Goal: Information Seeking & Learning: Check status

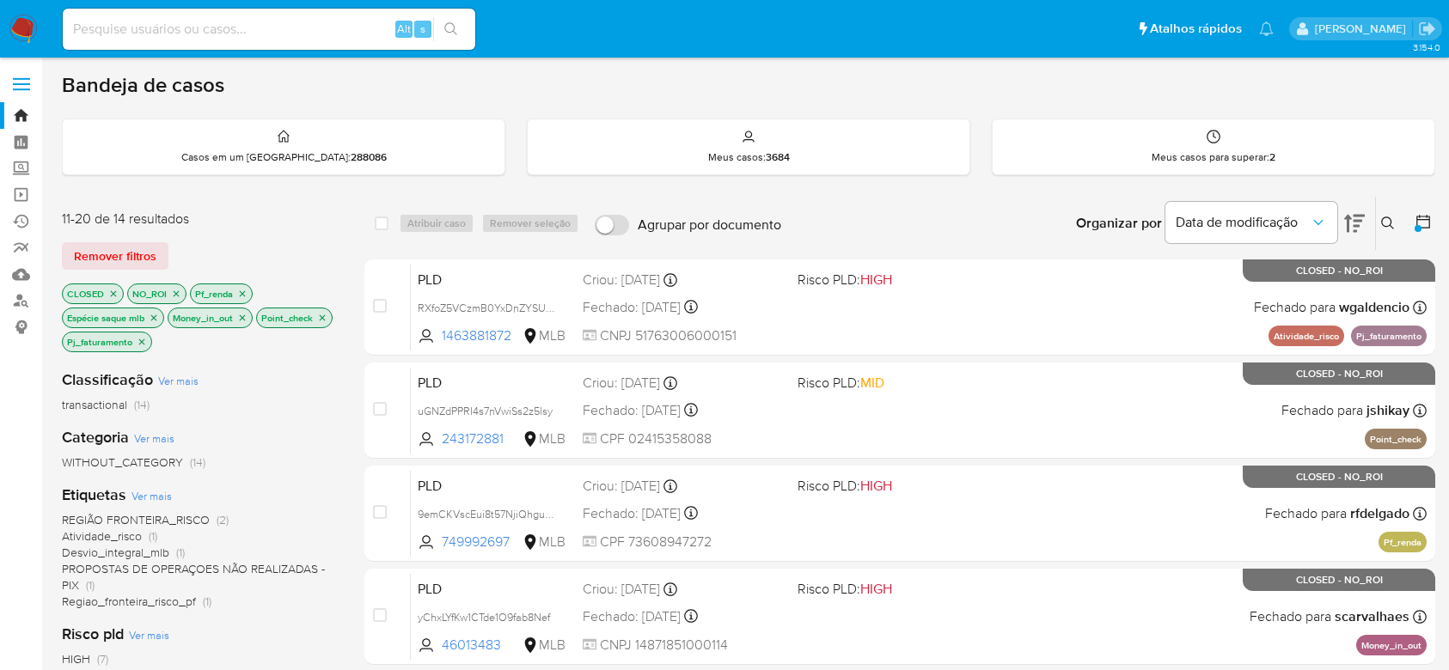
scroll to position [114, 0]
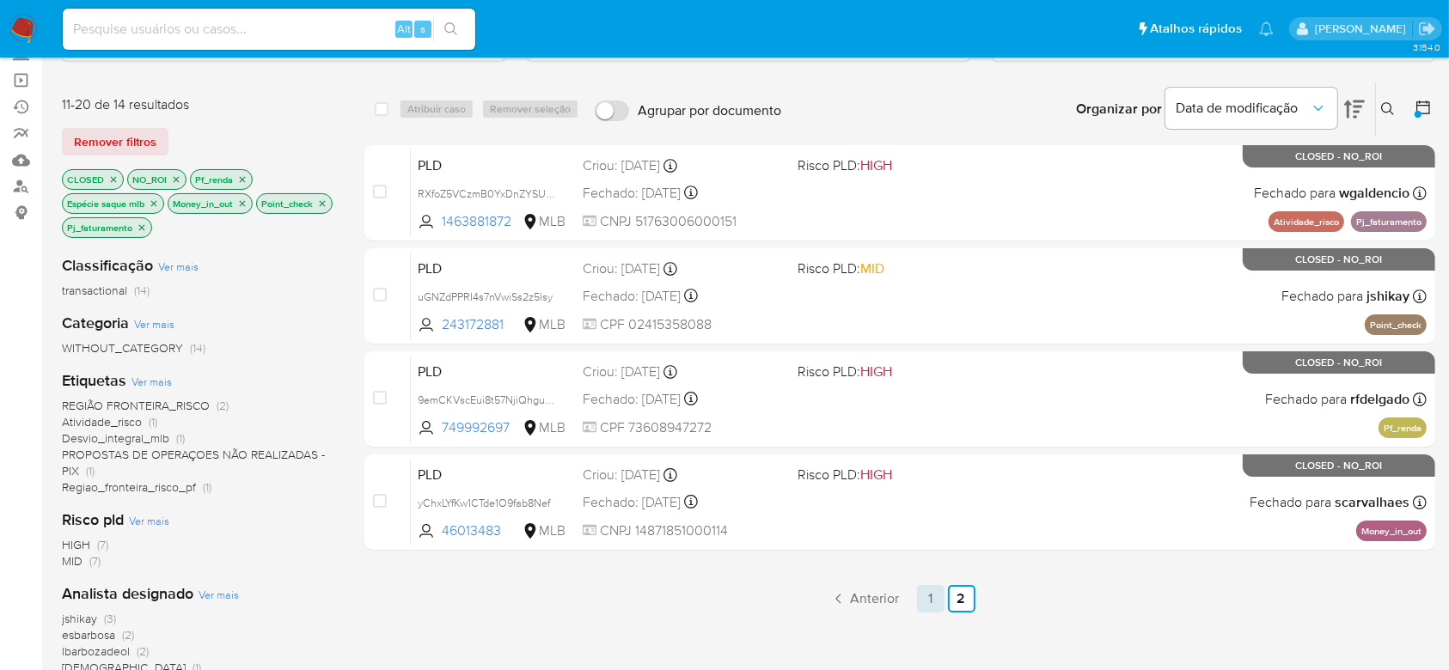
click at [934, 590] on link "1" at bounding box center [931, 599] width 28 height 28
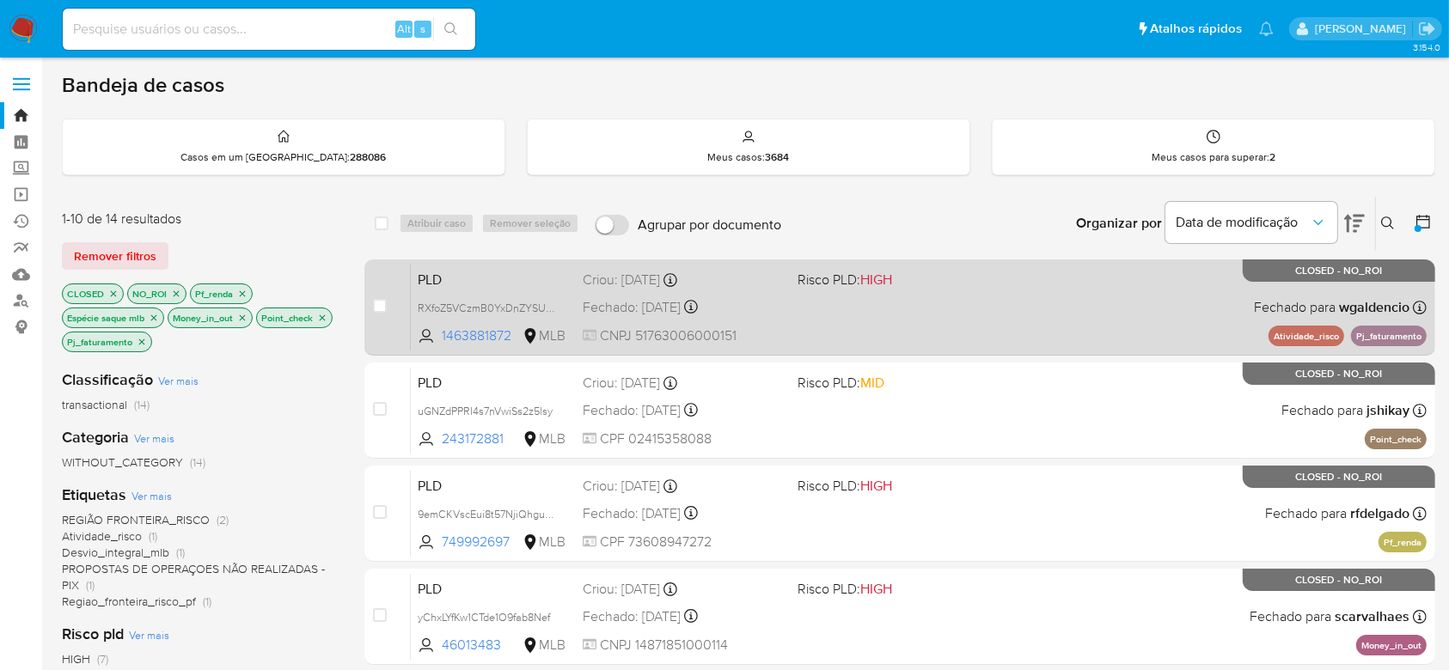
click at [894, 327] on div "PLD RXfoZ5VCzmB0YxDnZYSUGm5Q 1463881872 MLB Risco PLD: HIGH Criou: 12/07/2025 C…" at bounding box center [919, 307] width 1016 height 87
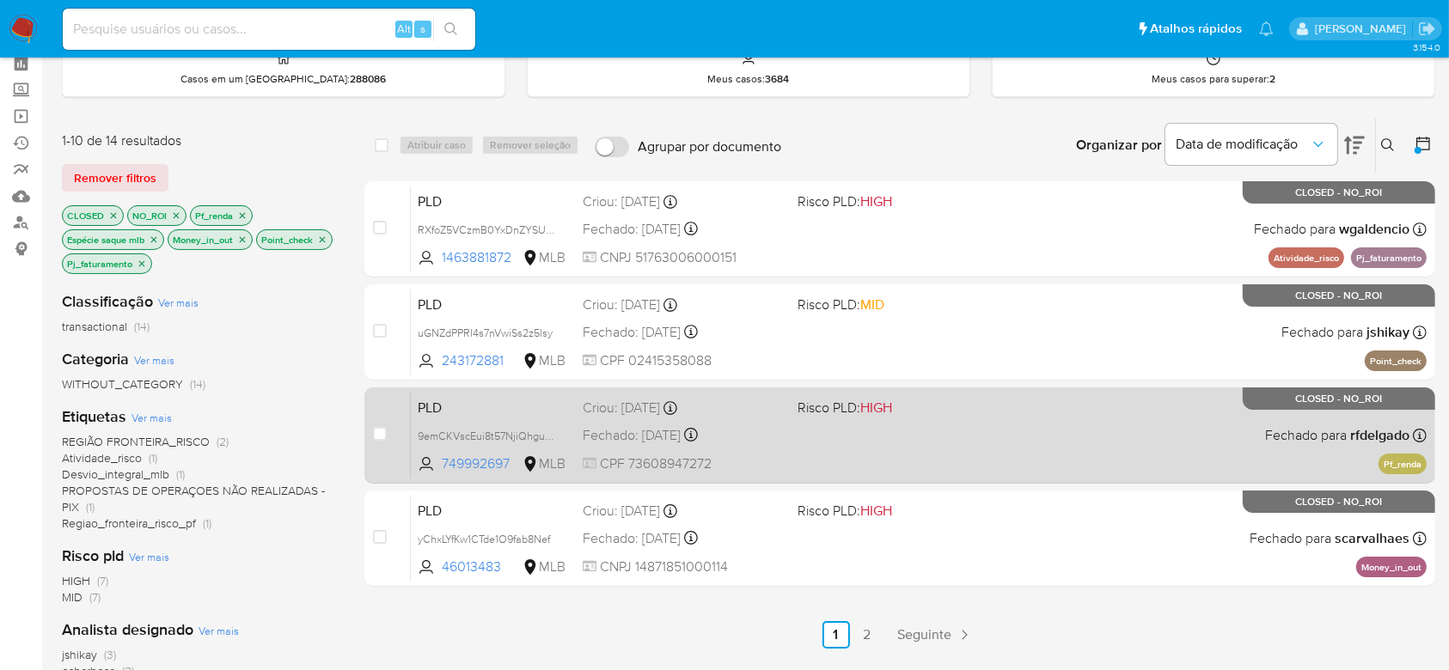
scroll to position [114, 0]
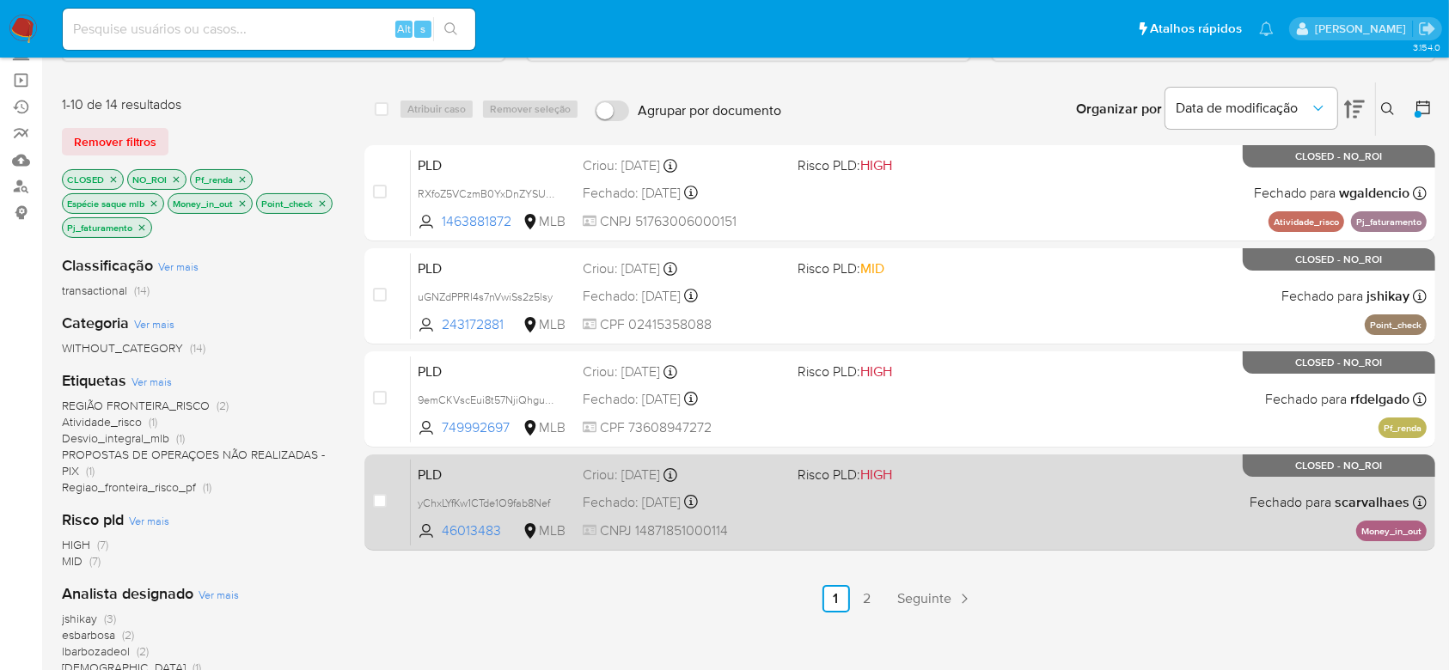
click at [873, 511] on div "PLD yChxLYfKw1CTde1O9fab8Nef 46013483 MLB Risco PLD: HIGH Criou: 12/07/2025 Cri…" at bounding box center [919, 502] width 1016 height 87
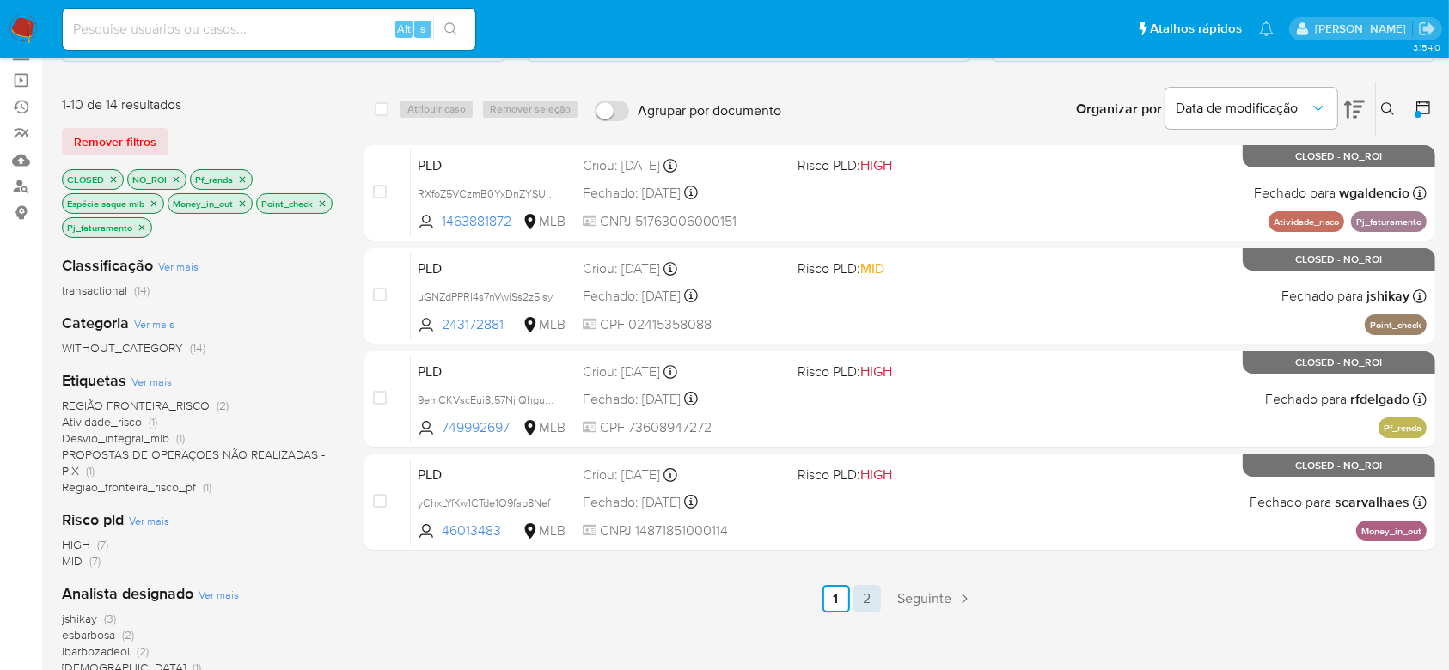
click at [871, 603] on link "2" at bounding box center [868, 599] width 28 height 28
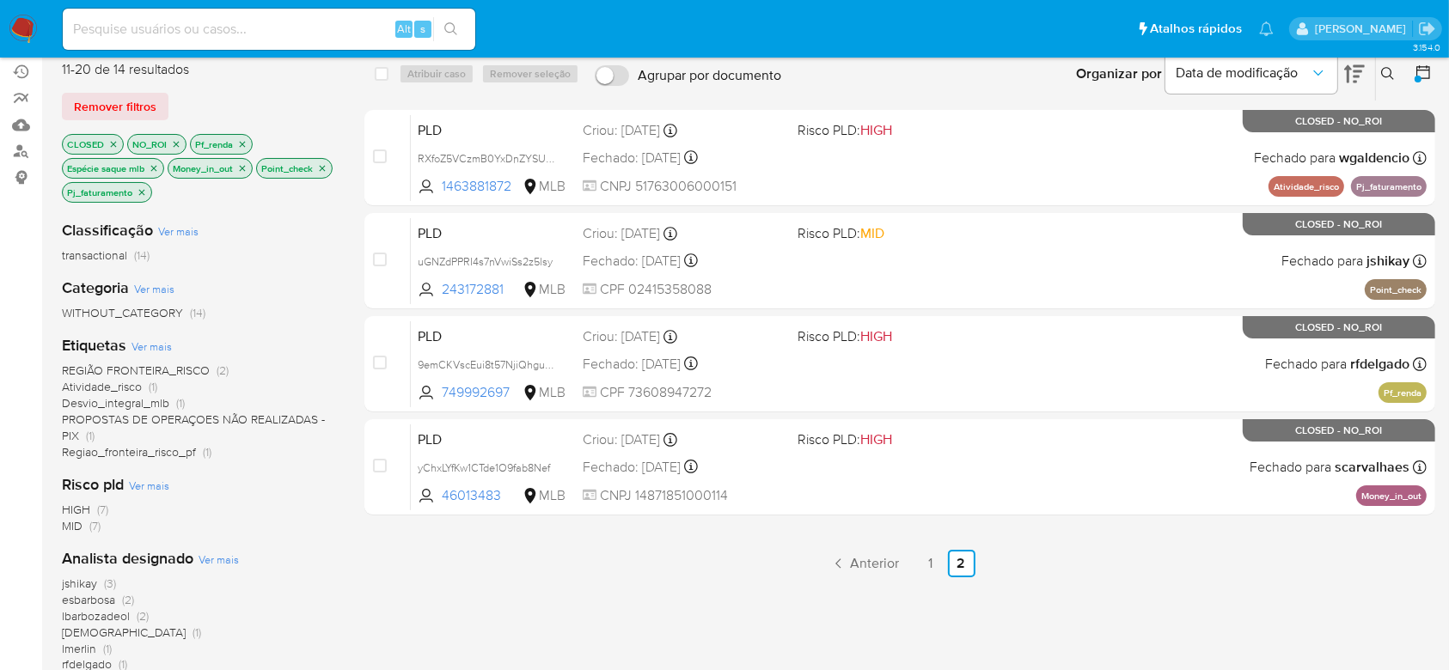
scroll to position [114, 0]
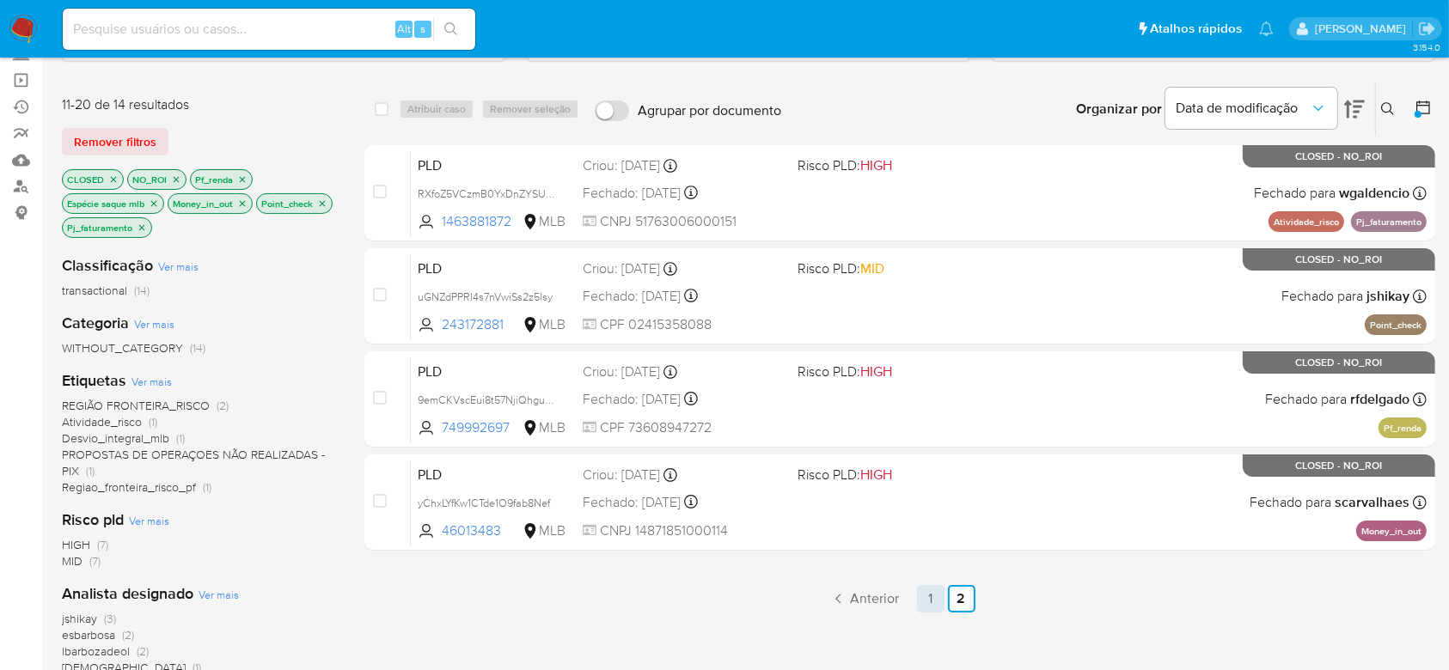
click at [924, 597] on link "1" at bounding box center [931, 599] width 28 height 28
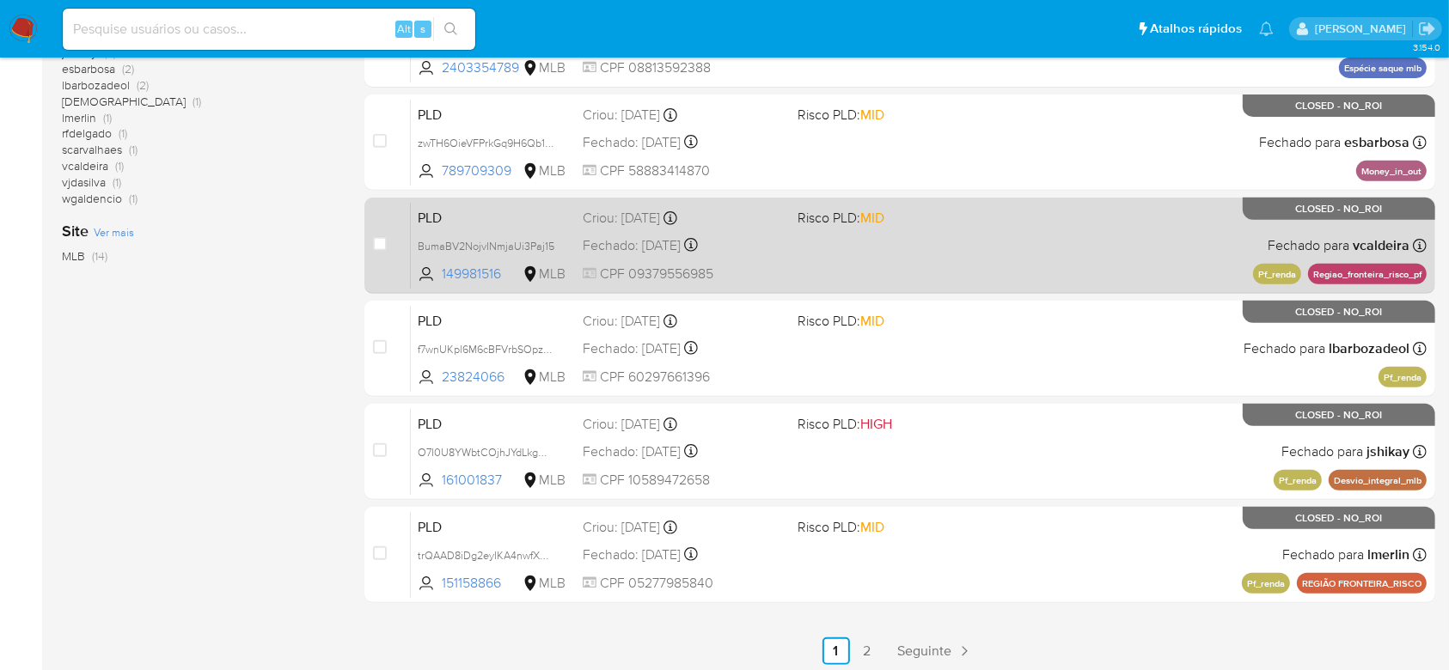
scroll to position [685, 0]
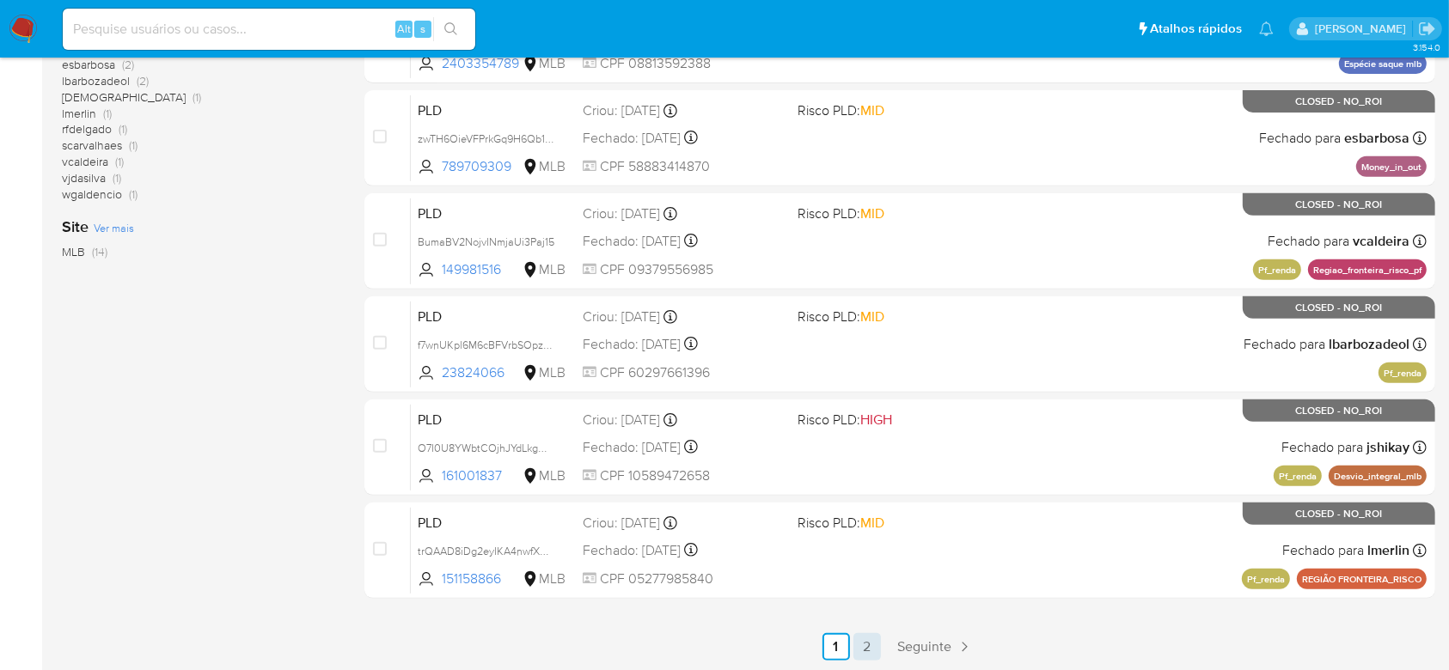
click at [870, 654] on link "2" at bounding box center [868, 648] width 28 height 28
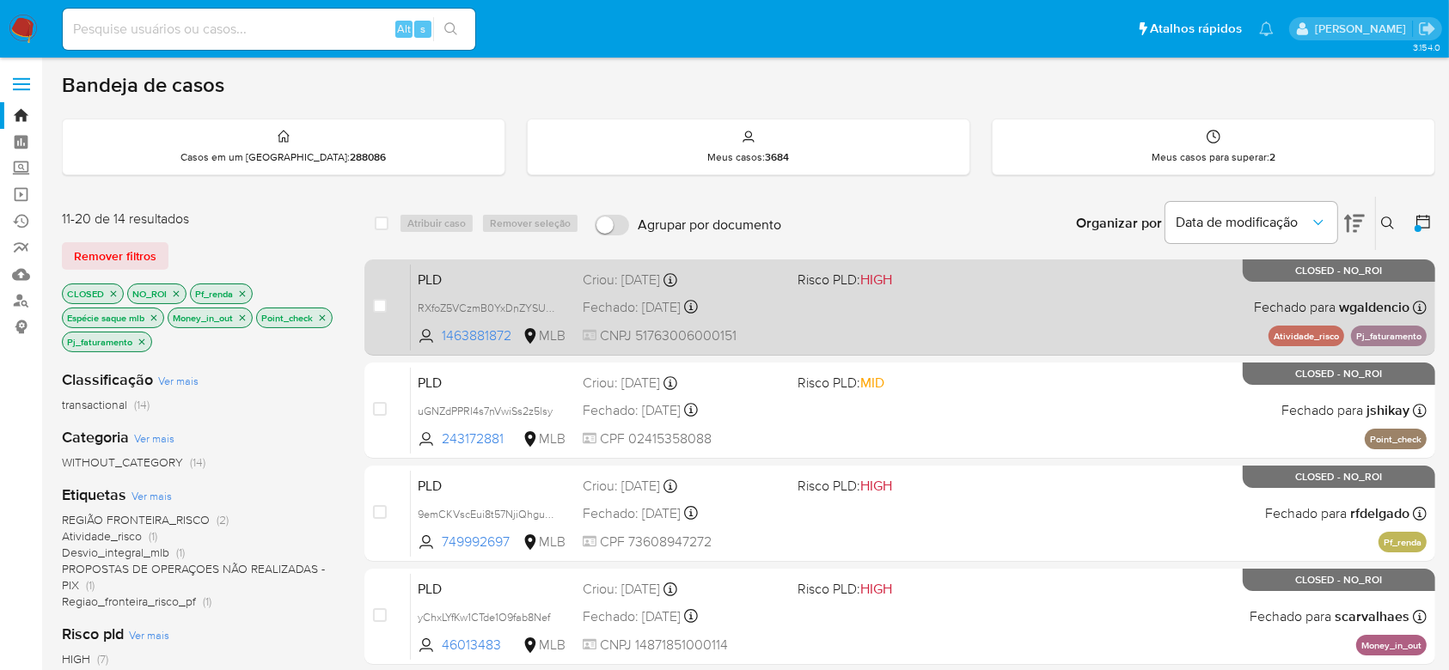
click at [847, 289] on div "PLD RXfoZ5VCzmB0YxDnZYSUGm5Q 1463881872 MLB Risco PLD: HIGH Criou: 12/07/2025 C…" at bounding box center [919, 307] width 1016 height 87
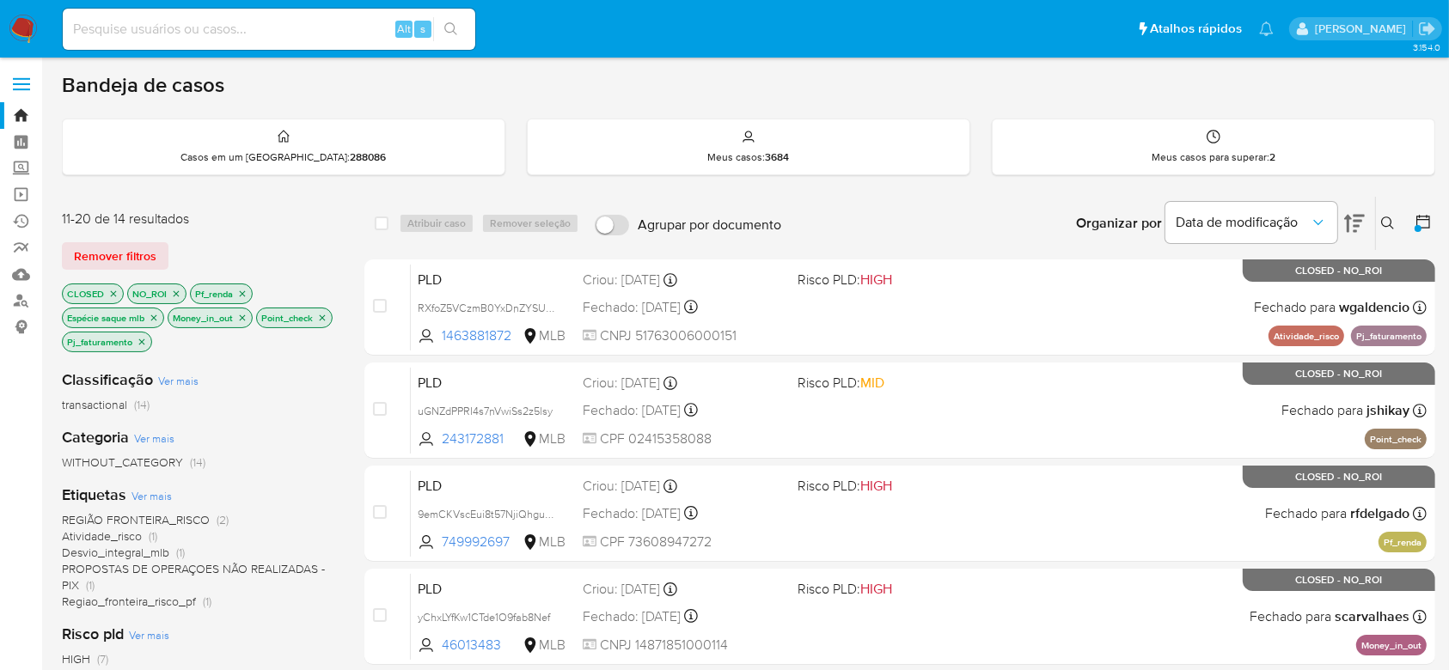
click at [1432, 217] on button at bounding box center [1425, 223] width 21 height 21
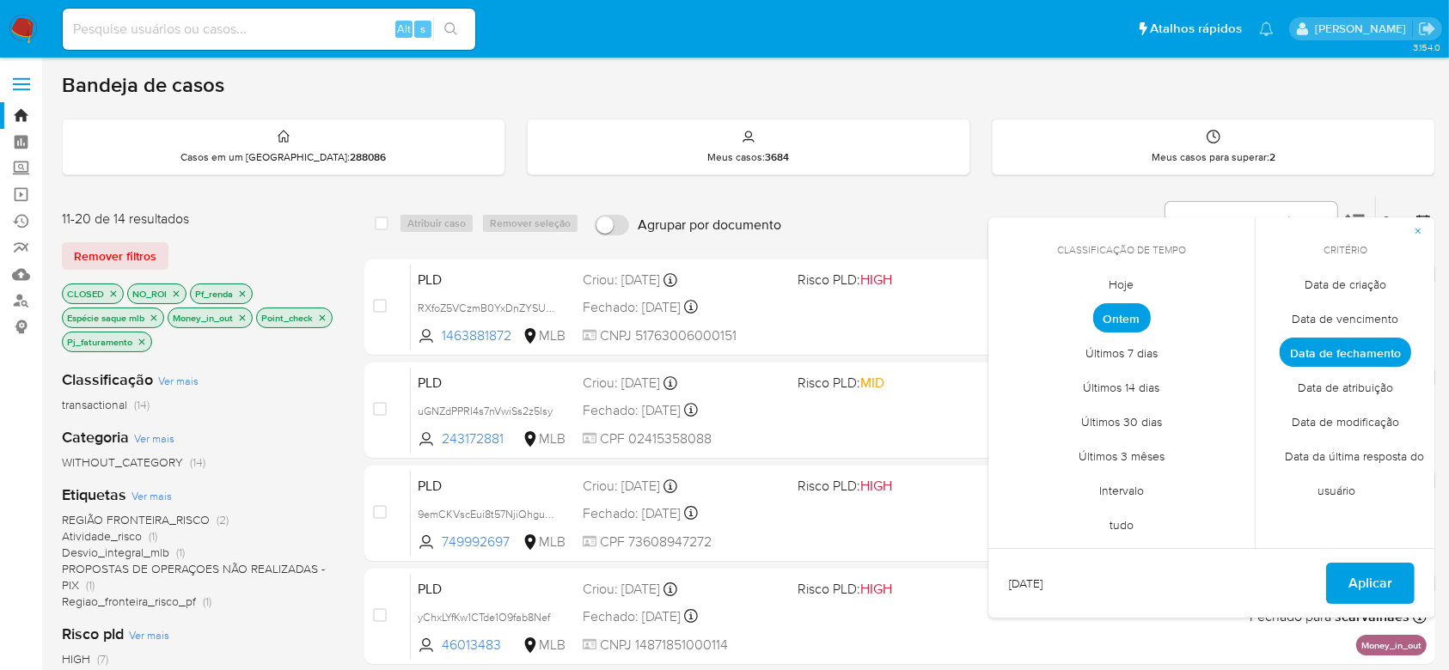
click at [1136, 493] on span "Intervalo" at bounding box center [1121, 491] width 81 height 35
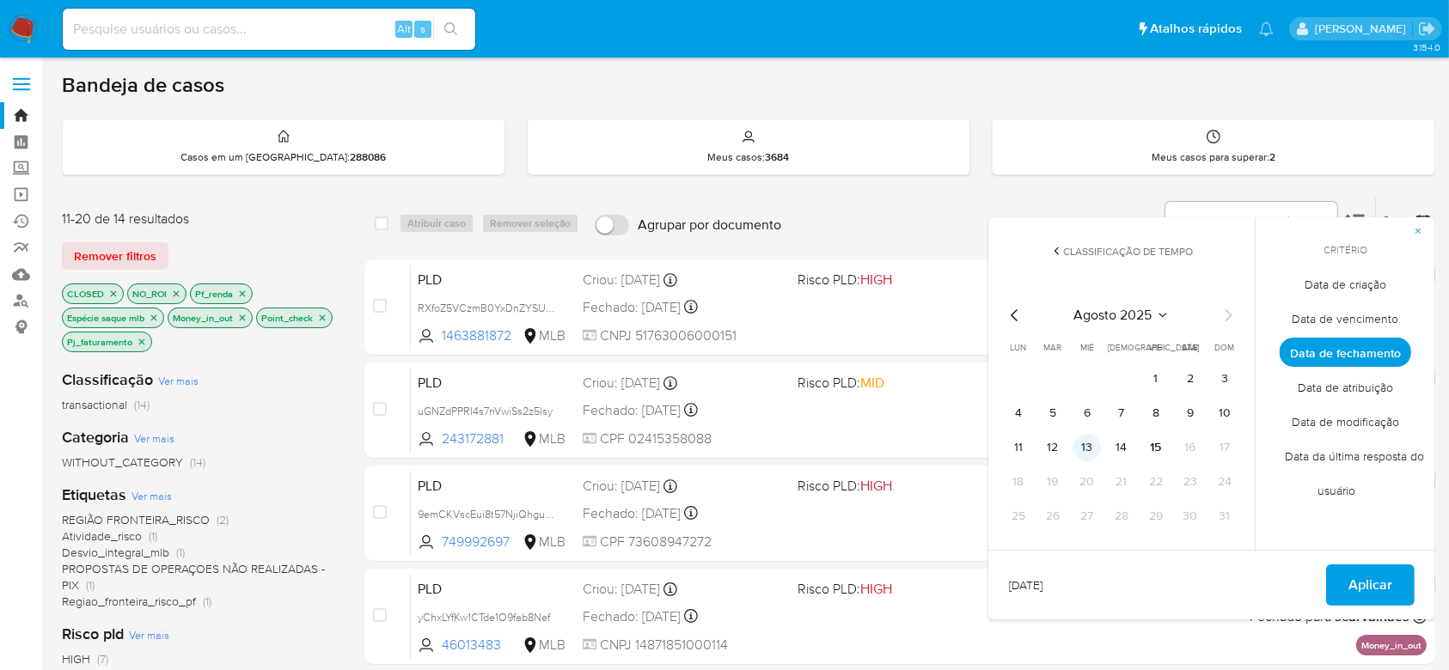
click at [1093, 449] on button "13" at bounding box center [1088, 448] width 28 height 28
click at [1381, 589] on span "Aplicar" at bounding box center [1371, 585] width 44 height 38
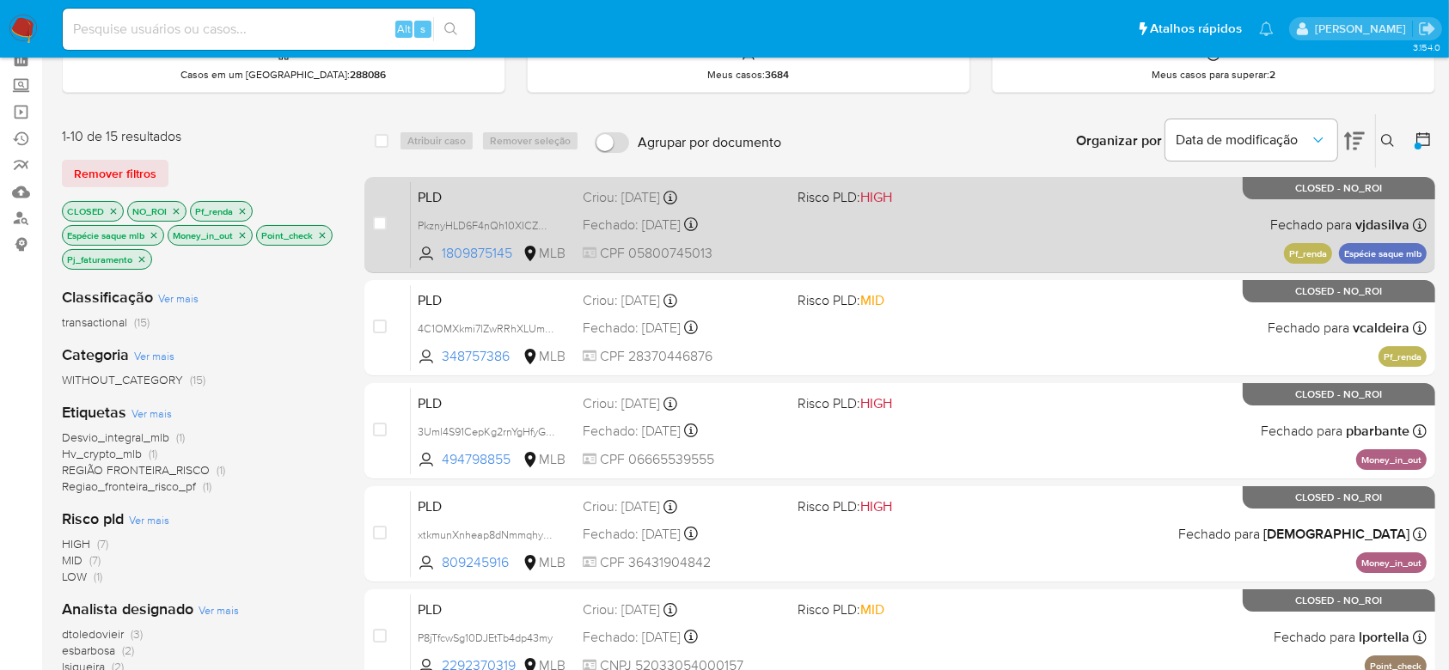
scroll to position [114, 0]
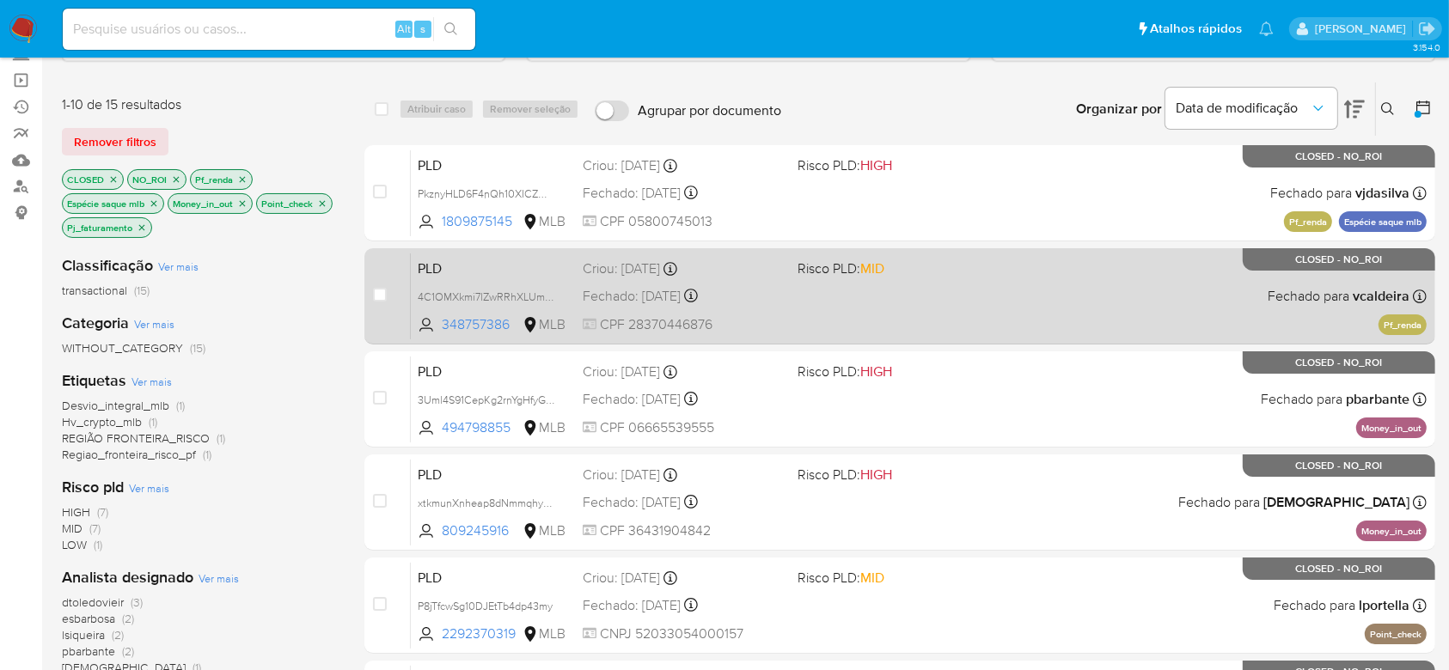
click at [1000, 303] on div "PLD 4C1OMXkmi7lZwRRhXLUmzvLP 348757386 MLB Risco PLD: MID Criou: 12/08/2025 Cri…" at bounding box center [919, 296] width 1016 height 87
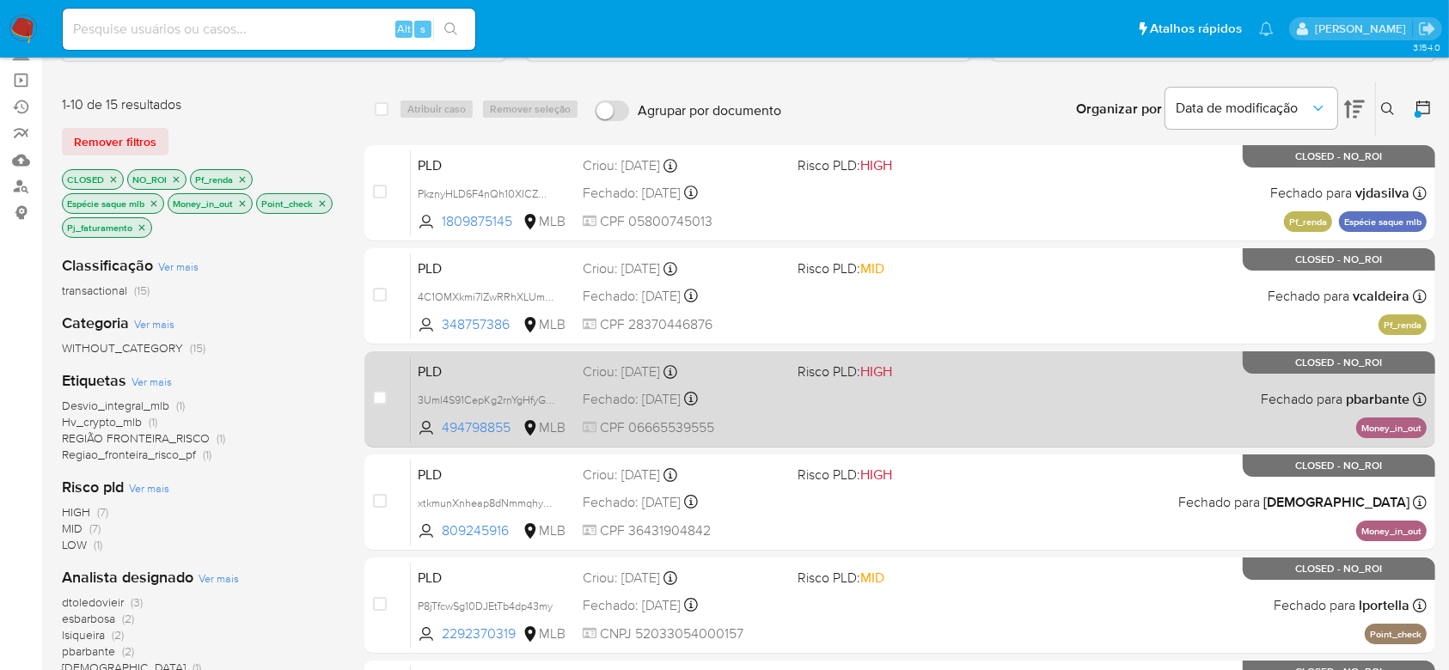
click at [977, 402] on div "PLD 3Uml4S91CepKg2rnYgHfyGcS 494798855 MLB Risco PLD: HIGH Criou: 12/08/2025 Cr…" at bounding box center [919, 399] width 1016 height 87
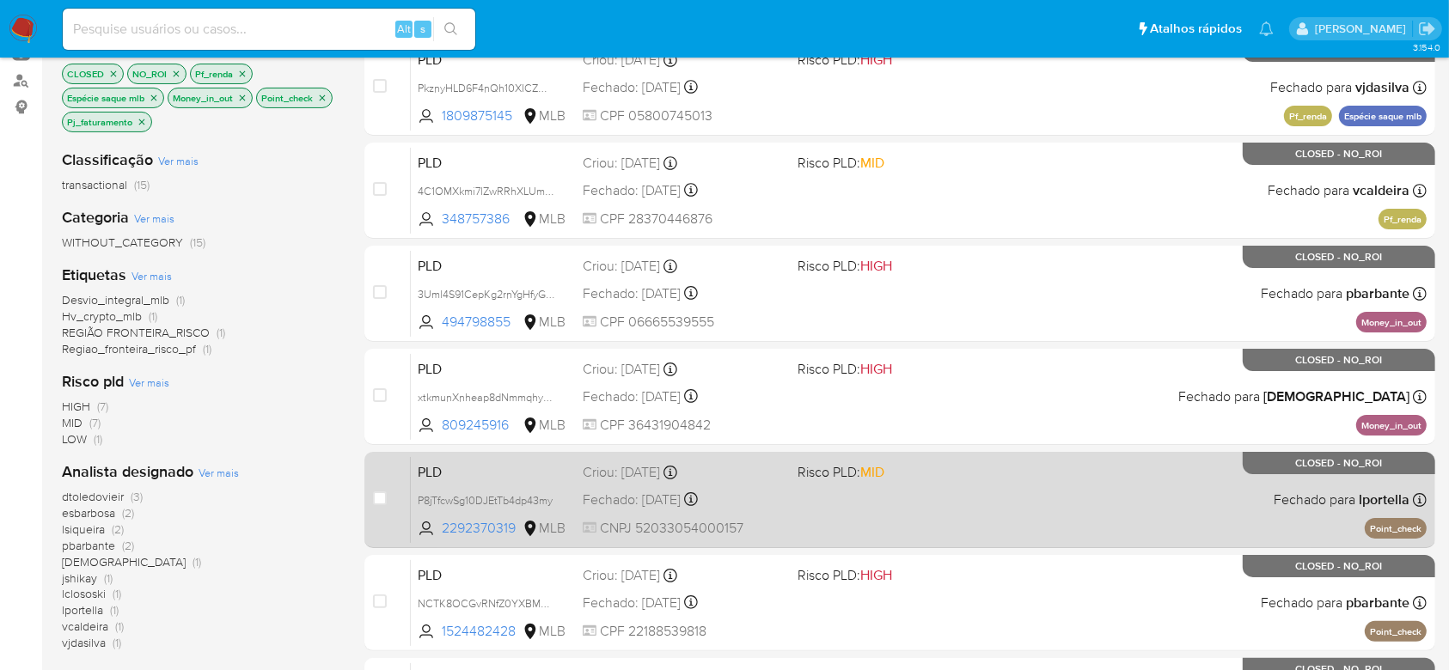
scroll to position [229, 0]
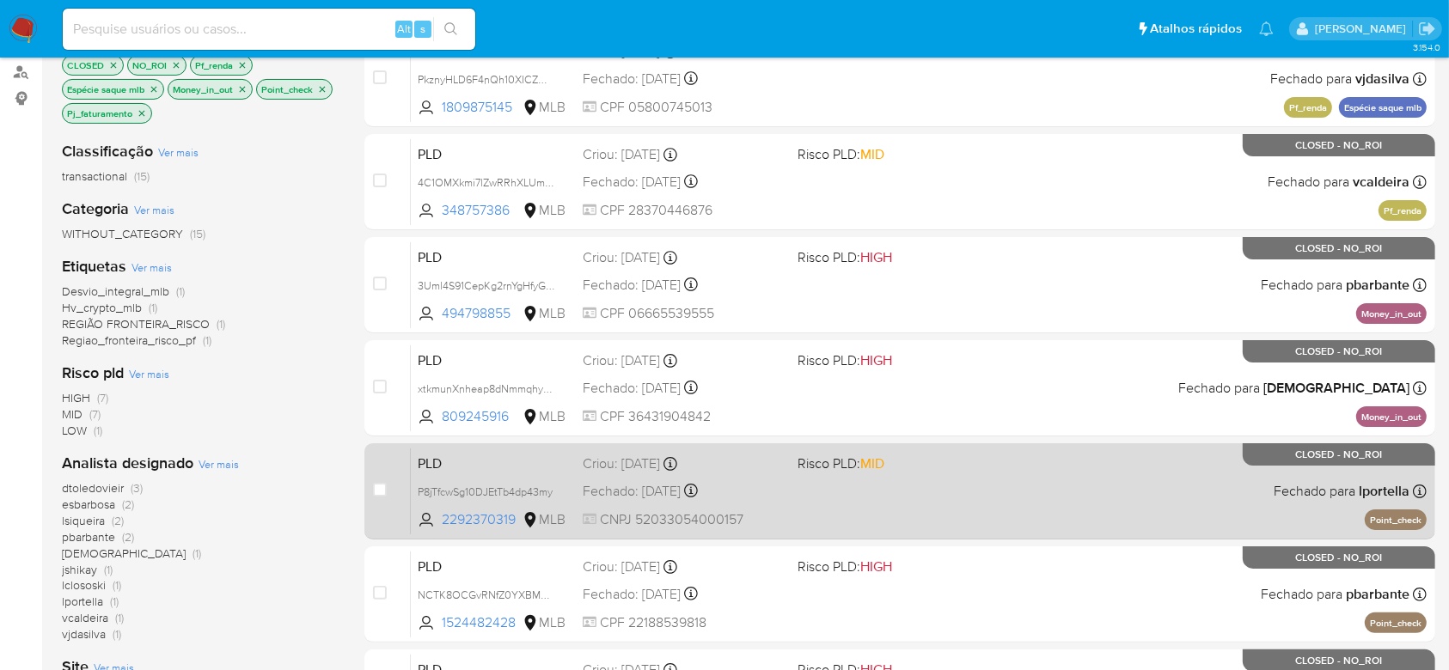
click at [989, 504] on div "PLD P8jTfcwSg10DJEtTb4dp43my 2292370319 MLB Risco PLD: MID Criou: 12/07/2025 Cr…" at bounding box center [919, 491] width 1016 height 87
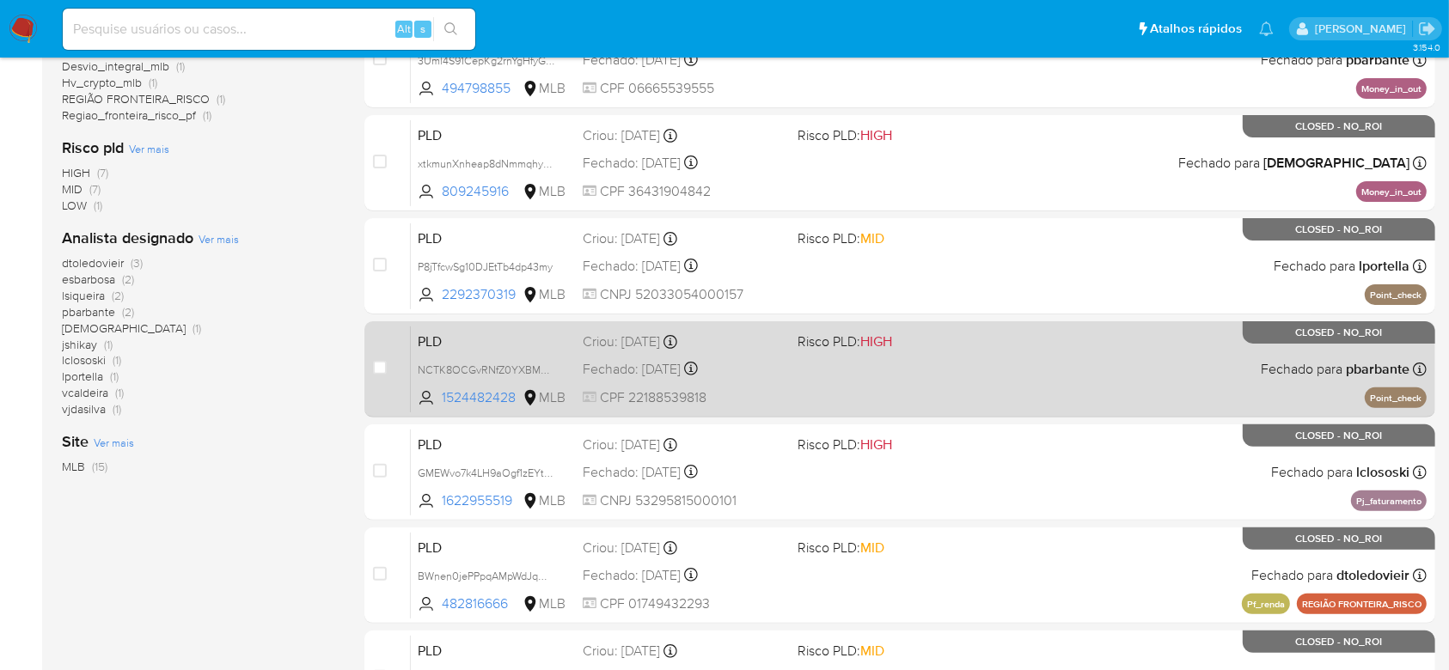
scroll to position [458, 0]
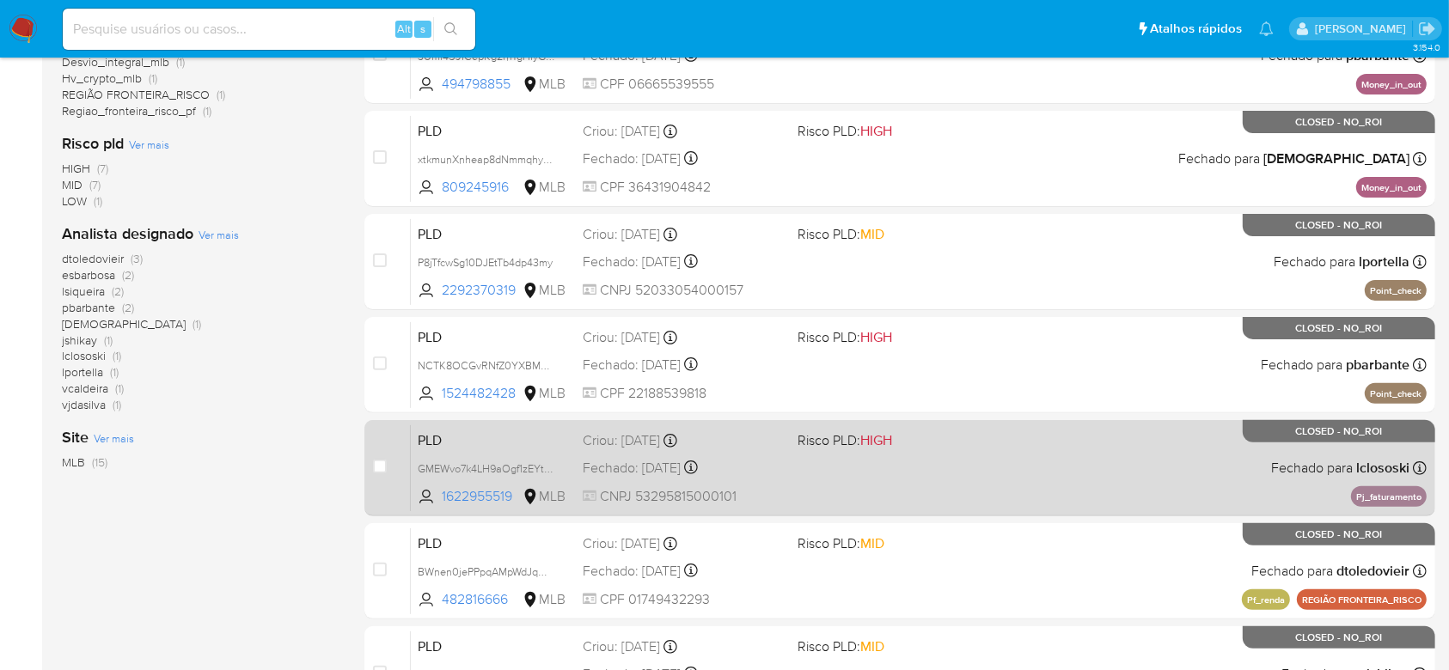
click at [970, 472] on div "PLD GMEWvo7k4LH9aOgf1zEYts8N 1622955519 MLB Risco PLD: HIGH Criou: 12/07/2025 C…" at bounding box center [919, 468] width 1016 height 87
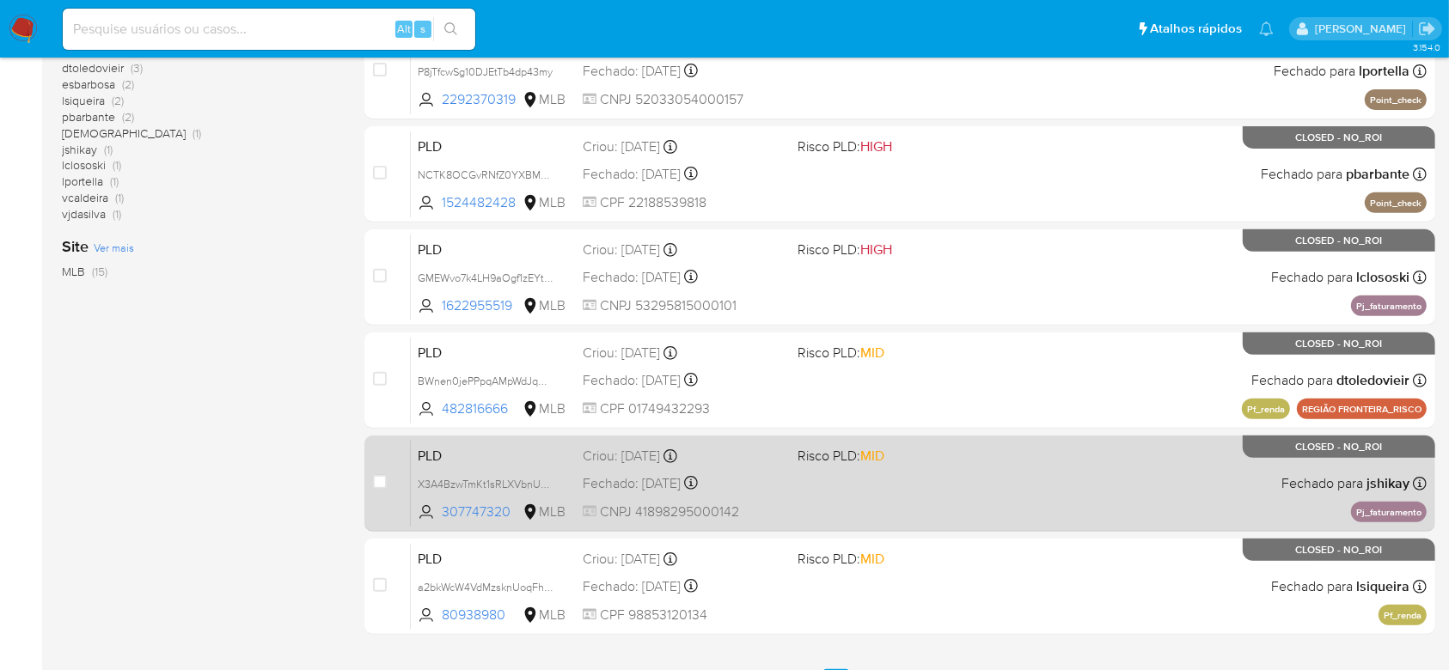
scroll to position [685, 0]
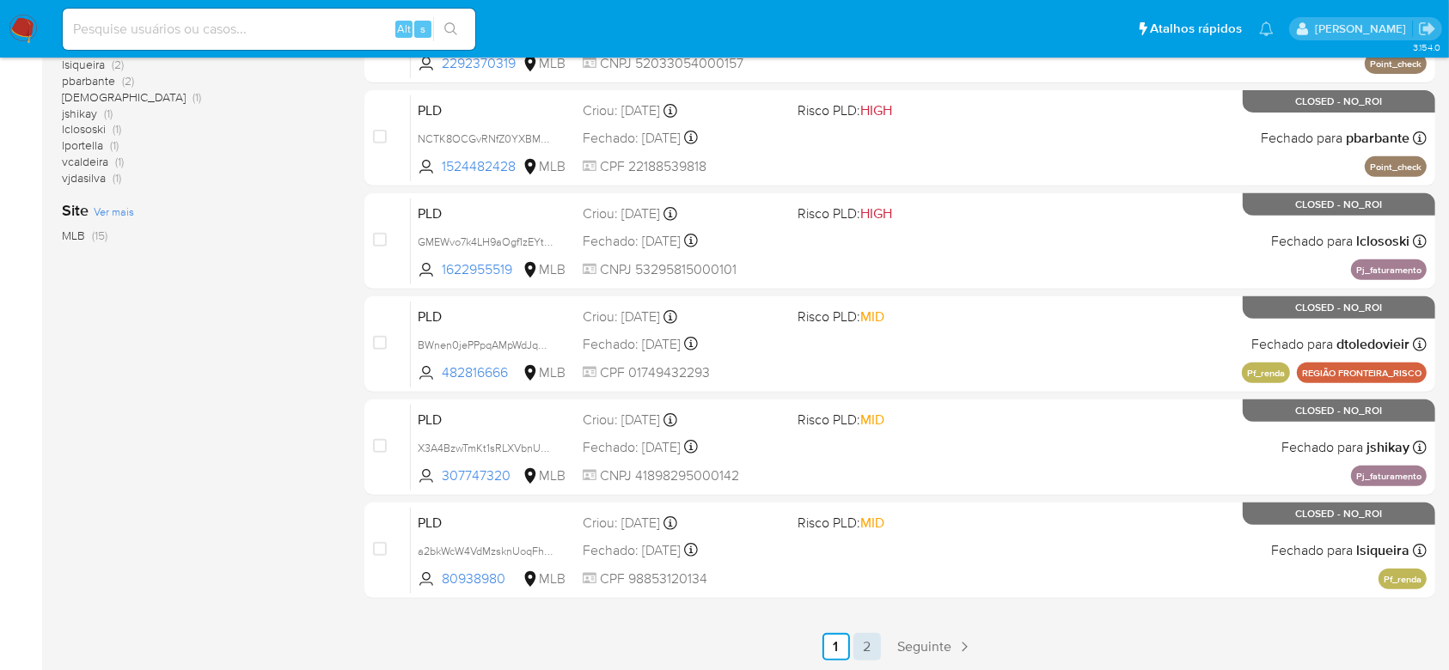
click at [869, 646] on link "2" at bounding box center [868, 648] width 28 height 28
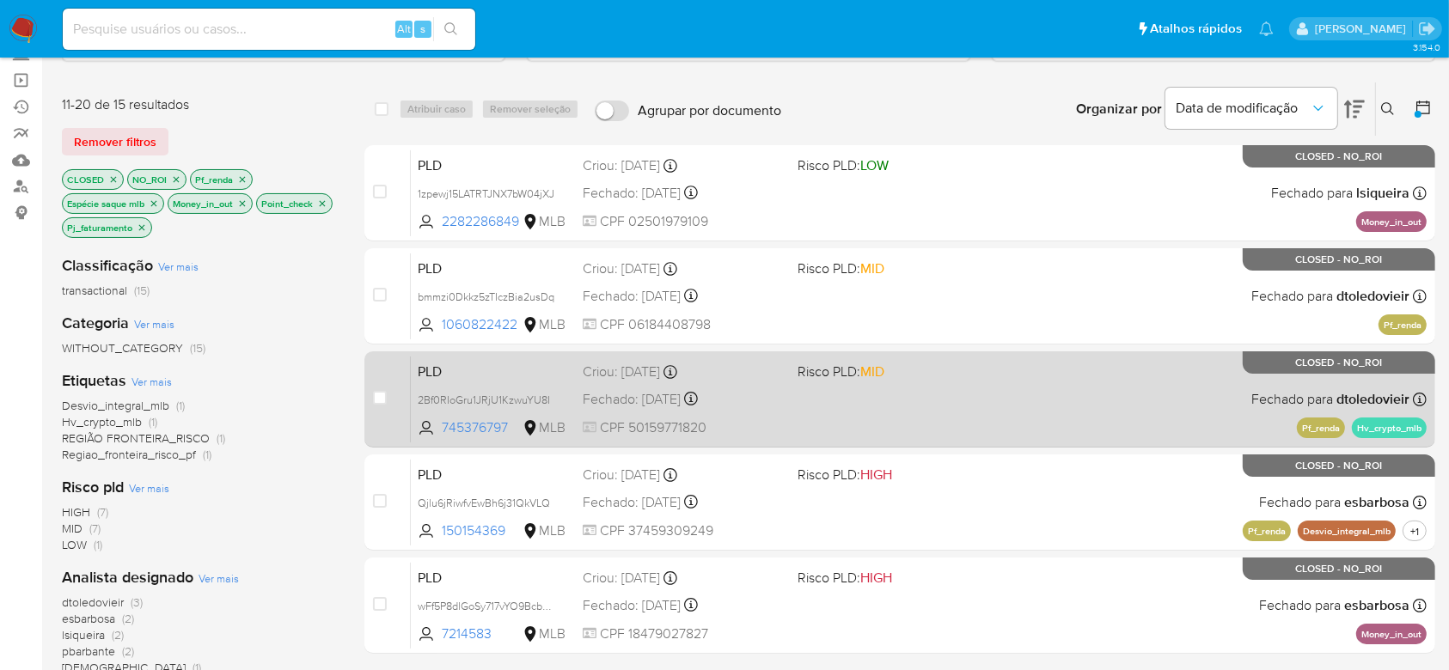
scroll to position [344, 0]
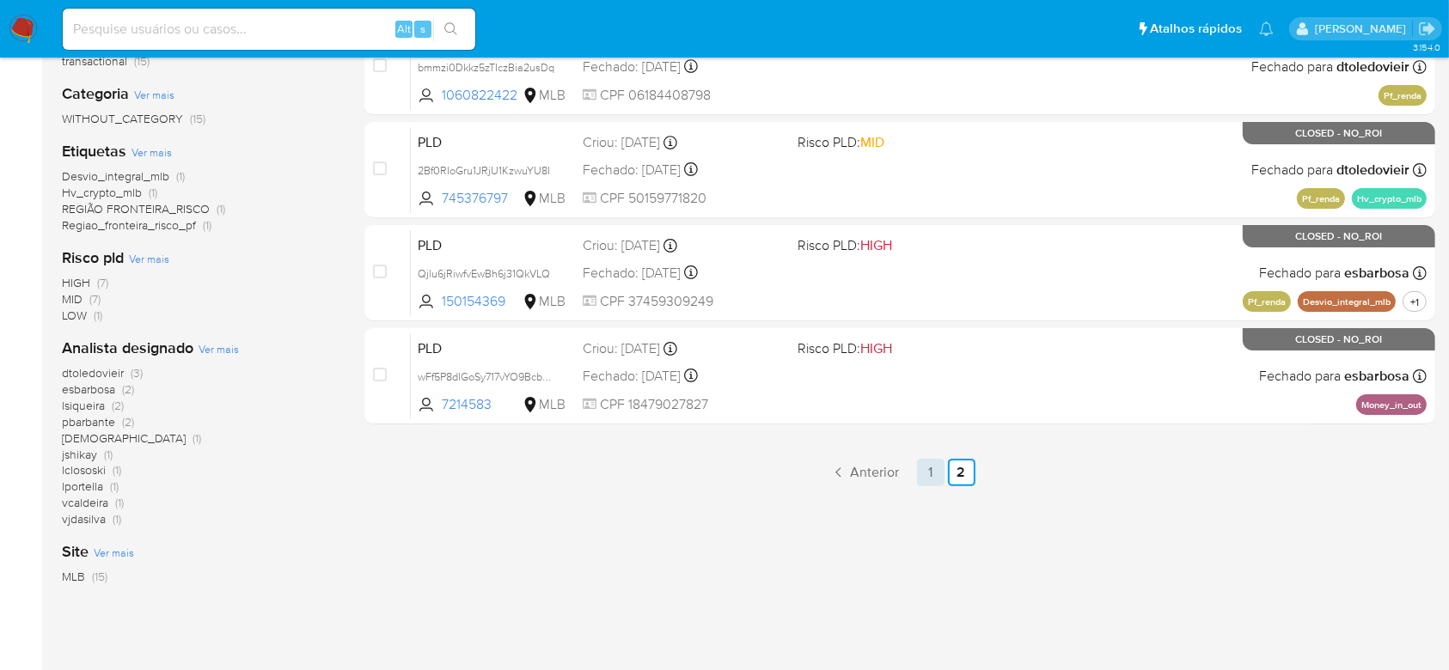
click at [928, 484] on link "1" at bounding box center [931, 473] width 28 height 28
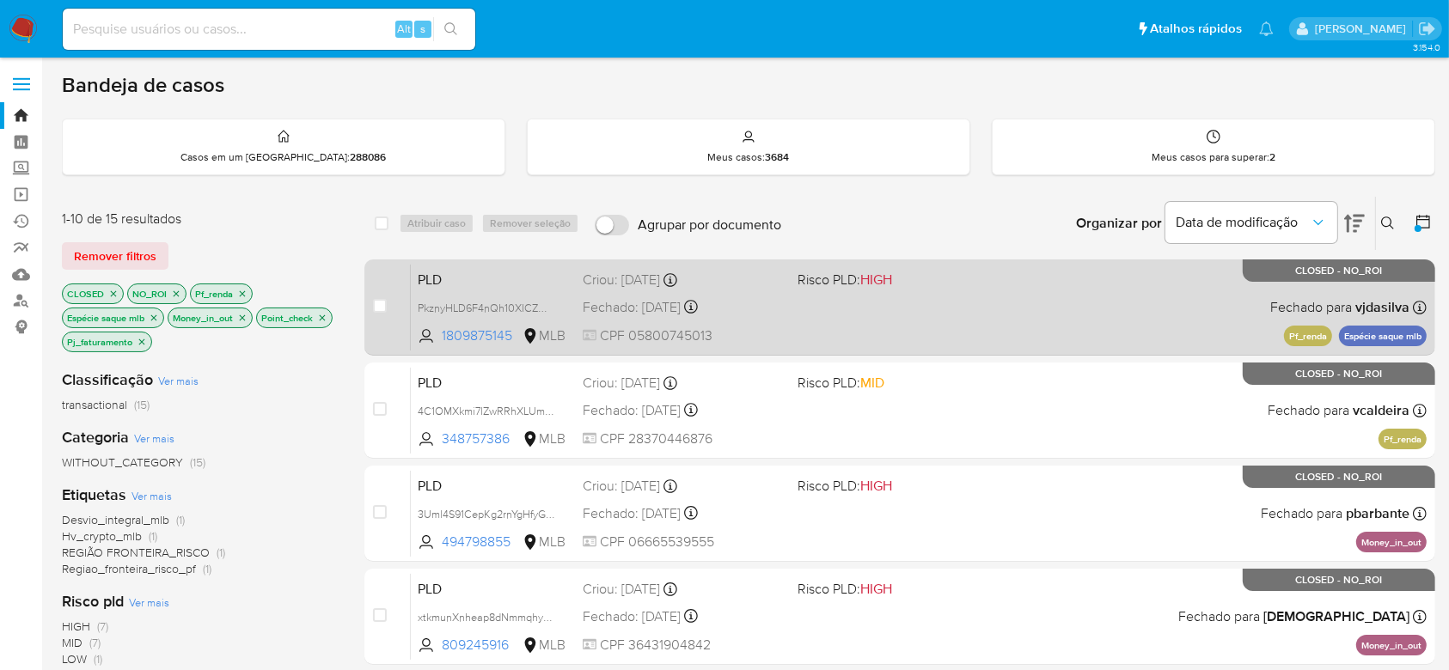
click at [990, 326] on div "PLD PkznyHLD6F4nQh10XICZmZ5E 1809875145 MLB Risco PLD: HIGH Criou: 12/08/2025 C…" at bounding box center [919, 307] width 1016 height 87
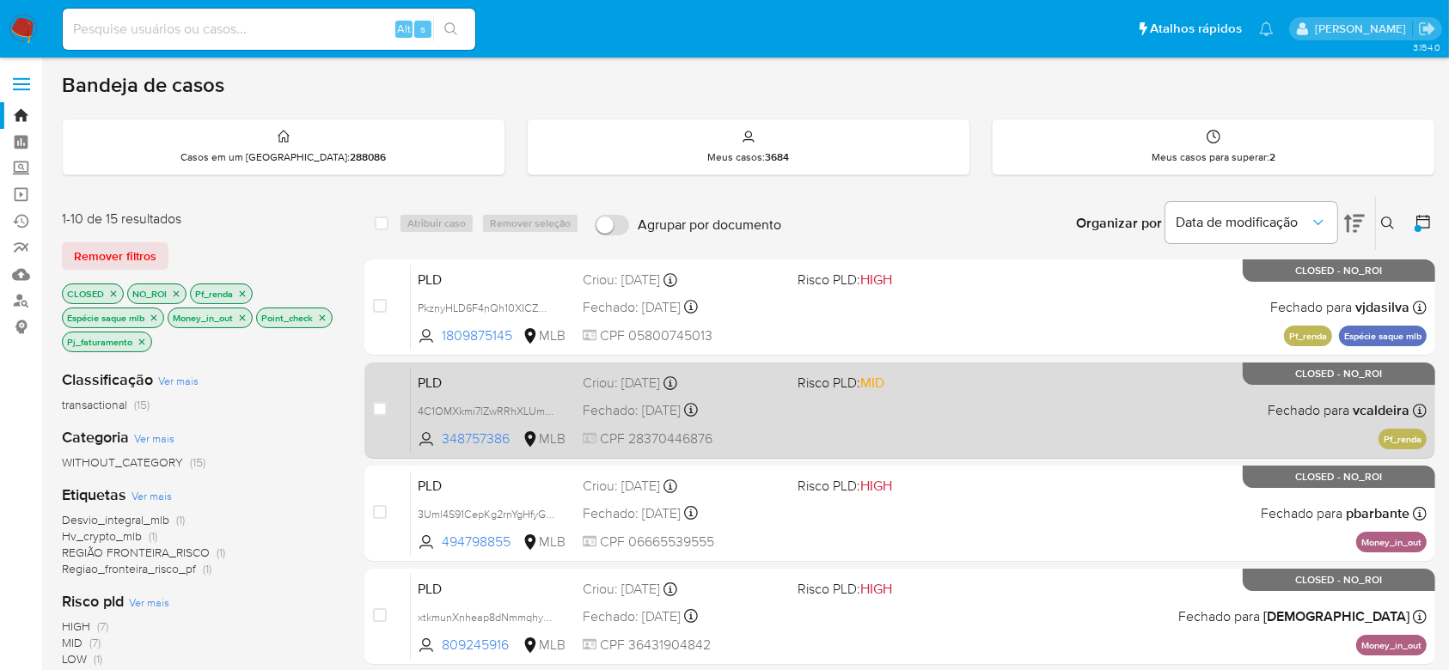
click at [913, 404] on div "PLD 4C1OMXkmi7lZwRRhXLUmzvLP 348757386 MLB Risco PLD: MID Criou: 12/08/2025 Cri…" at bounding box center [919, 410] width 1016 height 87
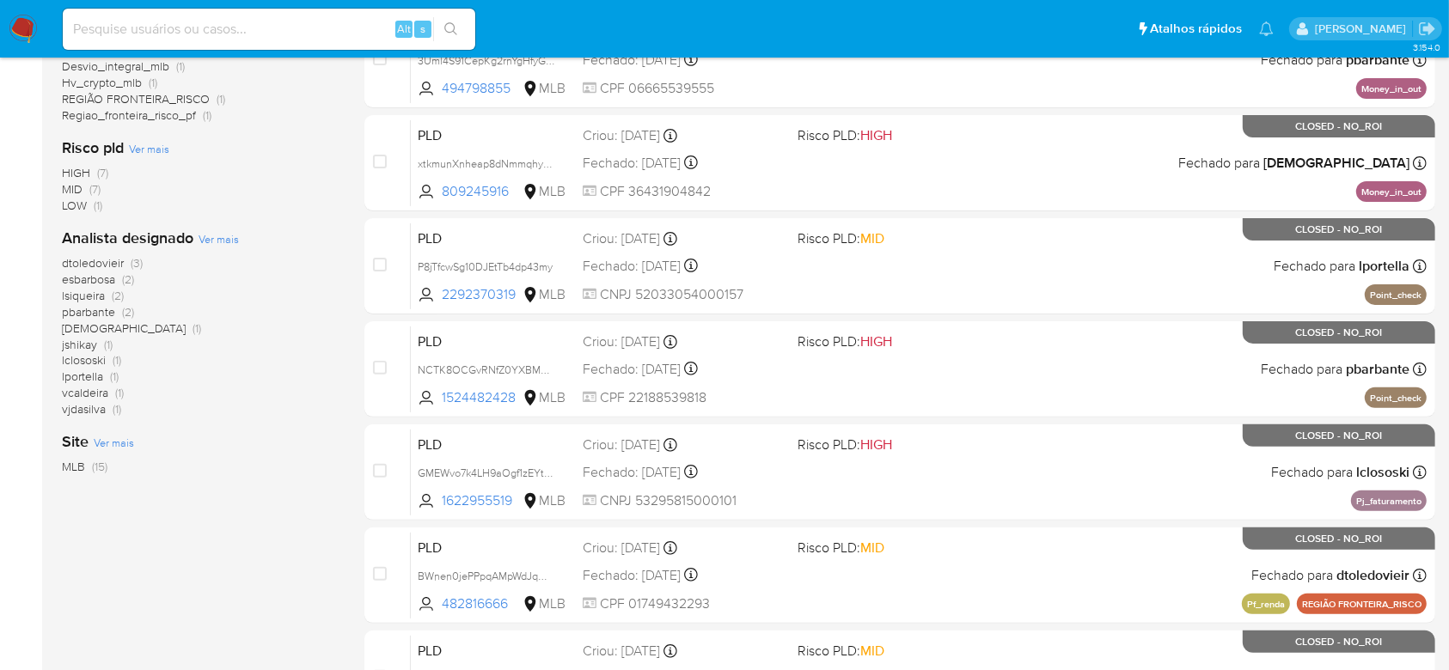
scroll to position [685, 0]
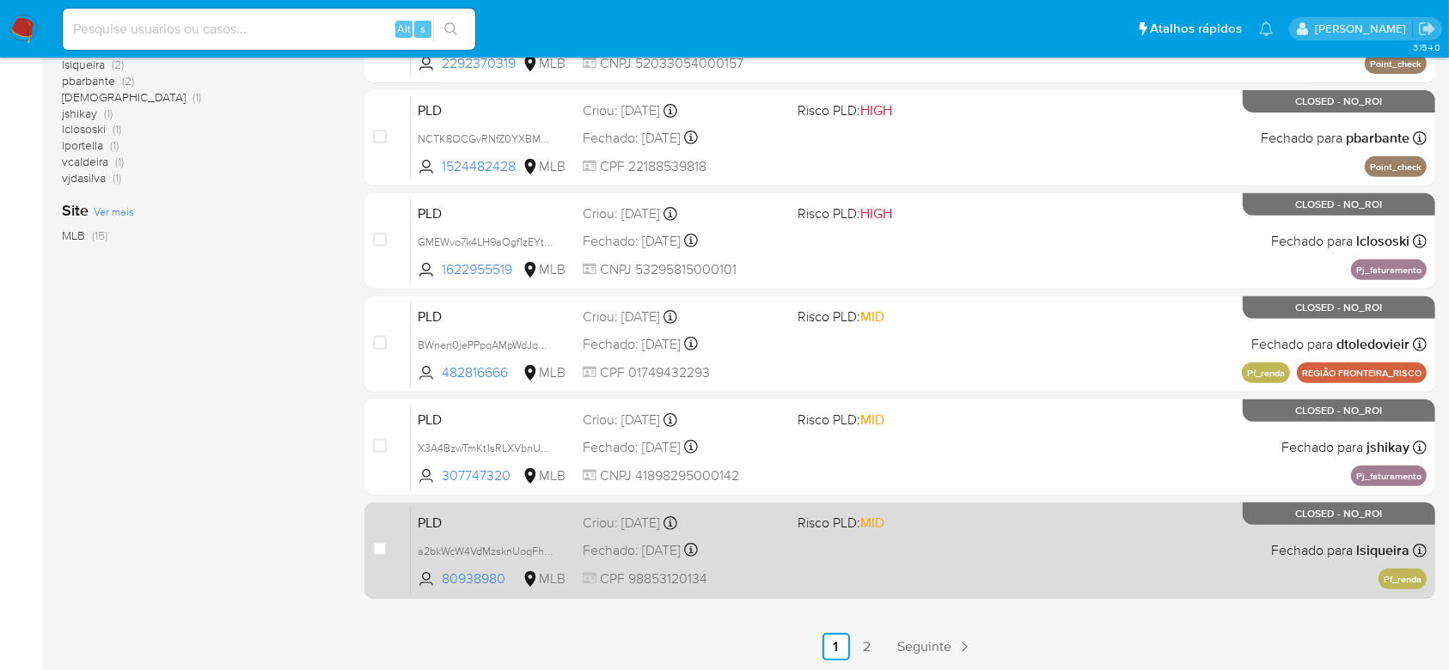
click at [886, 571] on div "PLD a2bkWcW4VdMzsknUoqFhrnOC 80938980 MLB Risco PLD: MID Criou: 12/07/2025 Crio…" at bounding box center [919, 550] width 1016 height 87
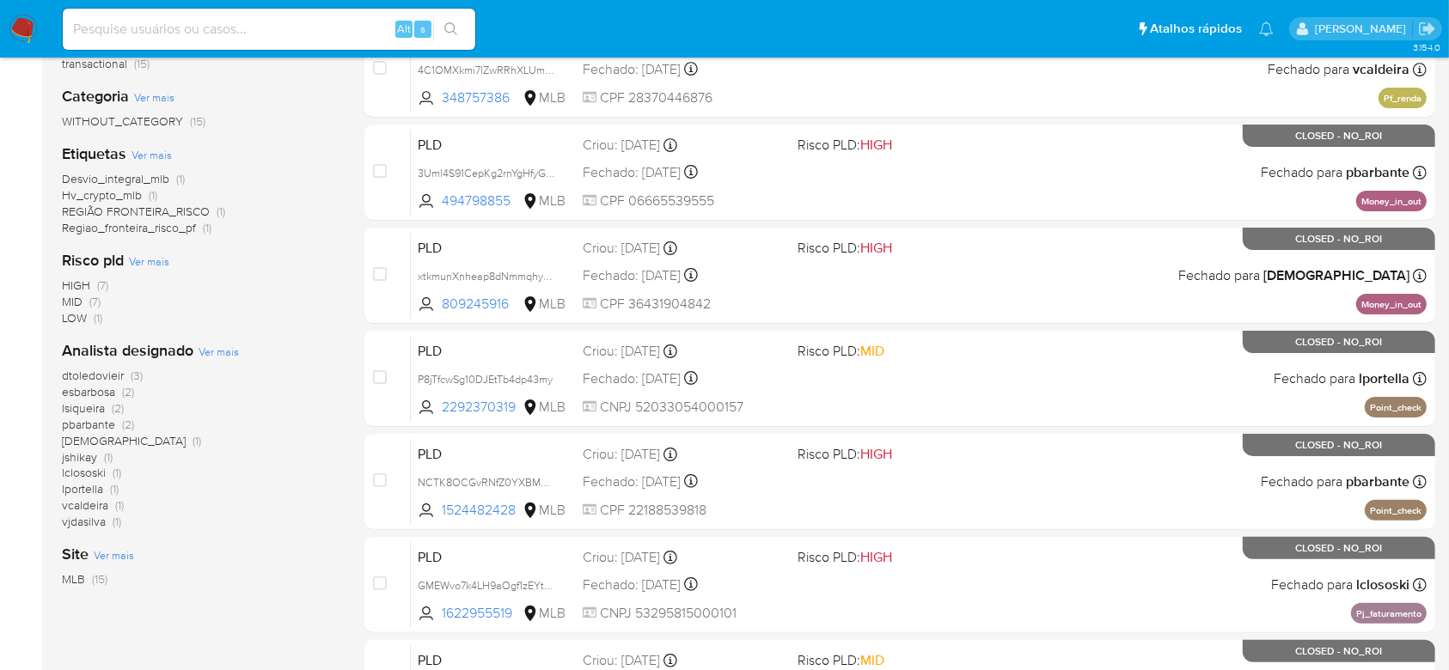
scroll to position [227, 0]
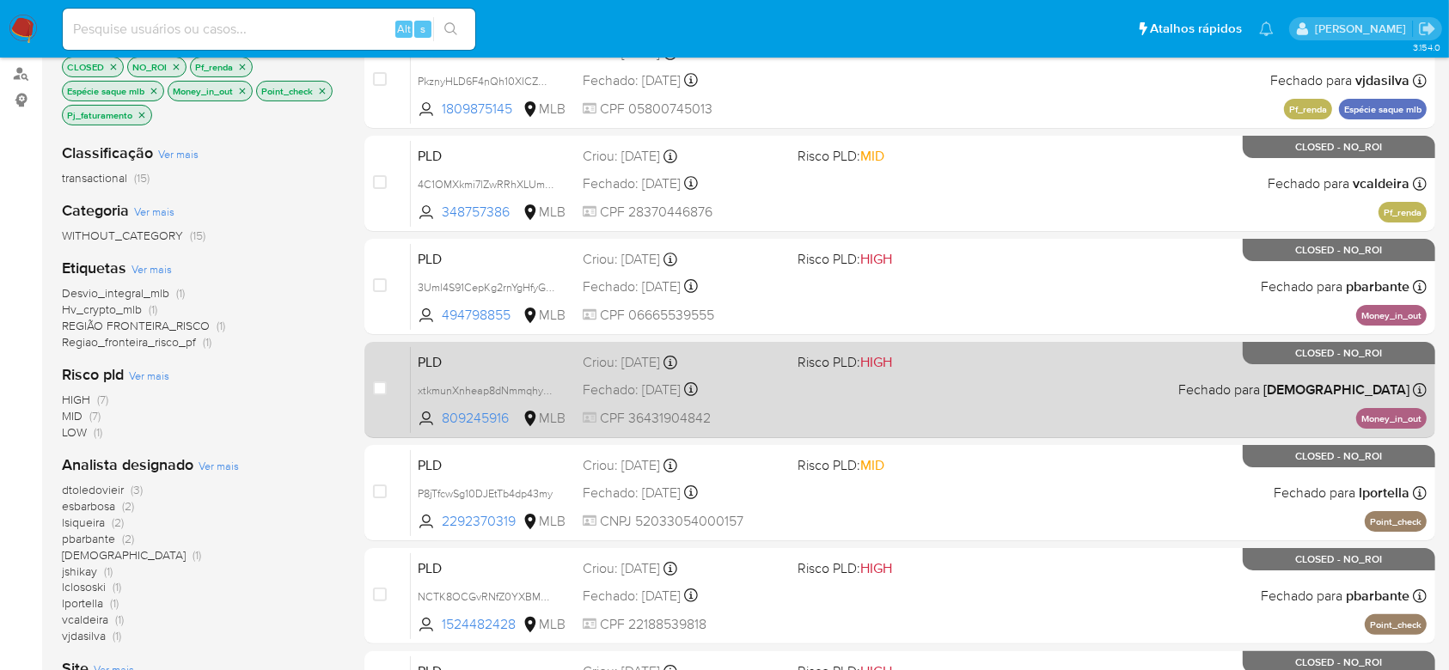
click at [995, 383] on div "PLD xtkmunXnheap8dNmmqhyau35 809245916 MLB Risco PLD: HIGH Criou: 12/08/2025 Cr…" at bounding box center [919, 389] width 1016 height 87
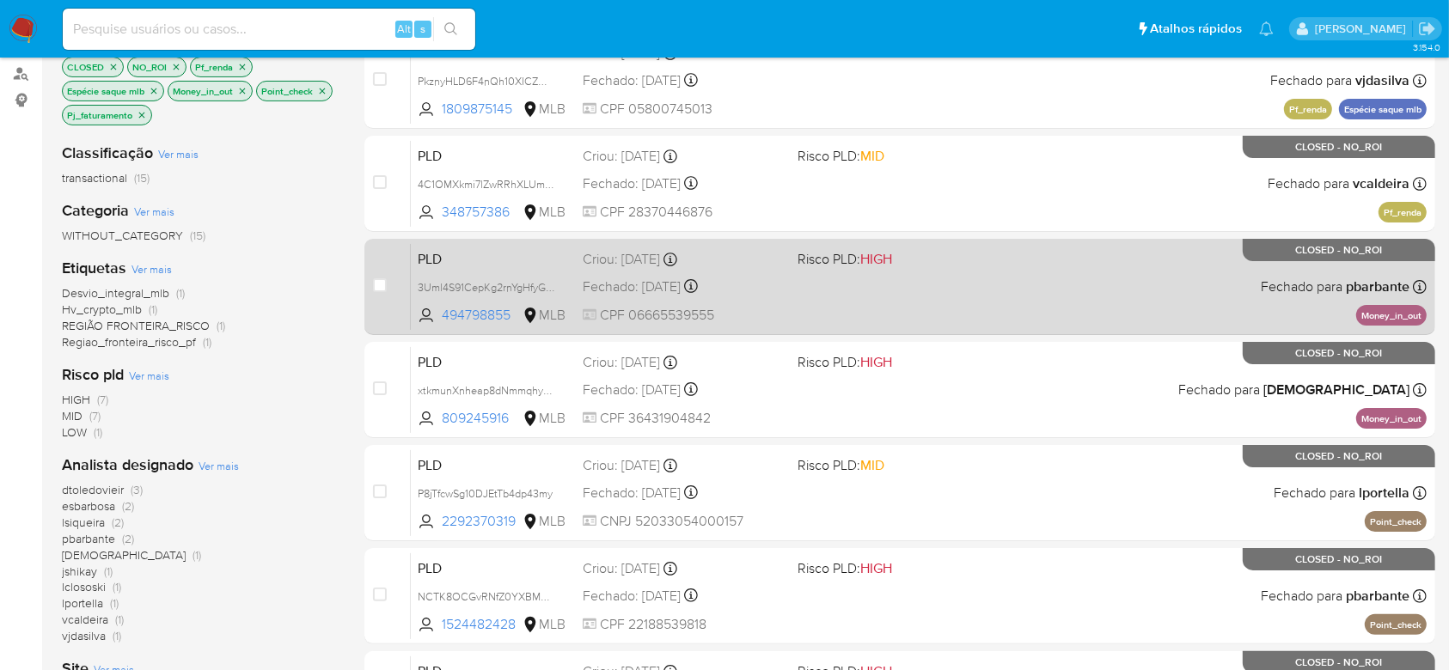
click at [956, 297] on div "PLD 3Uml4S91CepKg2rnYgHfyGcS 494798855 MLB Risco PLD: HIGH Criou: 12/08/2025 Cr…" at bounding box center [919, 286] width 1016 height 87
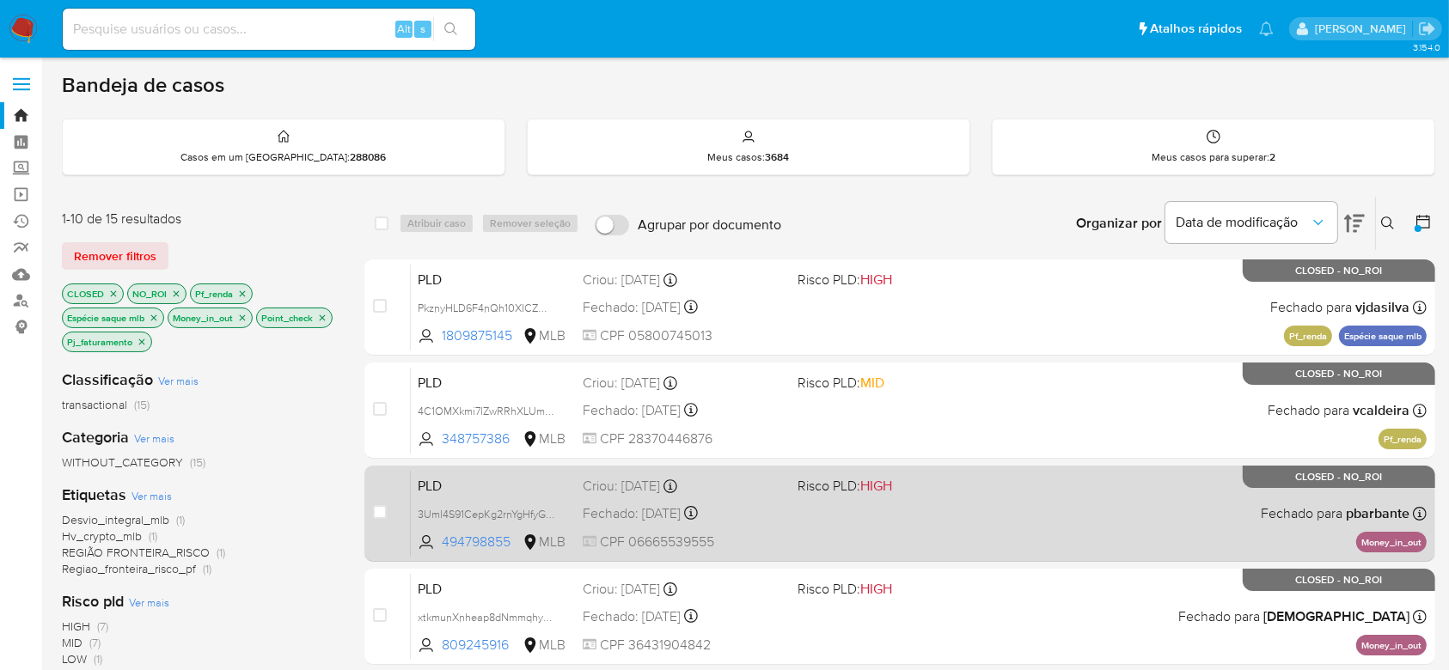
scroll to position [685, 0]
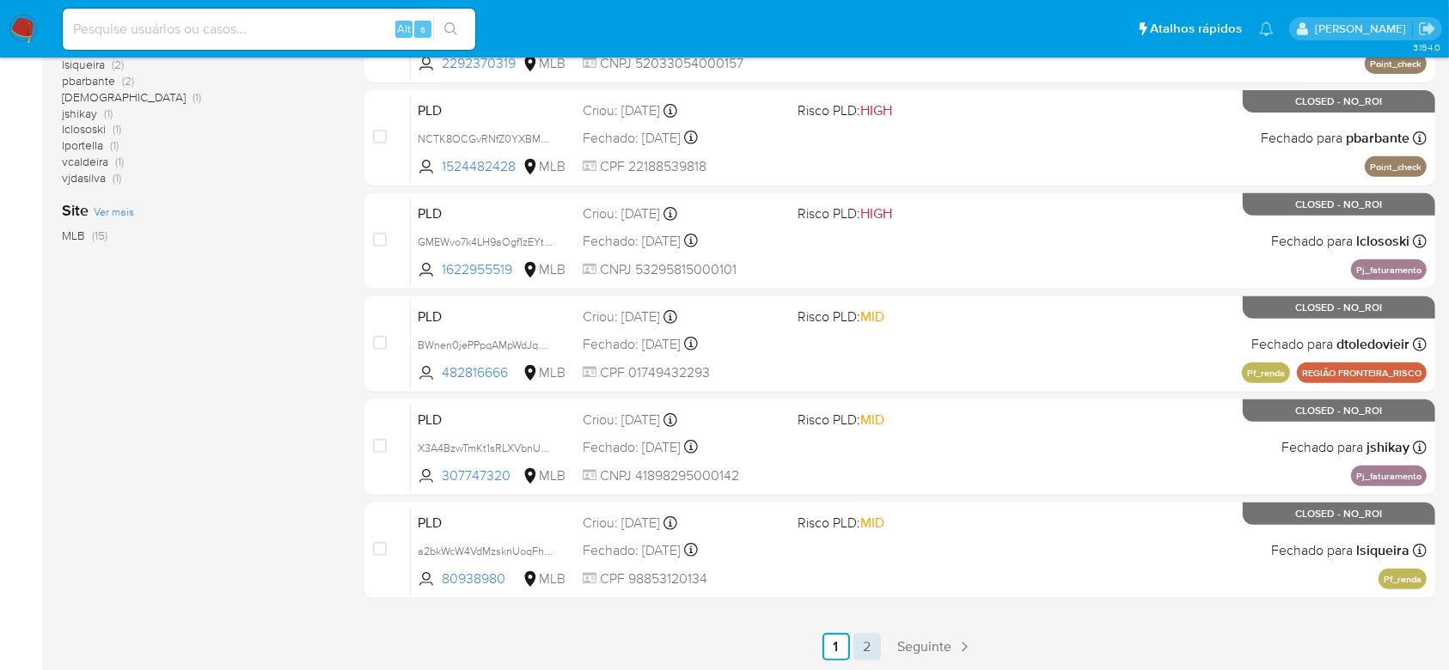
click at [866, 638] on link "2" at bounding box center [868, 648] width 28 height 28
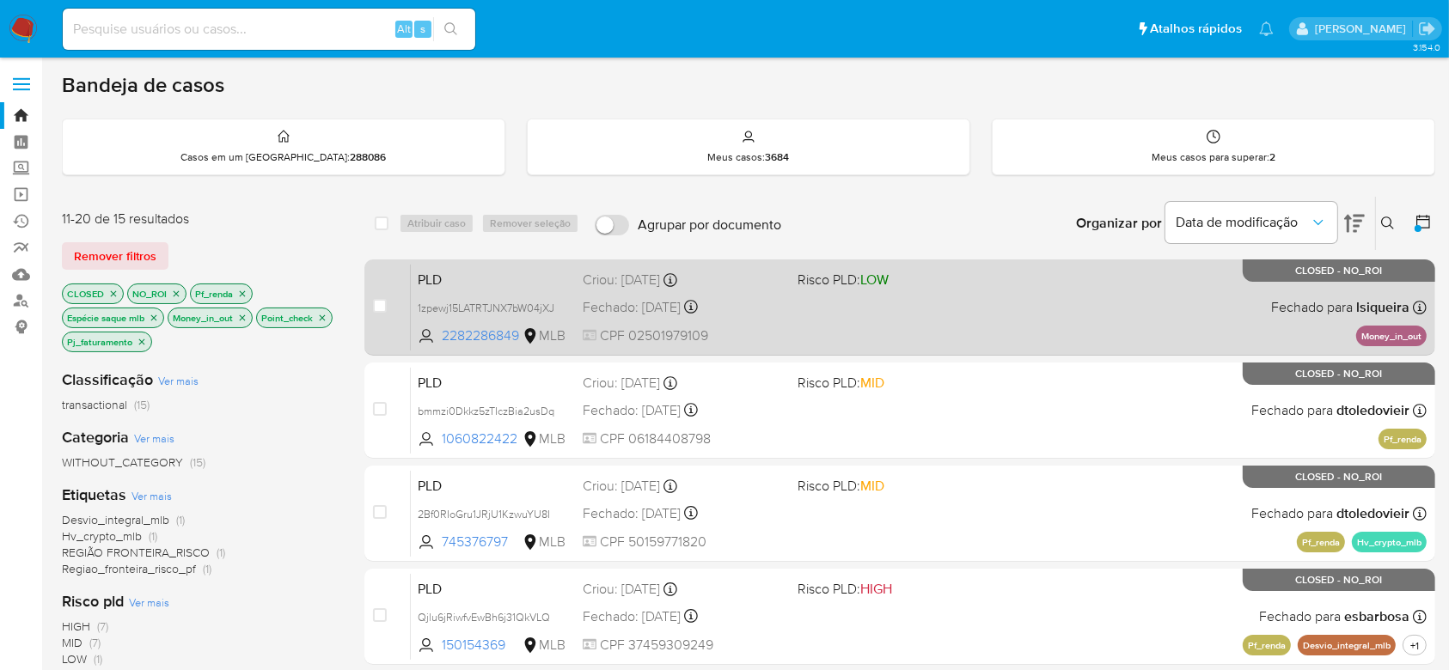
click at [826, 312] on div "PLD 1zpewj15LATRTJNX7bW04jXJ 2282286849 MLB Risco PLD: LOW Criou: 12/07/2025 Cr…" at bounding box center [919, 307] width 1016 height 87
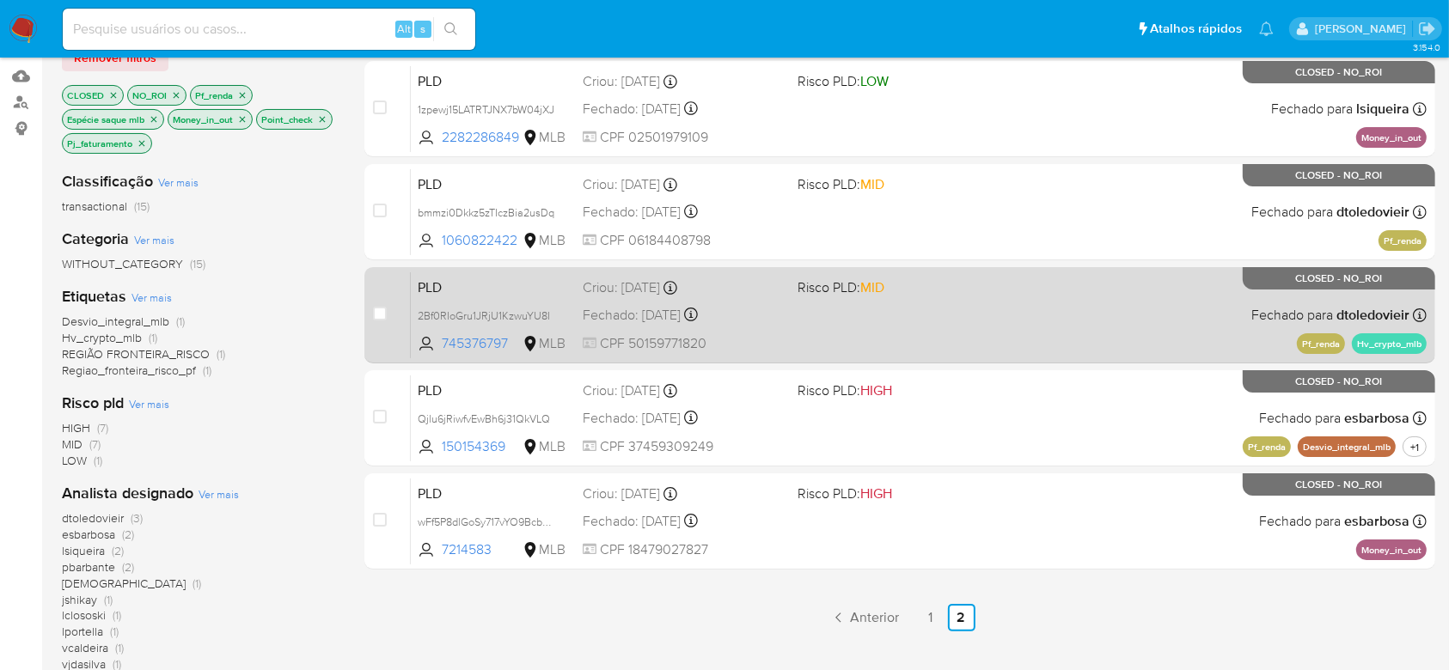
scroll to position [229, 0]
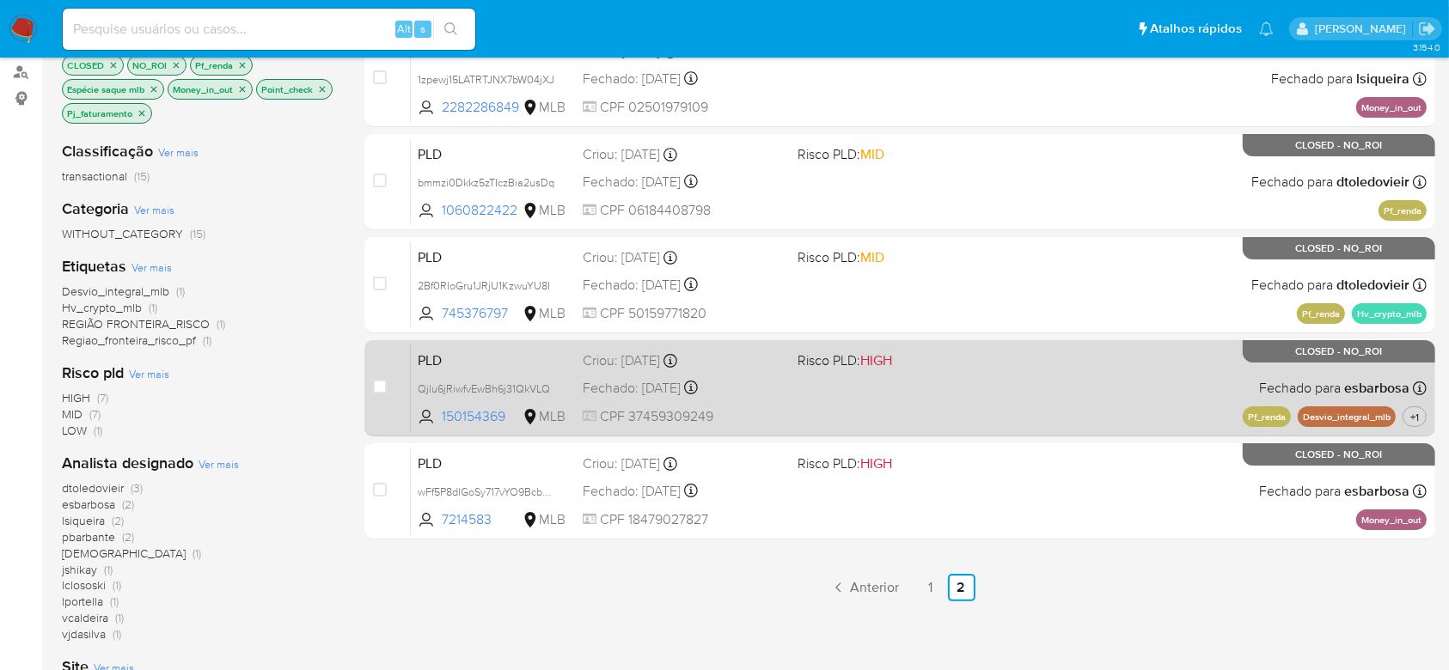
click at [1023, 384] on div "PLD Qjlu6jRiwfvEwBh6j31QkVLQ 150154369 MLB Risco PLD: HIGH Criou: 12/08/2025 Cr…" at bounding box center [919, 388] width 1016 height 87
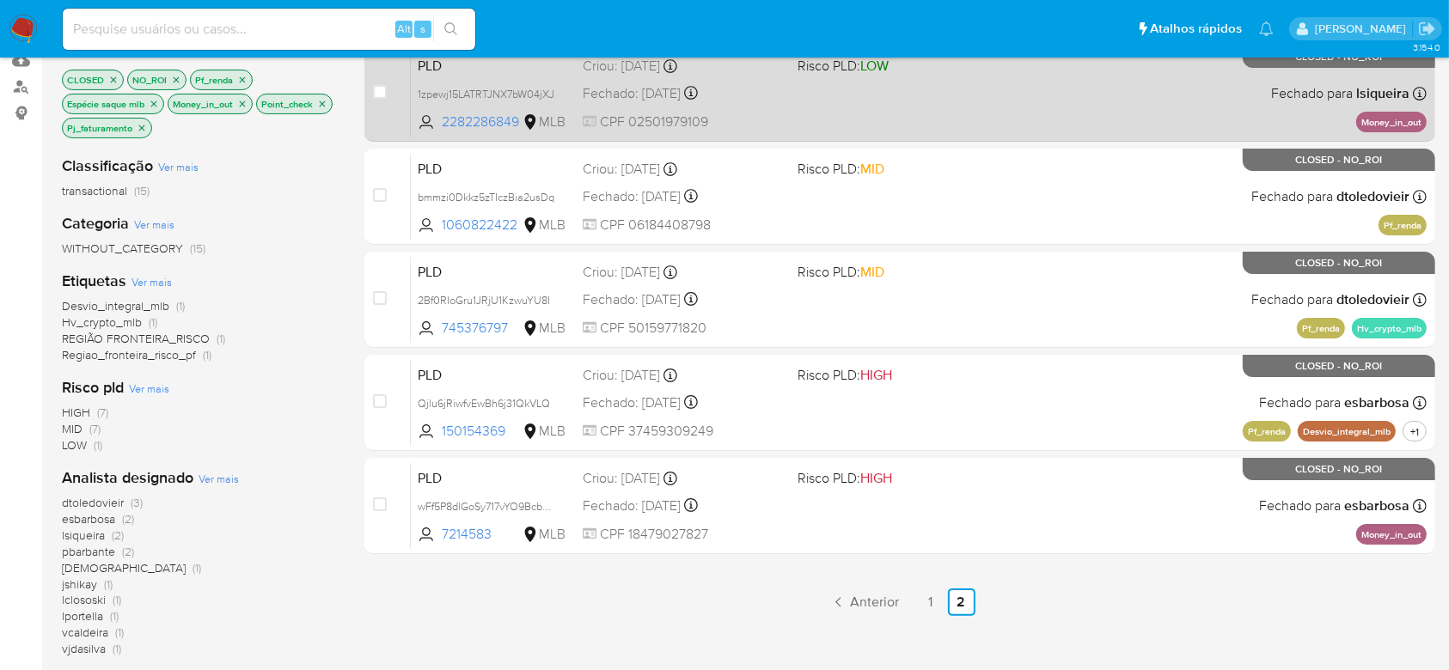
scroll to position [361, 0]
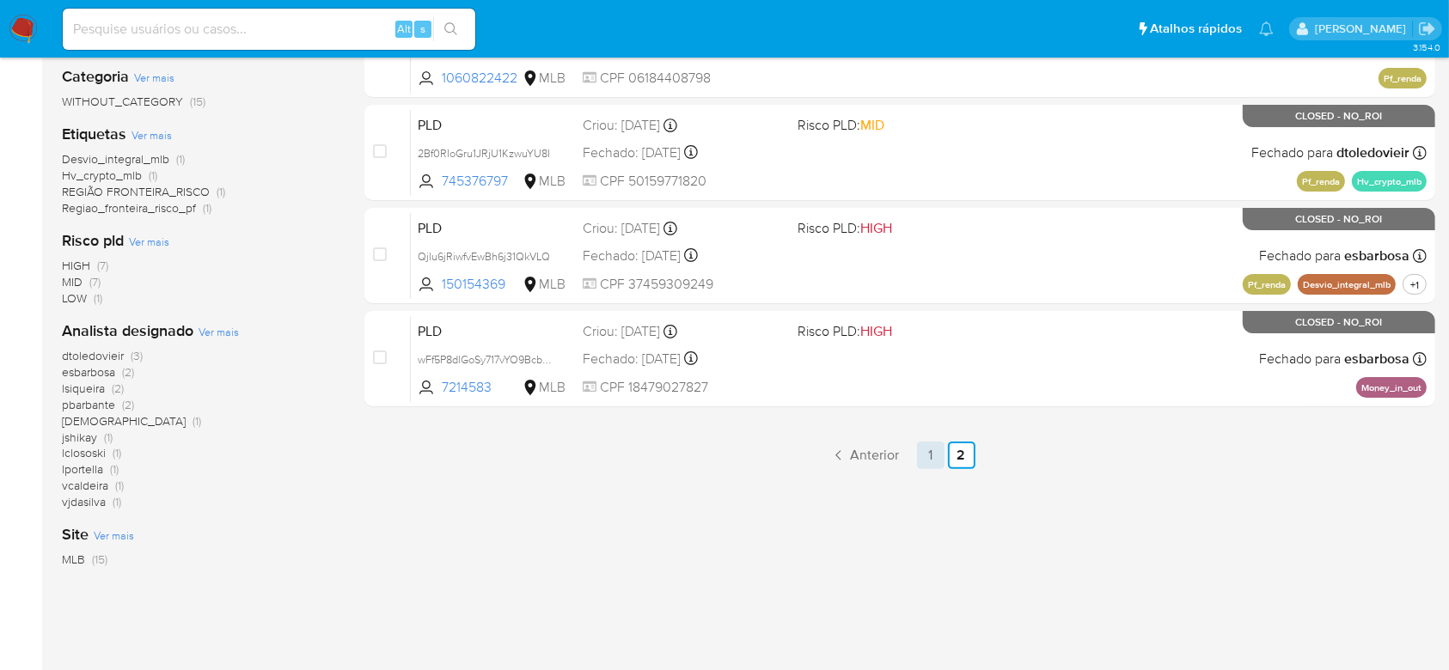
click at [928, 450] on link "1" at bounding box center [931, 456] width 28 height 28
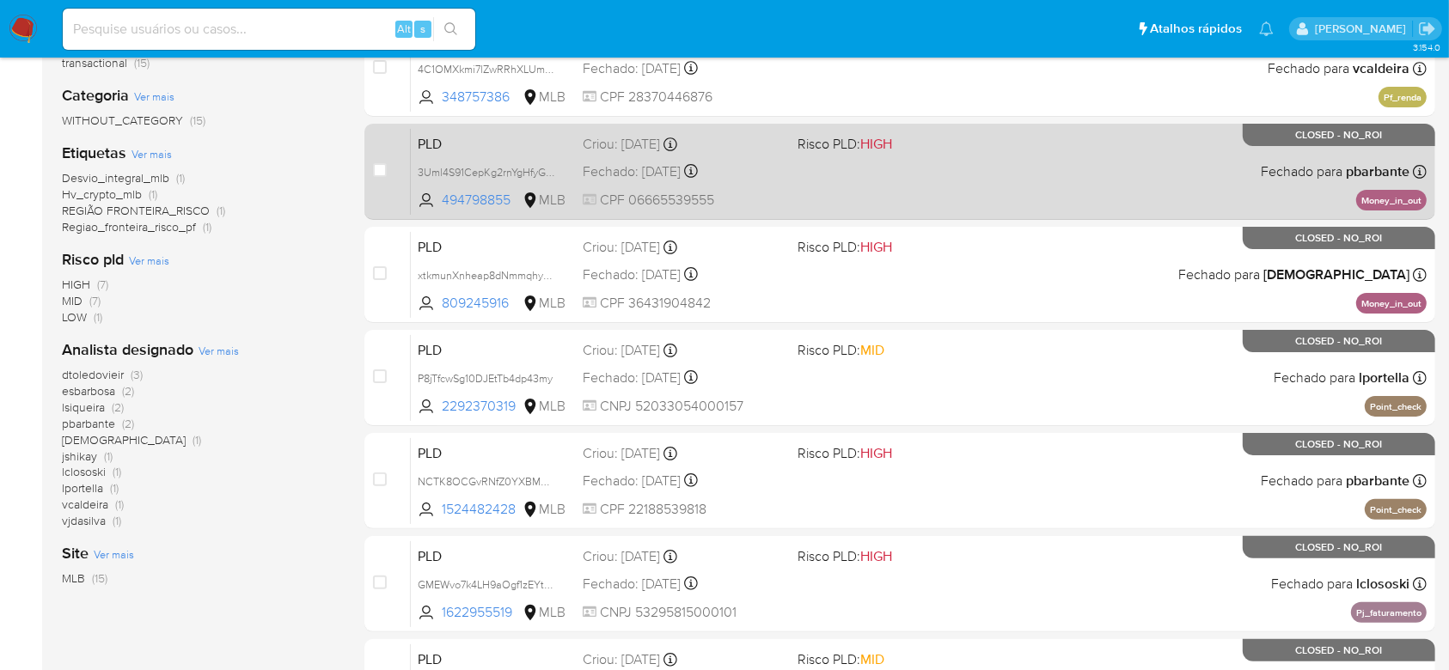
scroll to position [344, 0]
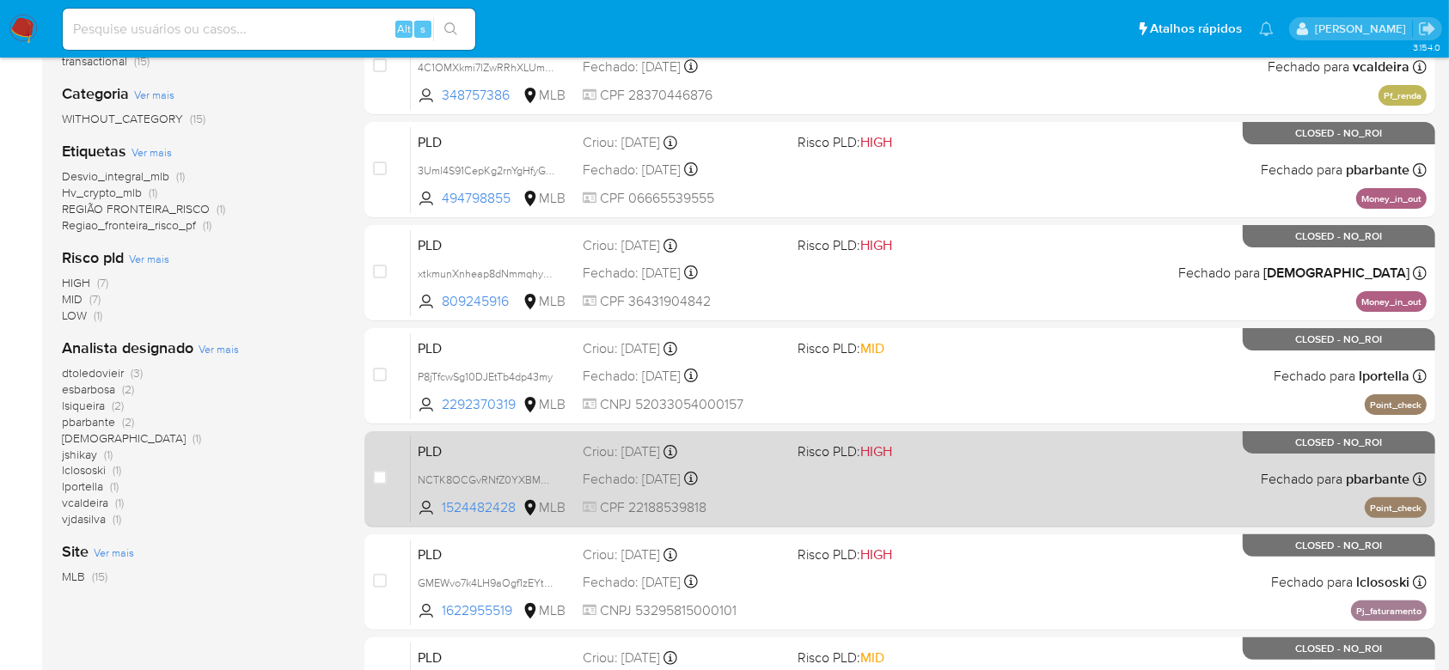
click at [913, 484] on div "PLD NCTK8OCGvRNfZ0YXBM5RIc3d 1524482428 MLB Risco PLD: HIGH Criou: 12/07/2025 C…" at bounding box center [919, 479] width 1016 height 87
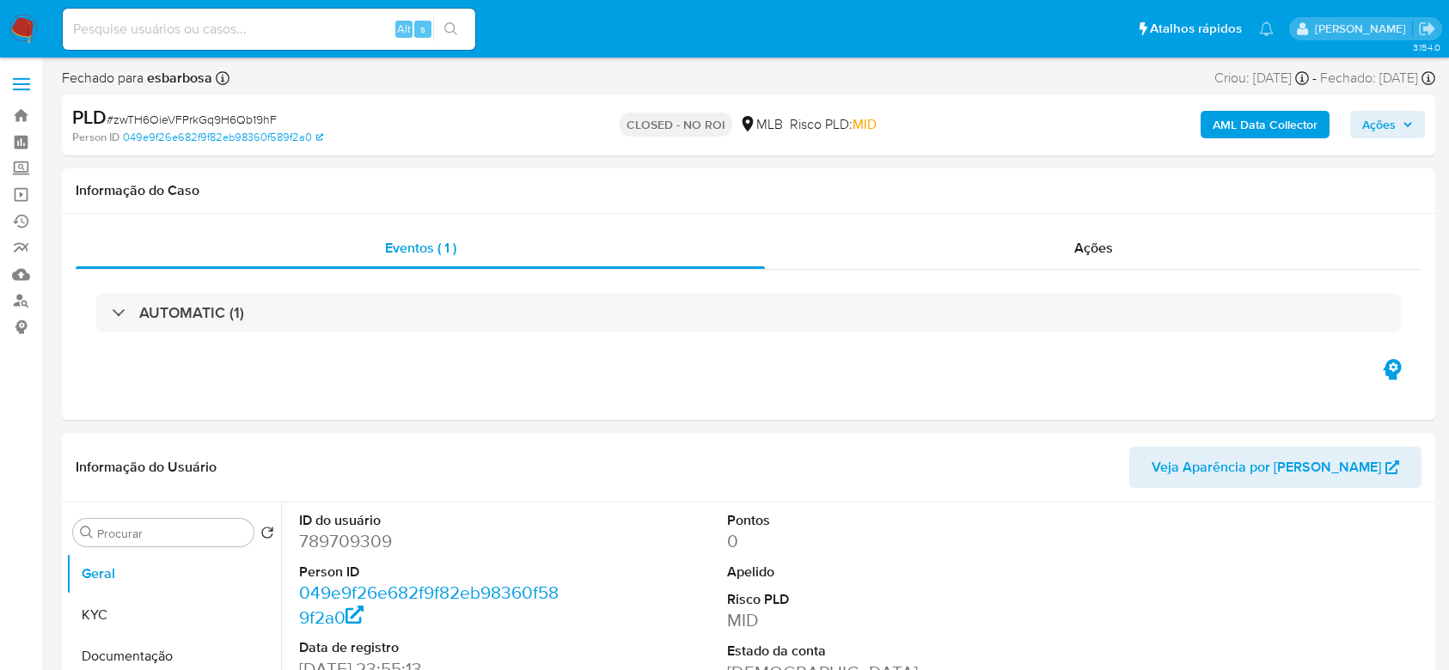
select select "10"
click at [256, 113] on span "# zwTH6OieVFPrkGq9H6Qb19hF" at bounding box center [192, 119] width 170 height 17
copy span "zwTH6OieVFPrkGq9H6Qb19hF"
click at [236, 24] on input at bounding box center [269, 29] width 413 height 22
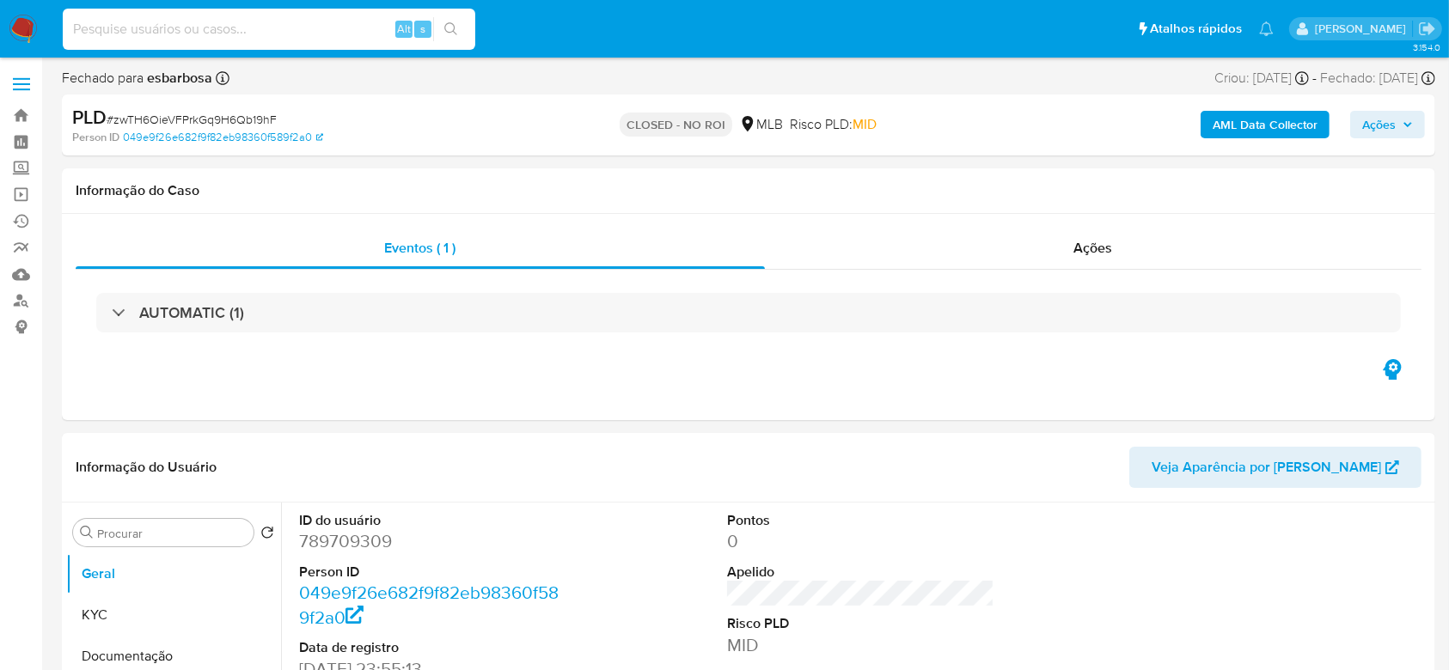
paste input "zwTH6OieVFPrkGq9H6Qb19hF"
type input "zwTH6OieVFPrkGq9H6Qb19hF"
click at [366, 550] on dd "789709309" at bounding box center [433, 542] width 268 height 24
copy dd "789709309"
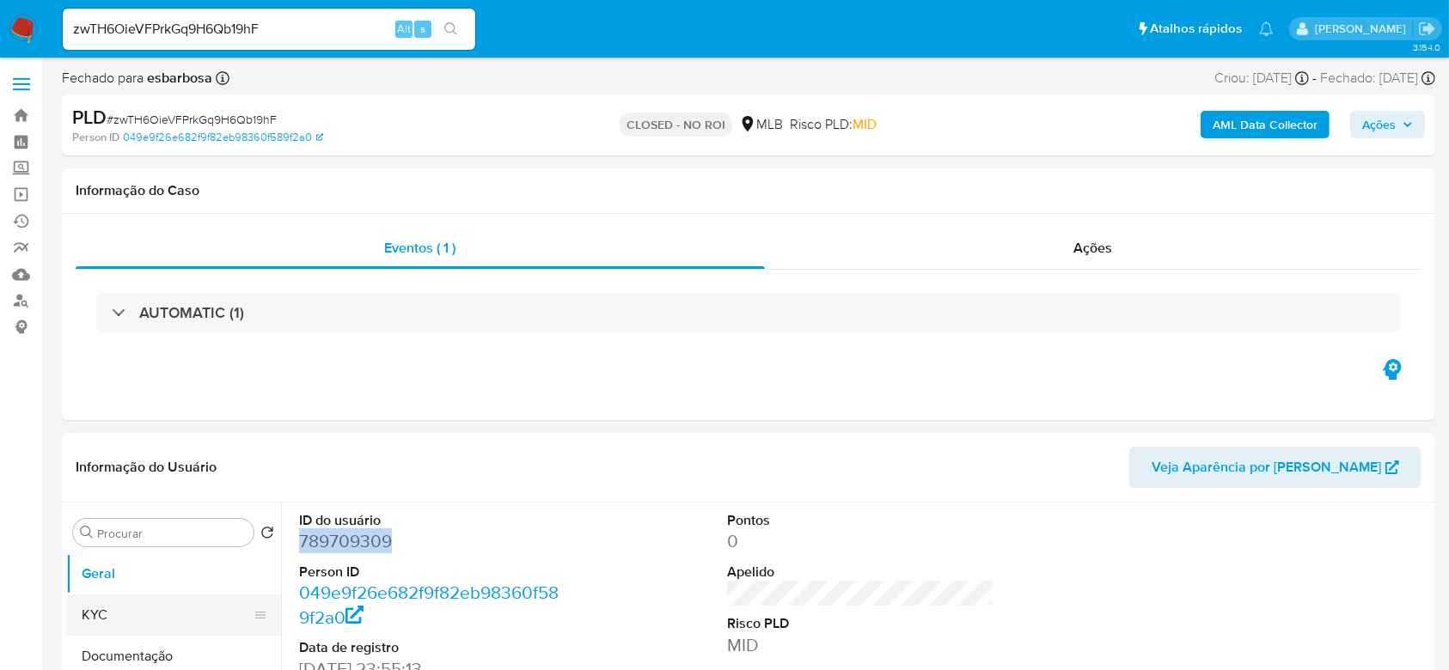
click at [121, 615] on button "KYC" at bounding box center [166, 615] width 201 height 41
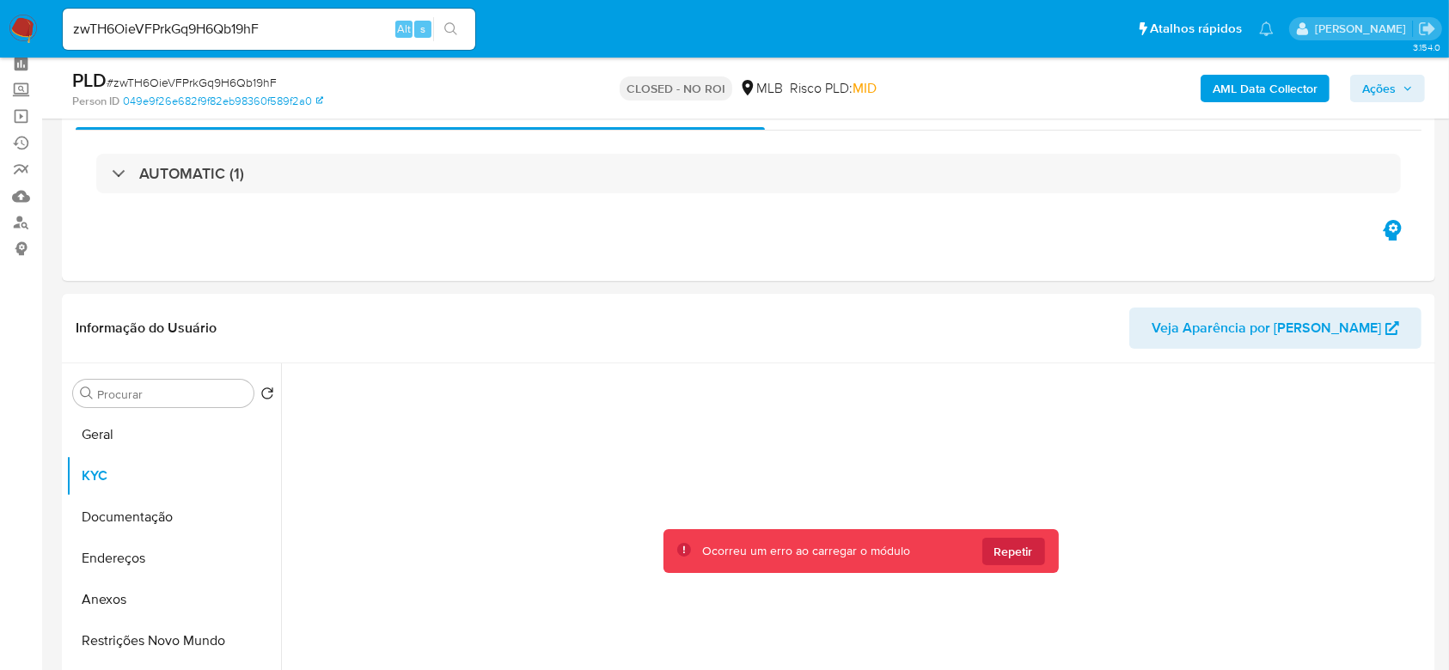
scroll to position [114, 0]
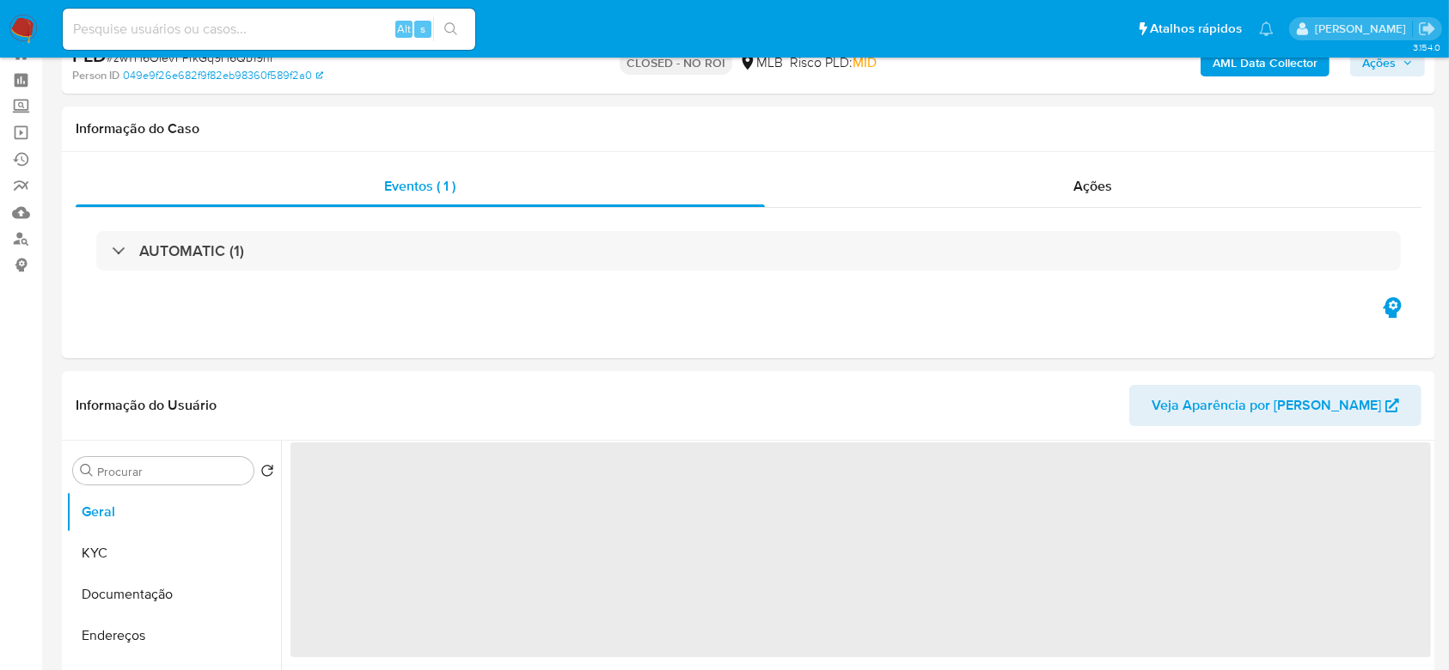
scroll to position [114, 0]
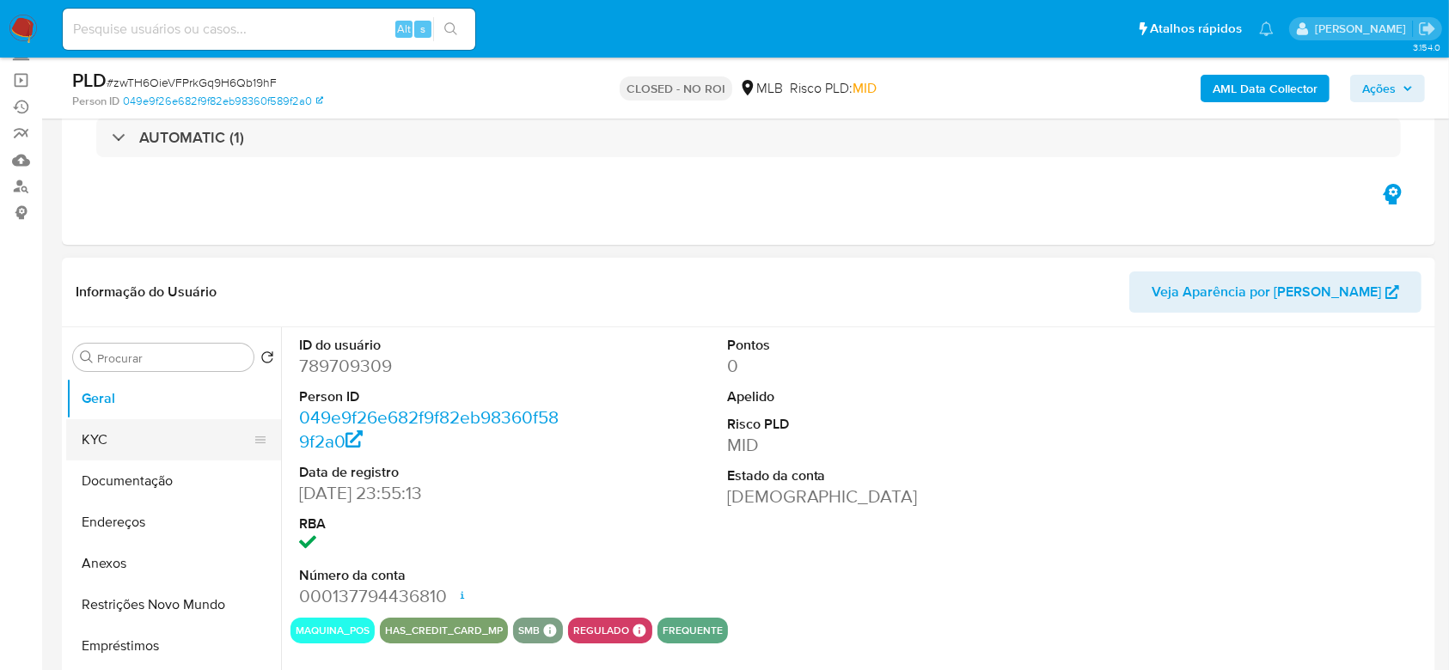
click at [95, 437] on button "KYC" at bounding box center [166, 439] width 201 height 41
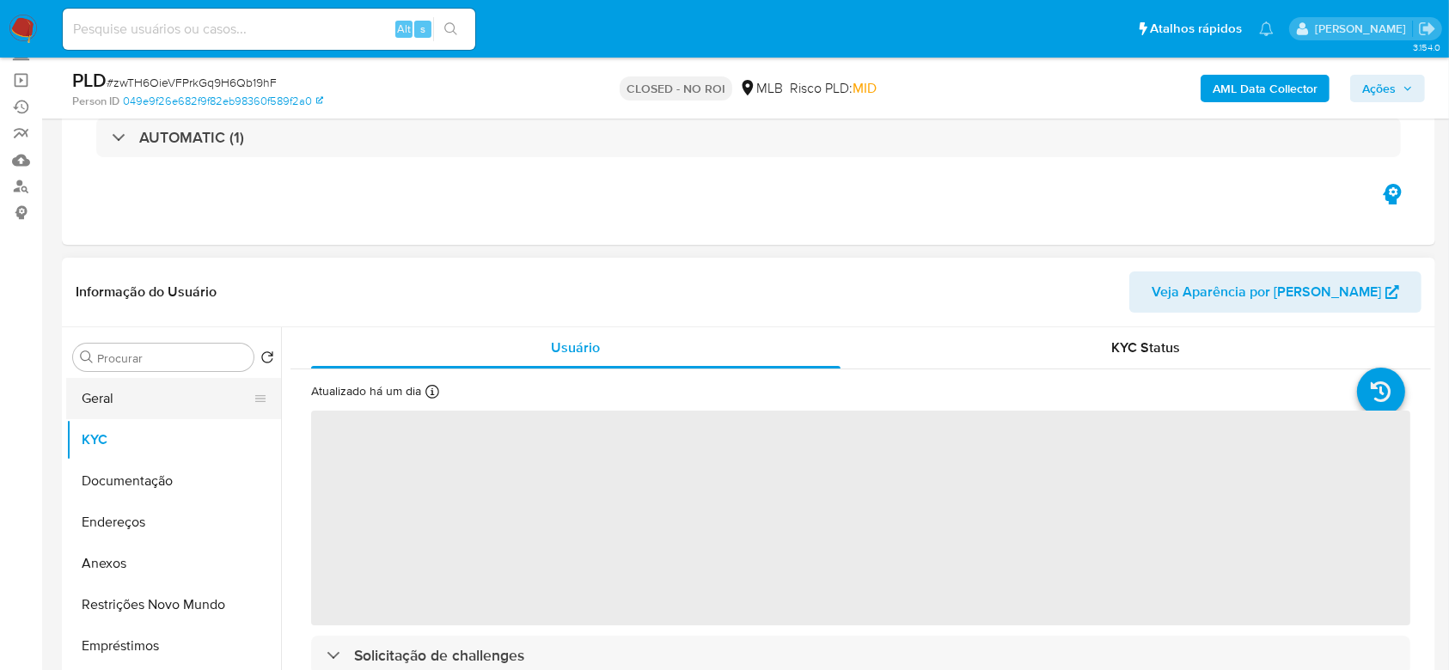
select select "10"
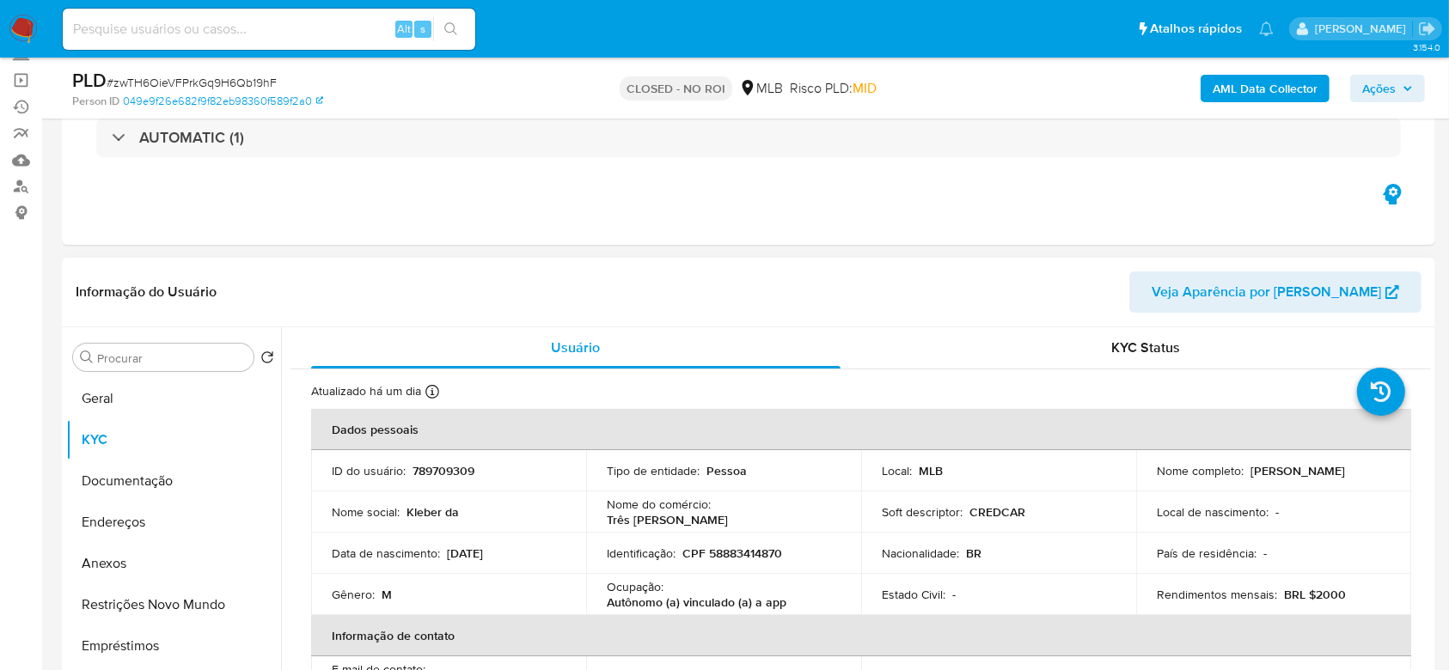
click at [758, 551] on p "CPF 58883414870" at bounding box center [733, 553] width 100 height 15
copy p "58883414870"
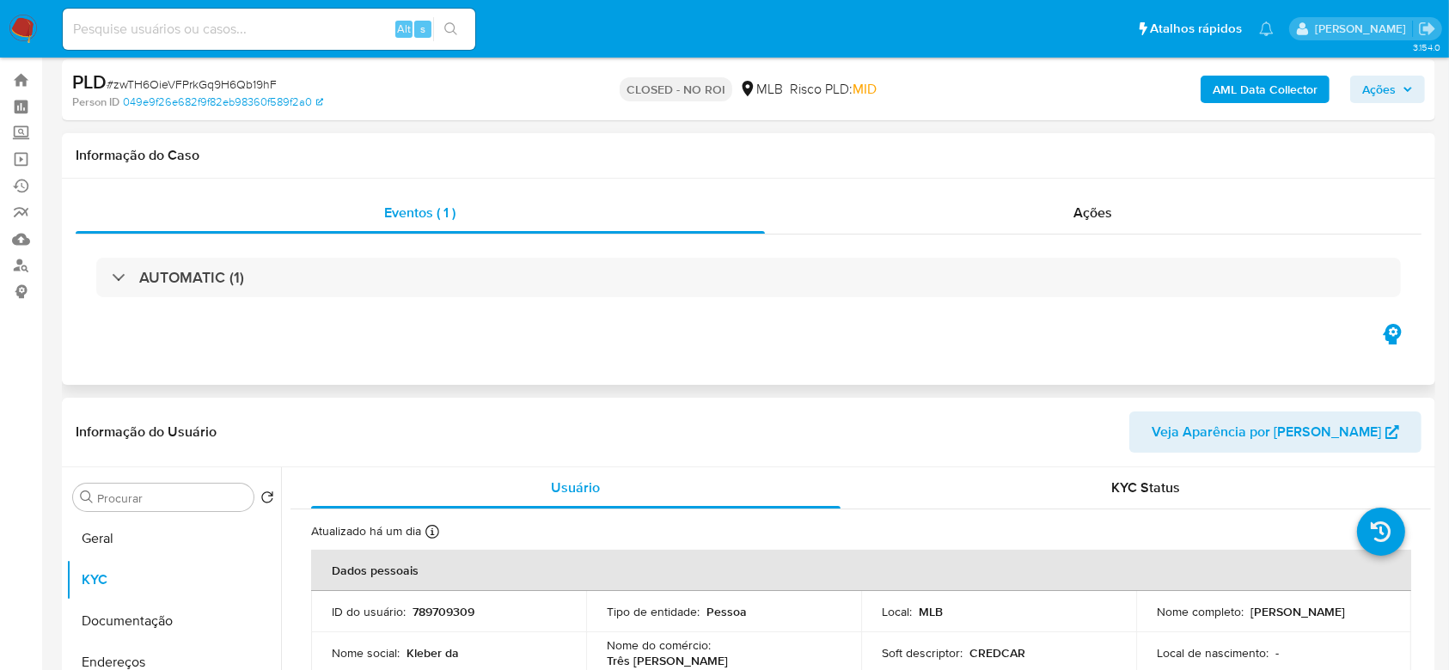
scroll to position [0, 0]
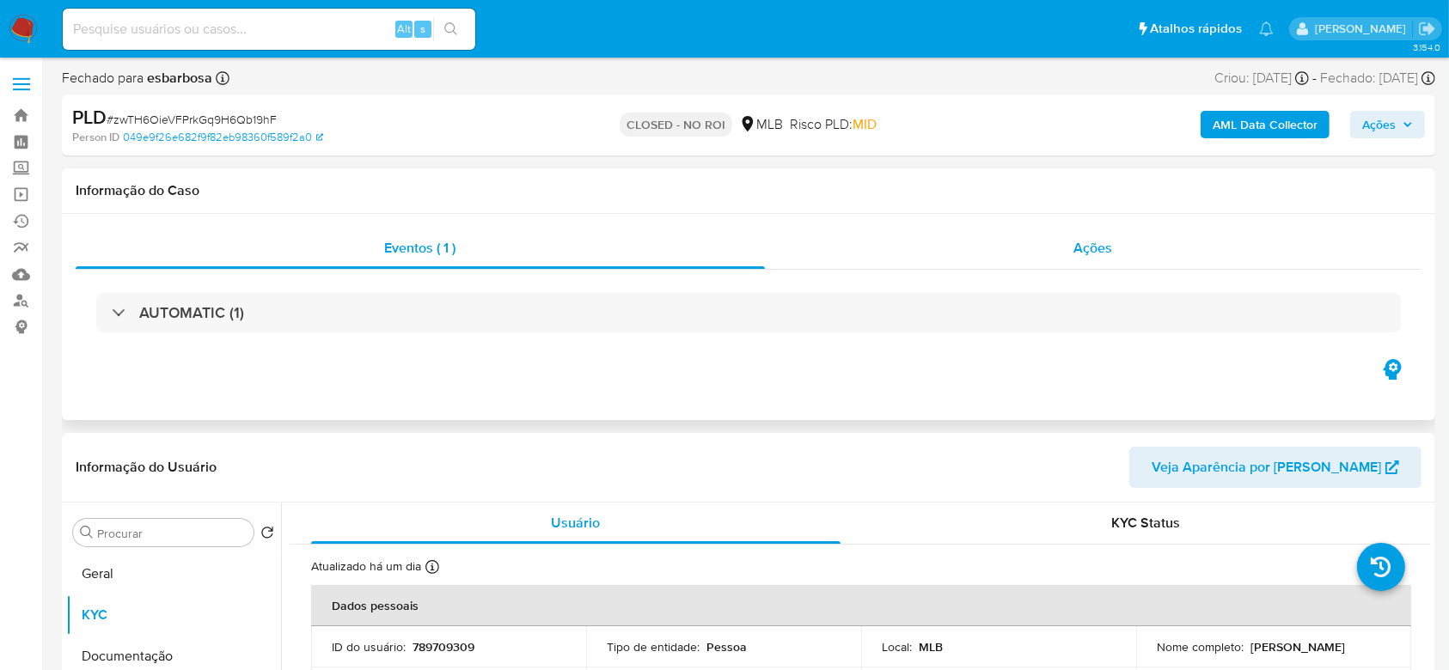
click at [1113, 235] on div "Ações" at bounding box center [1093, 248] width 657 height 41
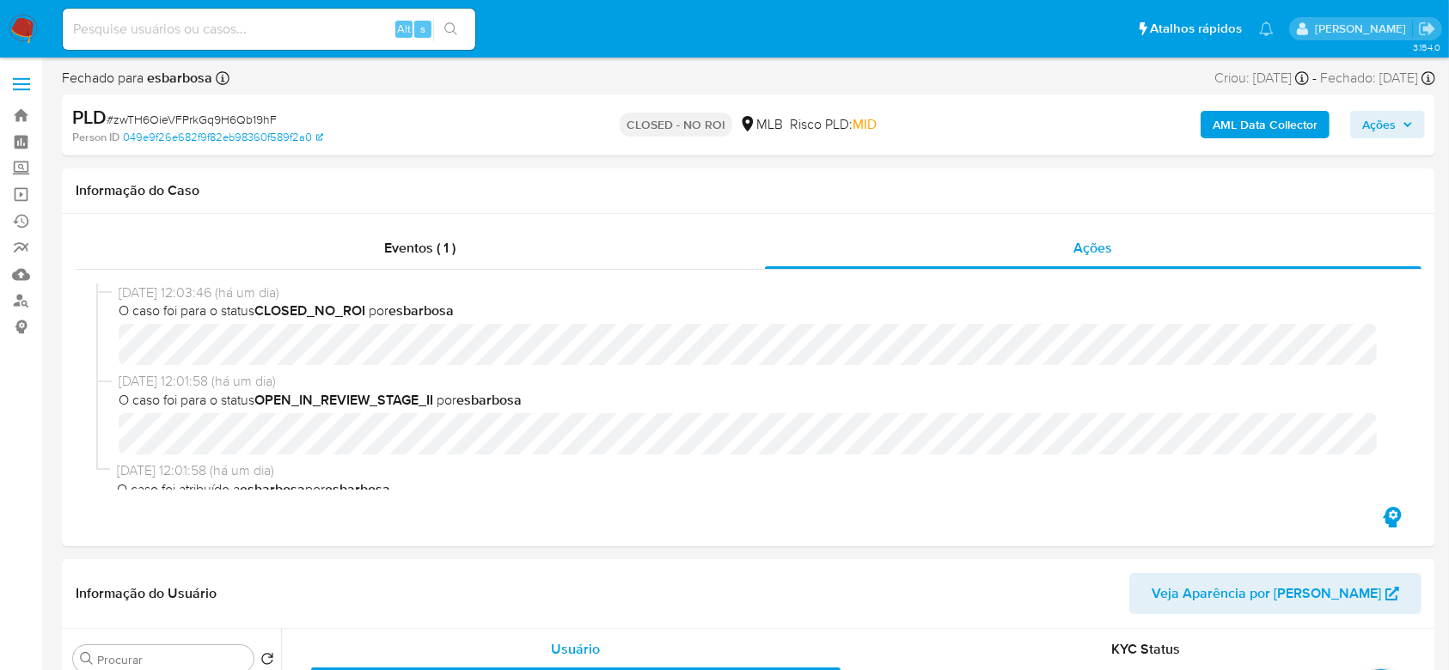
click at [272, 37] on input at bounding box center [269, 29] width 413 height 22
paste input "pMWLo9ETFoDNM5m03nni3yuH"
type input "pMWLo9ETFoDNM5m03nni3yuH"
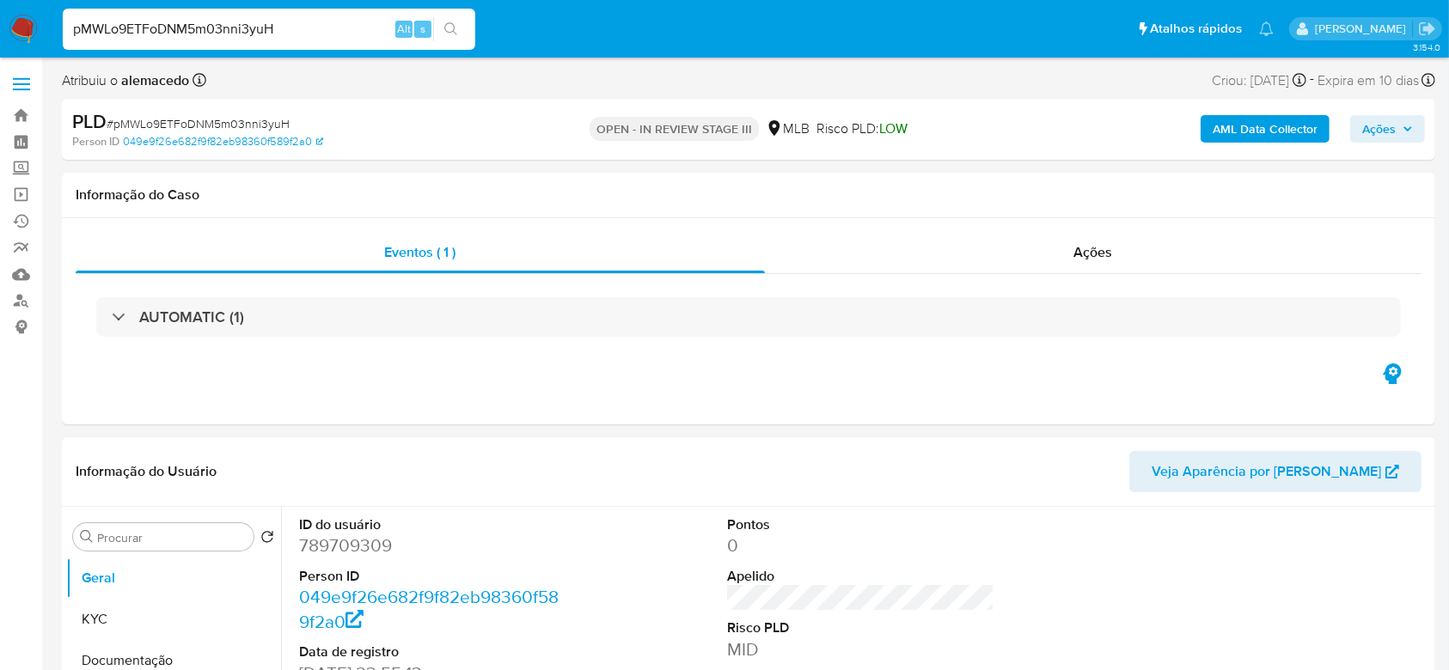
select select "10"
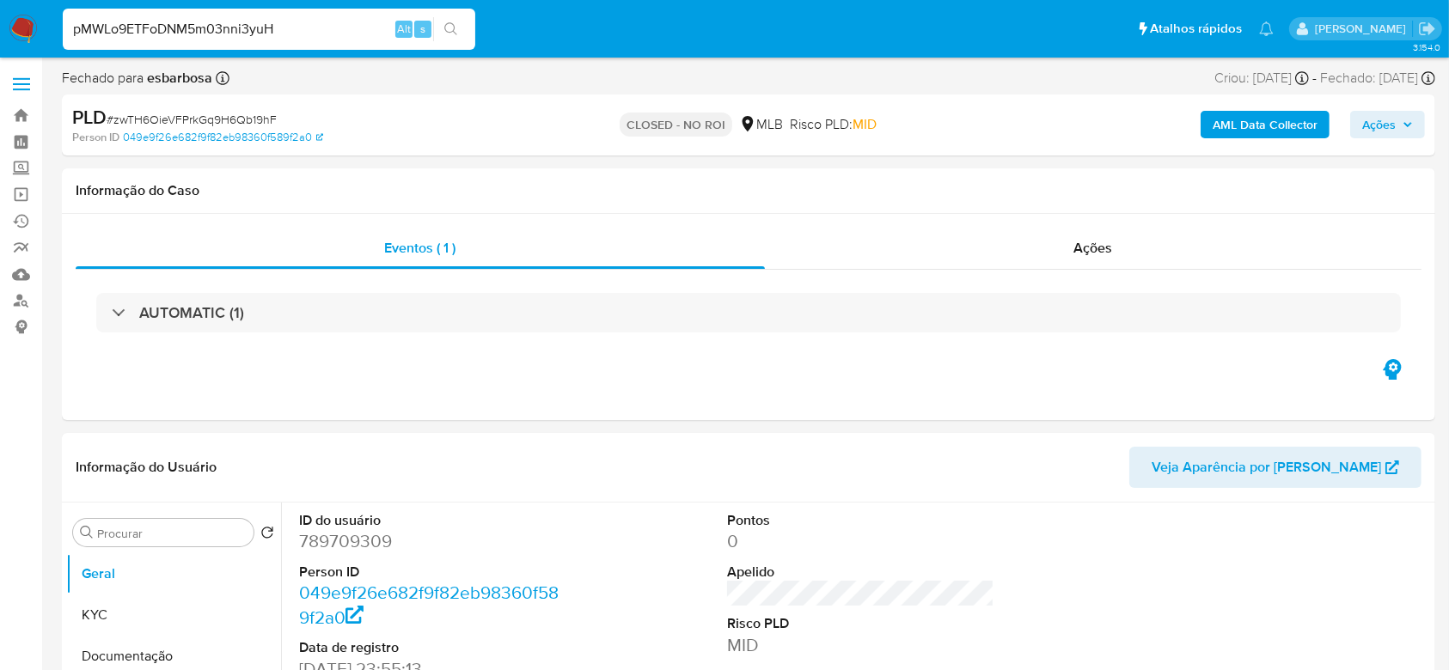
select select "10"
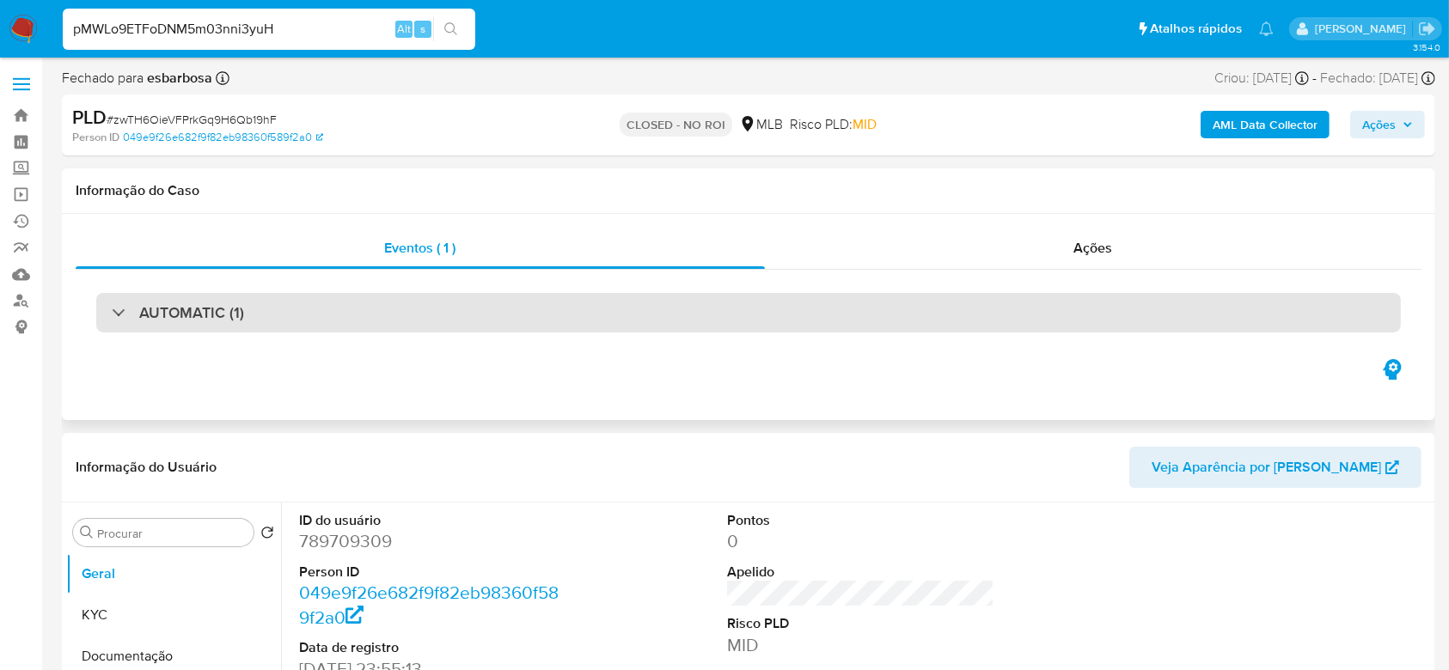
click at [236, 315] on h3 "AUTOMATIC (1)" at bounding box center [191, 312] width 105 height 19
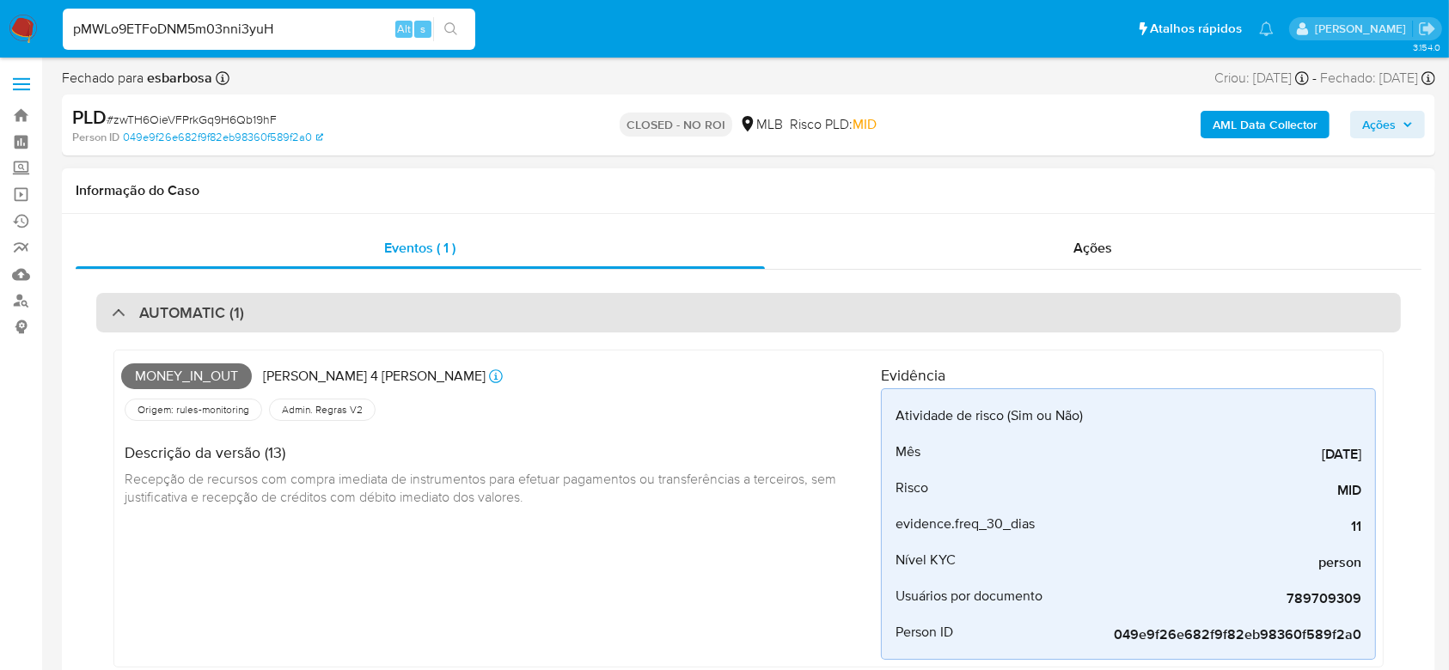
click at [236, 315] on h3 "AUTOMATIC (1)" at bounding box center [191, 312] width 105 height 19
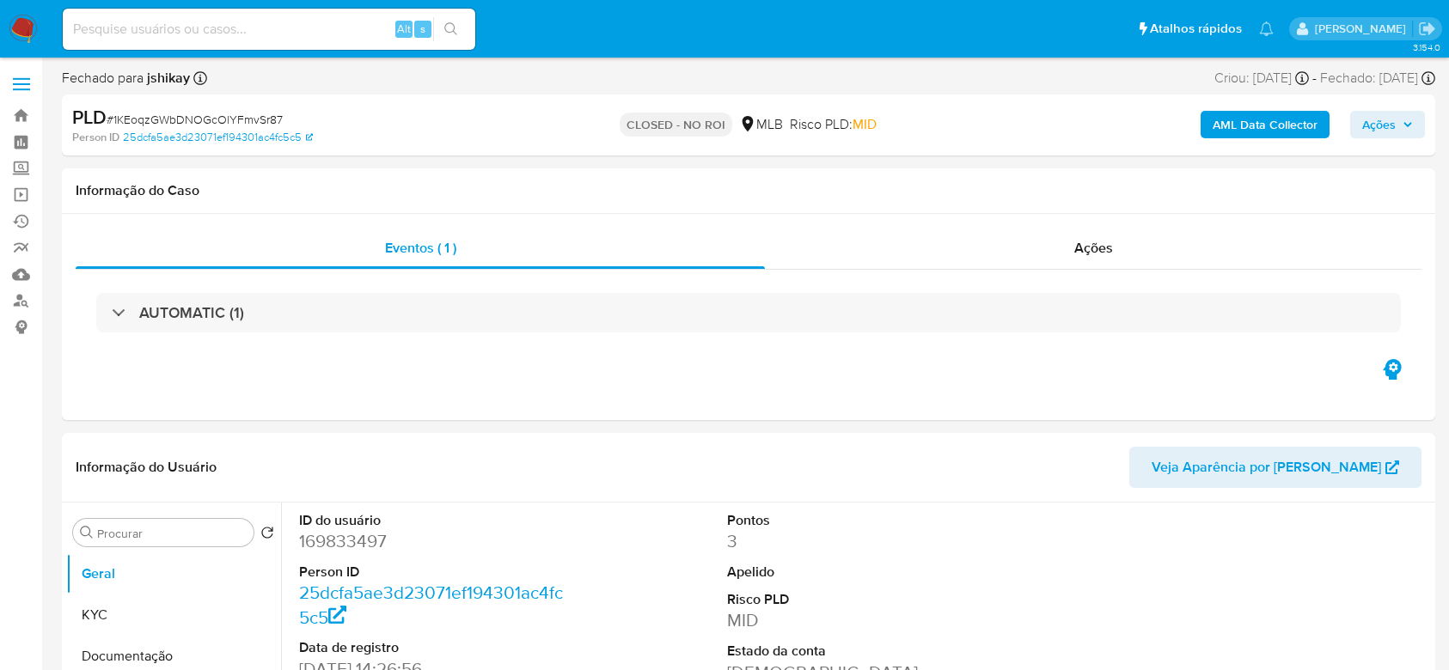
select select "10"
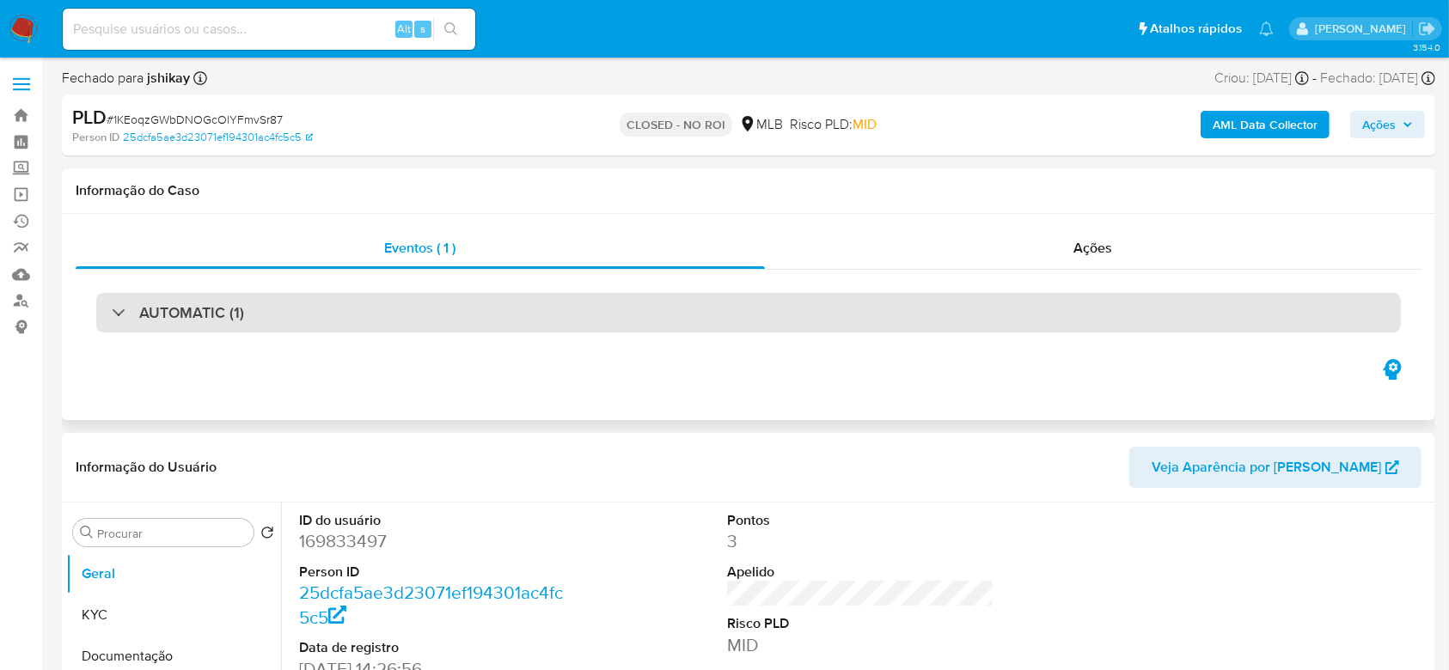
click at [217, 308] on h3 "AUTOMATIC (1)" at bounding box center [191, 312] width 105 height 19
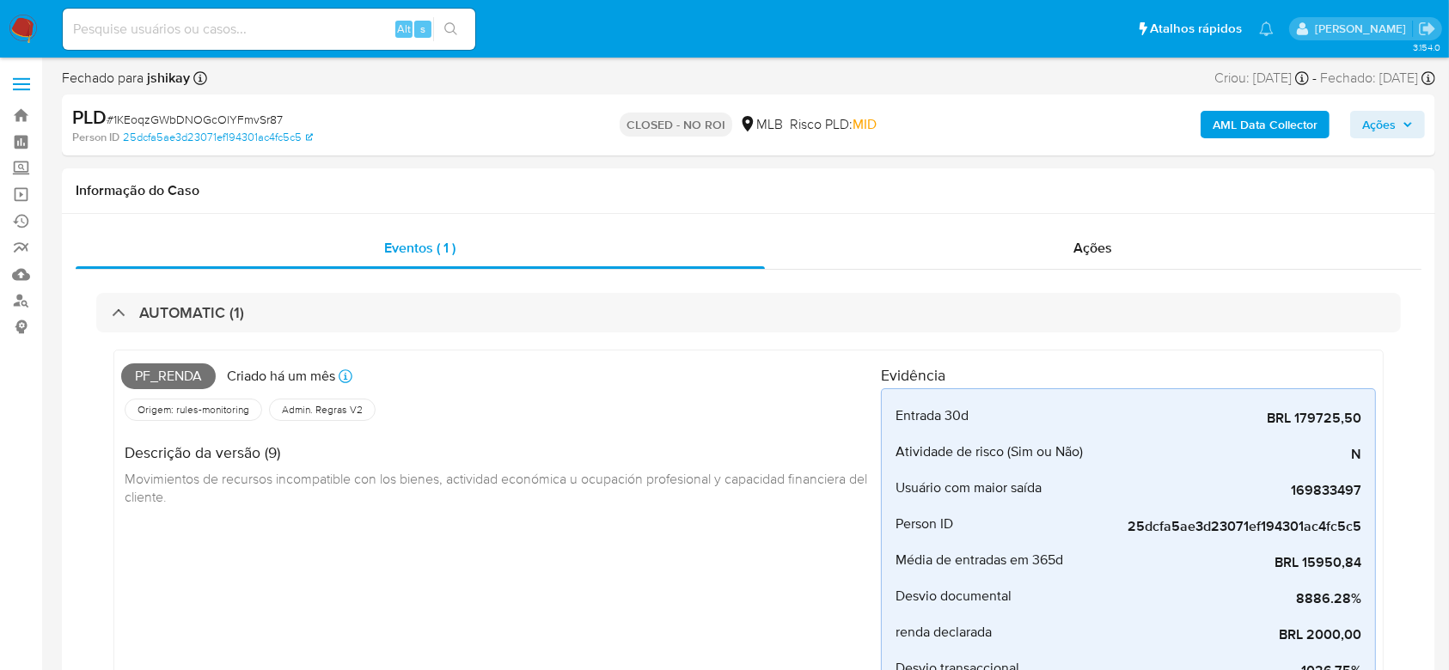
click at [252, 112] on span "# 1KEoqzGWbDNOGcOlYFmvSr87" at bounding box center [195, 119] width 176 height 17
copy span "1KEoqzGWbDNOGcOlYFmvSr87"
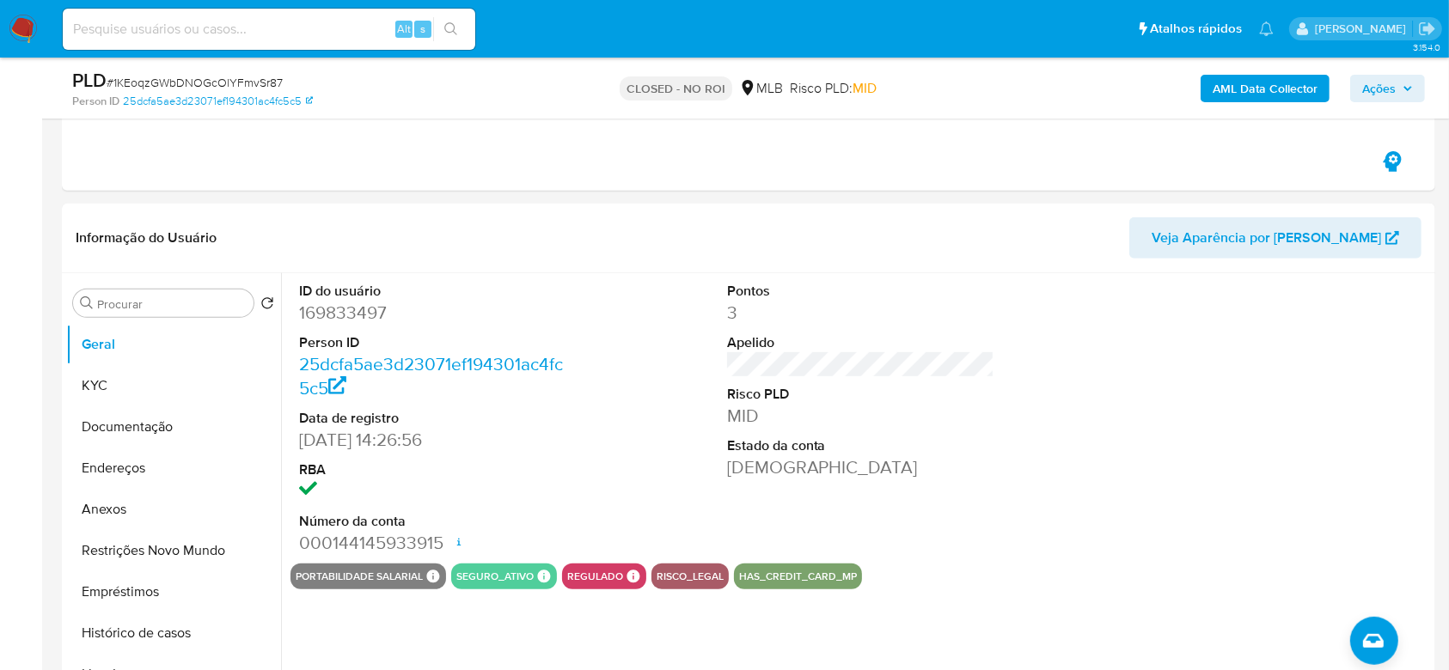
scroll to position [688, 0]
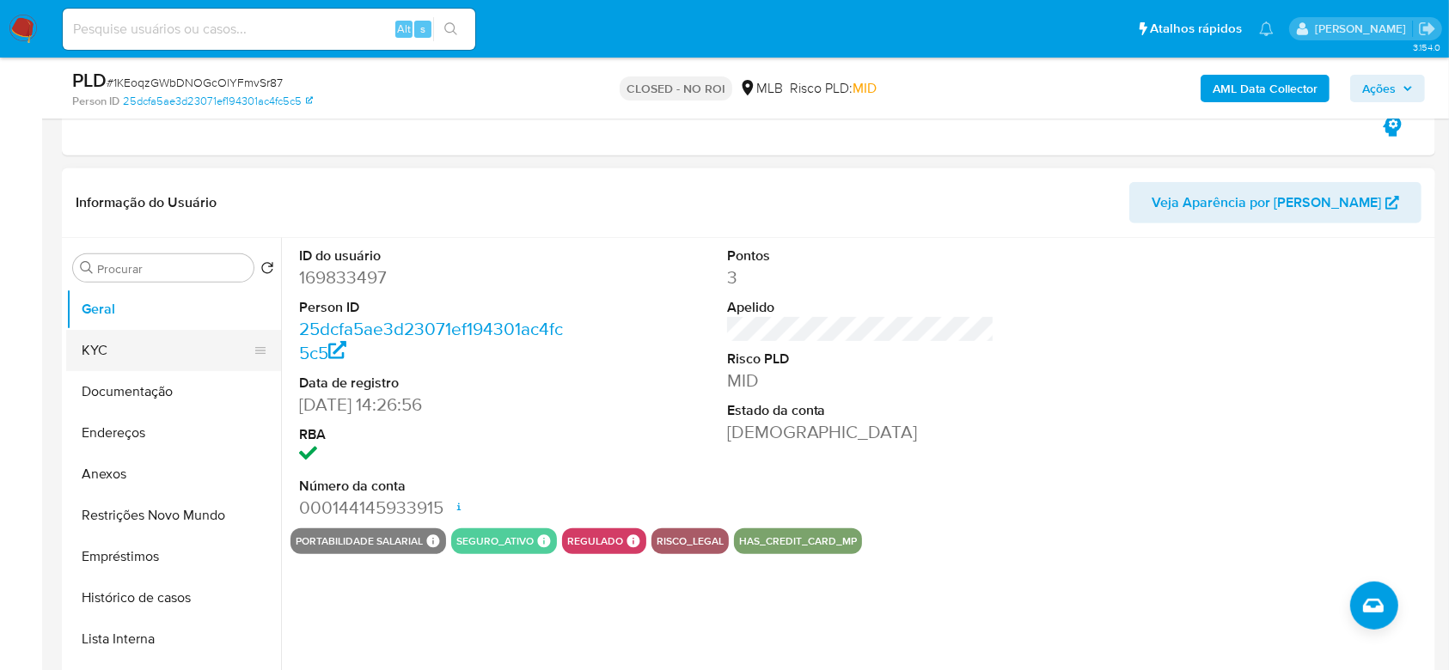
click at [138, 335] on button "KYC" at bounding box center [166, 350] width 201 height 41
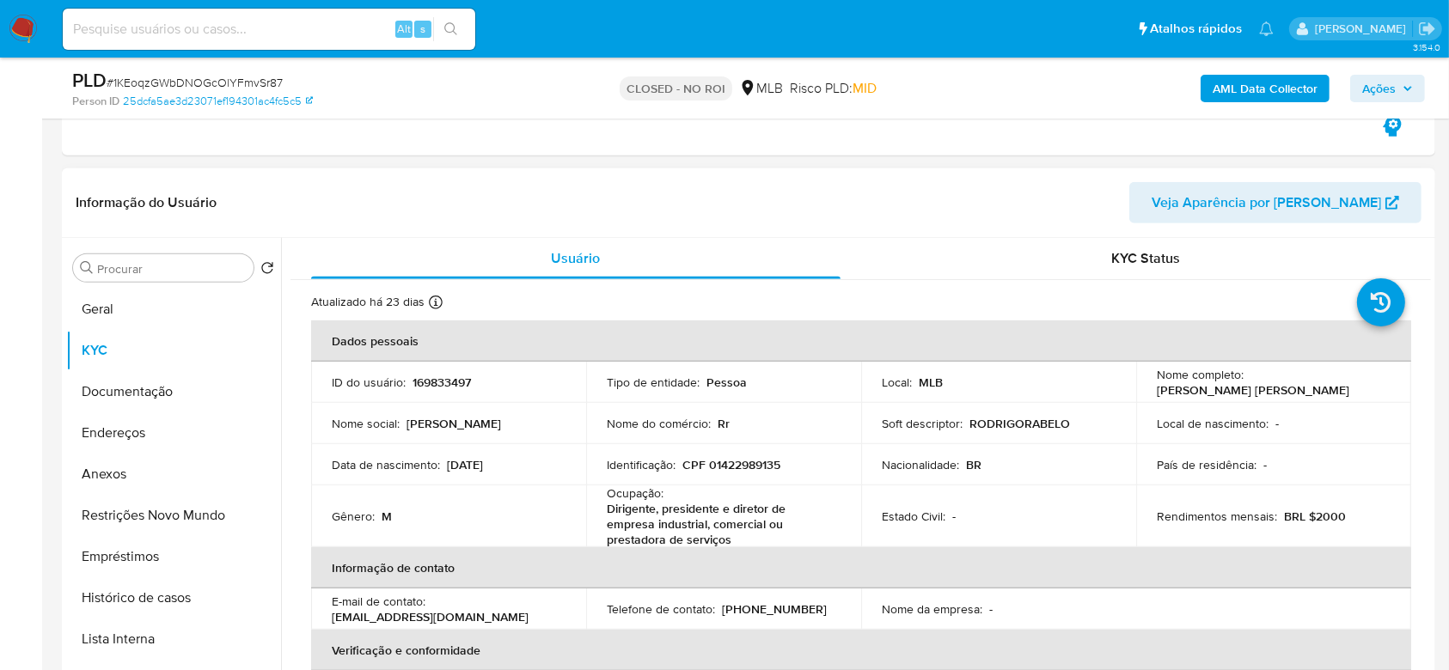
click at [744, 464] on p "CPF 01422989135" at bounding box center [732, 464] width 98 height 15
copy p "01422989135"
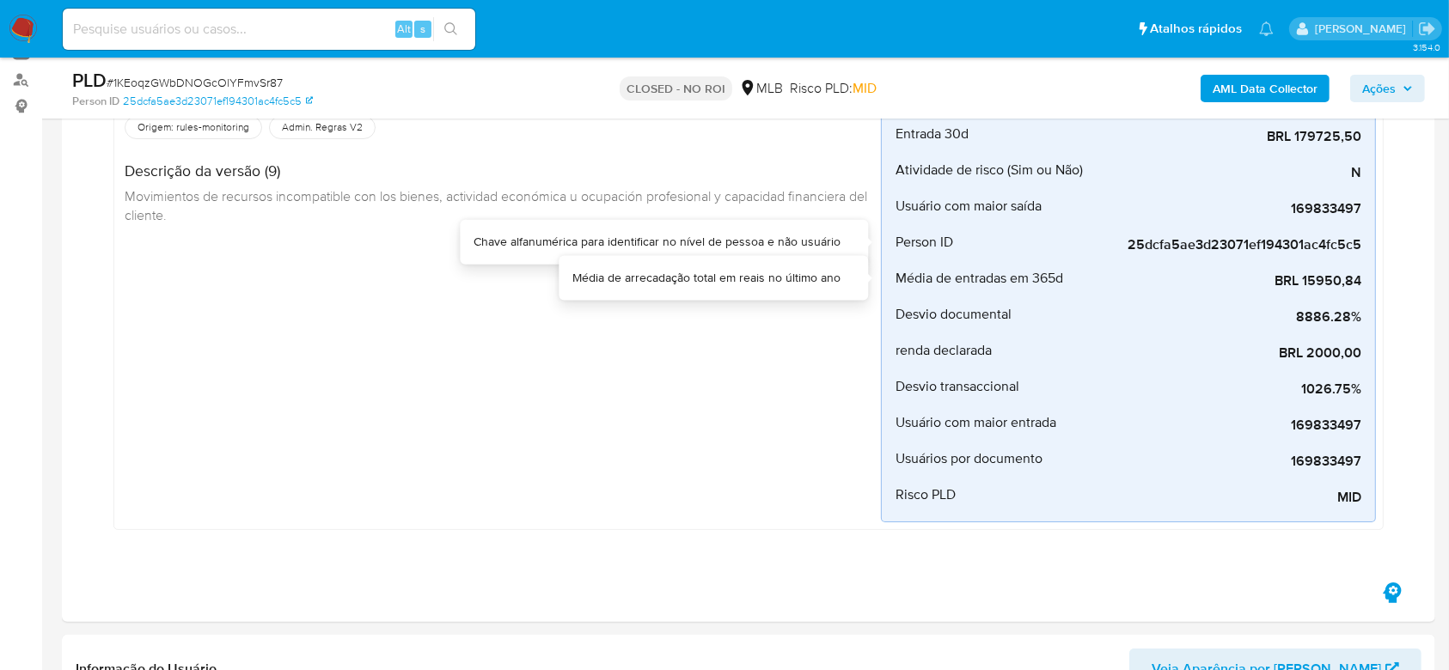
scroll to position [0, 0]
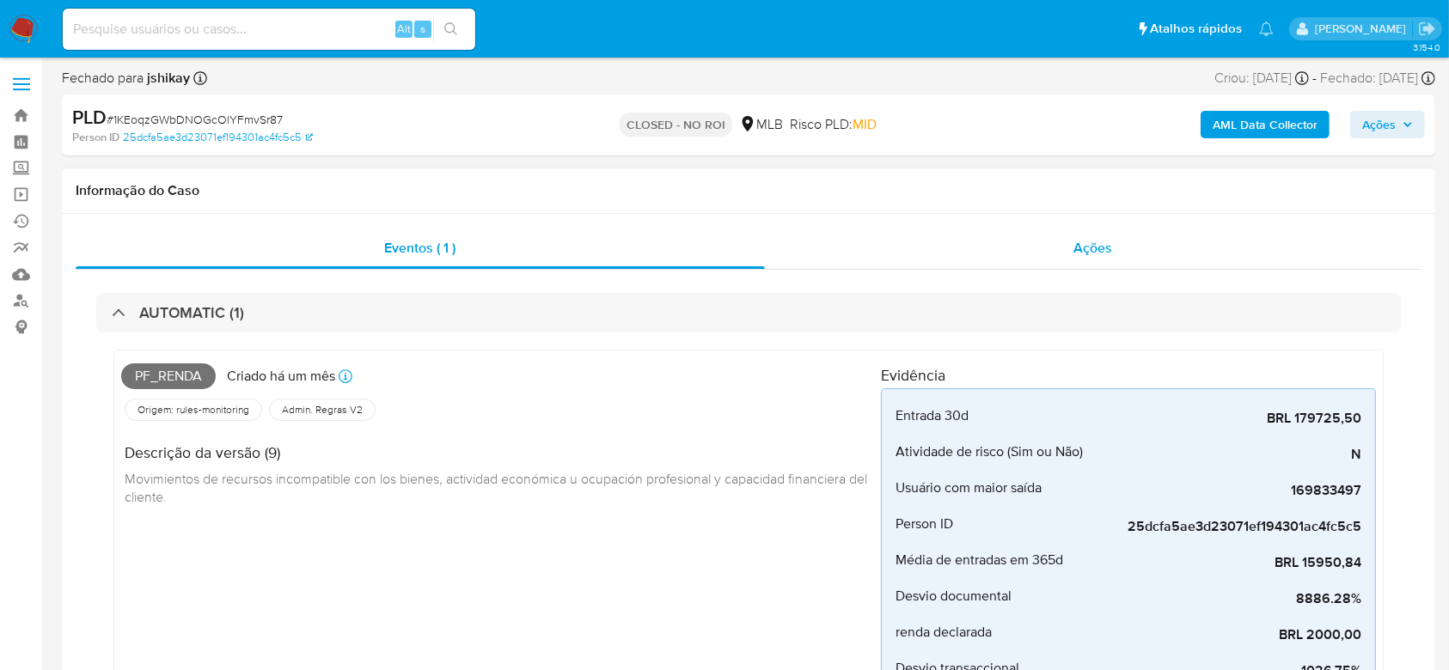
click at [1035, 248] on div "Ações" at bounding box center [1093, 248] width 657 height 41
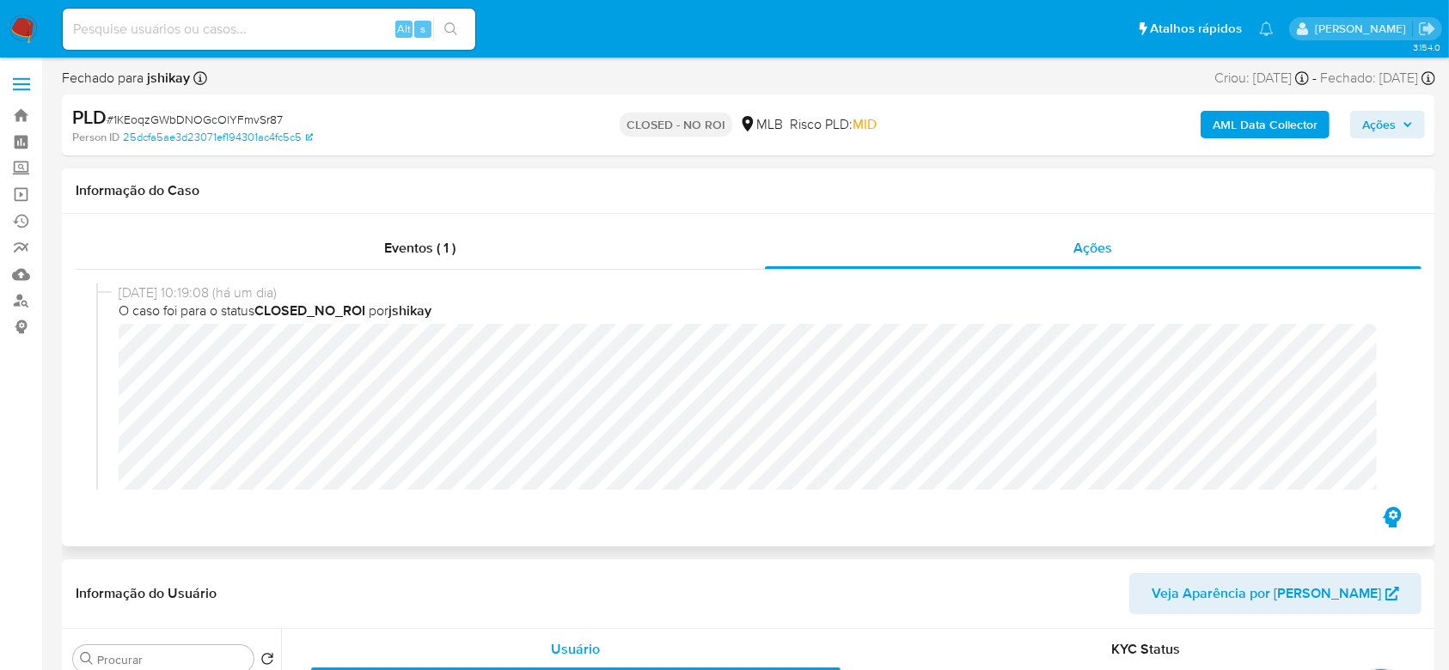
scroll to position [114, 0]
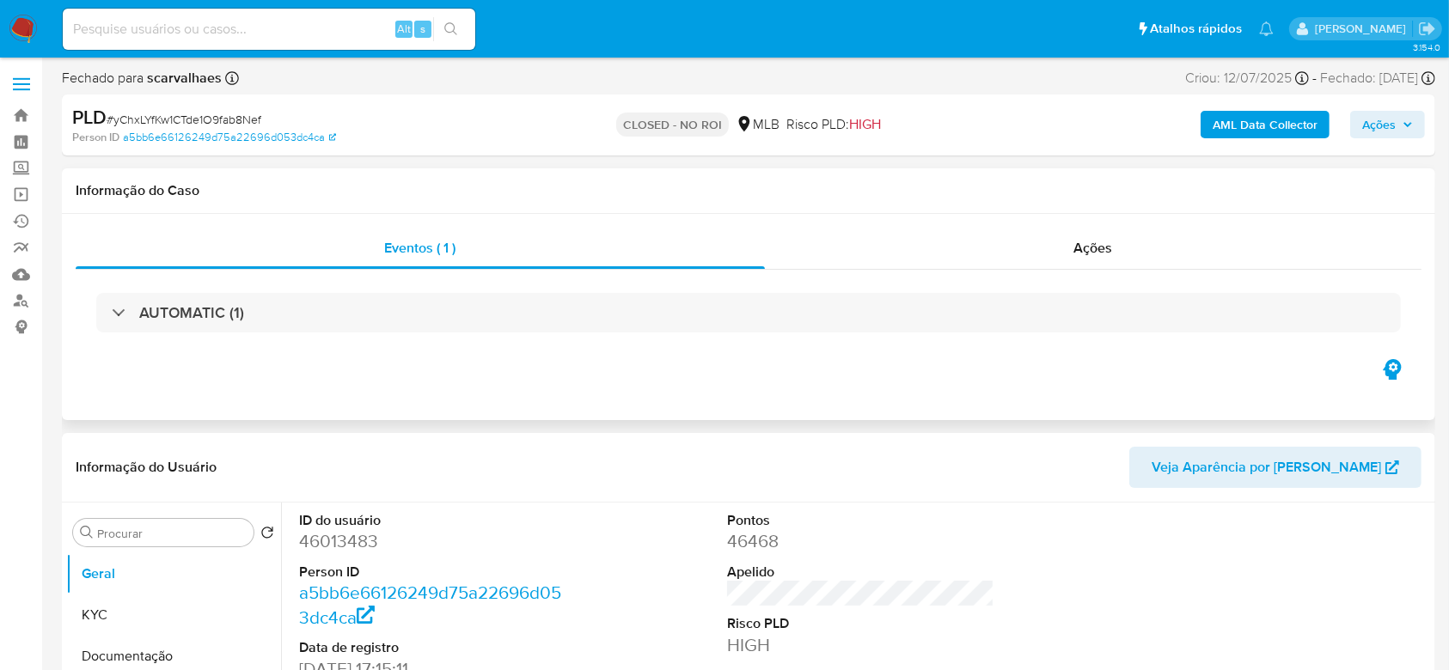
select select "10"
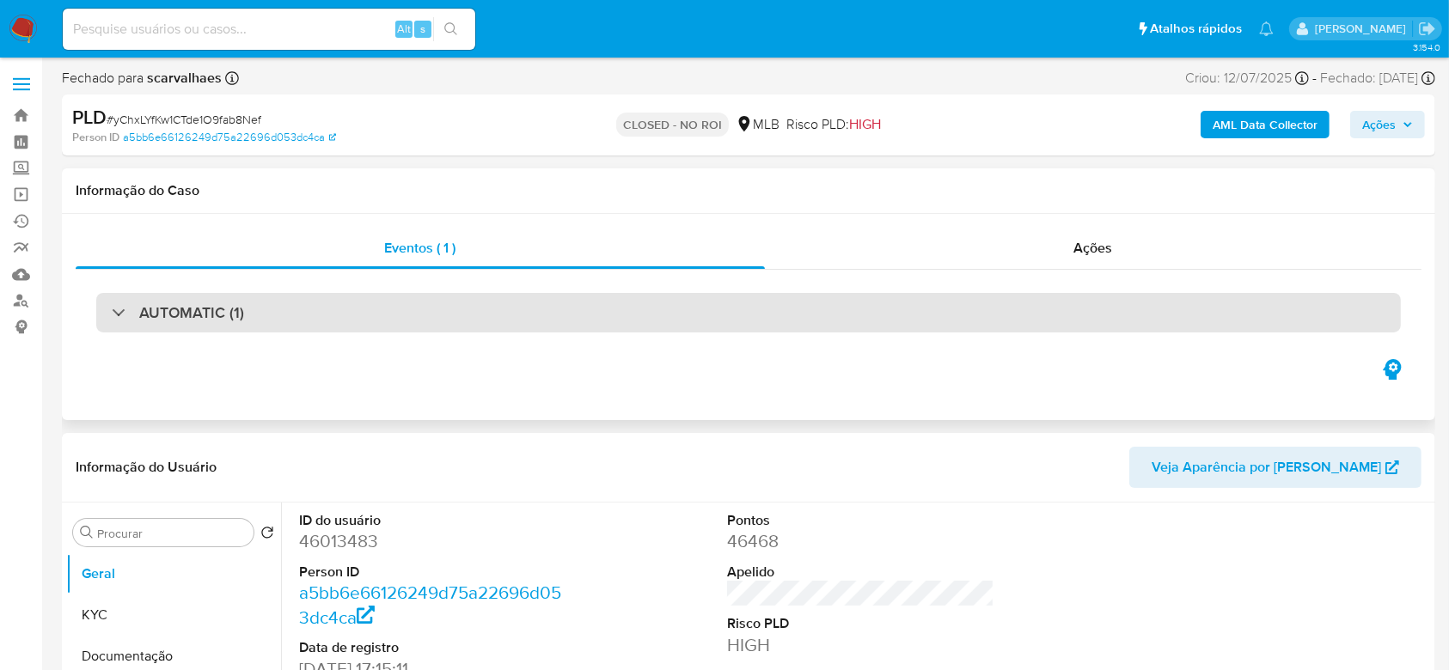
click at [212, 309] on h3 "AUTOMATIC (1)" at bounding box center [191, 312] width 105 height 19
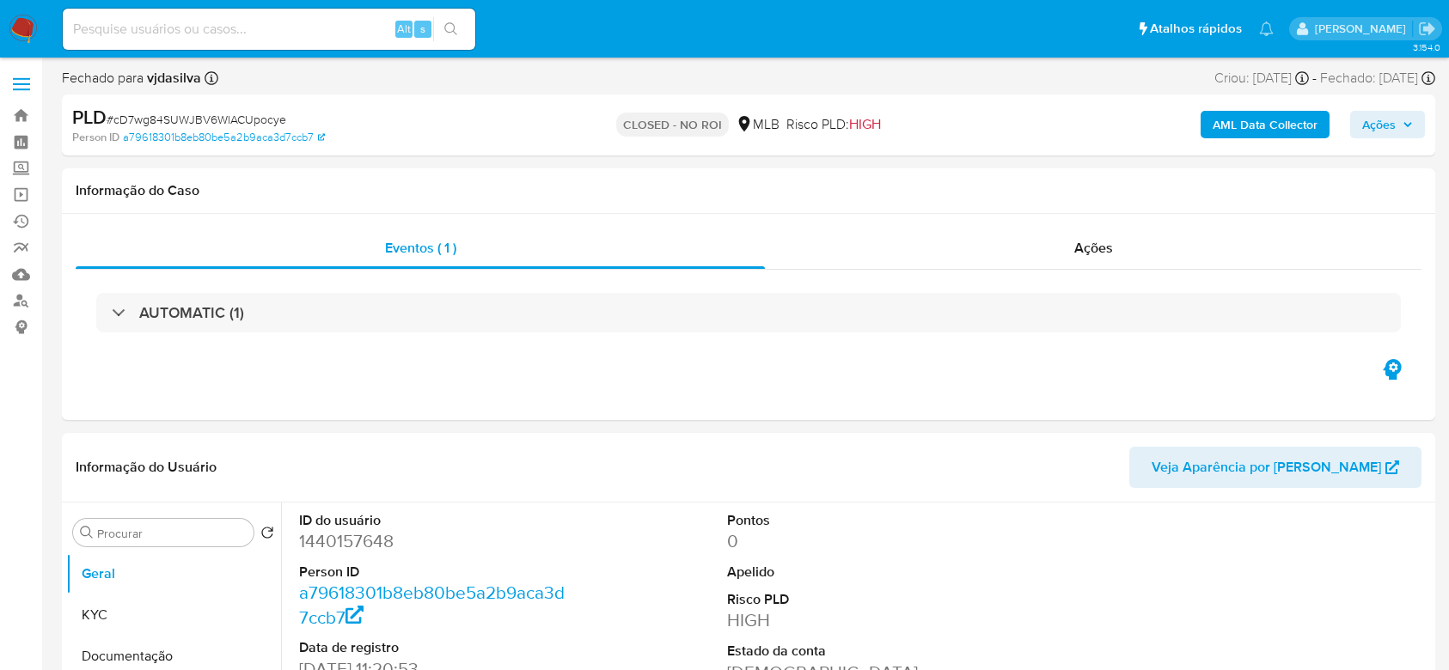
select select "10"
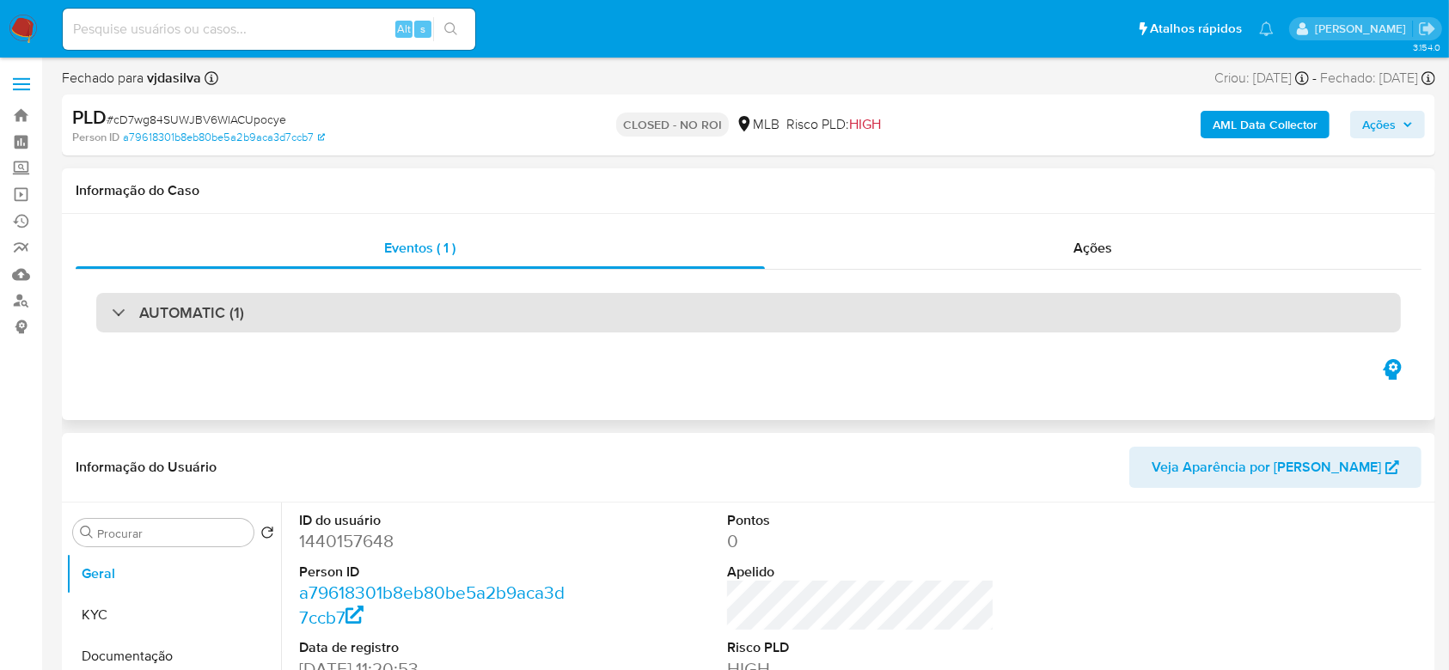
click at [199, 303] on h3 "AUTOMATIC (1)" at bounding box center [191, 312] width 105 height 19
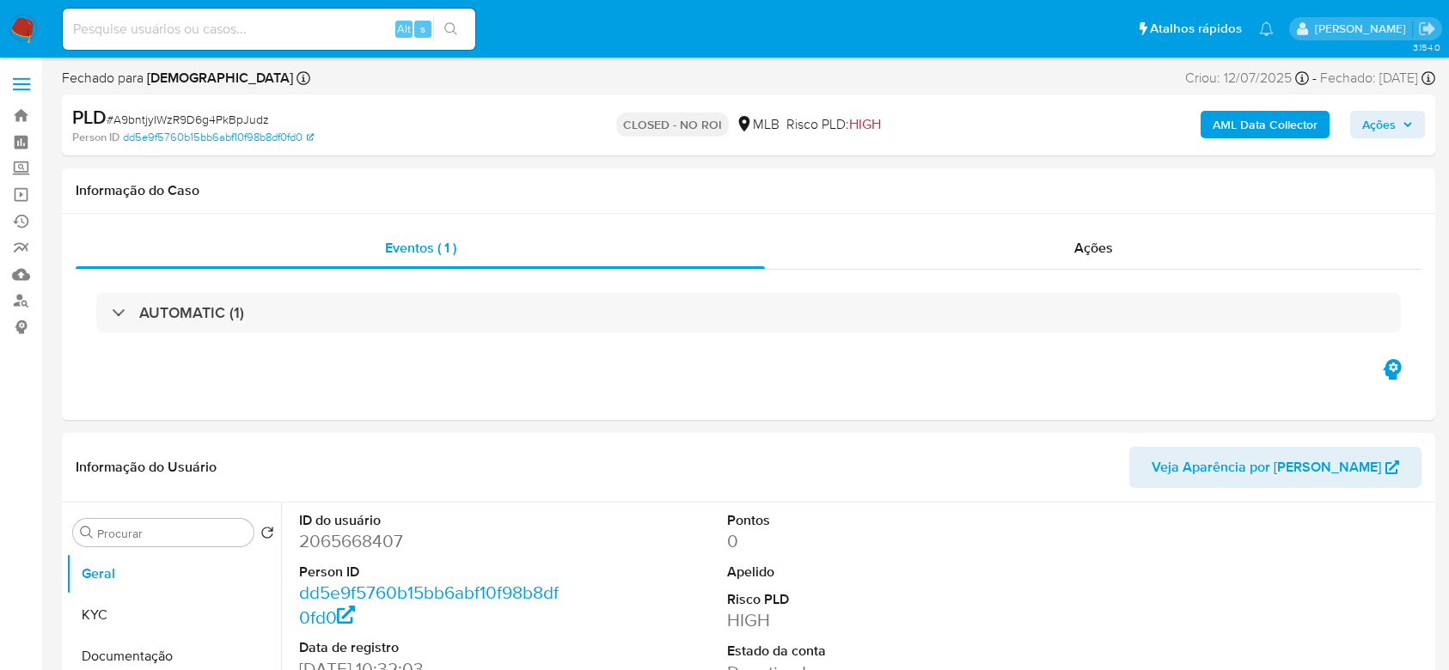
select select "10"
click at [220, 329] on div "AUTOMATIC (1)" at bounding box center [748, 313] width 1305 height 40
select select "10"
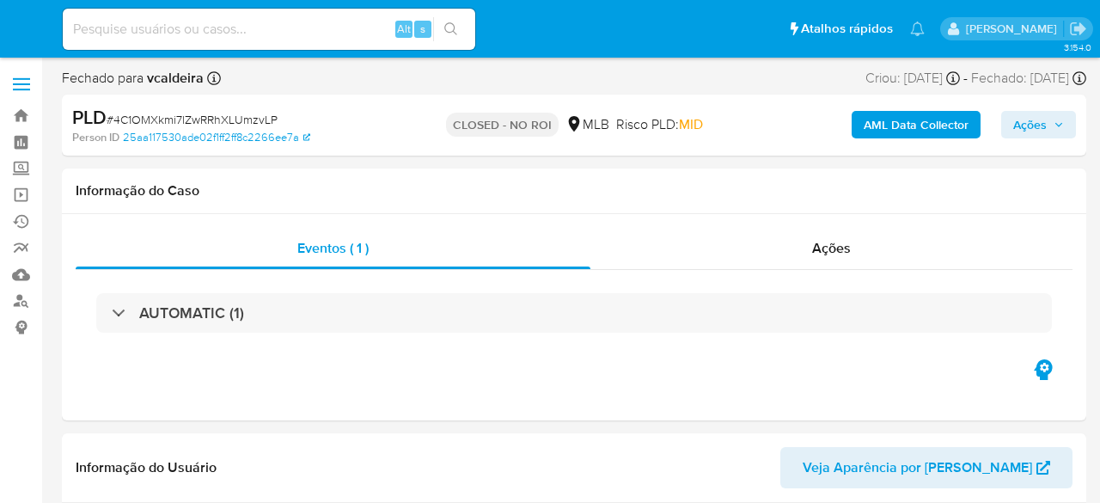
select select "10"
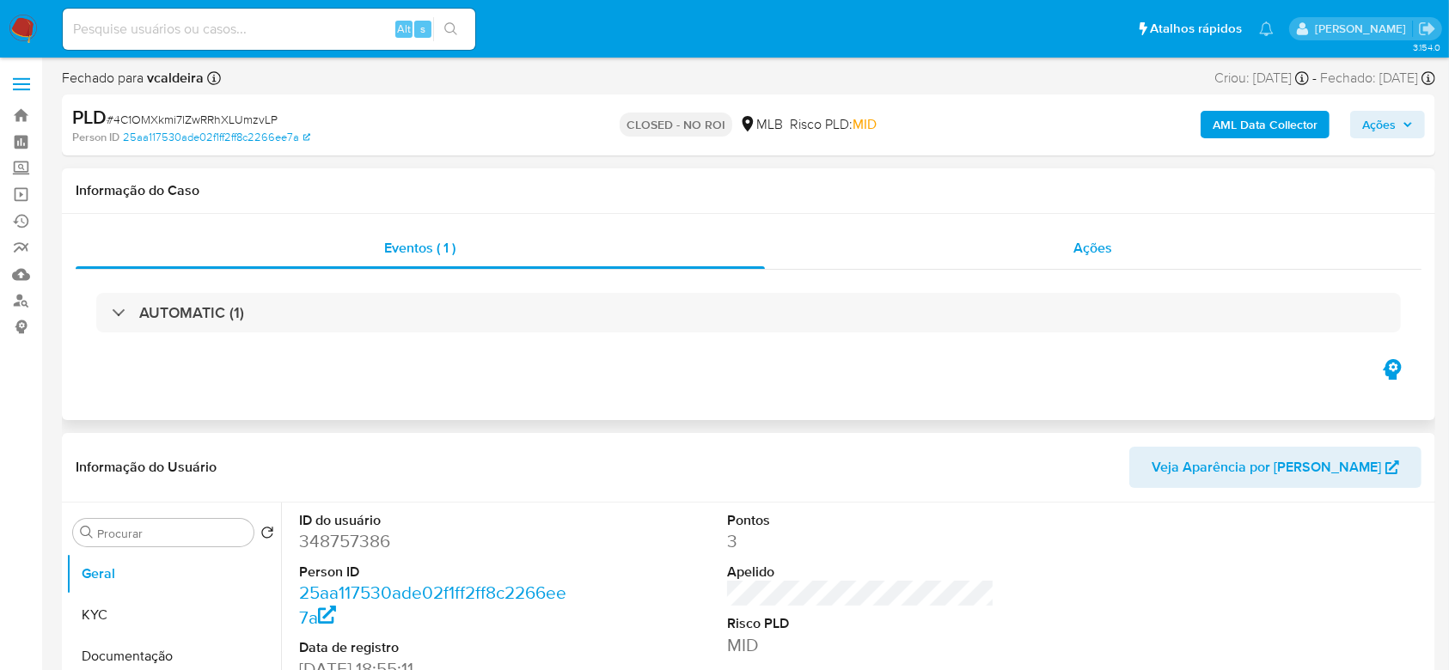
click at [1099, 240] on div "Ações" at bounding box center [1093, 248] width 657 height 41
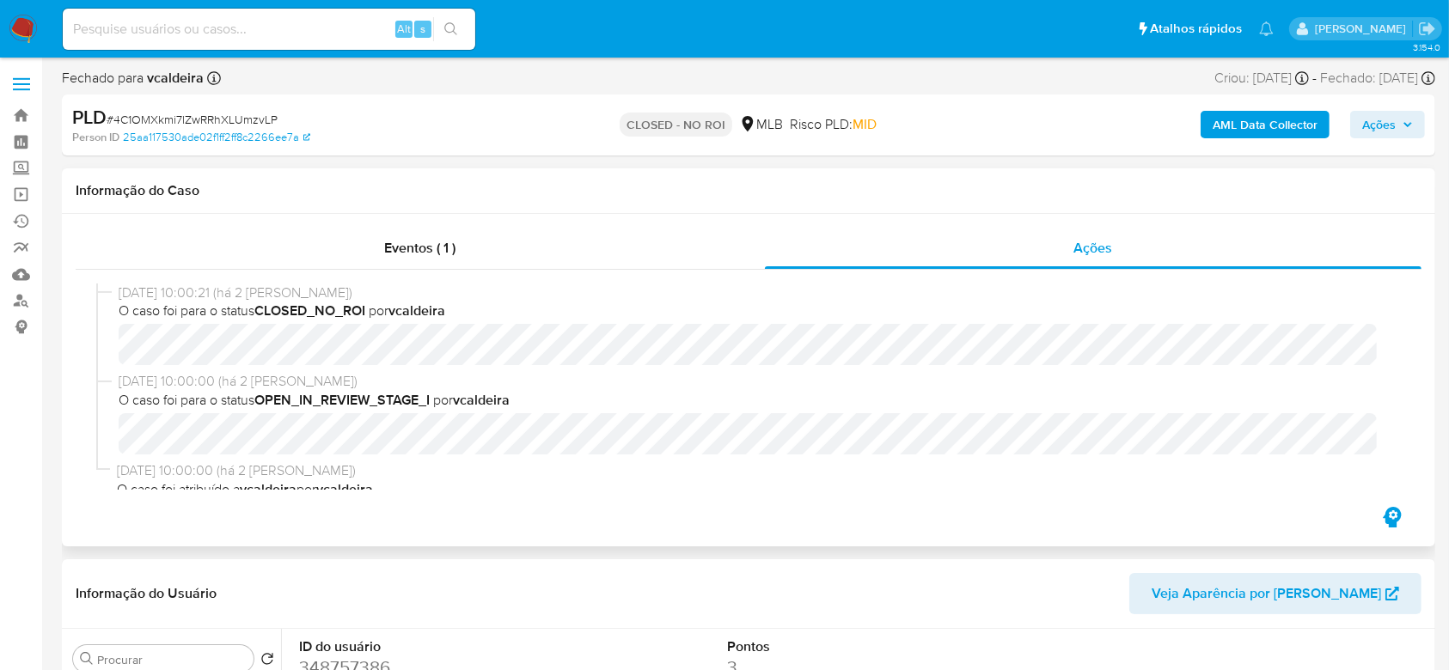
click at [319, 270] on div "13/08/2025 10:00:21 (há 2 dias) O caso foi para o status CLOSED_NO_ROI por vcal…" at bounding box center [749, 387] width 1346 height 234
click at [323, 259] on div "Eventos ( 1 )" at bounding box center [420, 248] width 689 height 41
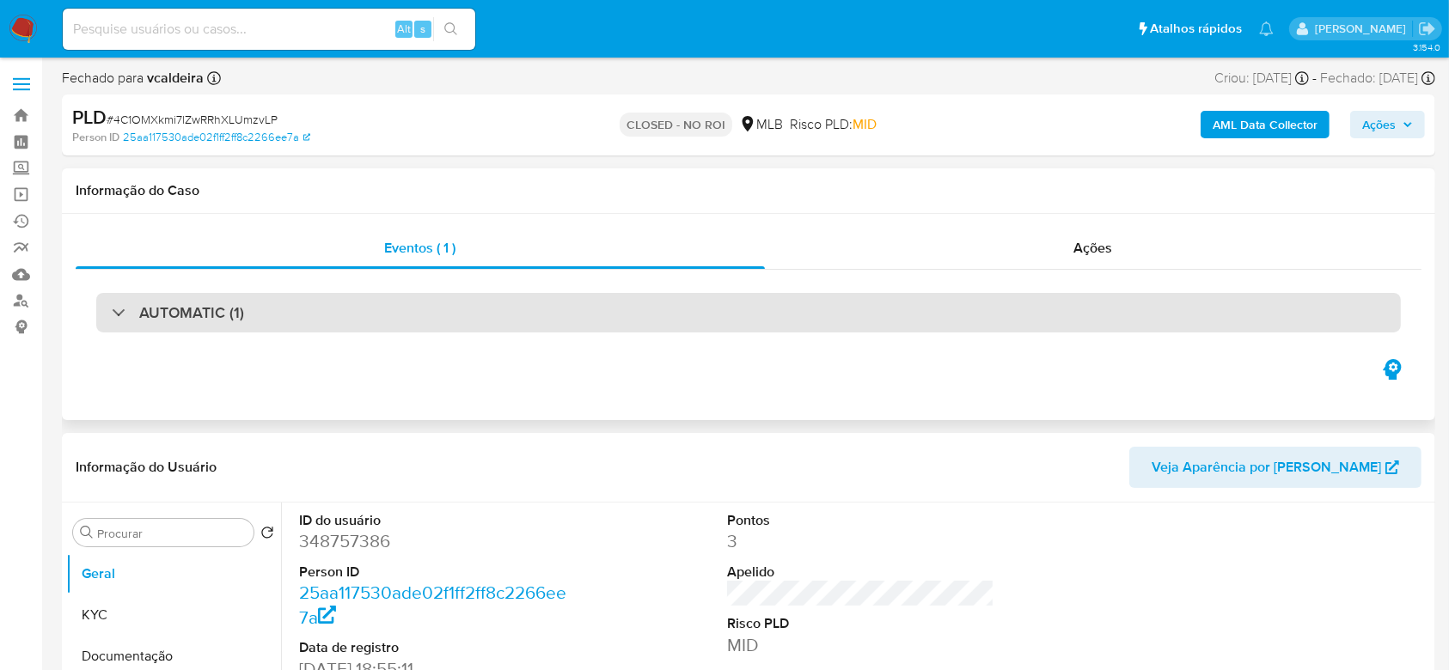
click at [250, 317] on div "AUTOMATIC (1)" at bounding box center [748, 313] width 1305 height 40
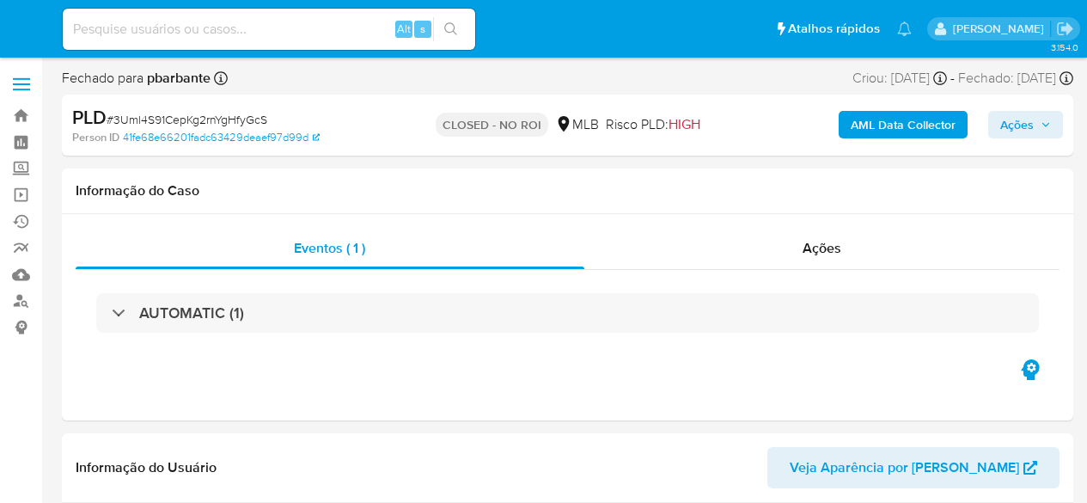
select select "10"
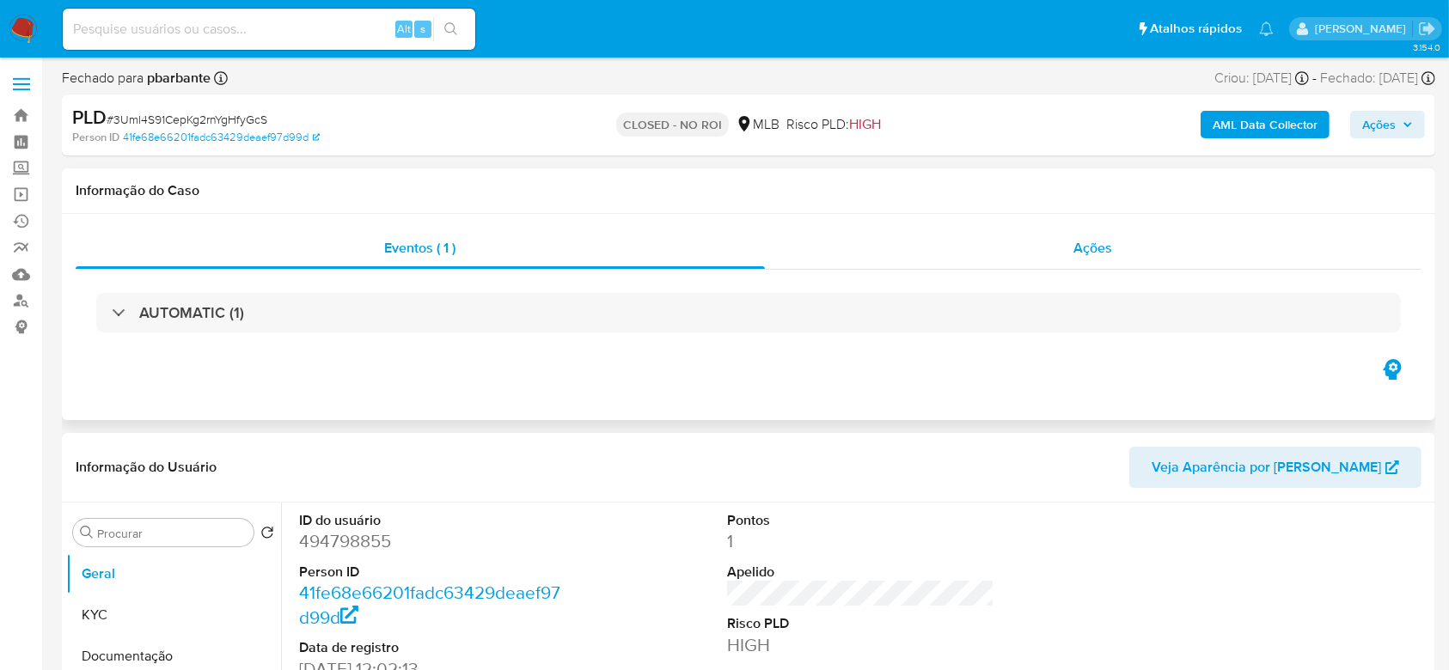
click at [1087, 259] on div "Ações" at bounding box center [1093, 248] width 657 height 41
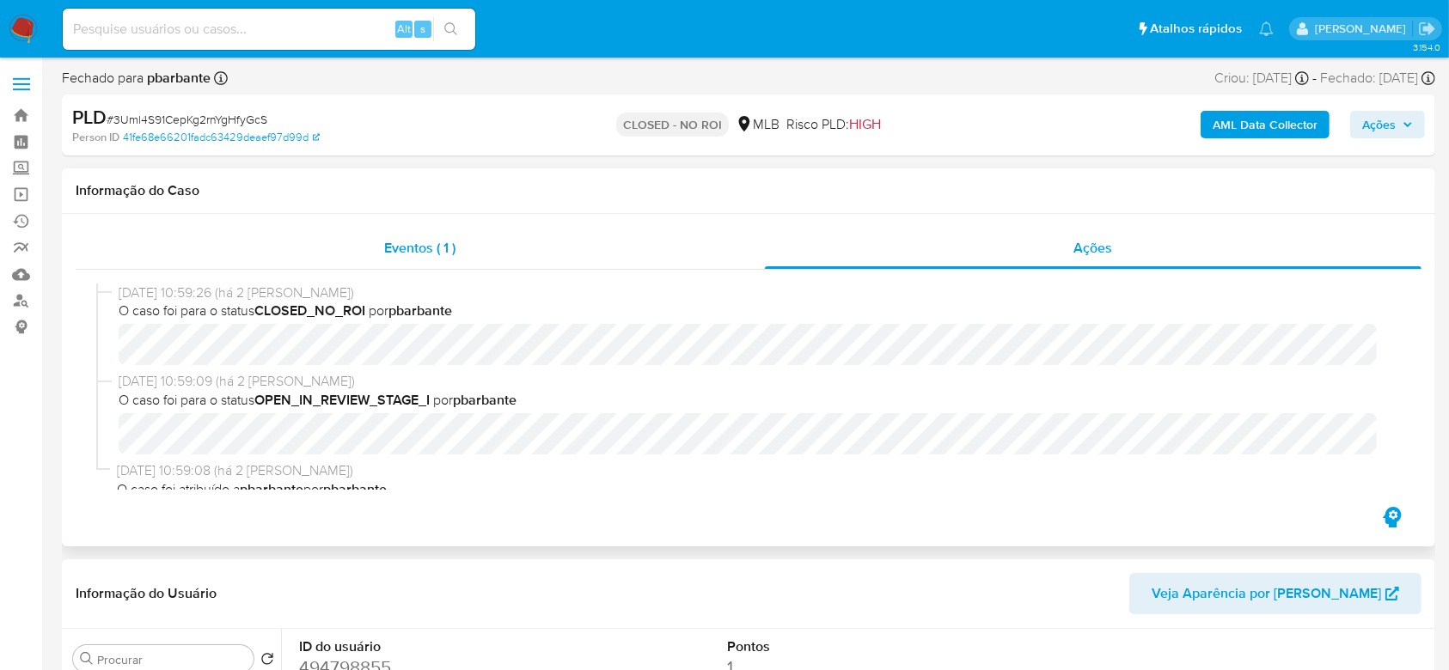
click at [330, 246] on div "Eventos ( 1 )" at bounding box center [420, 248] width 689 height 41
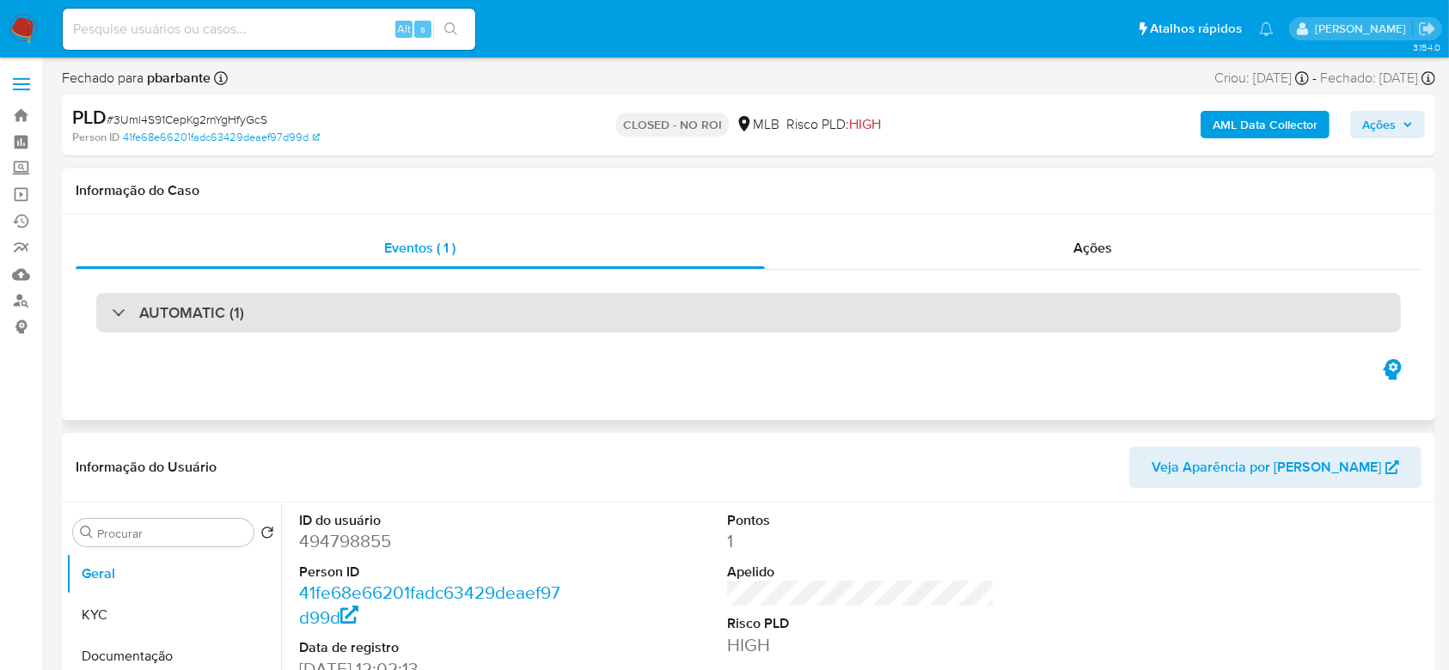
click at [156, 327] on div "AUTOMATIC (1)" at bounding box center [748, 313] width 1305 height 40
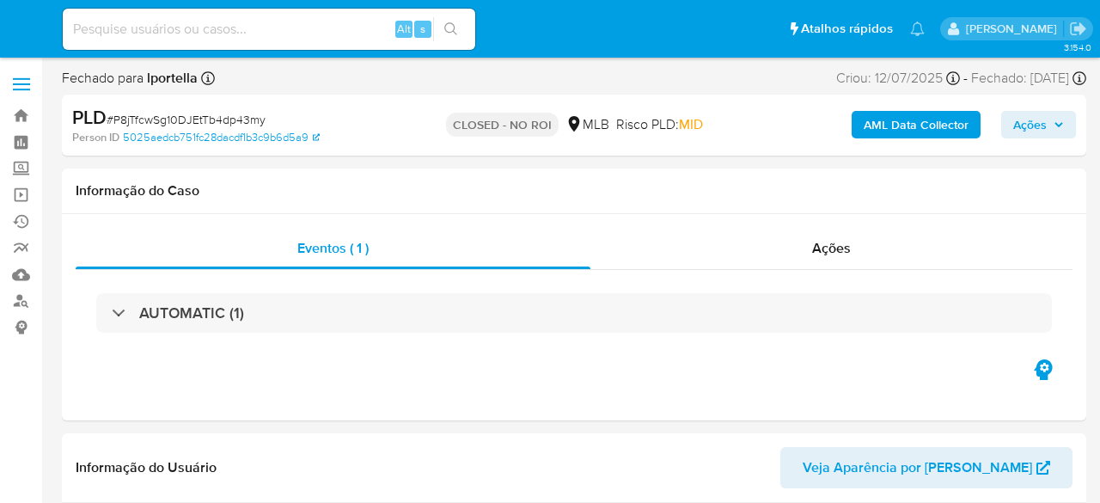
select select "10"
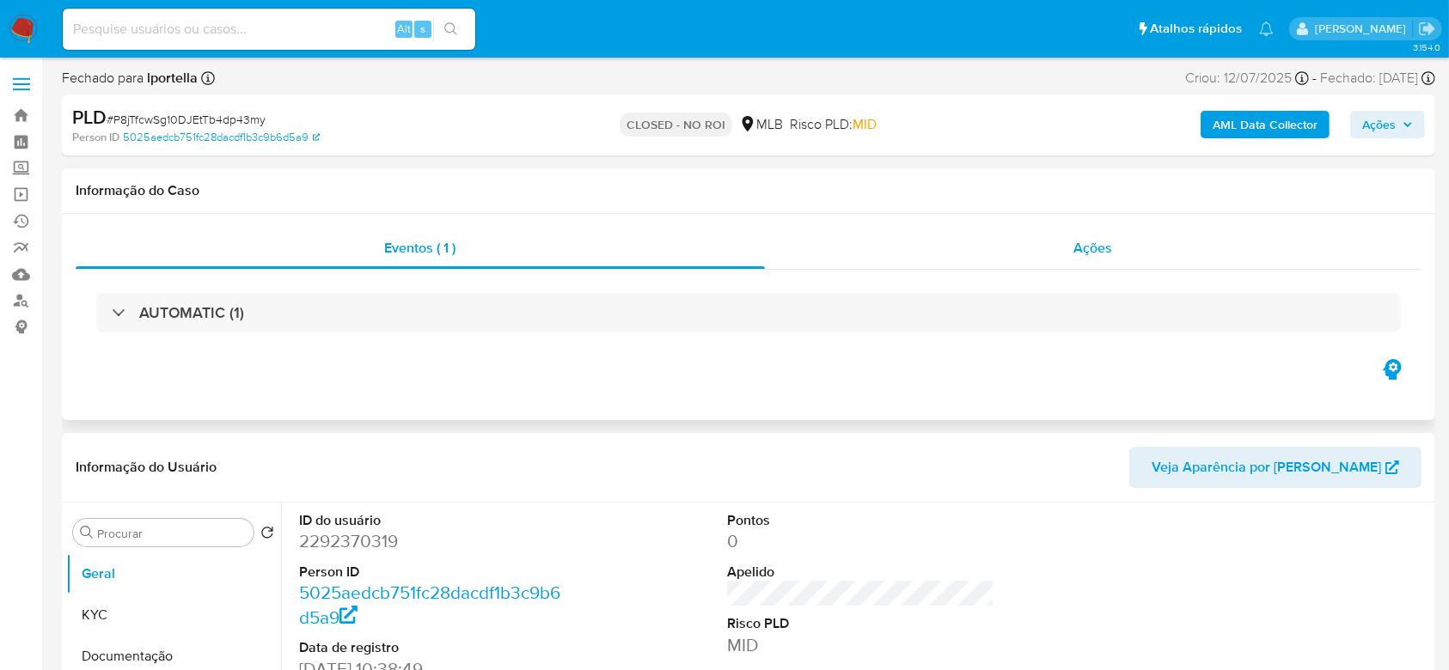
click at [1045, 238] on div "Ações" at bounding box center [1093, 248] width 657 height 41
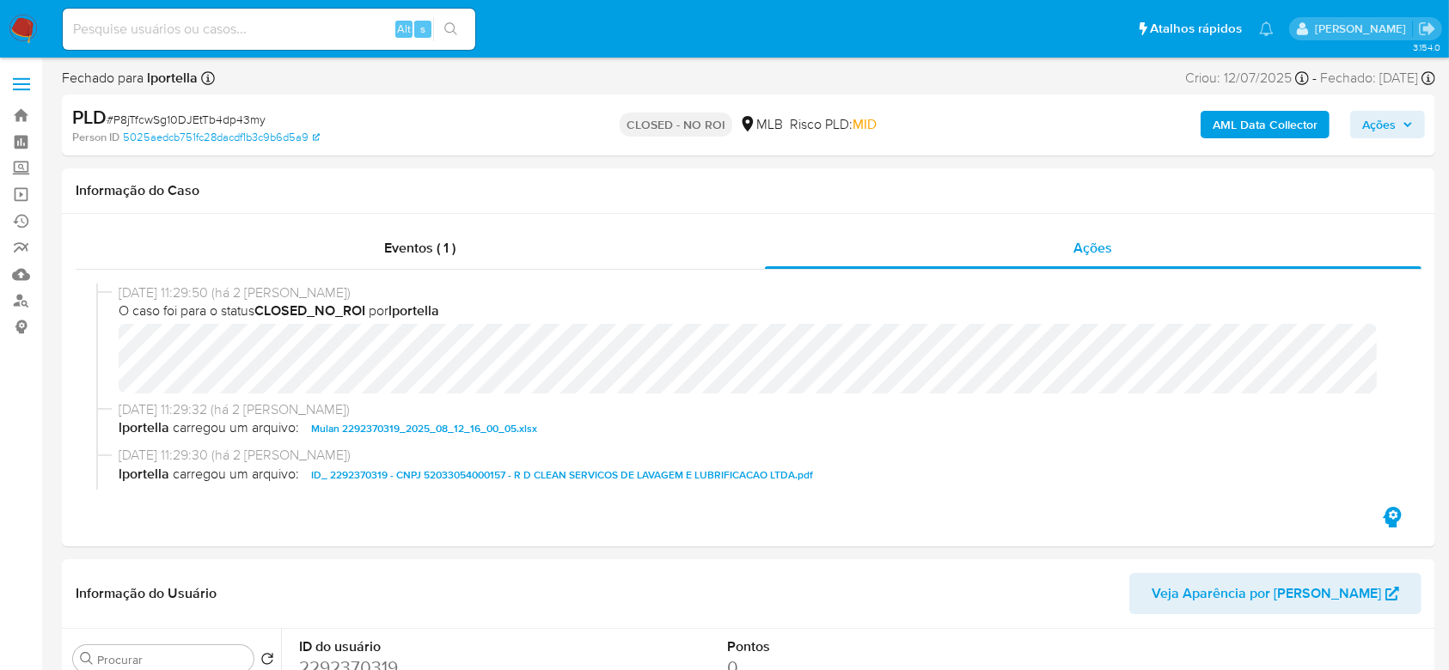
click at [246, 117] on span "# P8jTfcwSg10DJEtTb4dp43my" at bounding box center [186, 119] width 159 height 17
copy span "P8jTfcwSg10DJEtTb4dp43my"
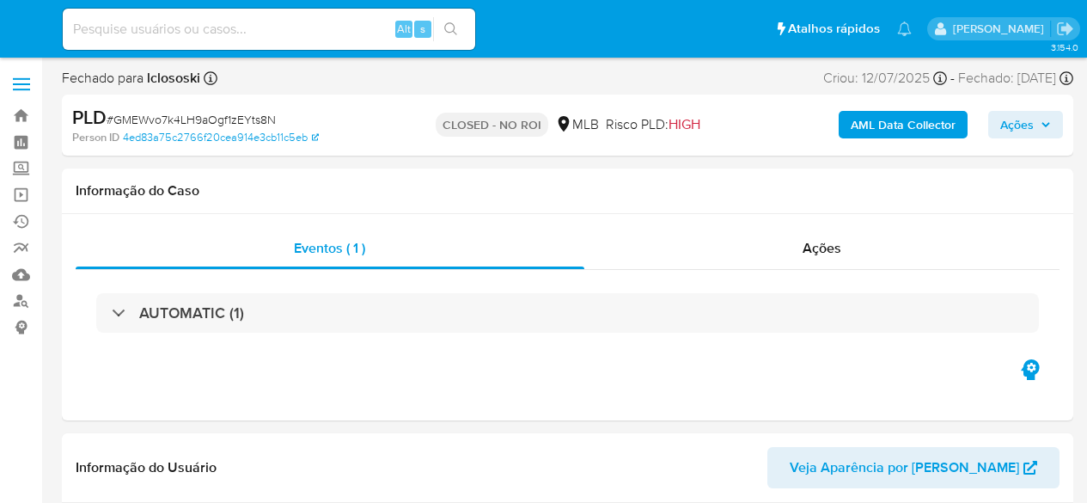
select select "10"
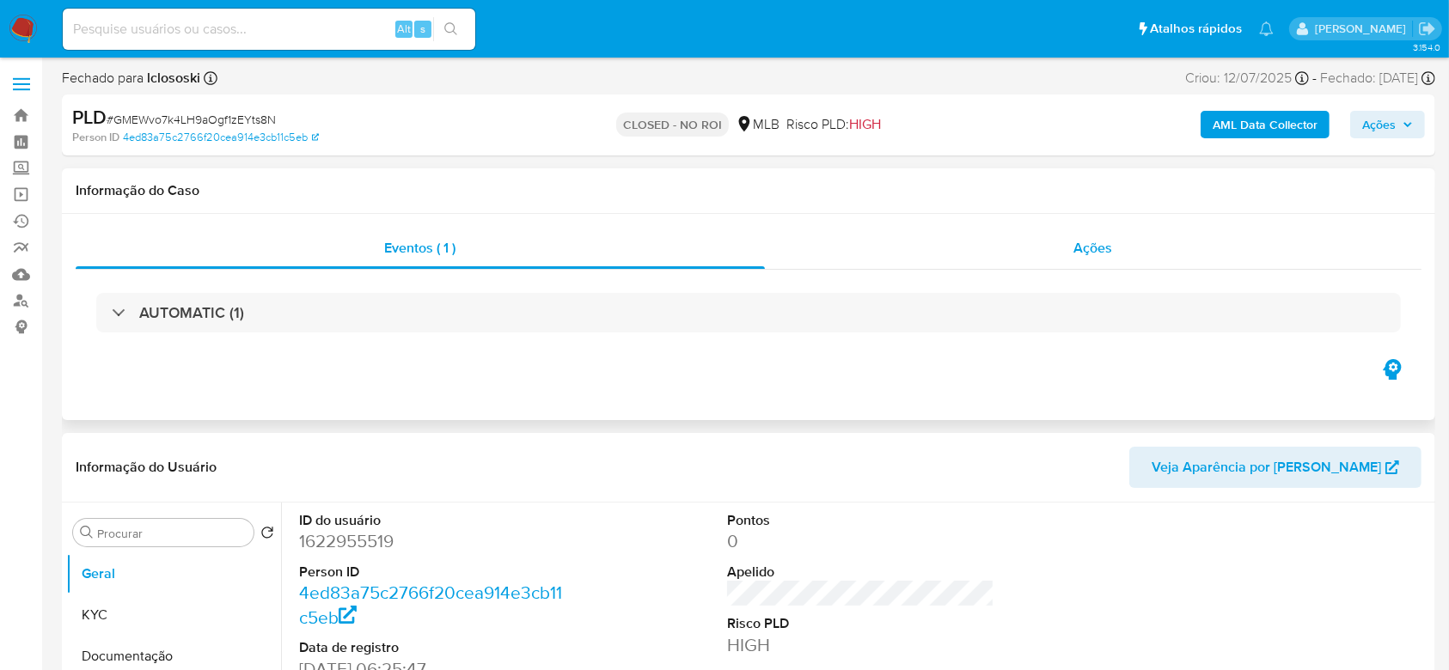
click at [1038, 252] on div "Ações" at bounding box center [1093, 248] width 657 height 41
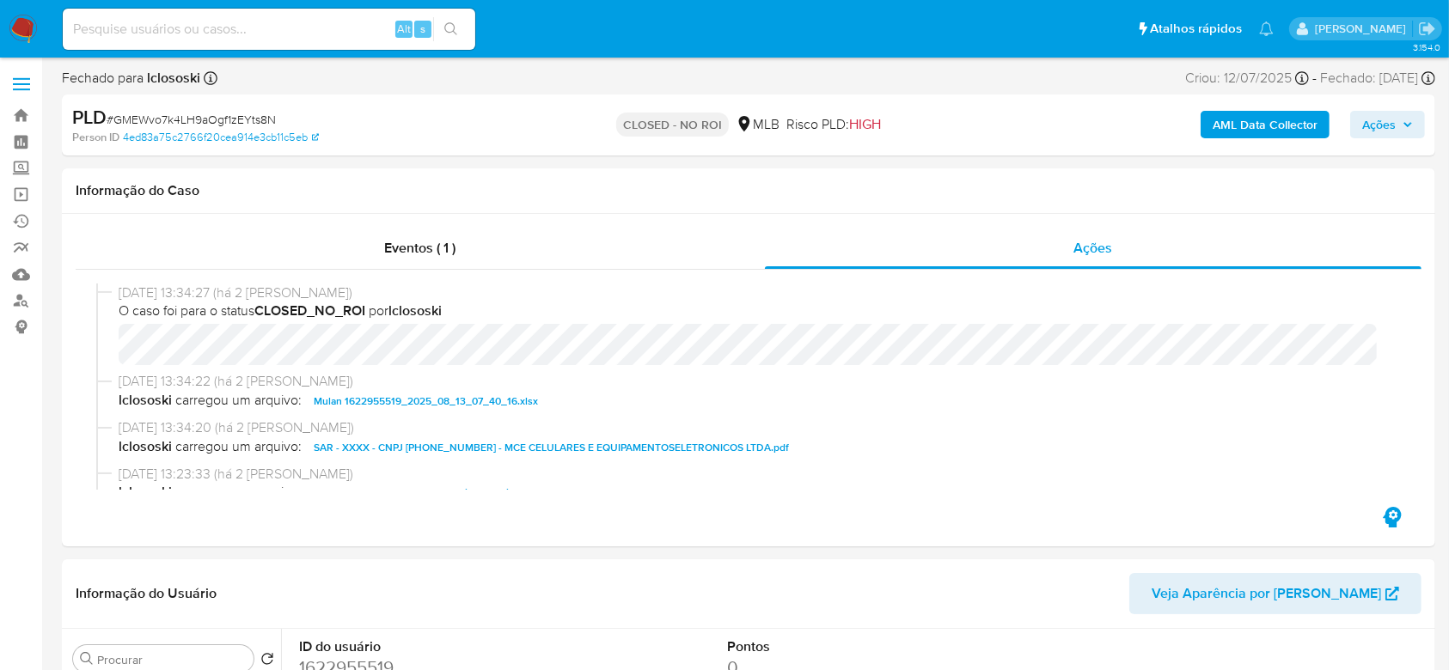
click at [236, 113] on span "# GMEWvo7k4LH9aOgf1zEYts8N" at bounding box center [191, 119] width 169 height 17
copy span "GMEWvo7k4LH9aOgf1zEYts8N"
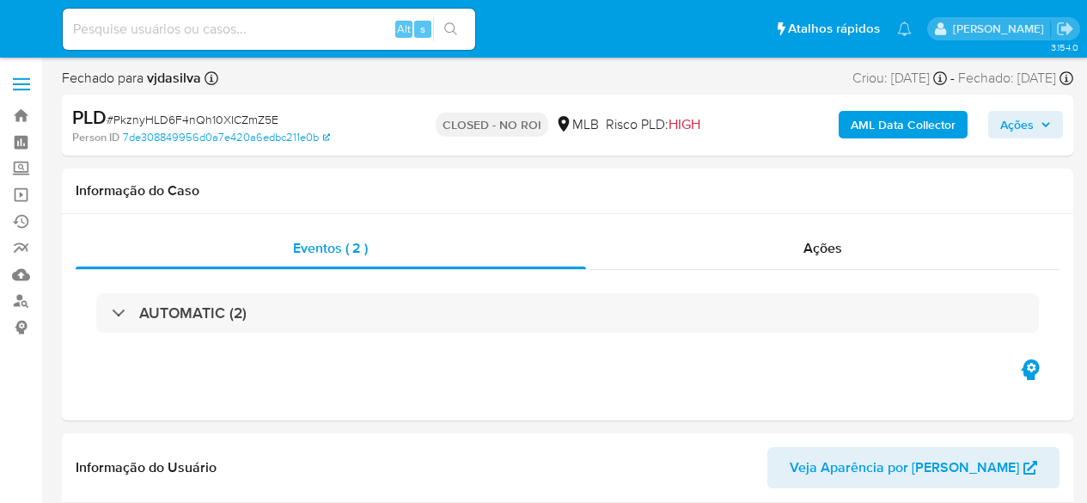
select select "10"
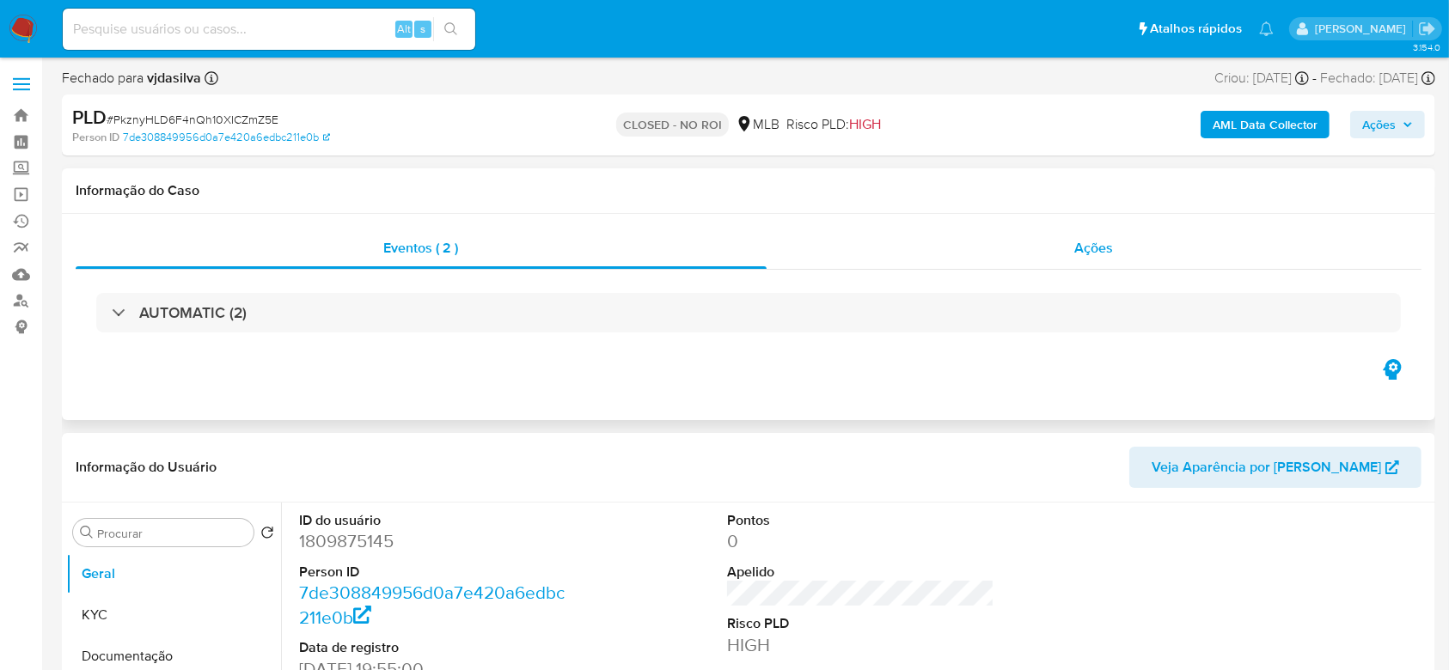
click at [1009, 237] on div "Ações" at bounding box center [1094, 248] width 655 height 41
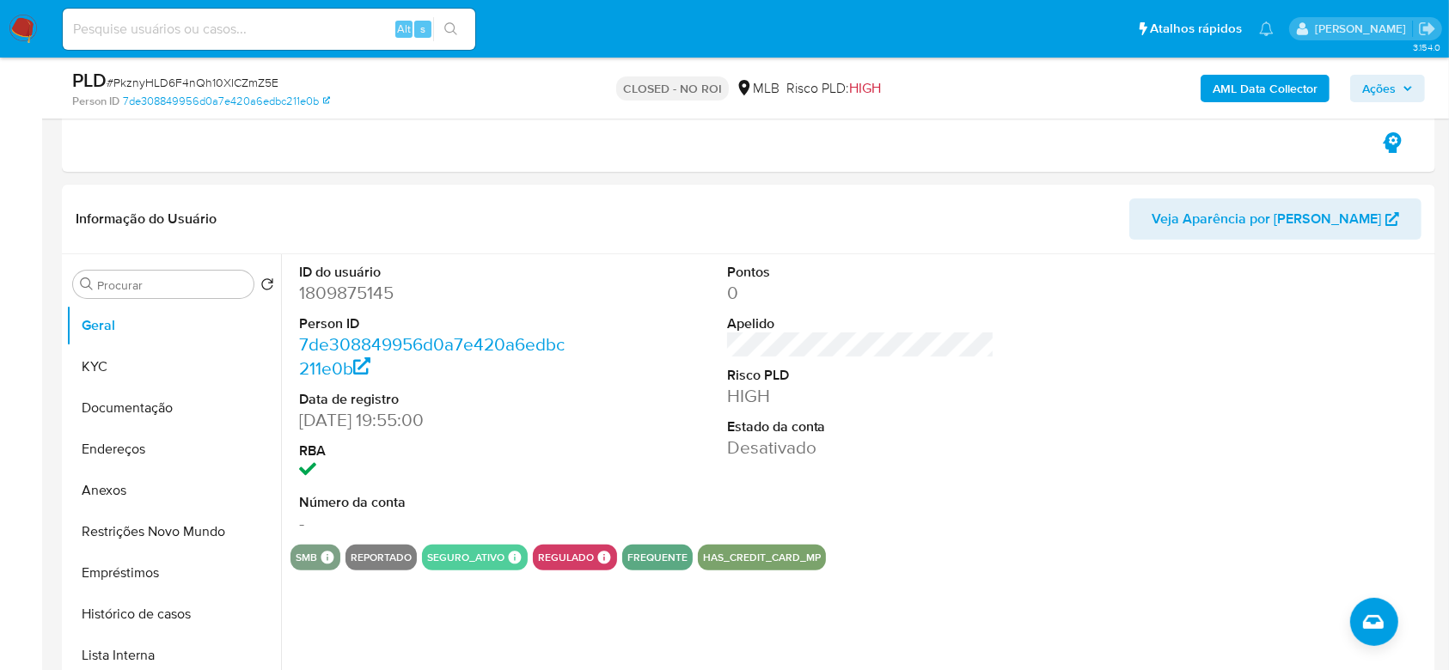
scroll to position [458, 0]
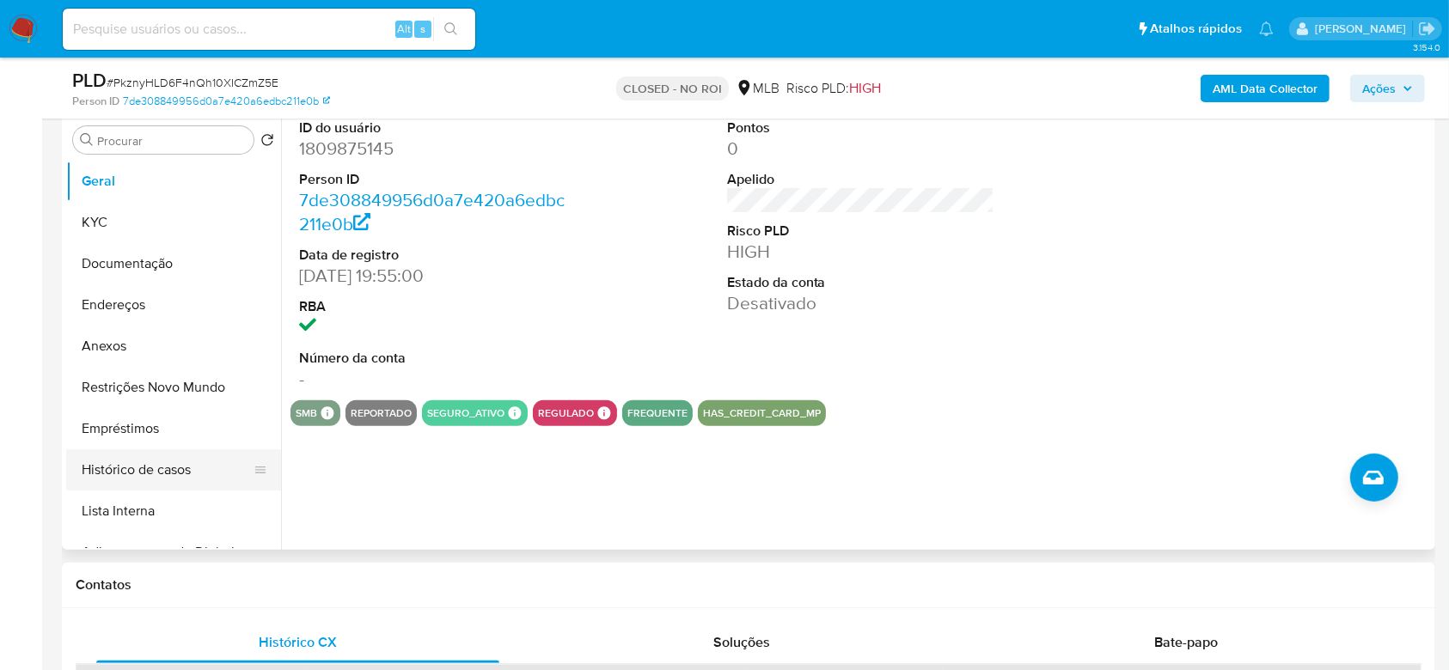
click at [129, 477] on button "Histórico de casos" at bounding box center [166, 470] width 201 height 41
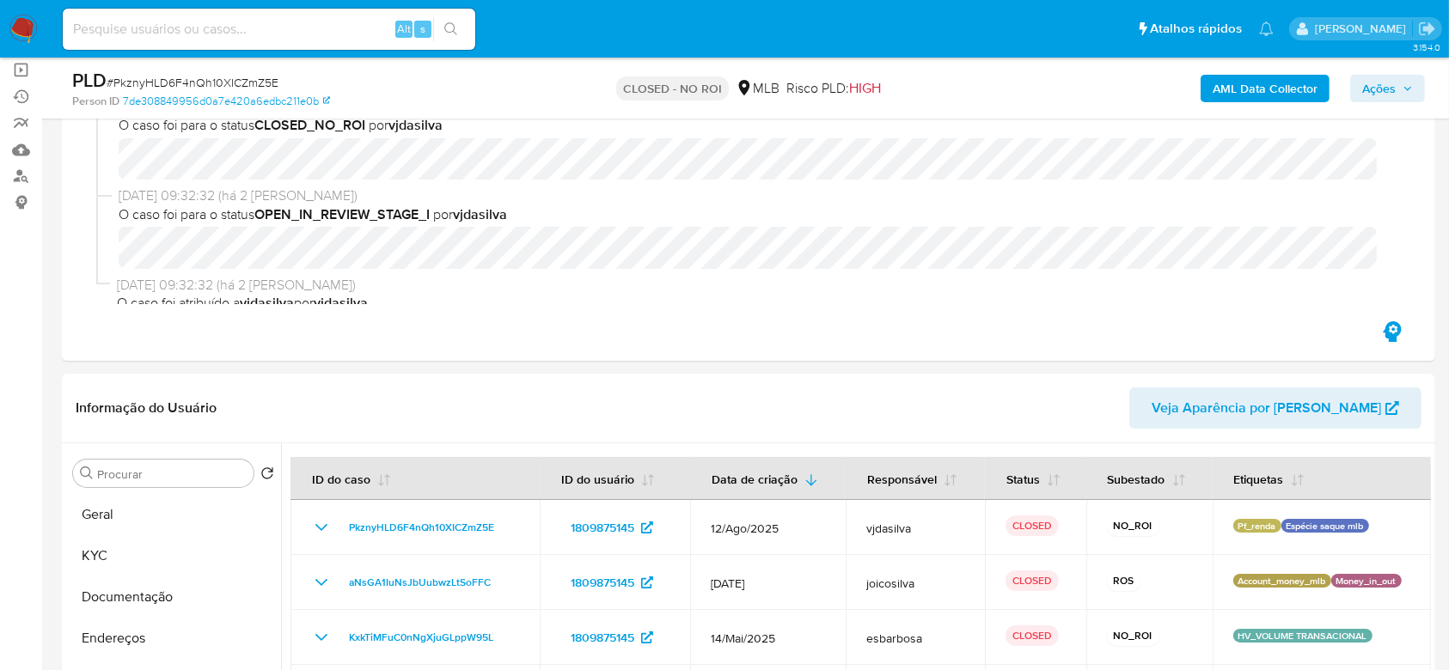
scroll to position [0, 0]
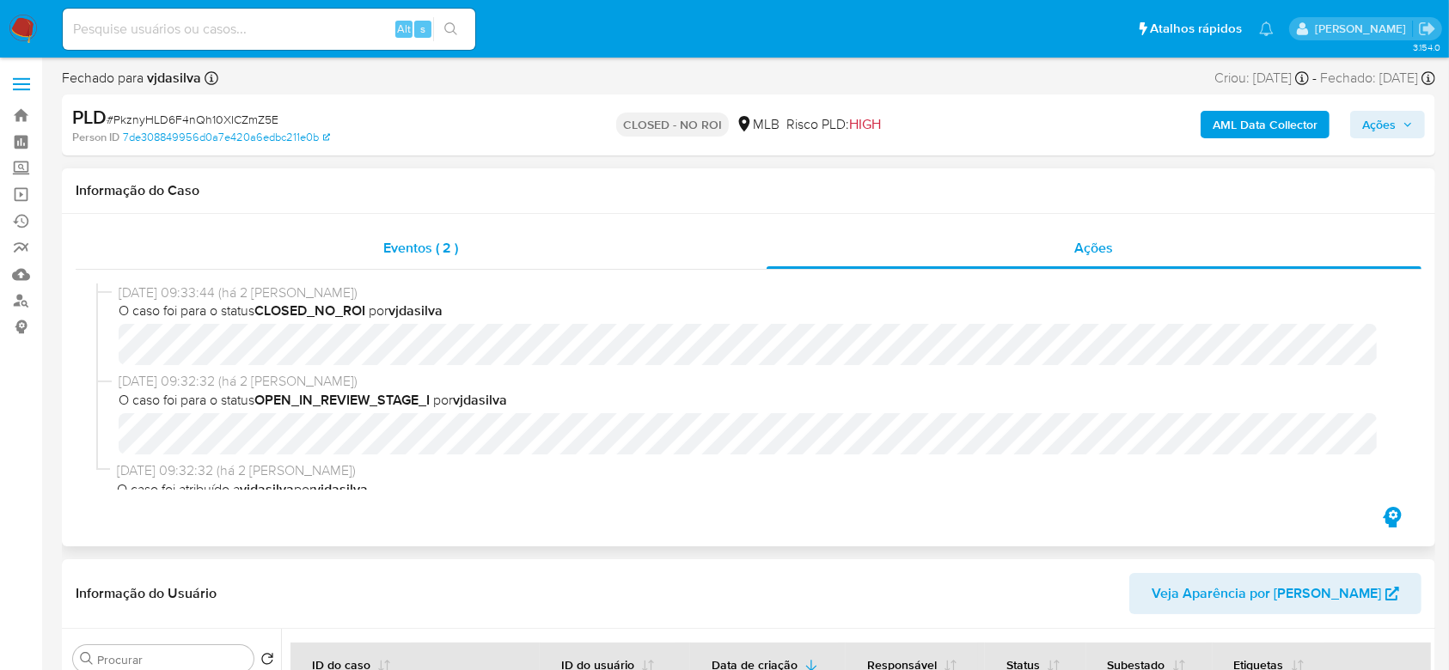
click at [330, 259] on div "Eventos ( 2 )" at bounding box center [421, 248] width 691 height 41
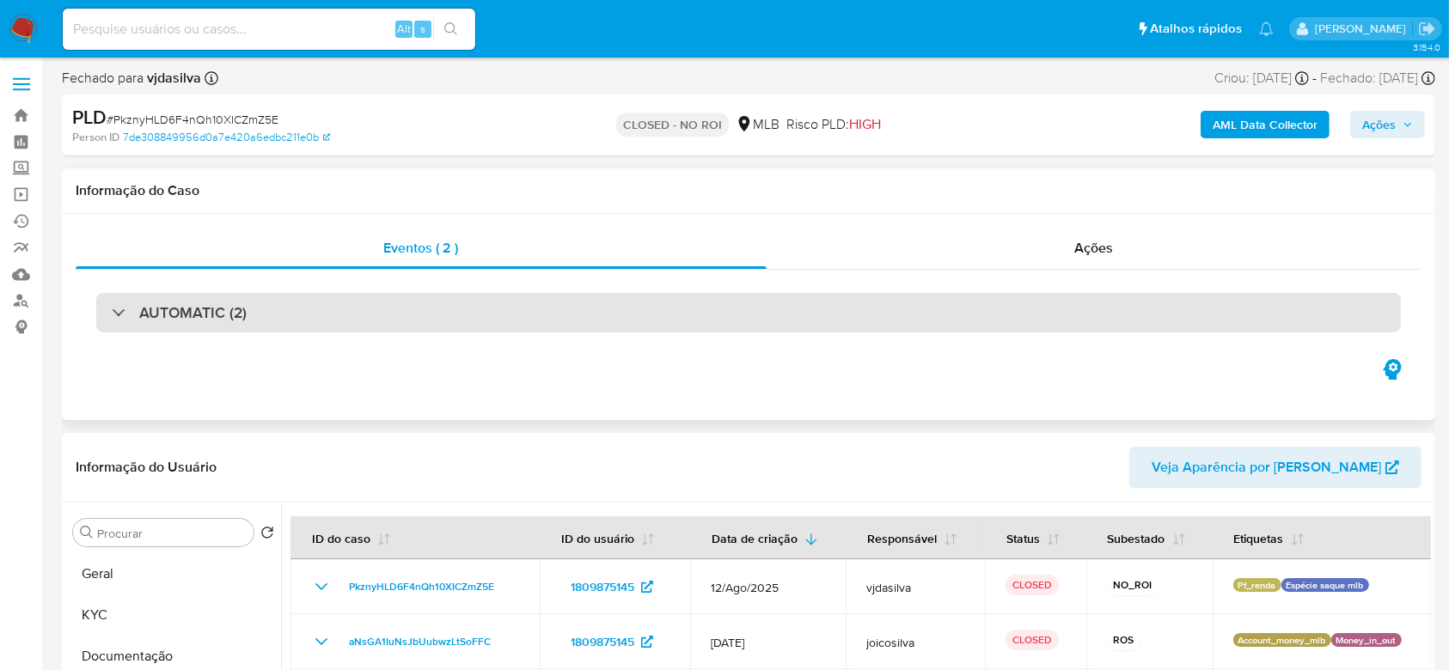
click at [258, 318] on div "AUTOMATIC (2)" at bounding box center [748, 313] width 1305 height 40
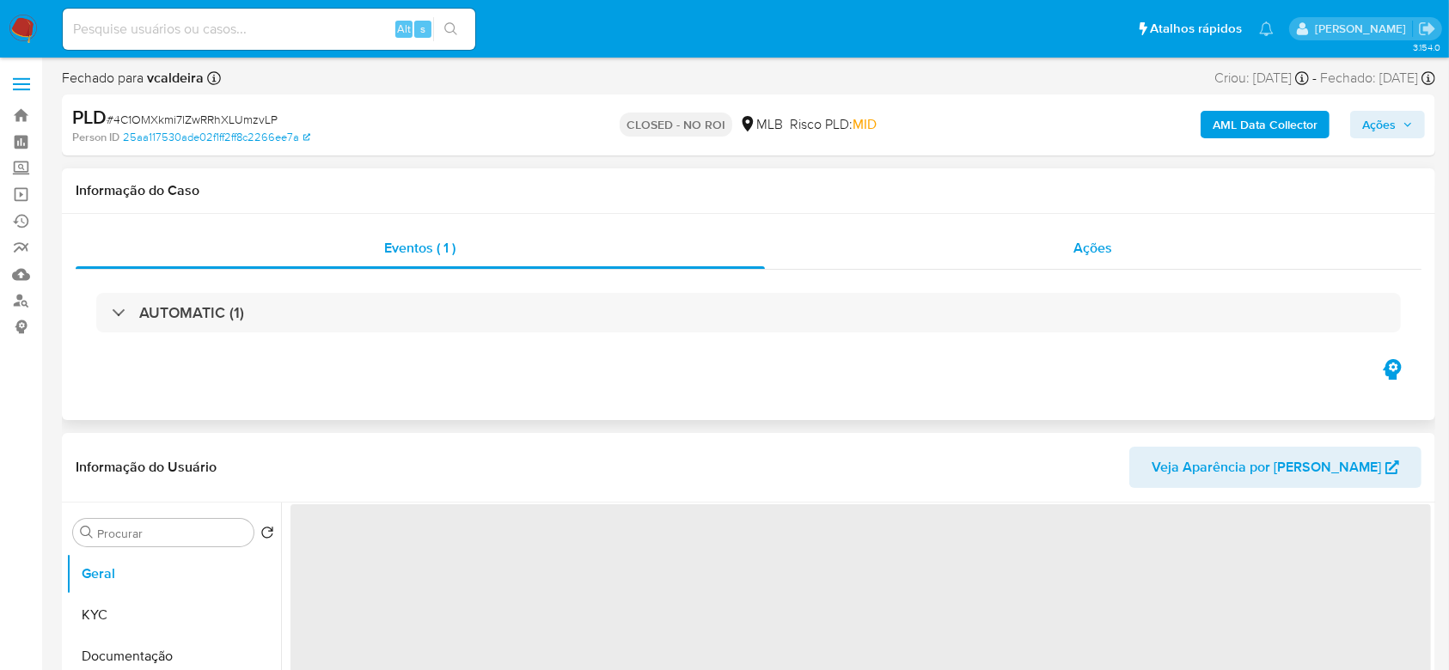
click at [1105, 251] on span "Ações" at bounding box center [1094, 248] width 39 height 20
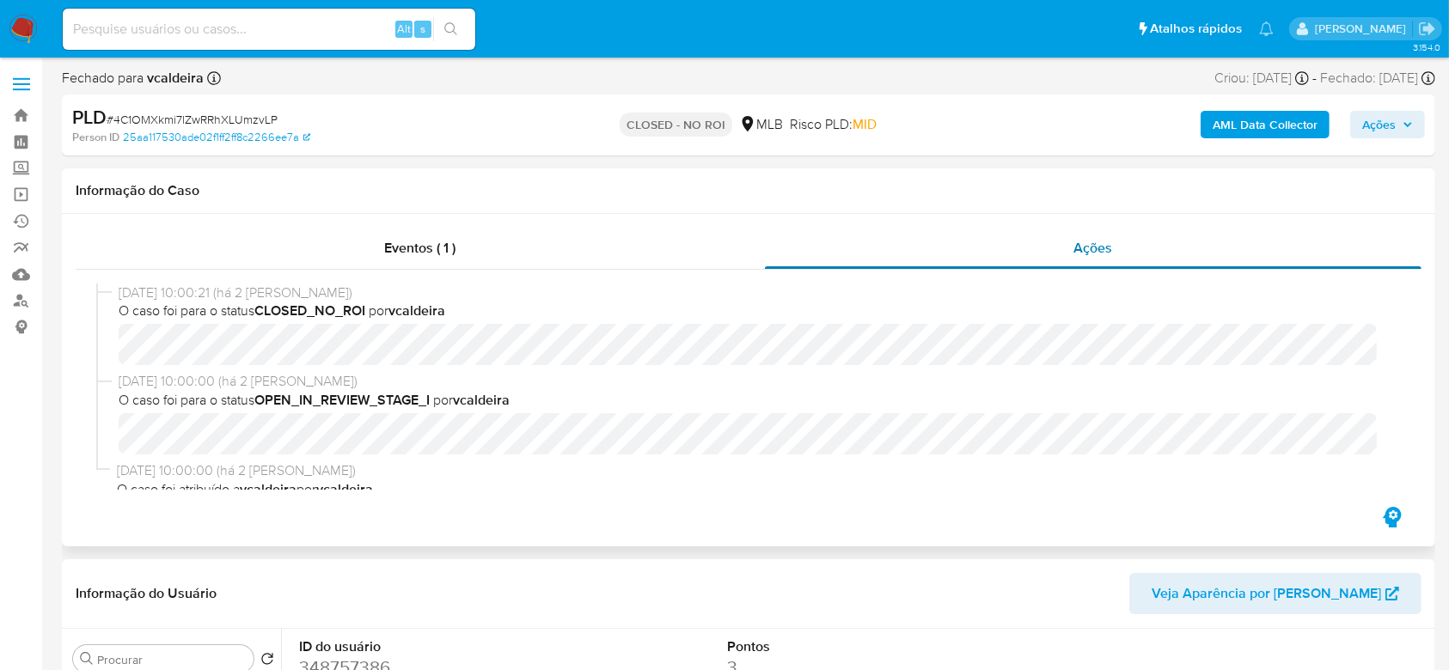
select select "10"
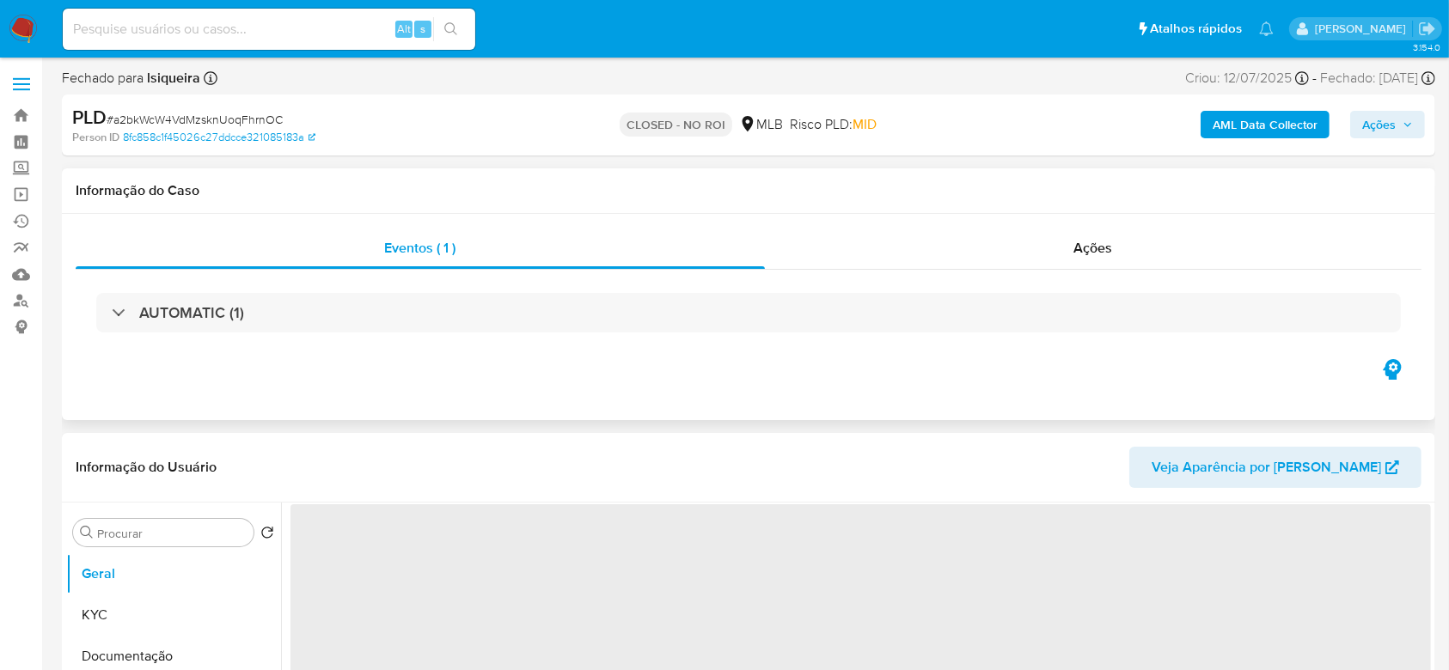
click at [890, 226] on div "Eventos ( 1 ) Ações AUTOMATIC (1)" at bounding box center [749, 317] width 1374 height 206
click at [878, 246] on div "Ações" at bounding box center [1093, 248] width 657 height 41
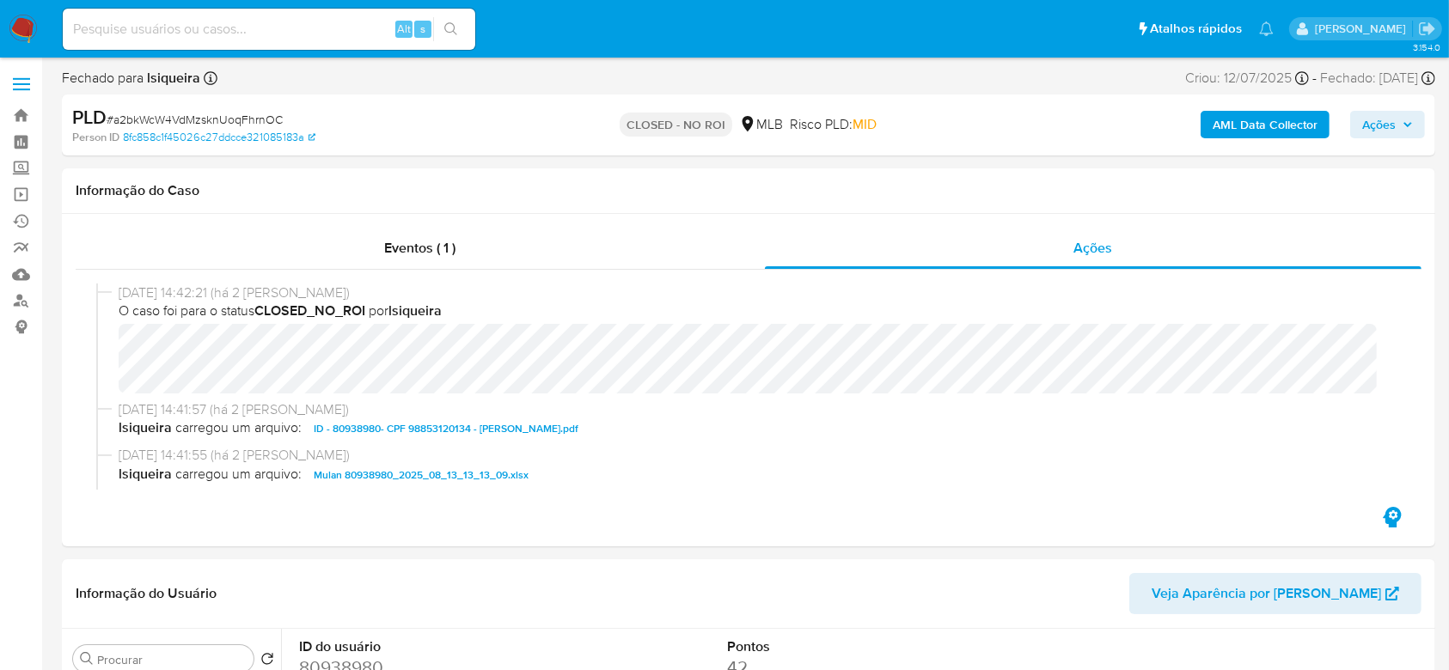
select select "10"
click at [243, 113] on span "# a2bkWcW4VdMzsknUoqFhrnOC" at bounding box center [195, 119] width 176 height 17
copy span "a2bkWcW4VdMzsknUoqFhrnOC"
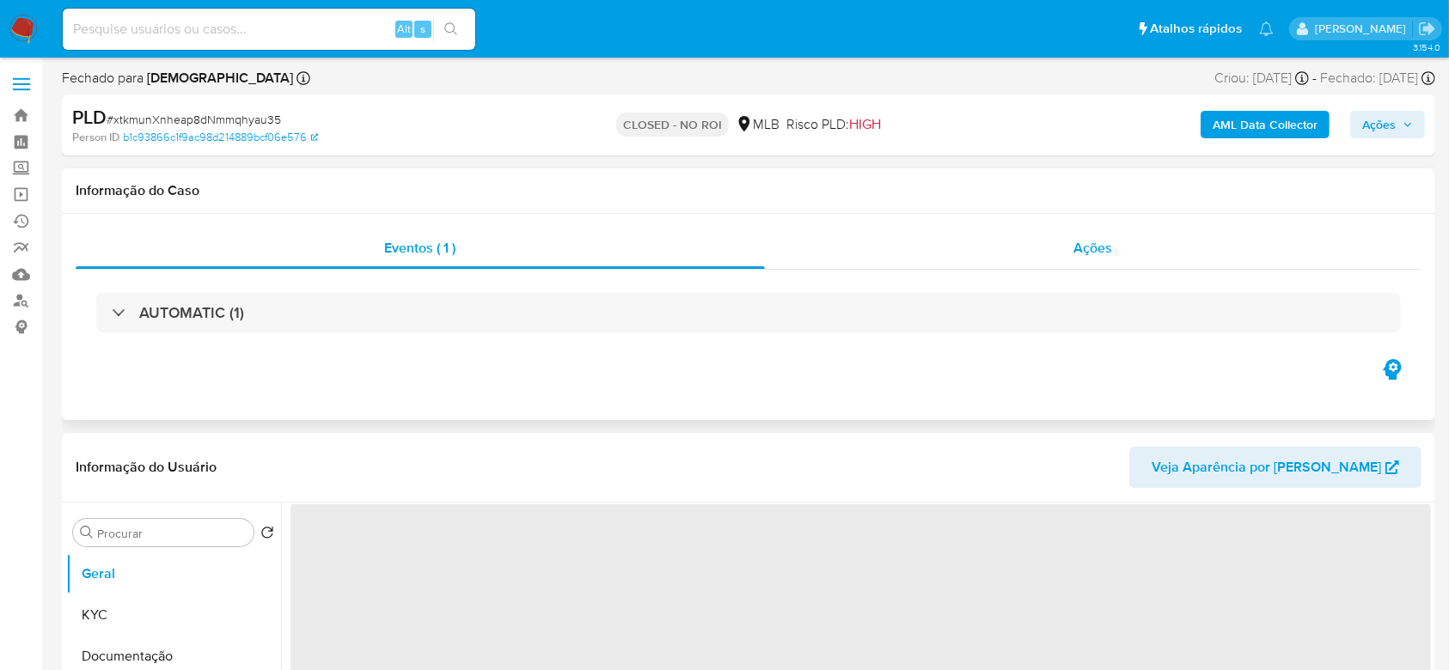
click at [1117, 250] on div "Ações" at bounding box center [1093, 248] width 657 height 41
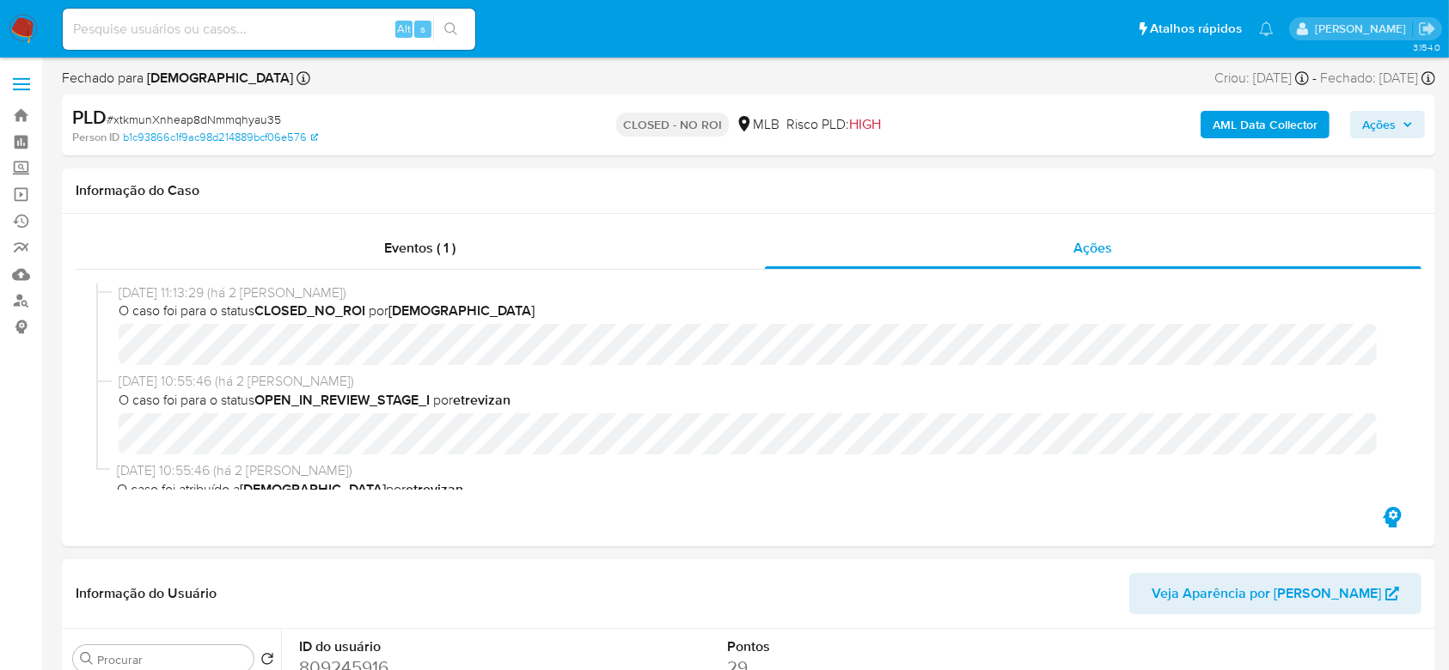
select select "10"
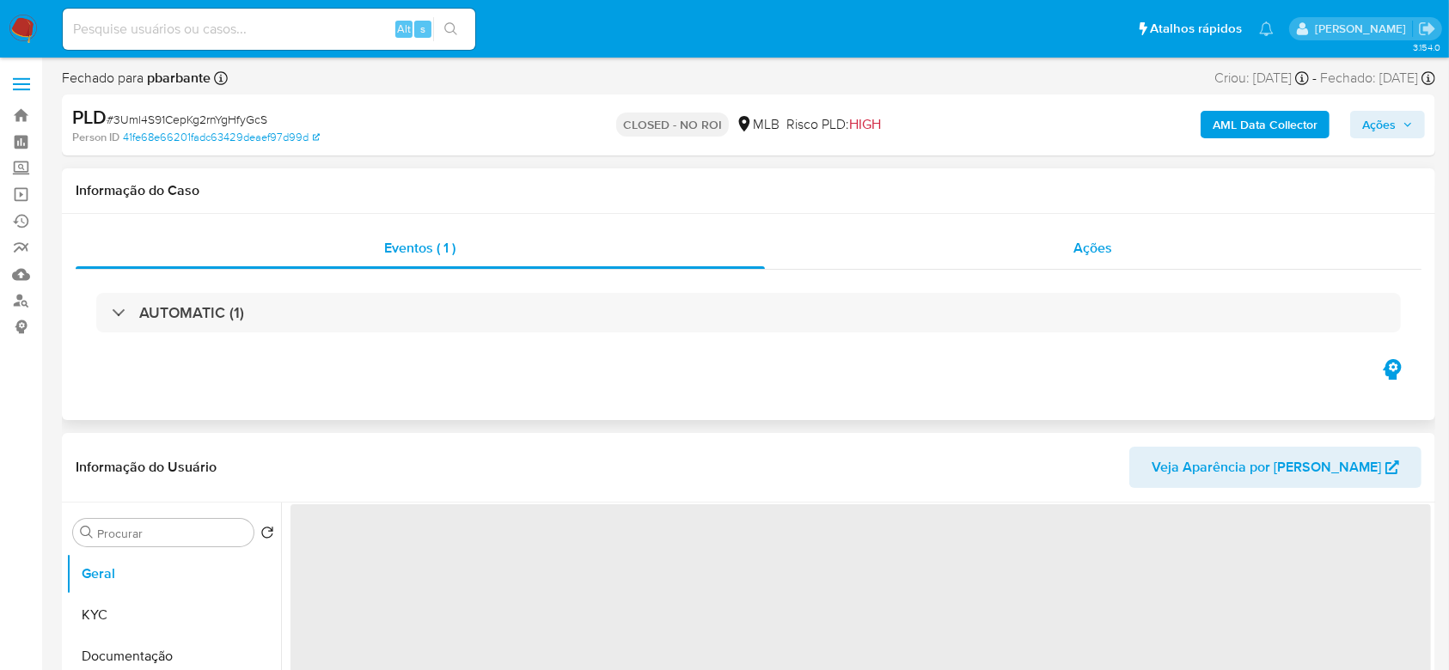
click at [1106, 246] on span "Ações" at bounding box center [1094, 248] width 39 height 20
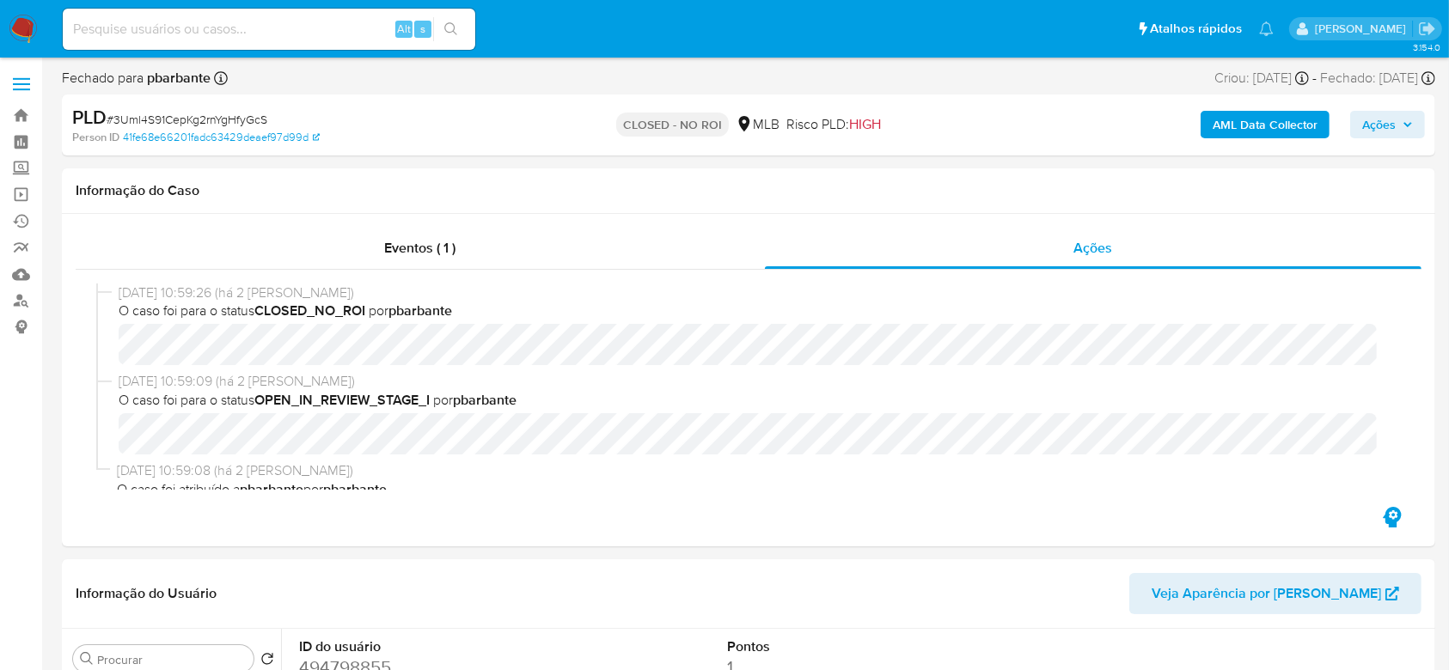
select select "10"
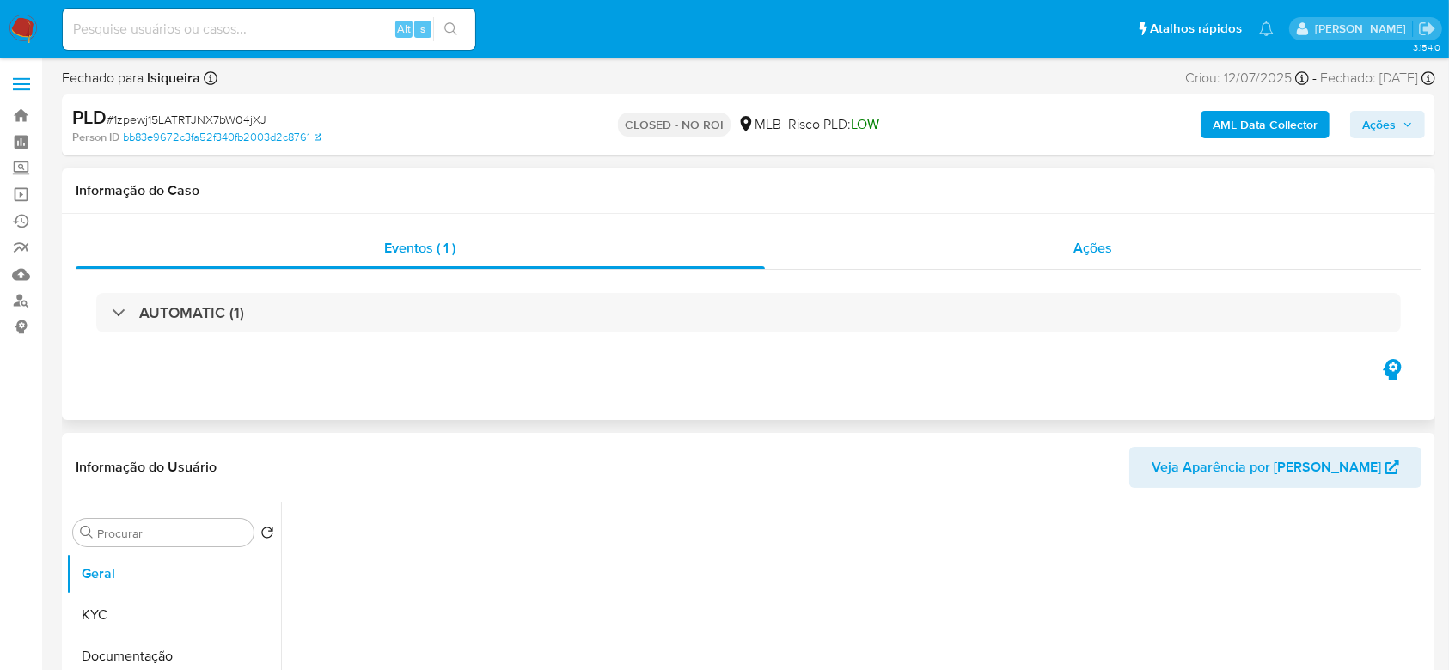
click at [884, 258] on div "Ações" at bounding box center [1093, 248] width 657 height 41
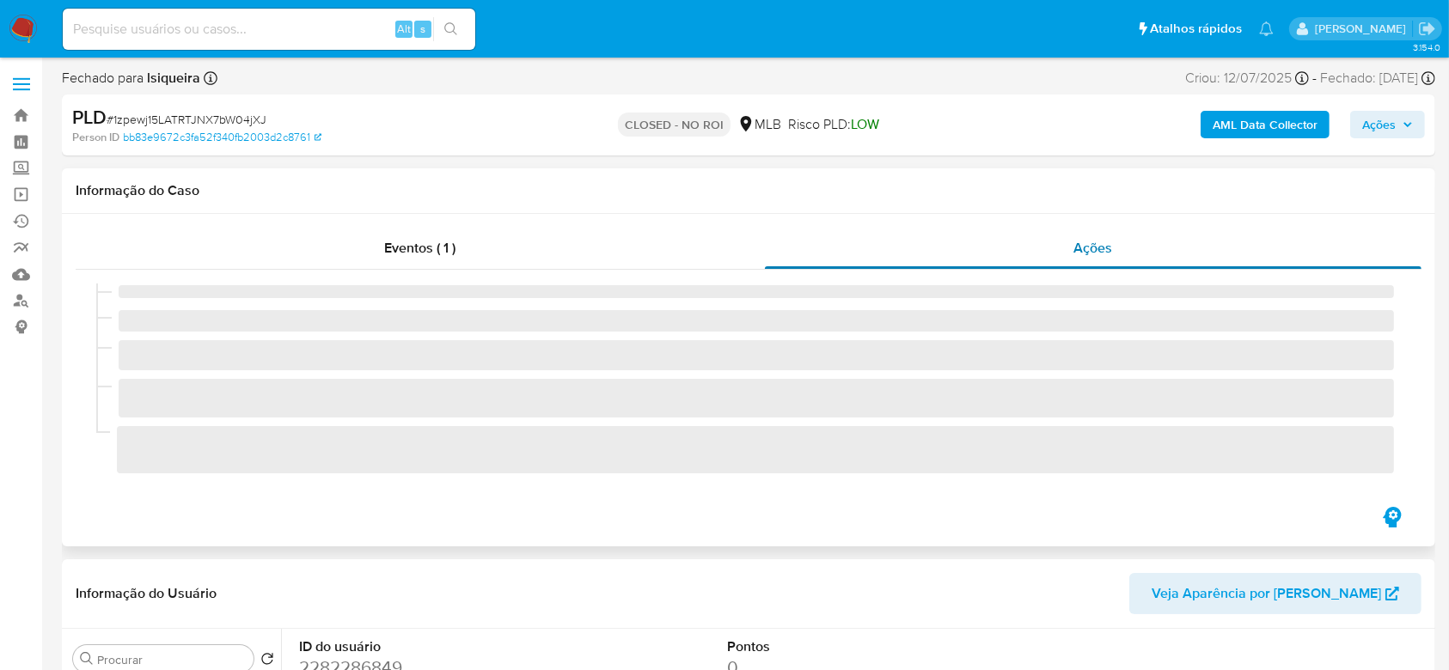
select select "10"
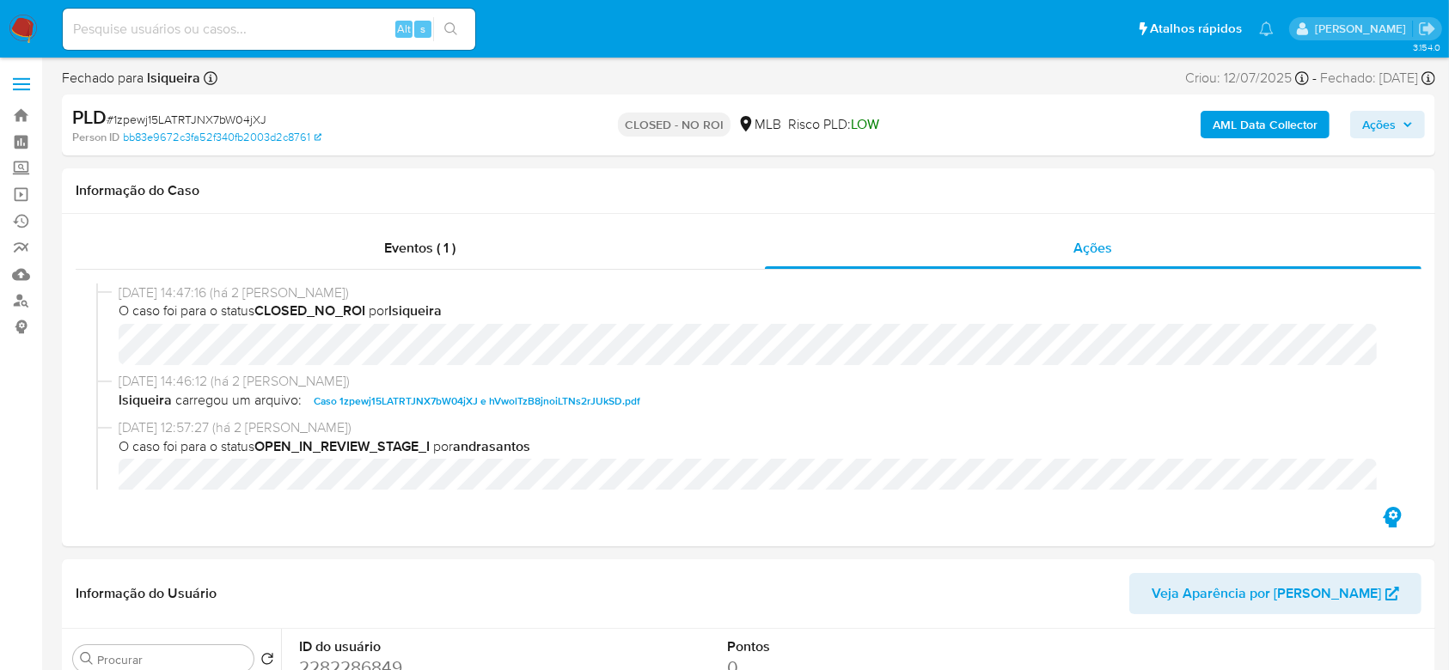
click at [171, 122] on span "# 1zpewj15LATRTJNX7bW04jXJ" at bounding box center [187, 119] width 160 height 17
copy span "1zpewj15LATRTJNX7bW04jXJ"
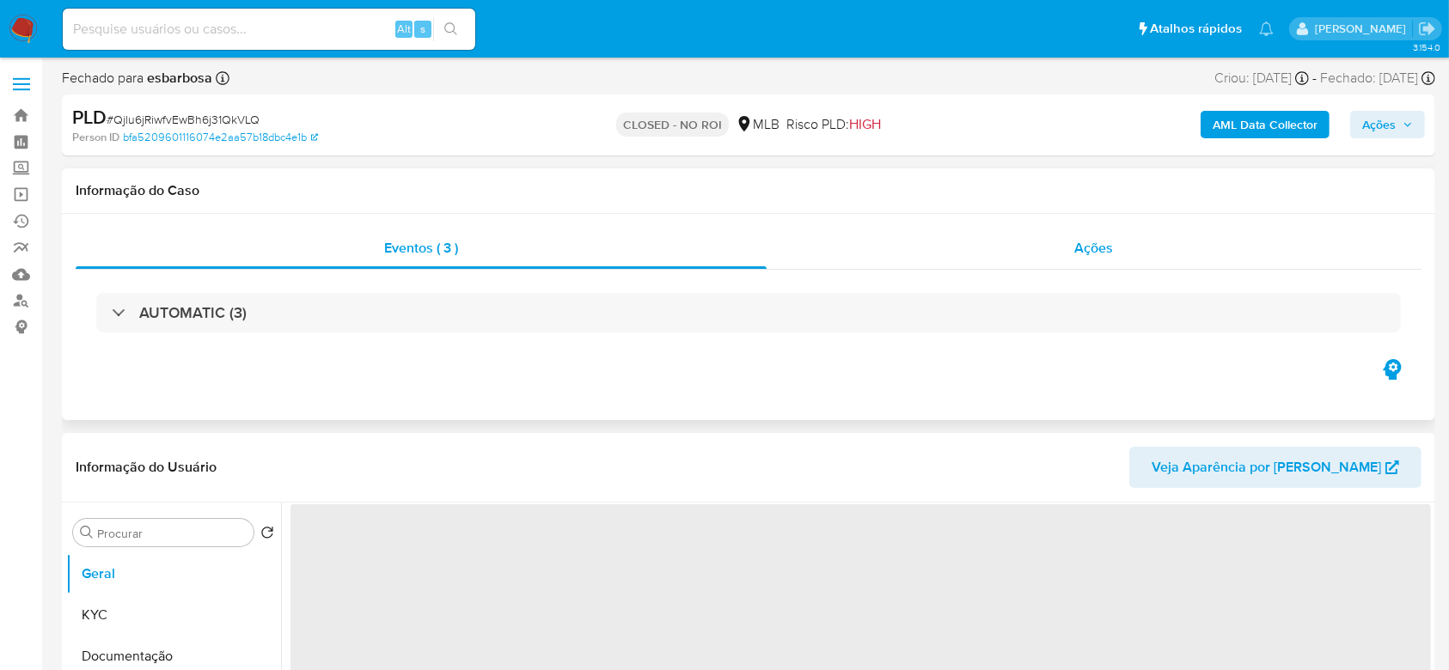
click at [1093, 255] on span "Ações" at bounding box center [1094, 248] width 39 height 20
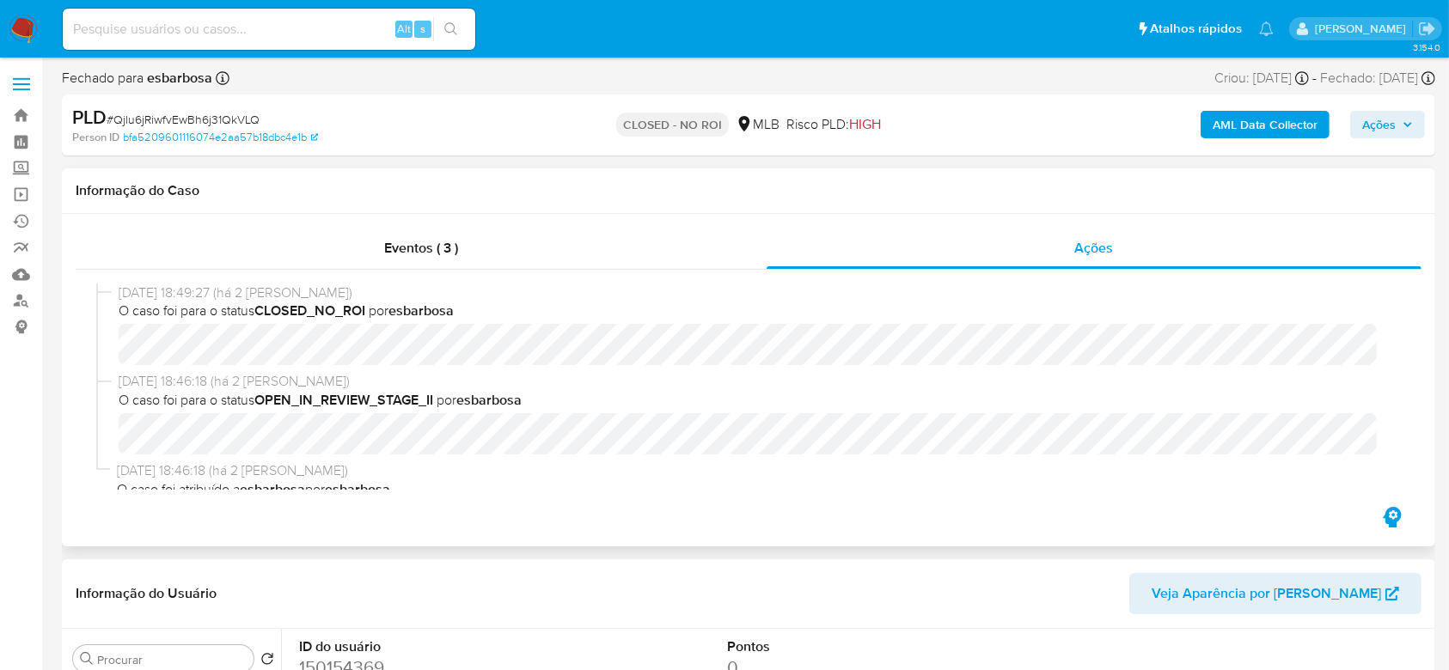
select select "10"
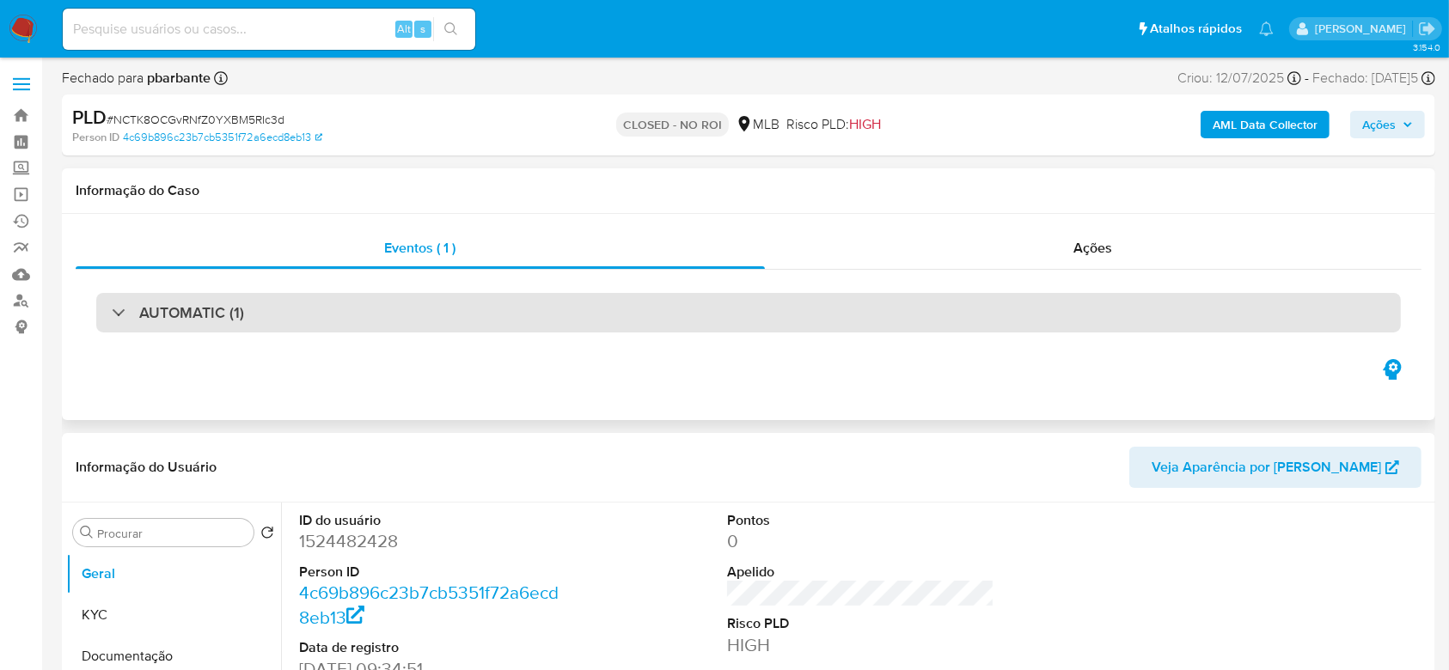
click at [263, 301] on div "AUTOMATIC (1)" at bounding box center [748, 313] width 1305 height 40
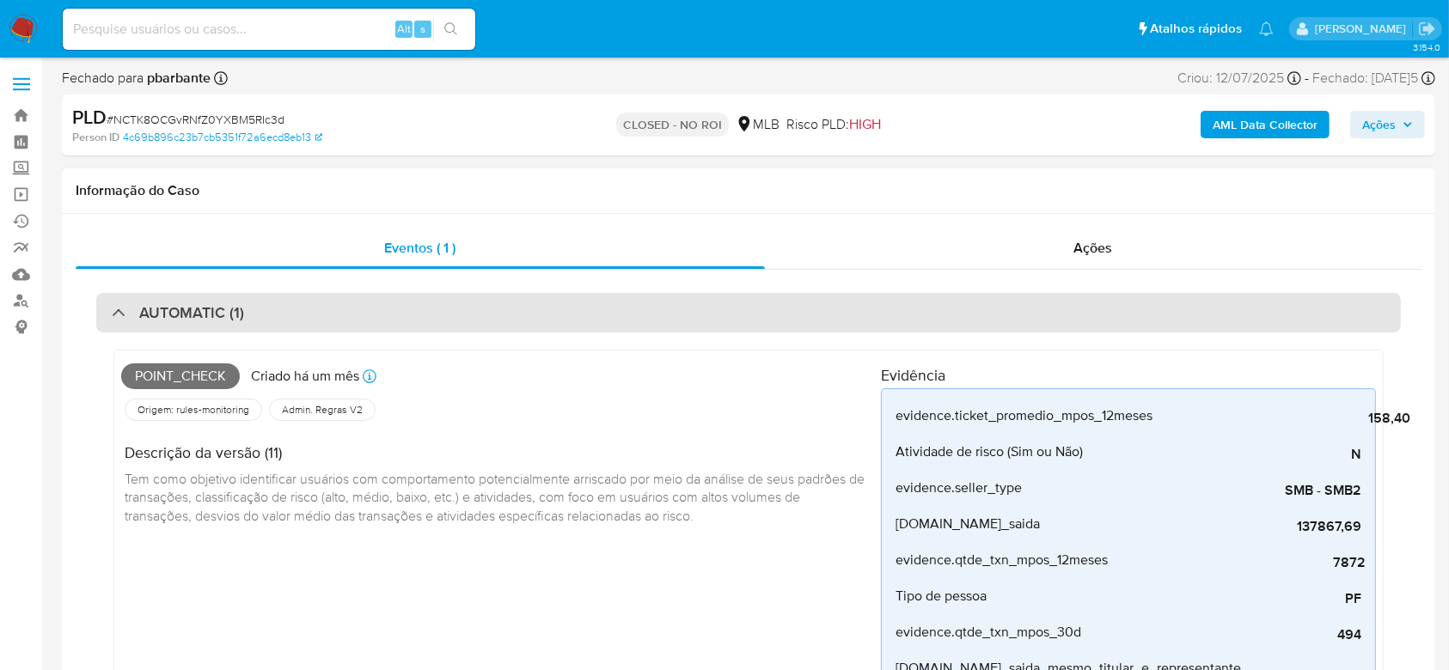
select select "10"
click at [262, 300] on div "AUTOMATIC (1)" at bounding box center [748, 313] width 1305 height 40
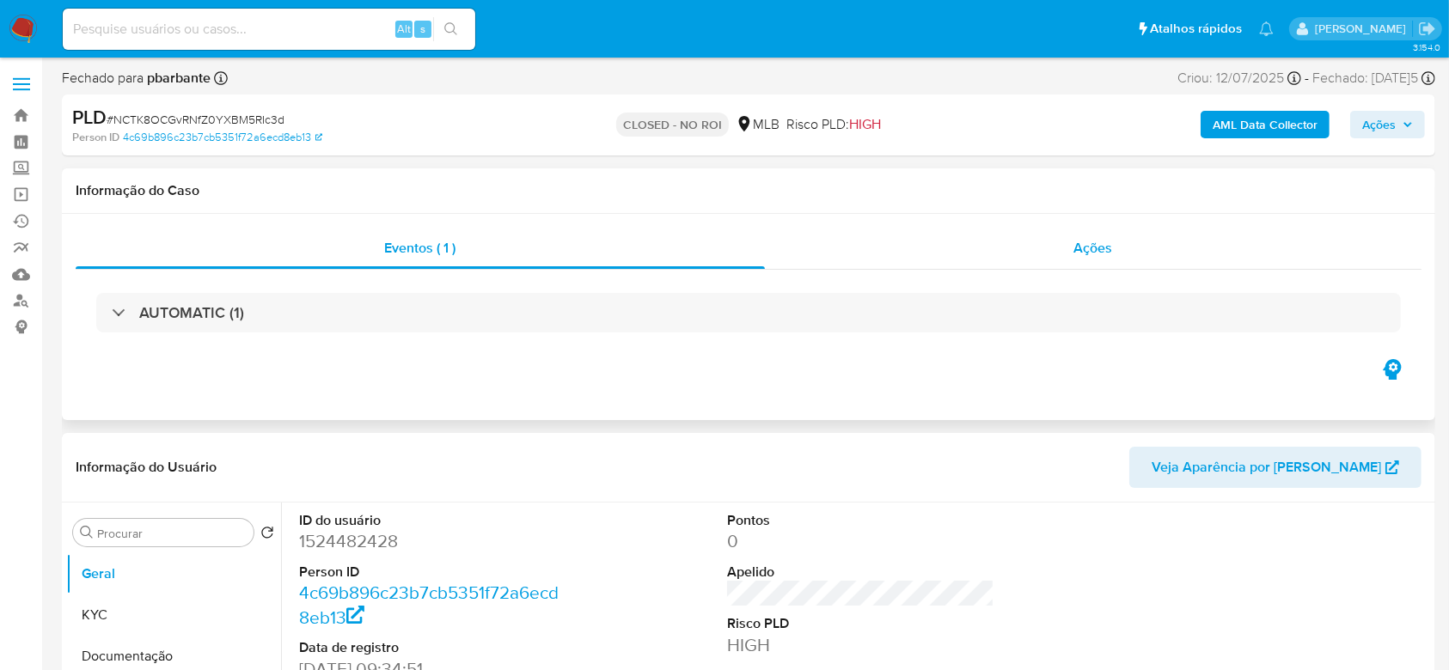
click at [1135, 242] on div "Ações" at bounding box center [1093, 248] width 657 height 41
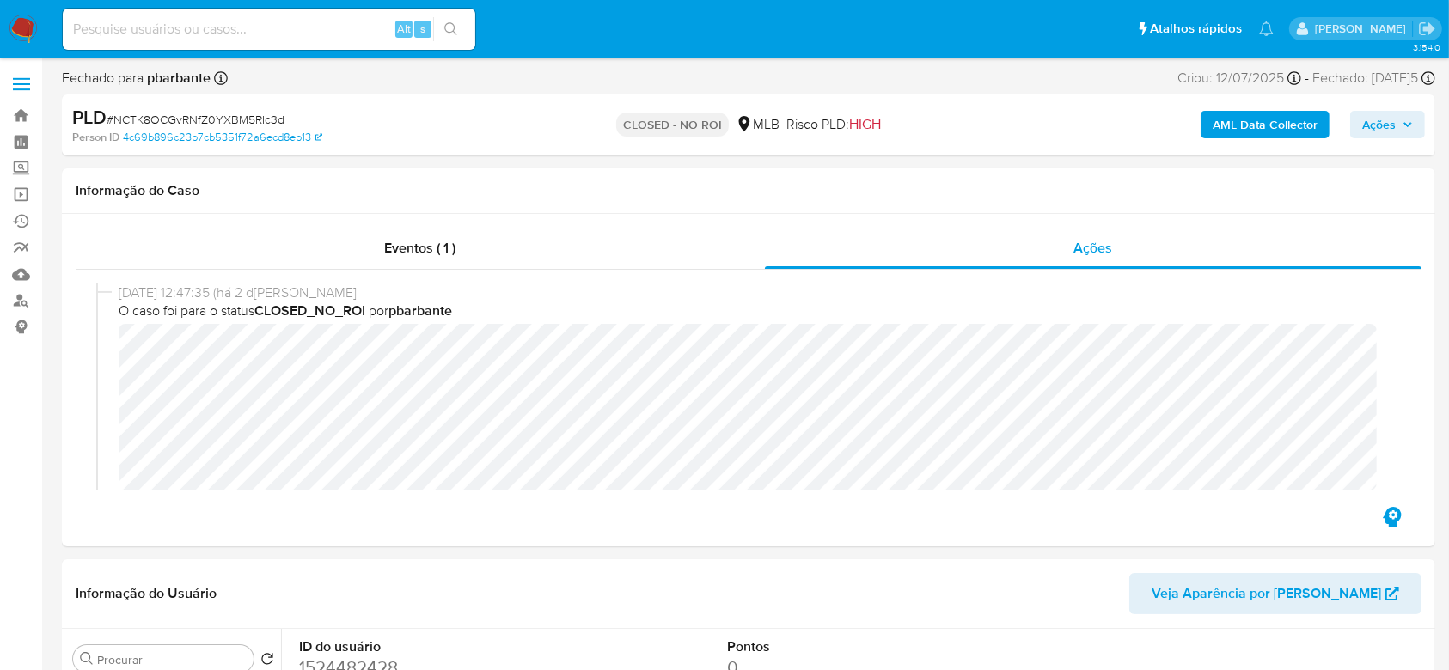
click at [215, 117] on span "# NCTK8OCGvRNfZ0YXBM5RIc3d" at bounding box center [196, 119] width 178 height 17
copy span "NCTK8OCGvRNfZ0YXBM5RIc3d"
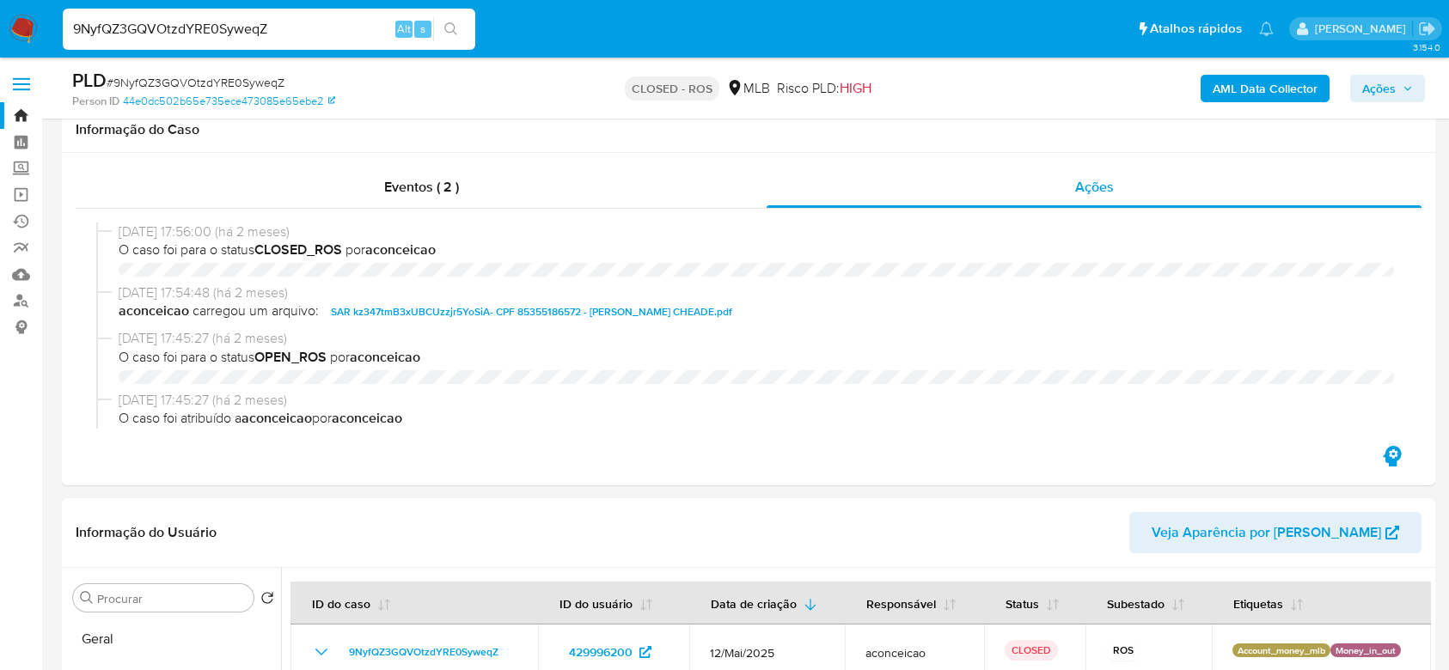
select select "10"
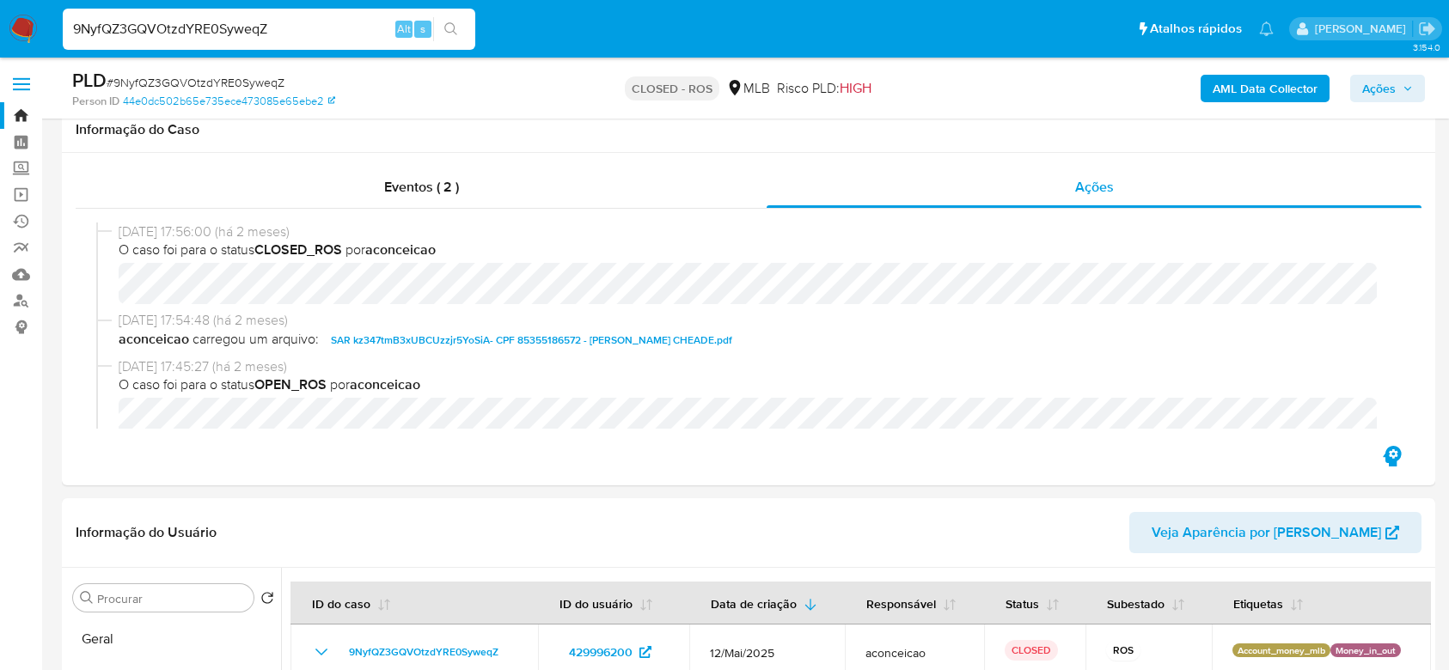
scroll to position [458, 0]
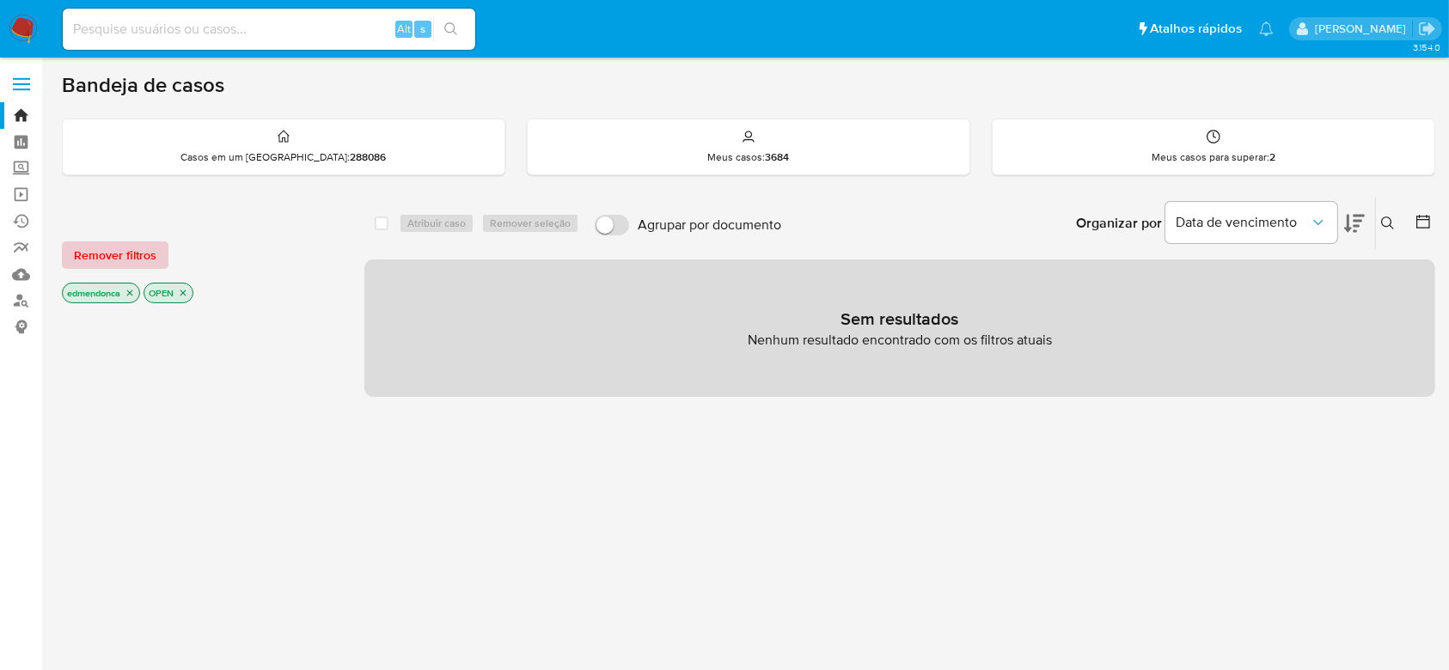
click at [147, 258] on span "Remover filtros" at bounding box center [115, 255] width 83 height 24
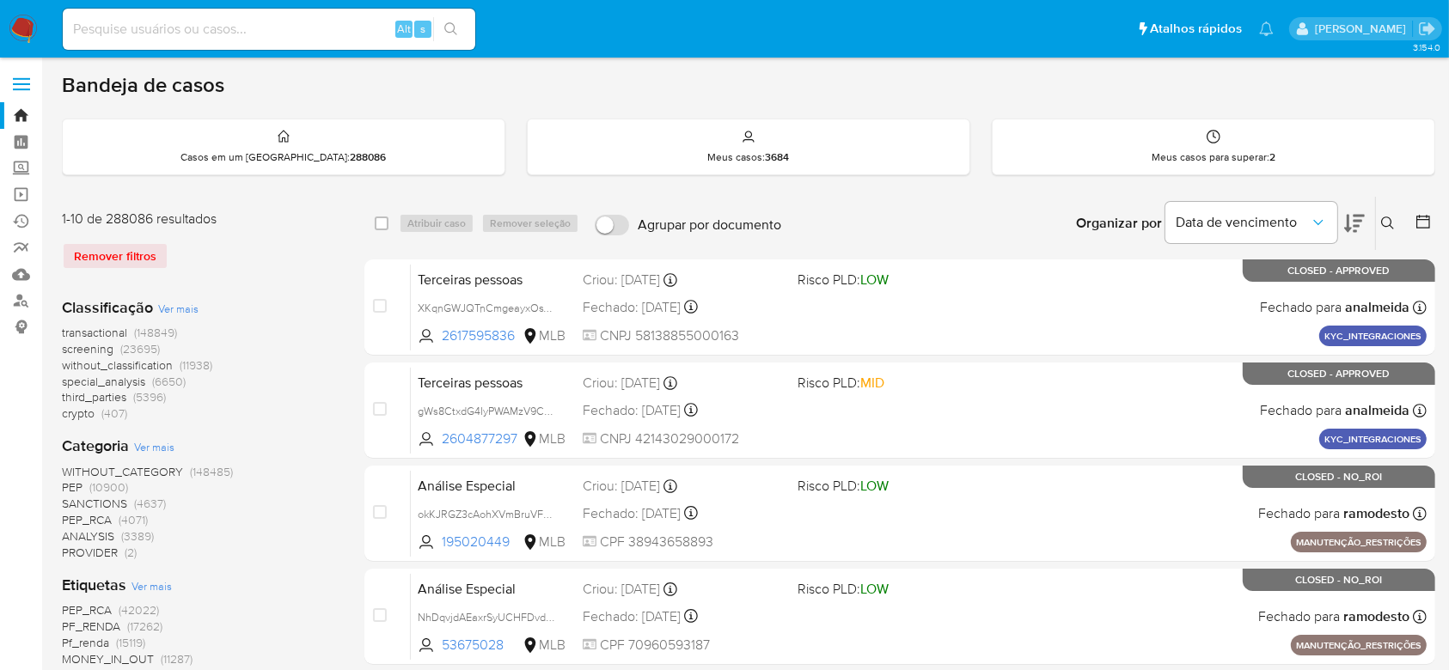
click at [1392, 217] on icon at bounding box center [1388, 224] width 14 height 14
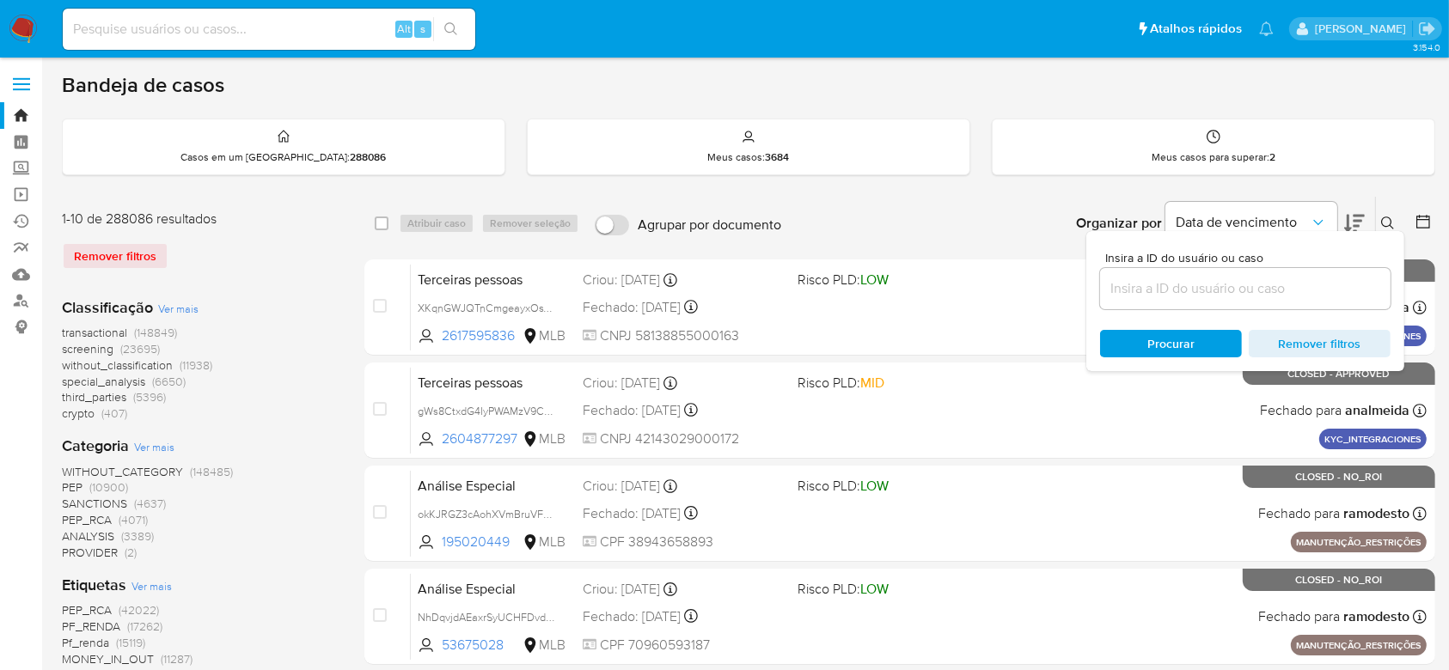
click at [1162, 280] on input at bounding box center [1245, 289] width 291 height 22
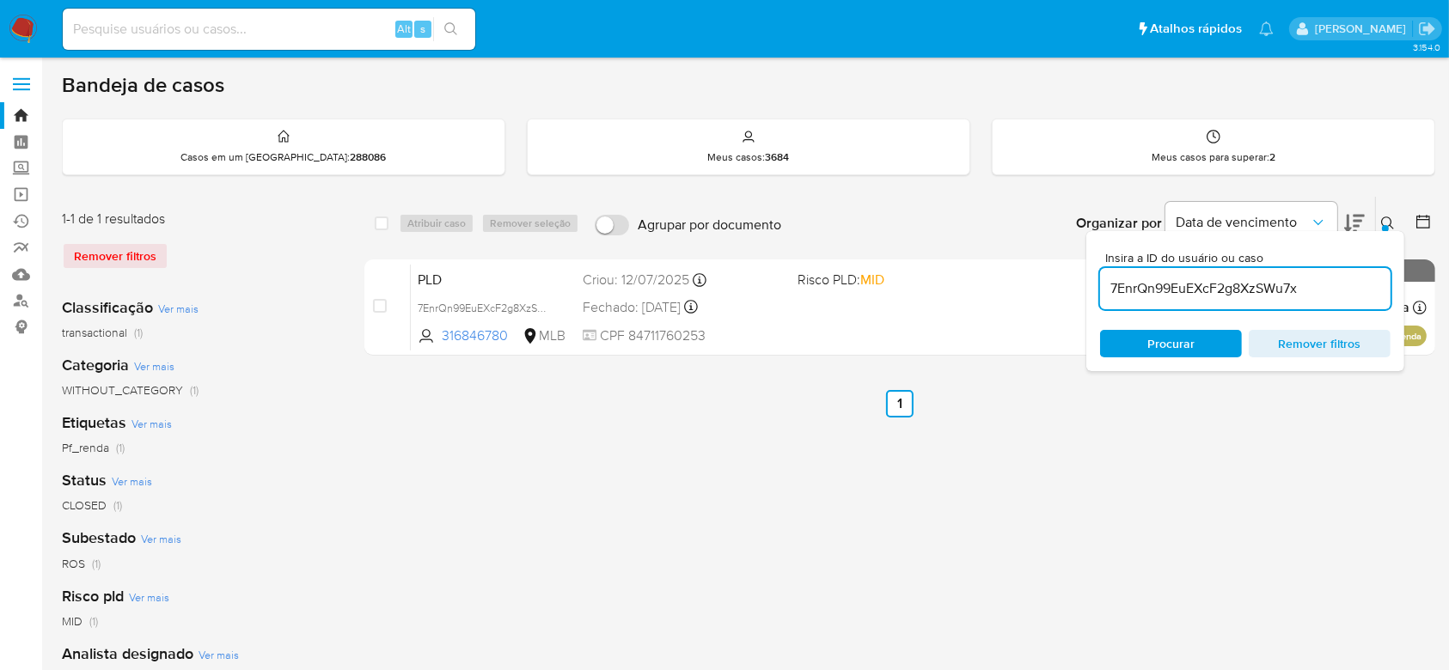
click at [1395, 217] on icon at bounding box center [1388, 224] width 14 height 14
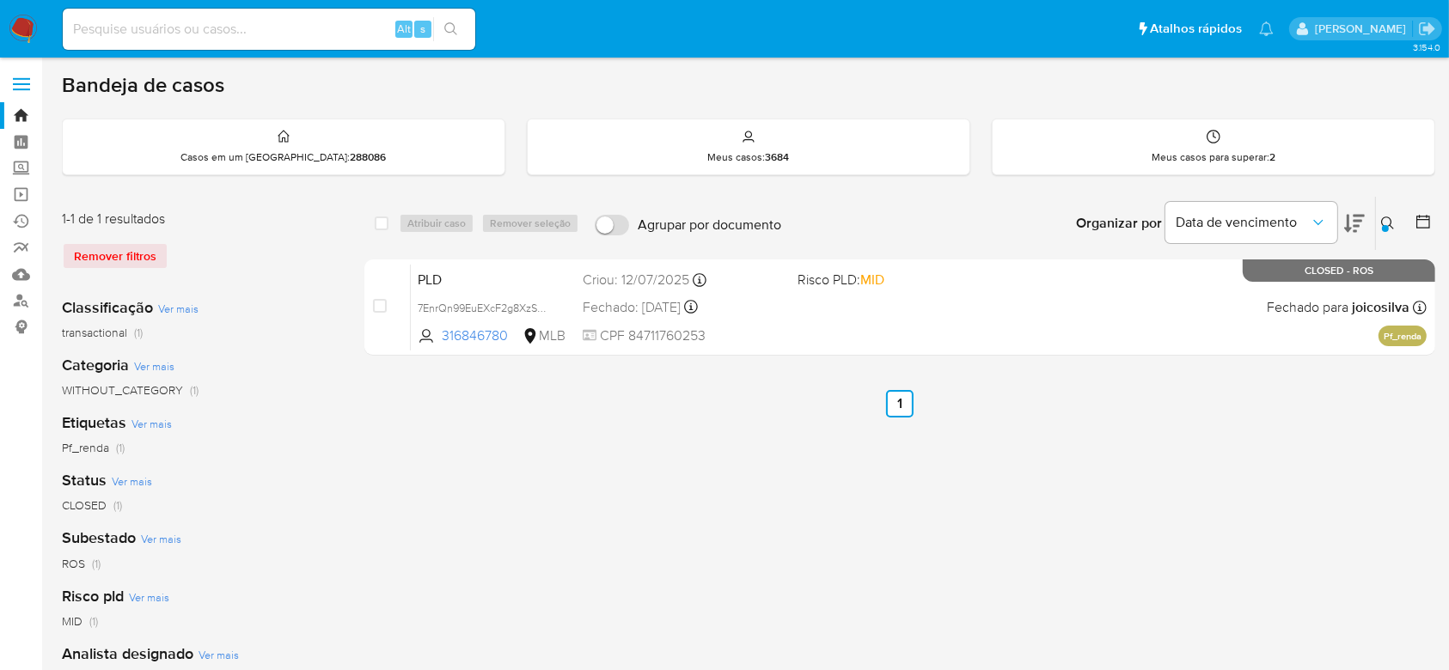
click at [1162, 450] on div "select-all-cases-checkbox Atribuir caso Remover seleção Agrupar por documento O…" at bounding box center [899, 573] width 1071 height 755
click at [1053, 510] on div "select-all-cases-checkbox Atribuir caso Remover seleção Agrupar por documento O…" at bounding box center [899, 573] width 1071 height 755
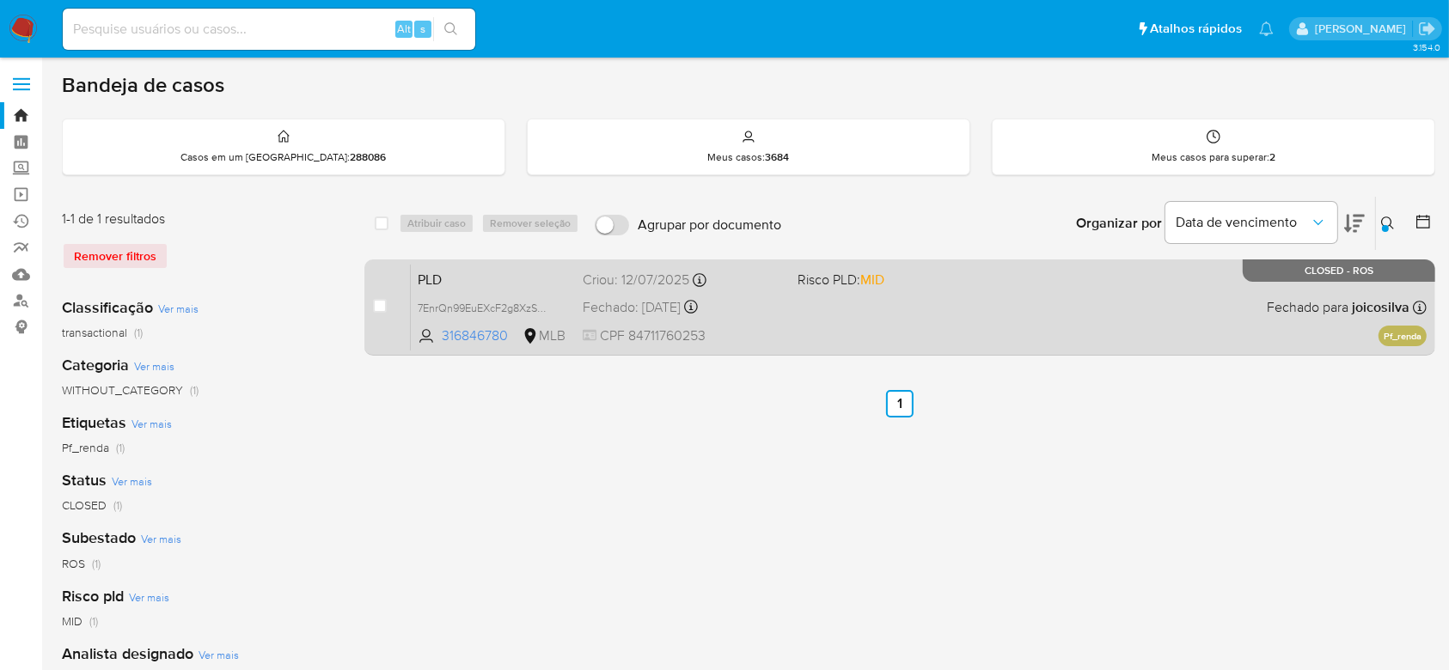
click at [891, 333] on div "PLD 7EnrQn99EuEXcF2g8XzSWu7x 316846780 MLB Risco PLD: MID Criou: 12/07/2025 Cri…" at bounding box center [919, 307] width 1016 height 87
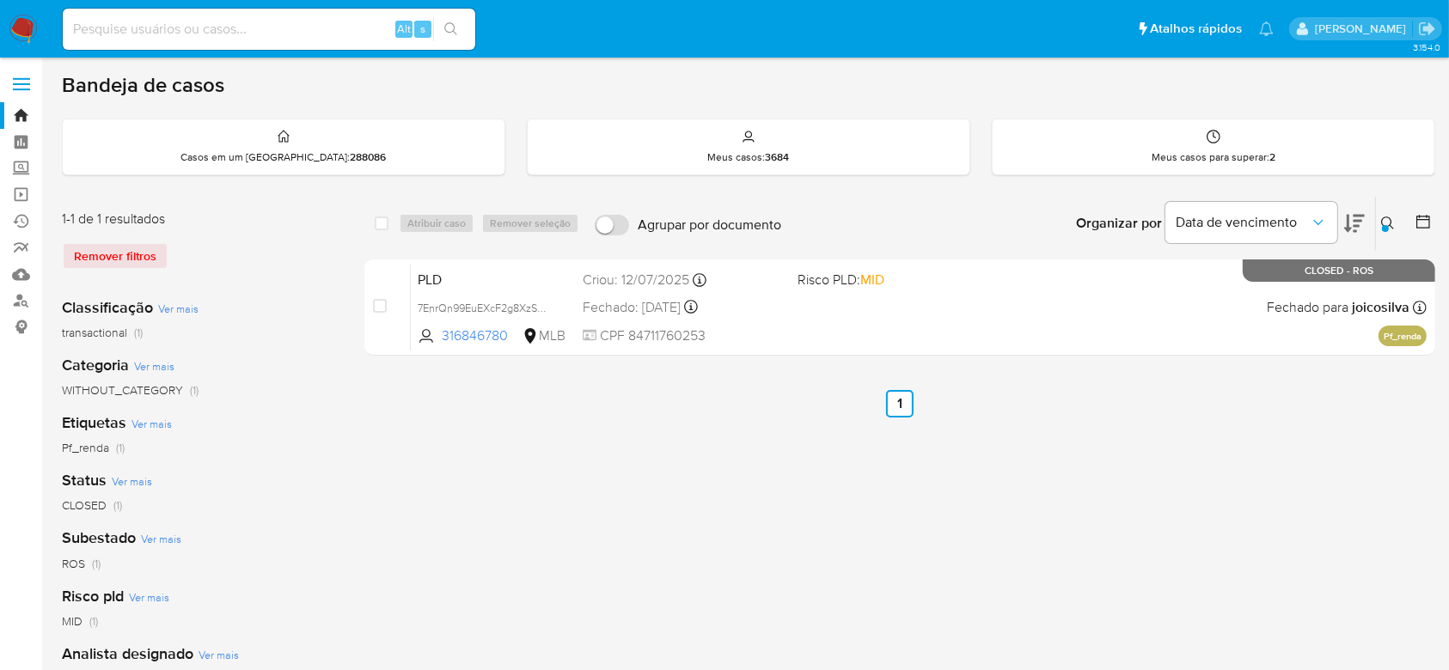
click at [1382, 213] on button at bounding box center [1390, 223] width 28 height 21
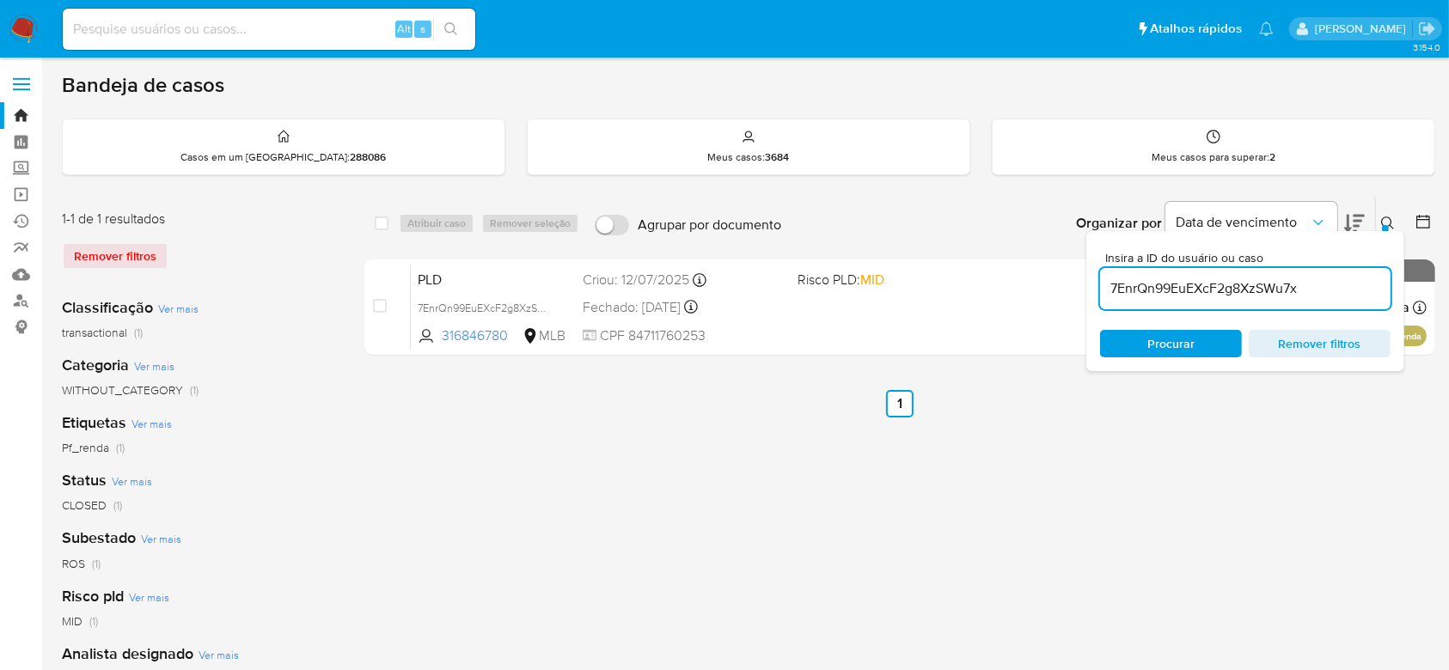
click at [1275, 301] on div "7EnrQn99EuEXcF2g8XzSWu7x" at bounding box center [1245, 288] width 291 height 41
click at [1276, 296] on input "7EnrQn99EuEXcF2g8XzSWu7x" at bounding box center [1245, 289] width 291 height 22
paste input "0Bpcd53OFYWIvrUA4ReoLiZt"
click at [1380, 217] on button at bounding box center [1390, 223] width 28 height 21
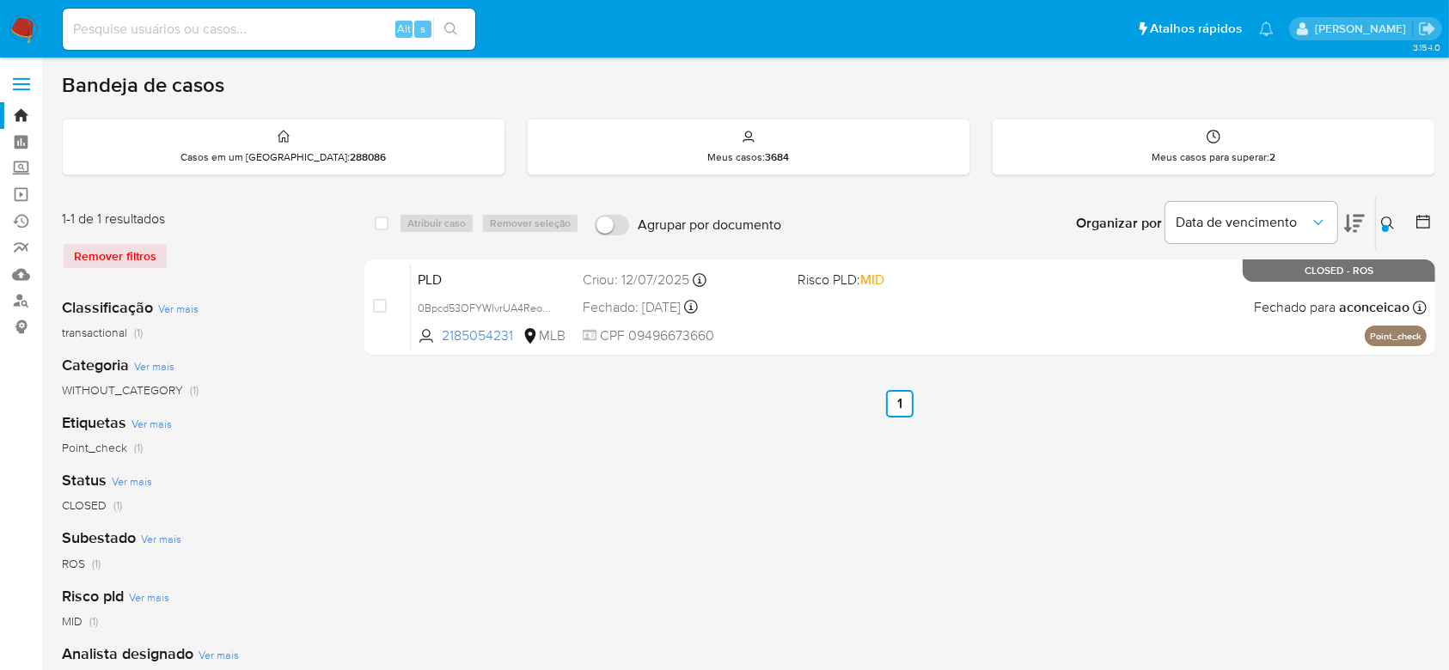
click at [1140, 498] on div "select-all-cases-checkbox Atribuir caso Remover seleção Agrupar por documento O…" at bounding box center [899, 573] width 1071 height 755
click at [1381, 227] on icon at bounding box center [1388, 224] width 14 height 14
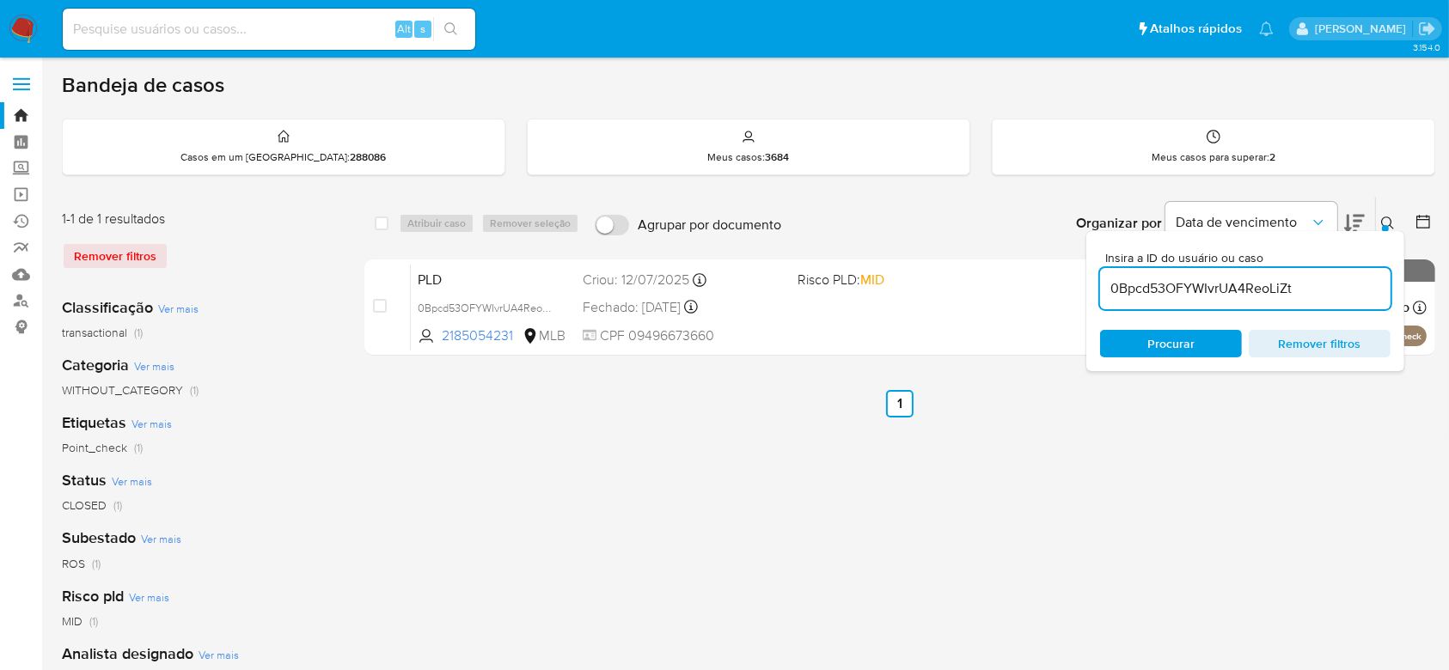
click at [1199, 291] on input "0Bpcd53OFYWIvrUA4ReoLiZt" at bounding box center [1245, 289] width 291 height 22
click at [1382, 227] on div at bounding box center [1385, 228] width 7 height 7
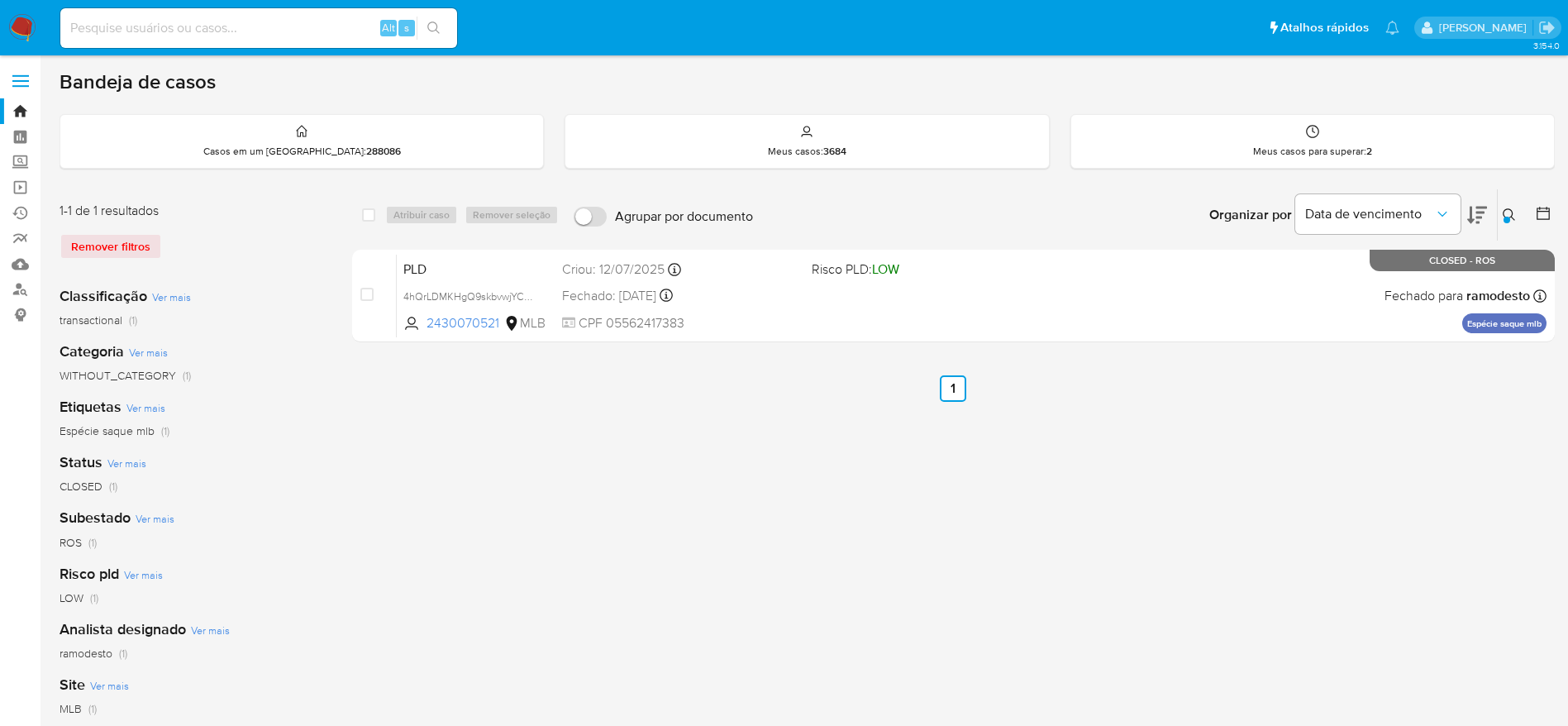
click at [1409, 218] on div at bounding box center [1506, 219] width 7 height 7
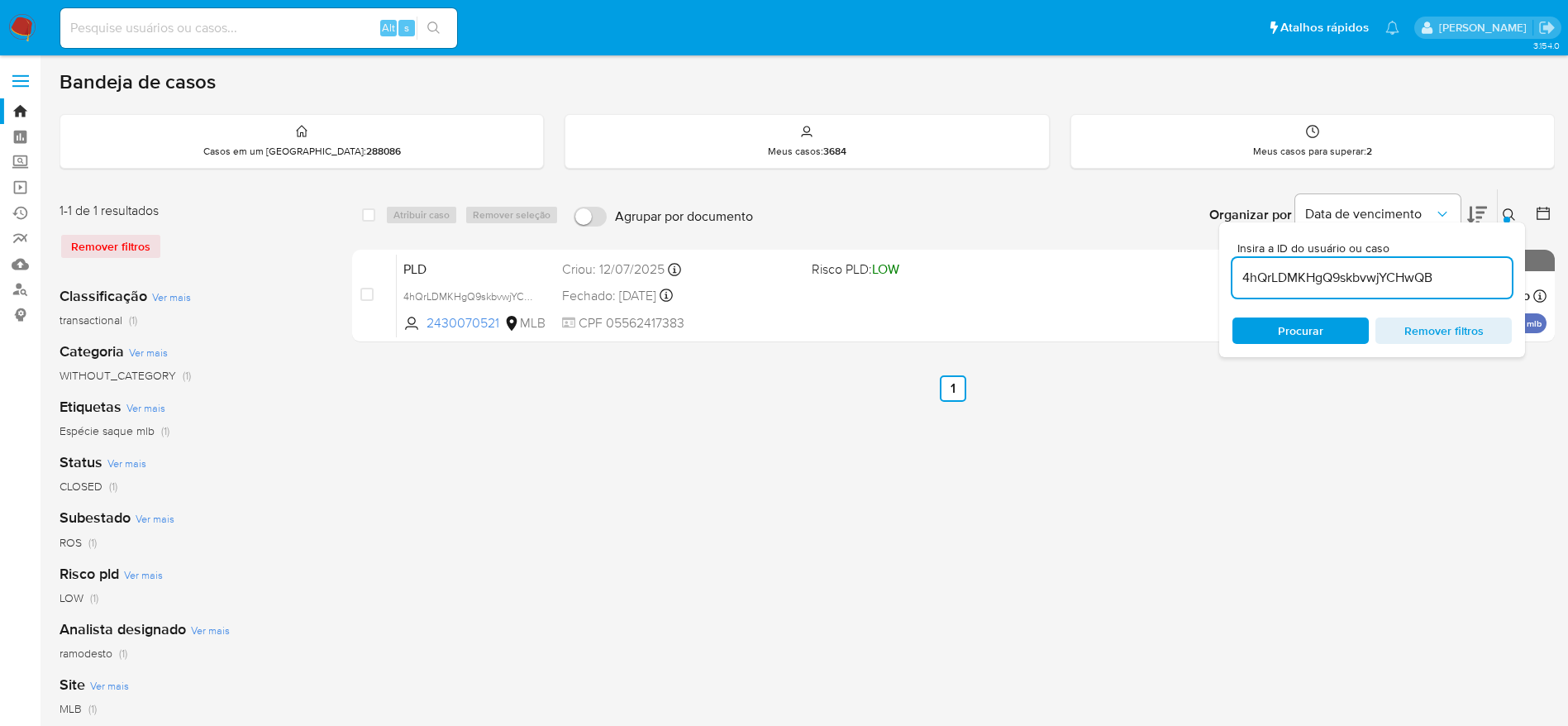
click at [1409, 283] on input "4hQrLDMKHgQ9skbvwjYCHwQB" at bounding box center [1372, 278] width 280 height 21
click at [1409, 212] on icon at bounding box center [1509, 215] width 13 height 13
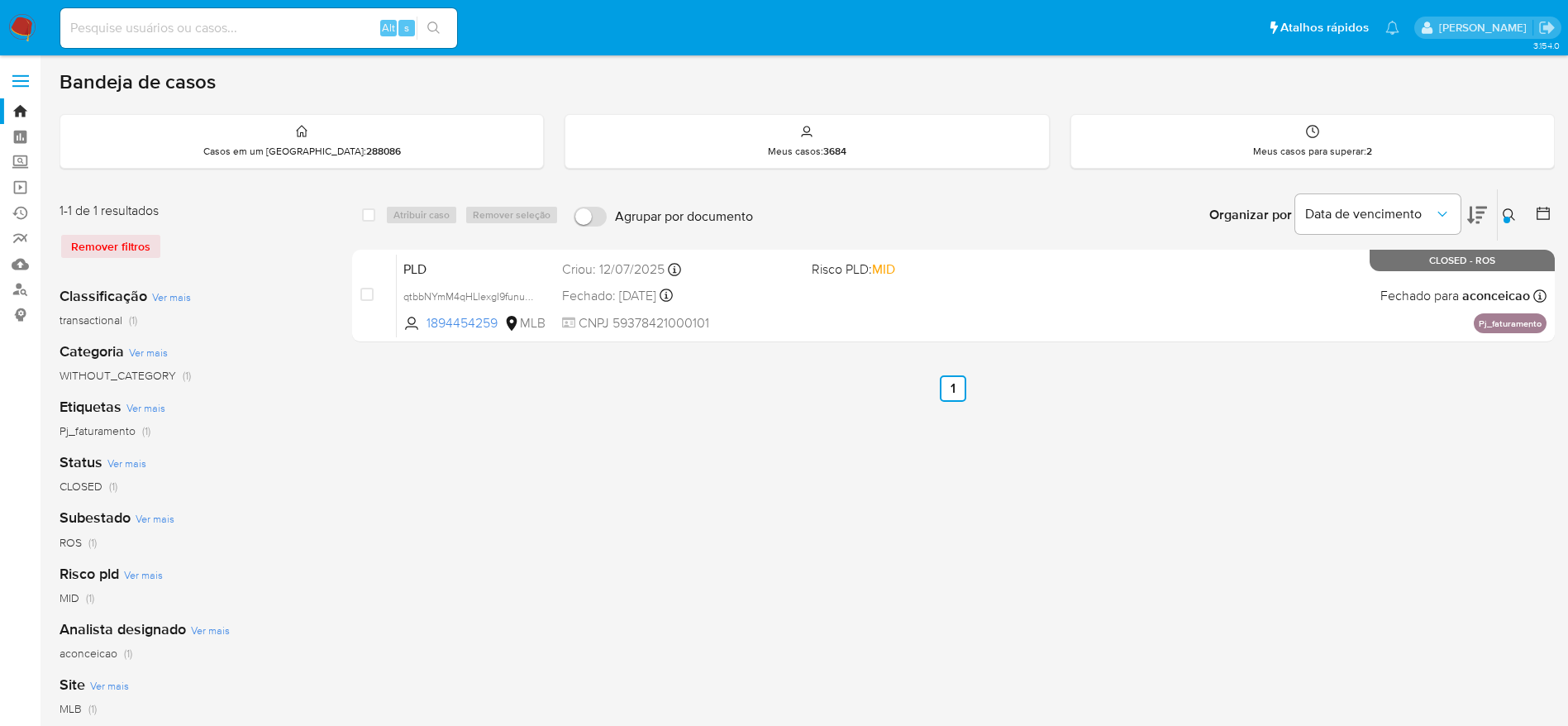
drag, startPoint x: 1513, startPoint y: 206, endPoint x: 1413, endPoint y: 272, distance: 119.8
click at [1409, 205] on button at bounding box center [1511, 214] width 27 height 20
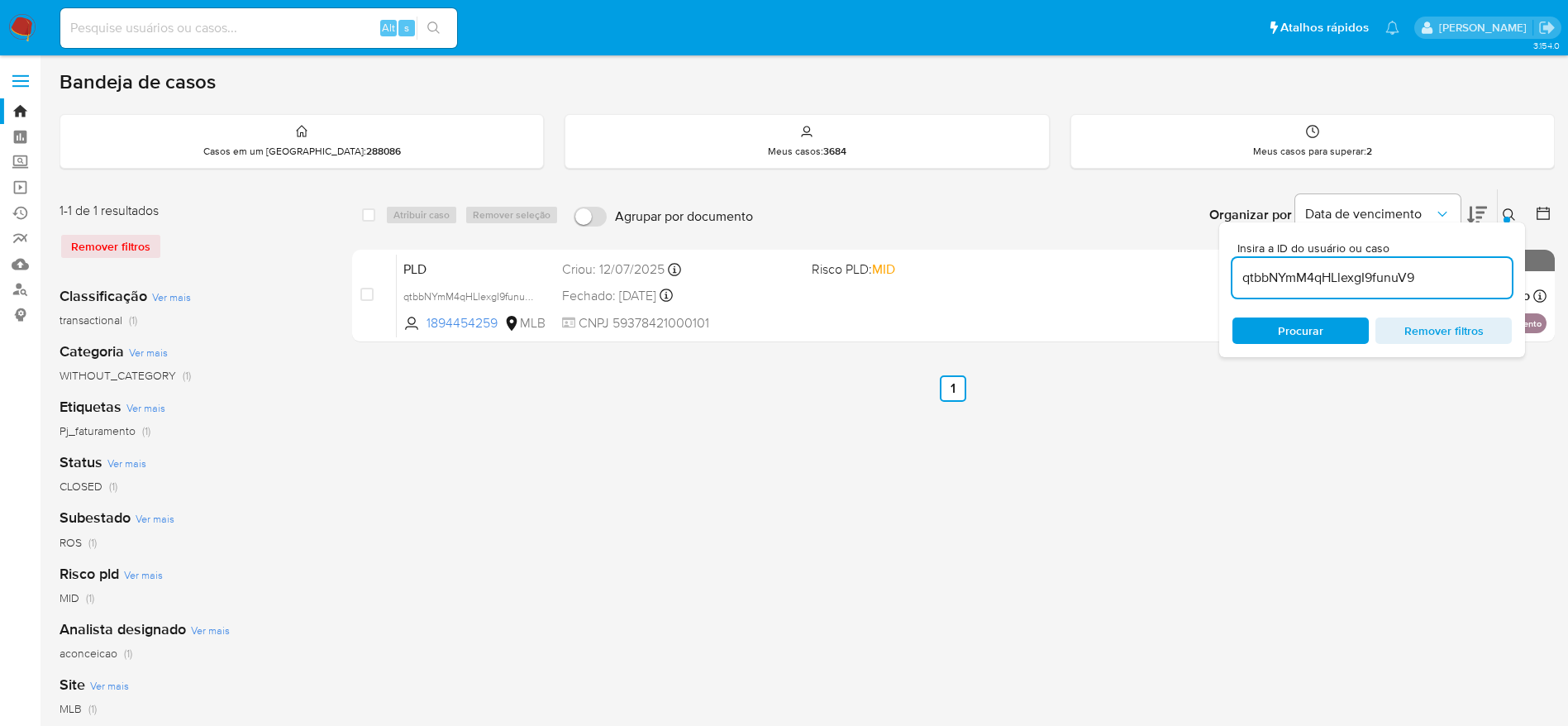
click at [1359, 285] on input "qtbbNYmM4qHLlexgI9funuV9" at bounding box center [1372, 278] width 280 height 21
type input "N7CjbU25zCjwF8K3Q9Gh2J7L"
click at [1409, 213] on icon at bounding box center [1509, 215] width 13 height 13
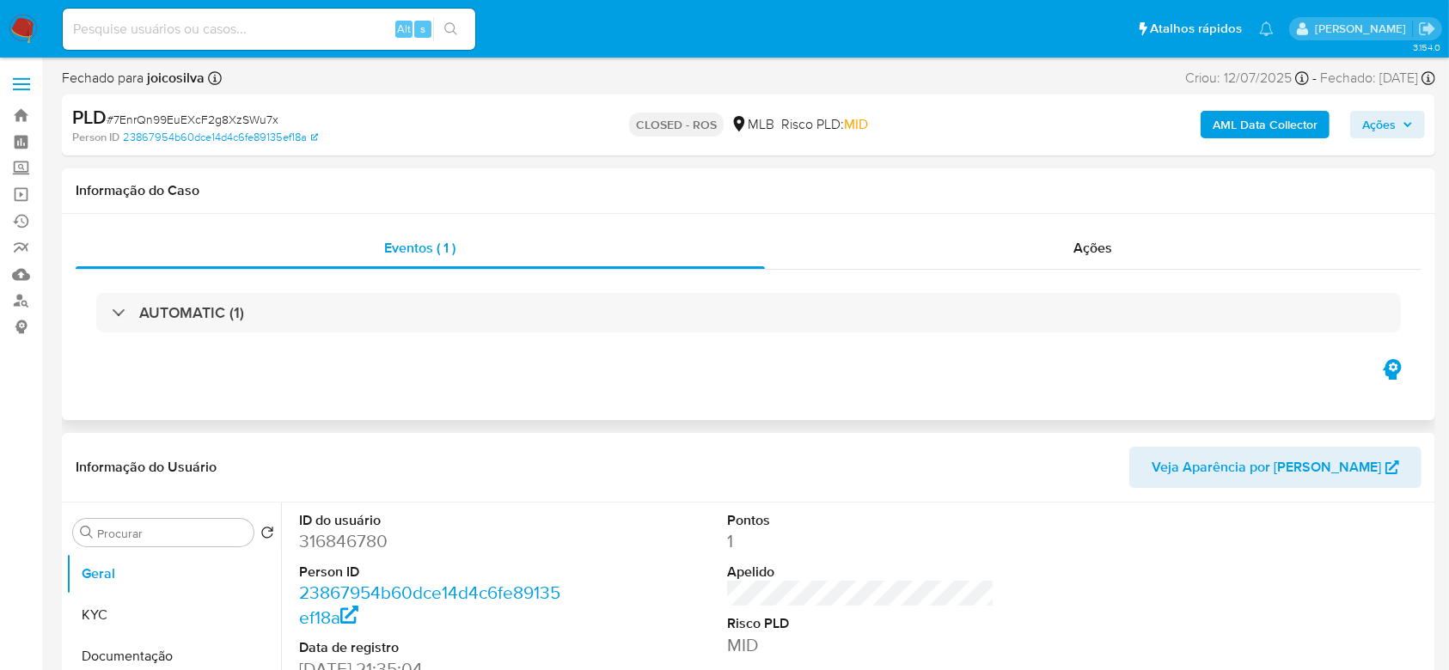
select select "10"
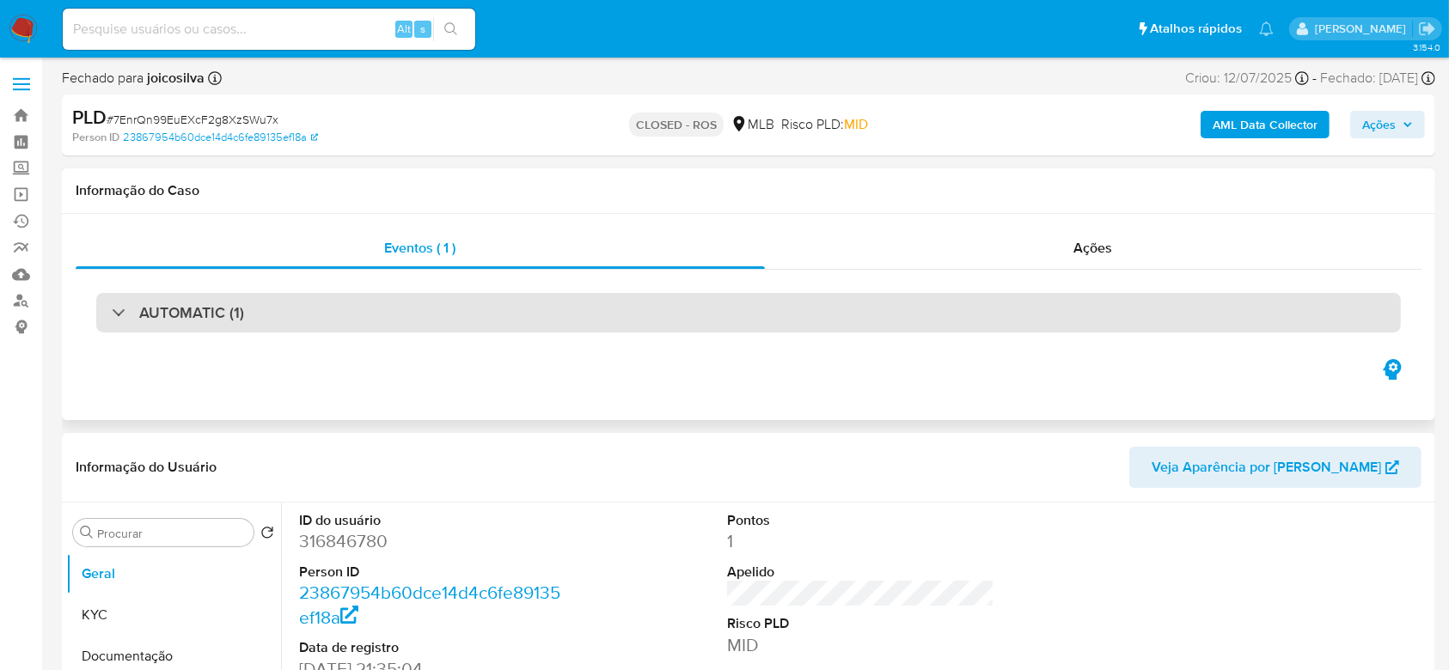
click at [206, 307] on h3 "AUTOMATIC (1)" at bounding box center [191, 312] width 105 height 19
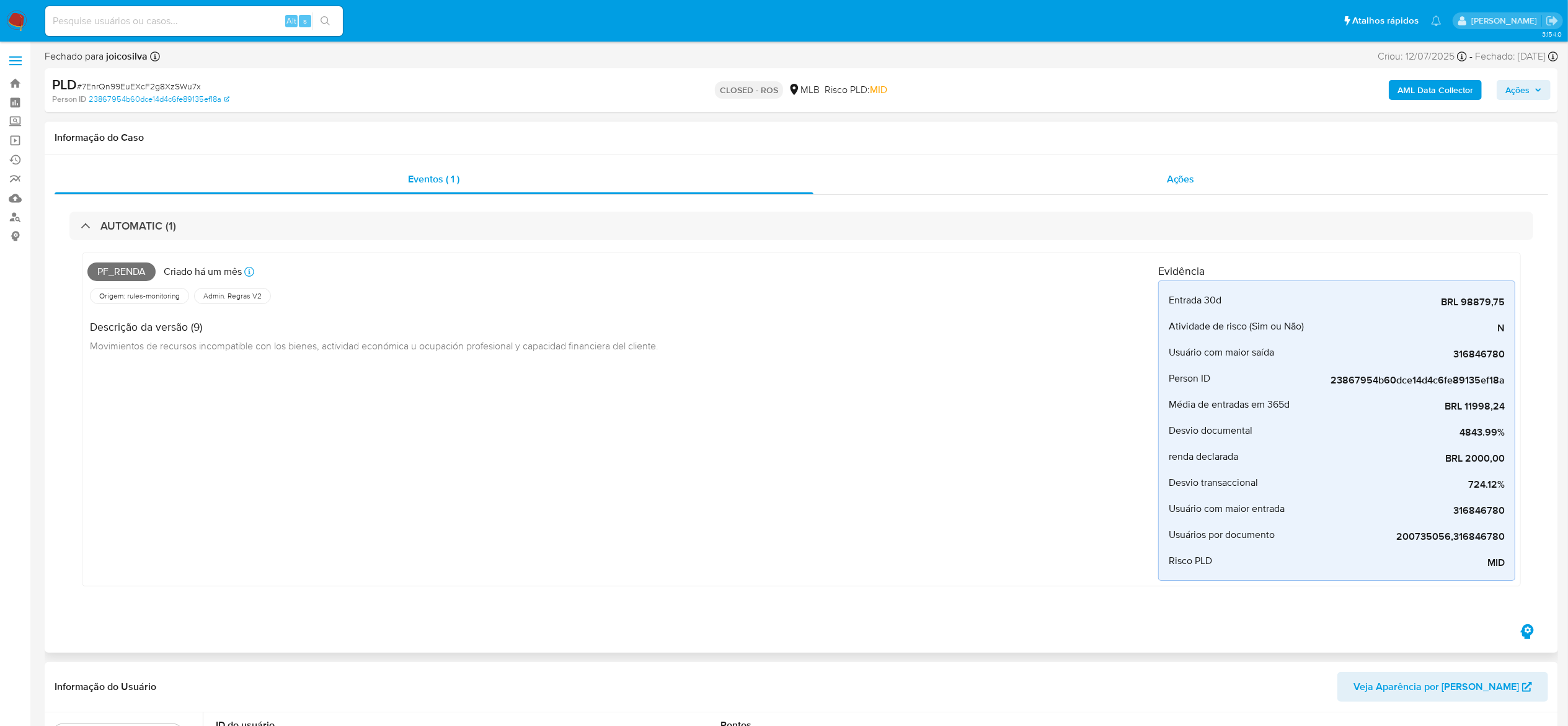
click at [1057, 170] on div "Ações" at bounding box center [1181, 179] width 735 height 30
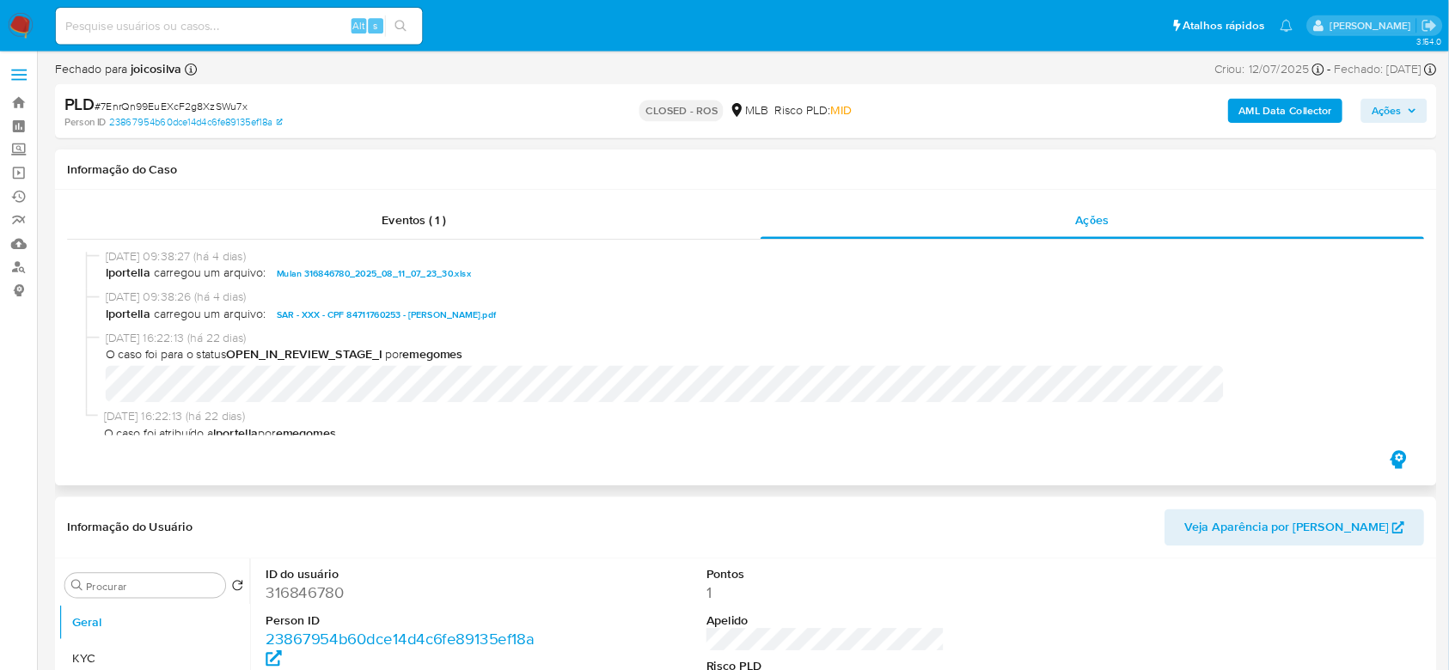
scroll to position [1086, 0]
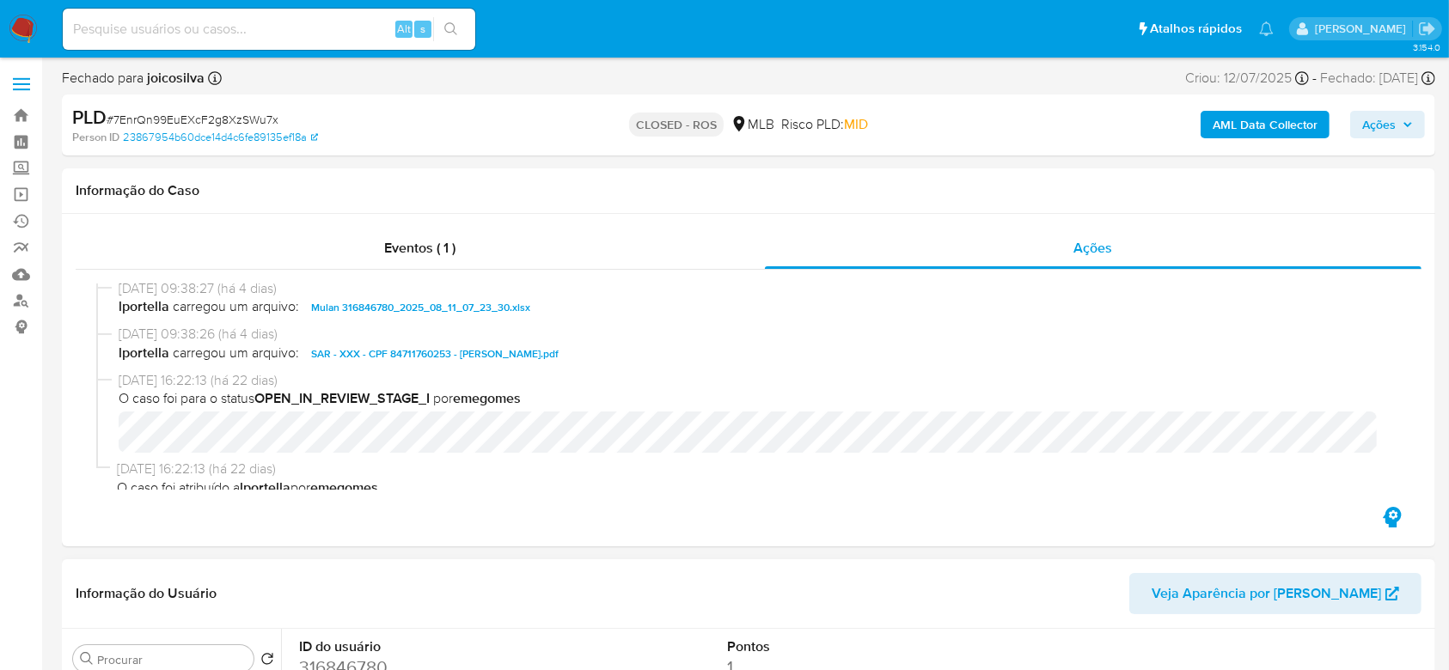
click at [900, 588] on header "Informação do Usuário Veja Aparência por [PERSON_NAME]" at bounding box center [749, 593] width 1346 height 41
click at [1273, 500] on div "[DATE] 09:57:15 (há um dia) O caso foi para o status CLOSED_ROS por joicosilva …" at bounding box center [749, 387] width 1346 height 234
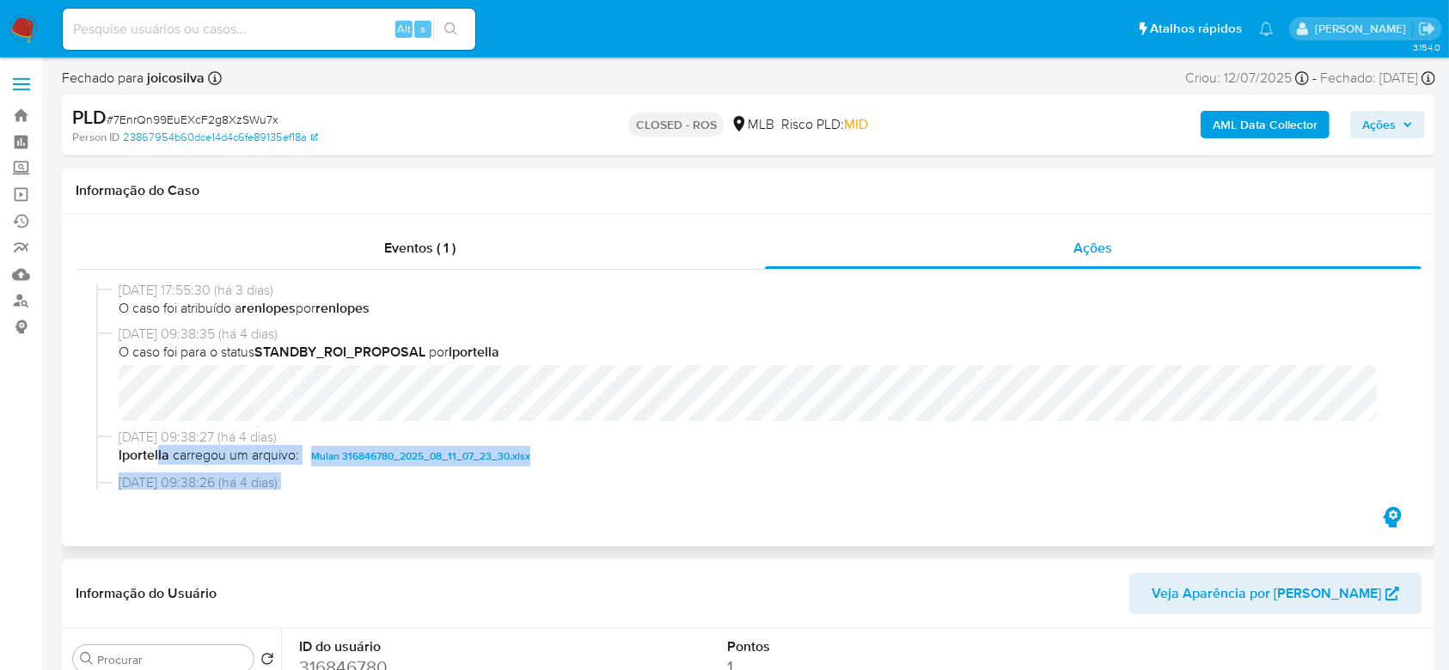
scroll to position [1100, 0]
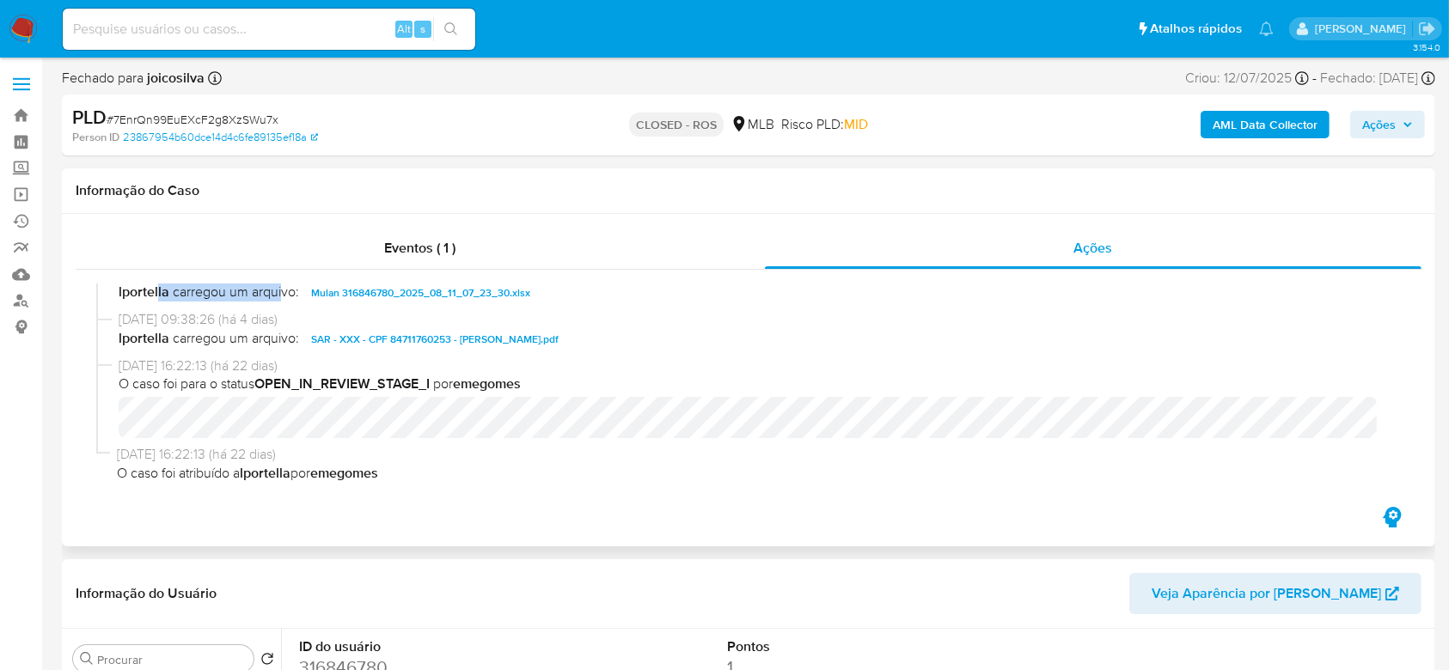
drag, startPoint x: 156, startPoint y: 289, endPoint x: 272, endPoint y: 308, distance: 118.4
click at [272, 308] on div "[DATE] 09:38:27 (há 4 dias) lportella carregou um arquivo: Mulan 316846780_2025…" at bounding box center [748, 288] width 1305 height 46
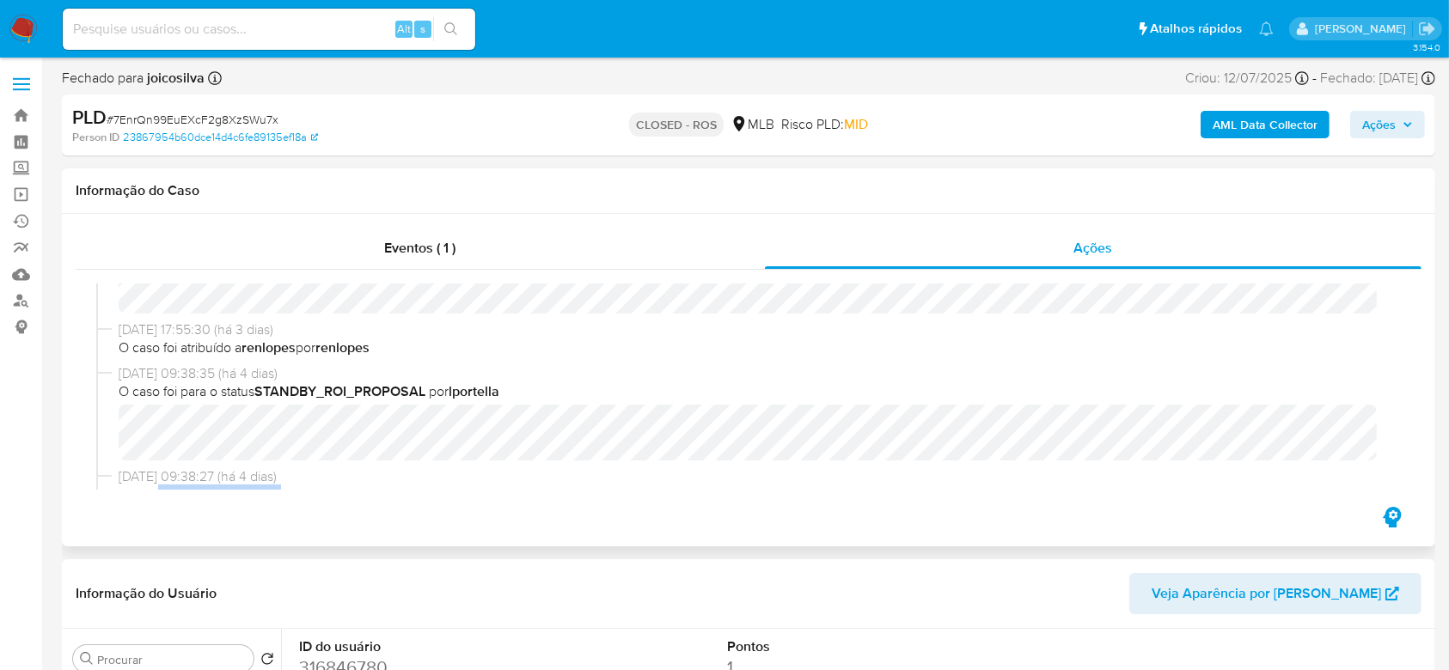
scroll to position [891, 0]
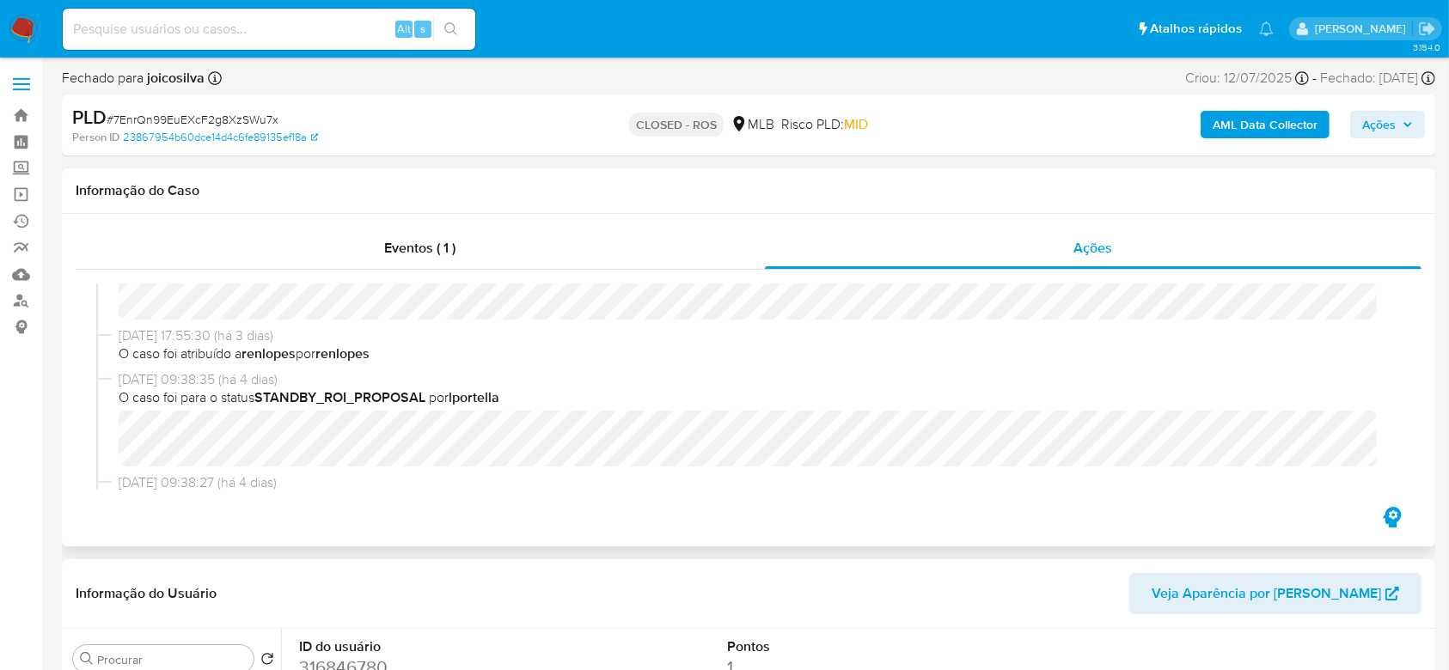
click at [1026, 352] on span "O caso foi atribuído a renlopes por renlopes" at bounding box center [757, 354] width 1276 height 19
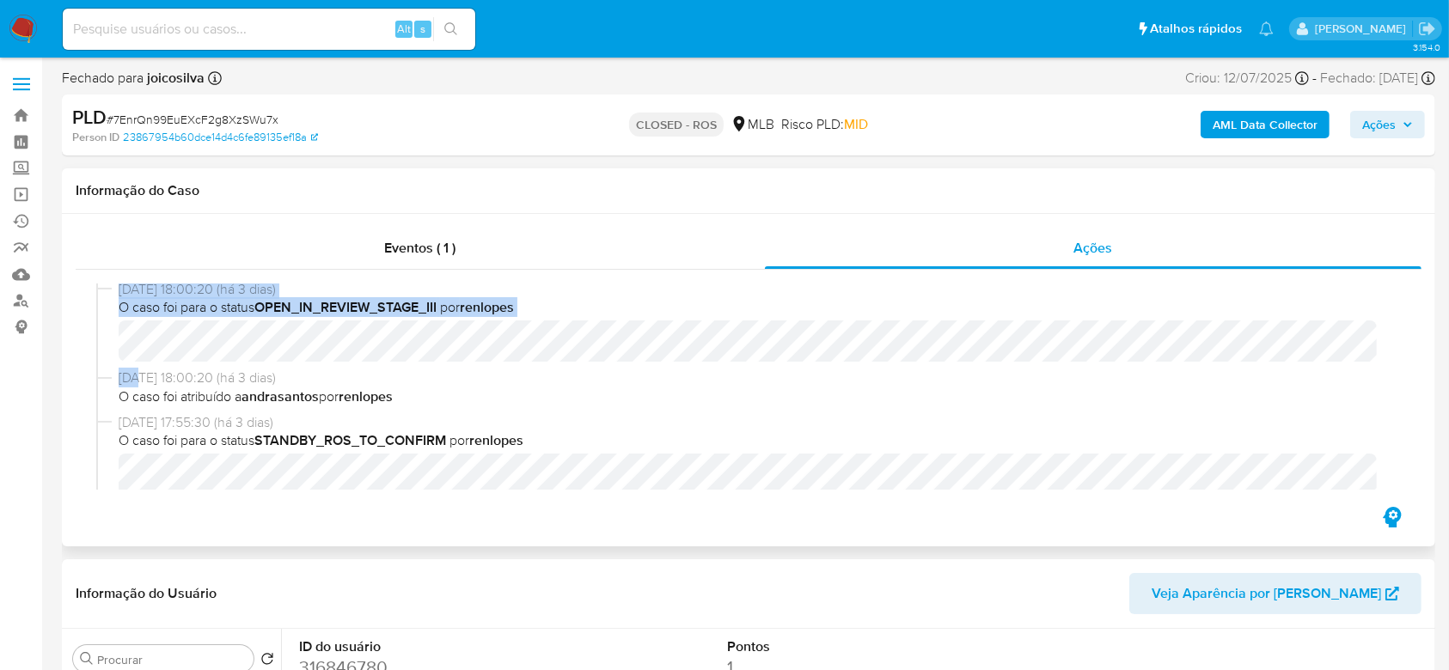
scroll to position [607, 0]
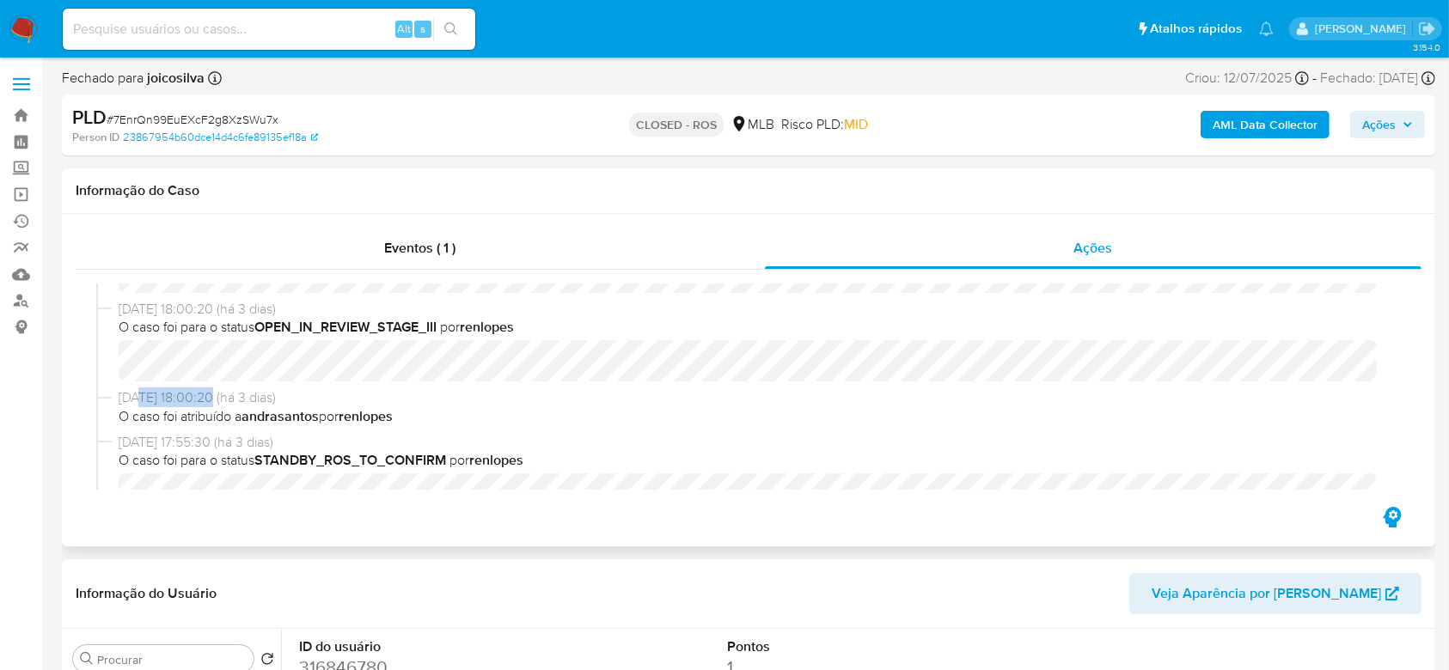
drag, startPoint x: 139, startPoint y: 291, endPoint x: 215, endPoint y: 399, distance: 131.4
click at [215, 399] on span "[DATE] 18:00:20 (há 3 dias)" at bounding box center [757, 398] width 1276 height 19
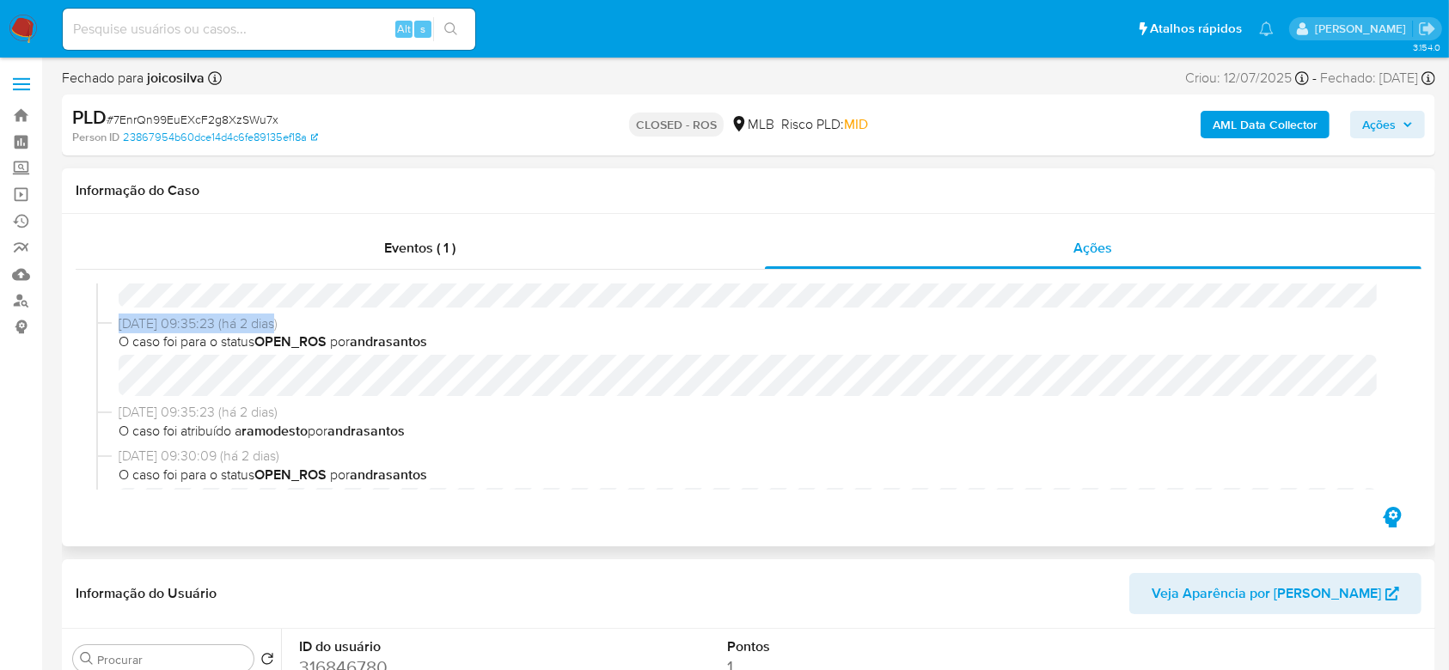
scroll to position [236, 0]
drag, startPoint x: 280, startPoint y: 292, endPoint x: 216, endPoint y: 333, distance: 76.1
click at [216, 333] on div "[DATE] 09:35:23 (há 2 dias) O caso foi para o status OPEN_ROS por andrasantos" at bounding box center [757, 357] width 1276 height 83
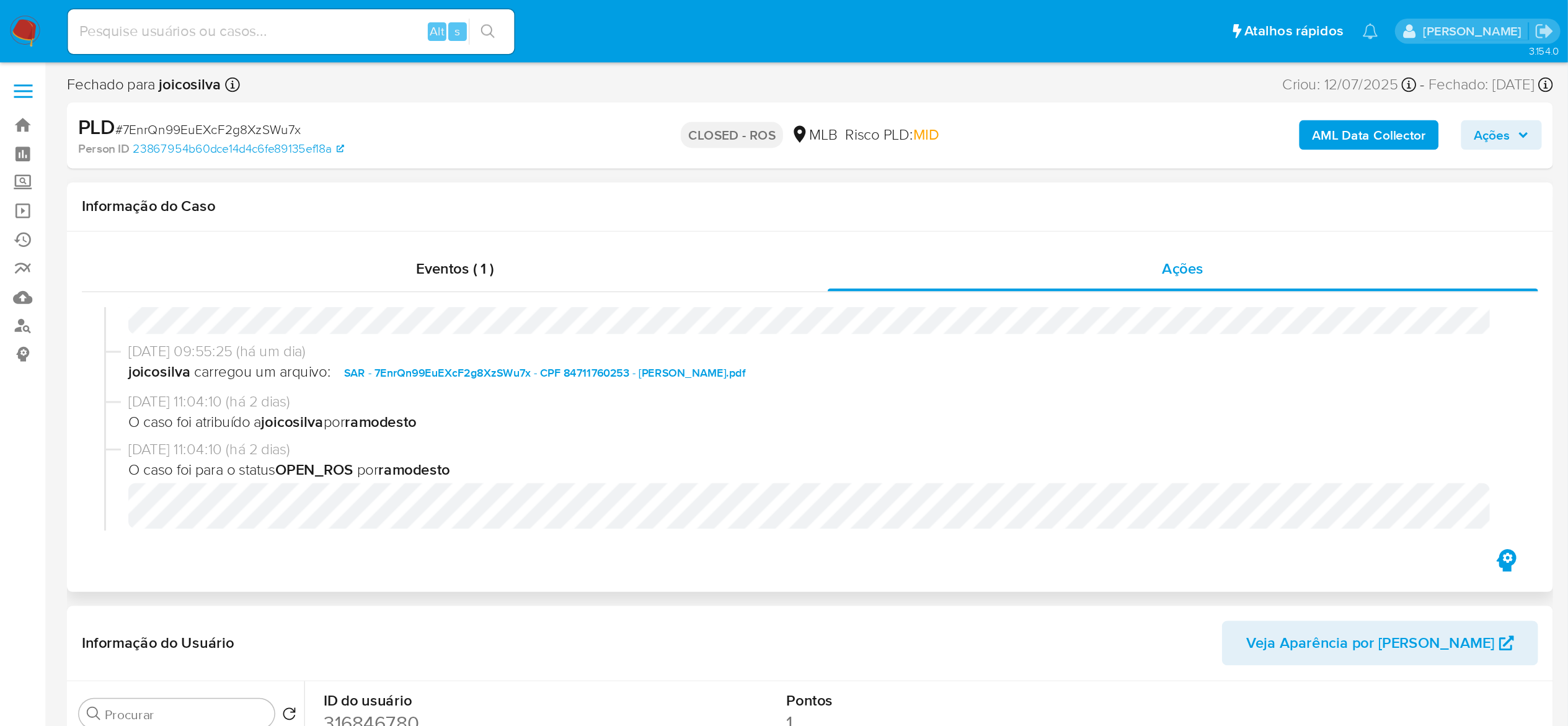
scroll to position [0, 0]
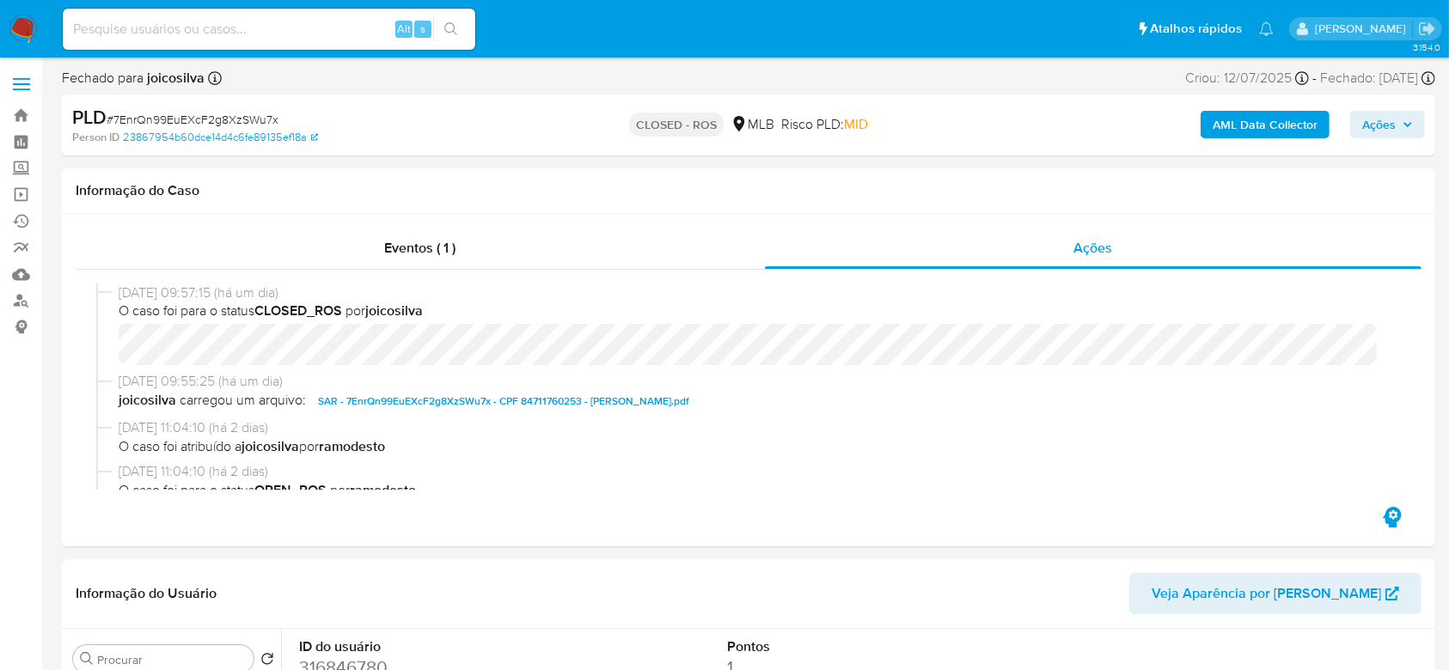
click at [324, 19] on input at bounding box center [269, 29] width 413 height 22
paste input "0Bpcd53OFYWIvrUA4ReoLiZt"
type input "0Bpcd53OFYWIvrUA4ReoLiZt"
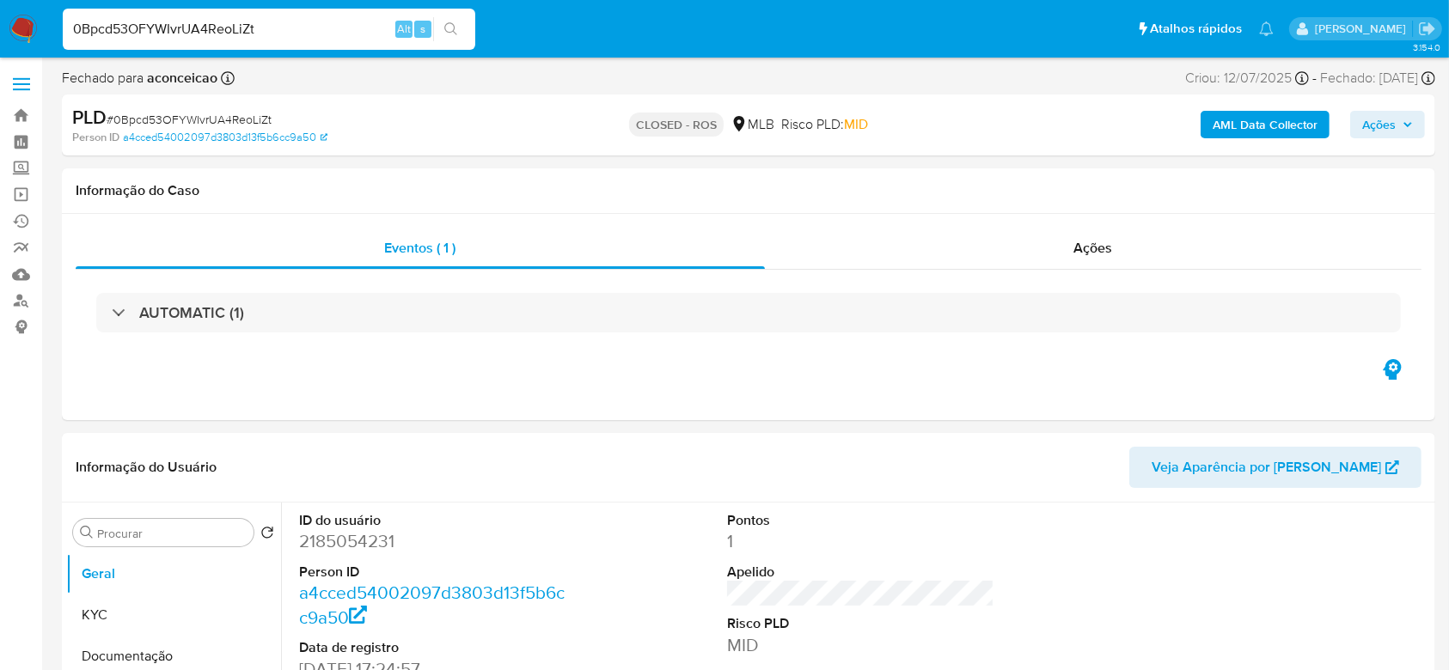
select select "10"
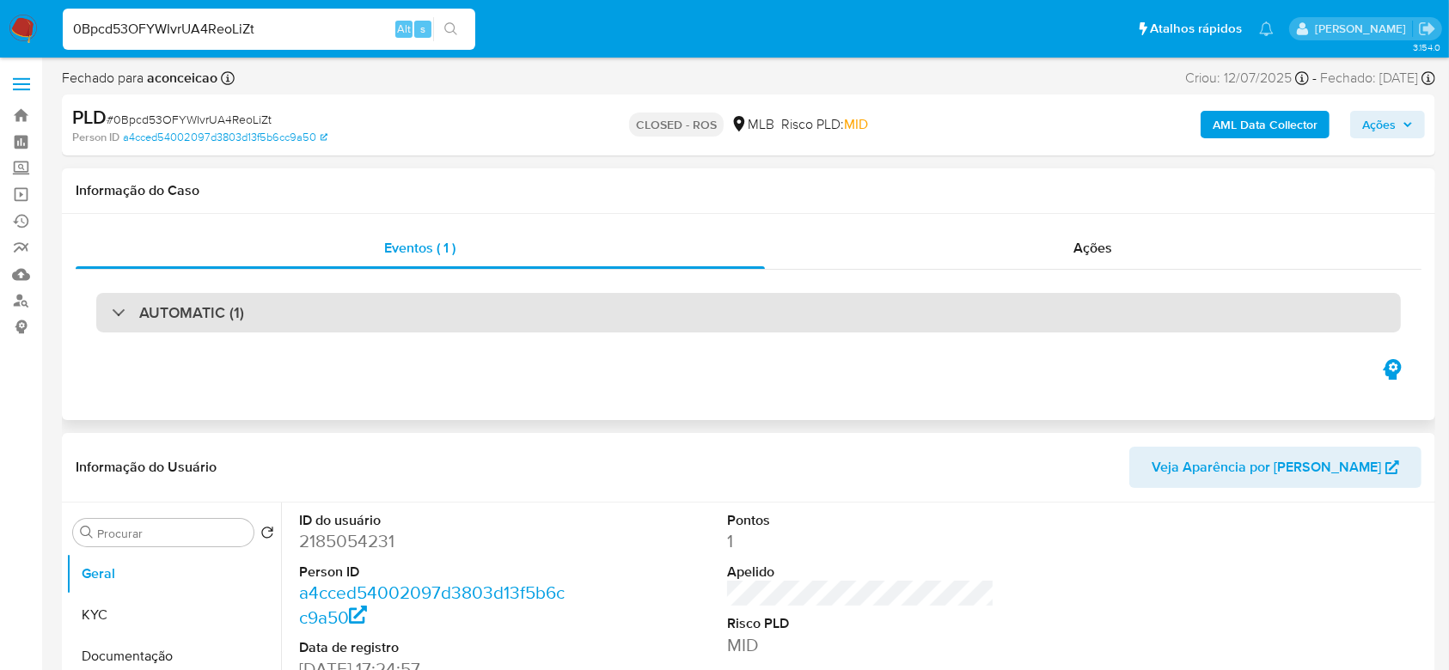
click at [175, 305] on h3 "AUTOMATIC (1)" at bounding box center [191, 312] width 105 height 19
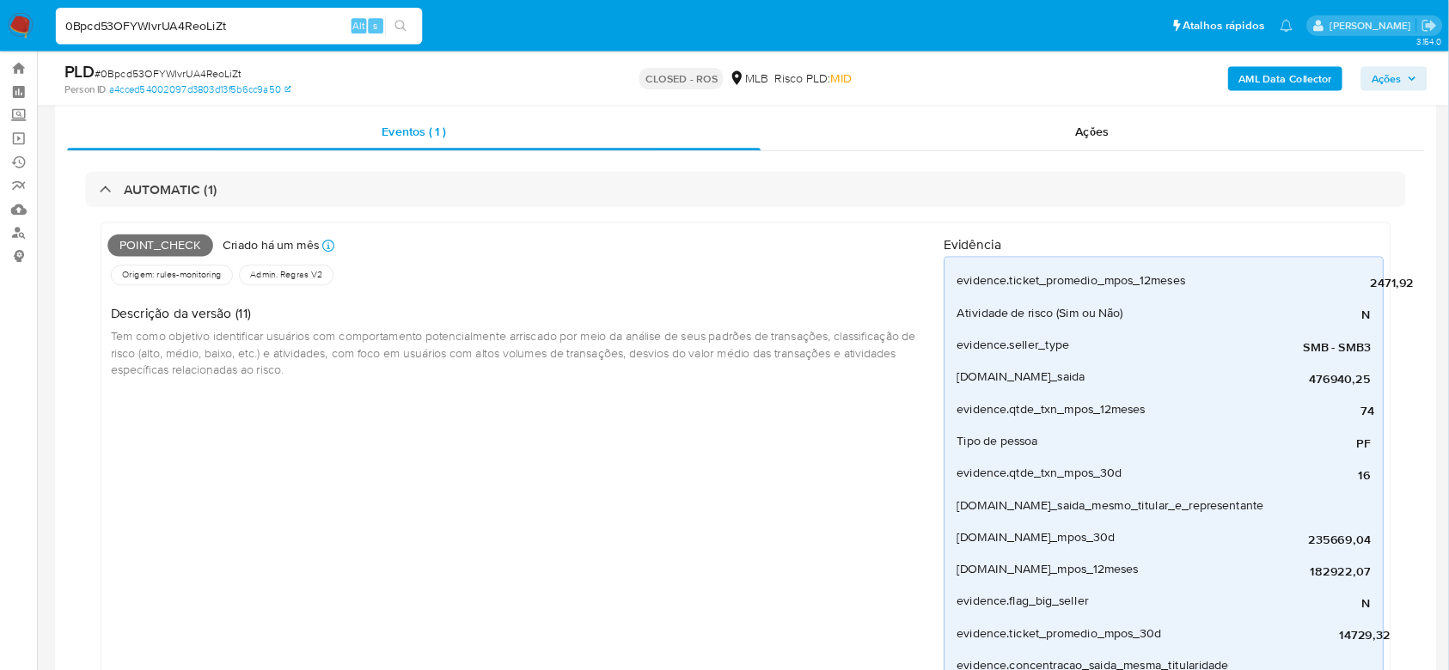
scroll to position [39, 0]
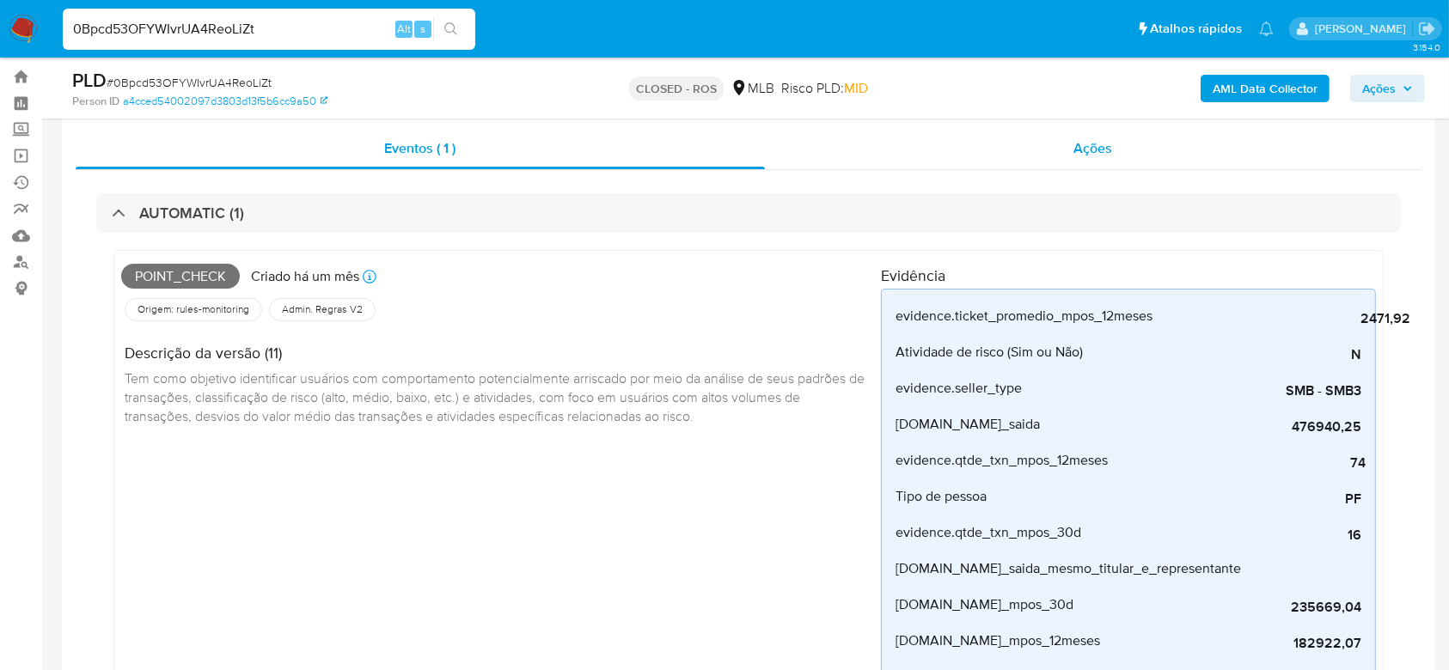
click at [1030, 147] on div "Ações" at bounding box center [1093, 148] width 657 height 41
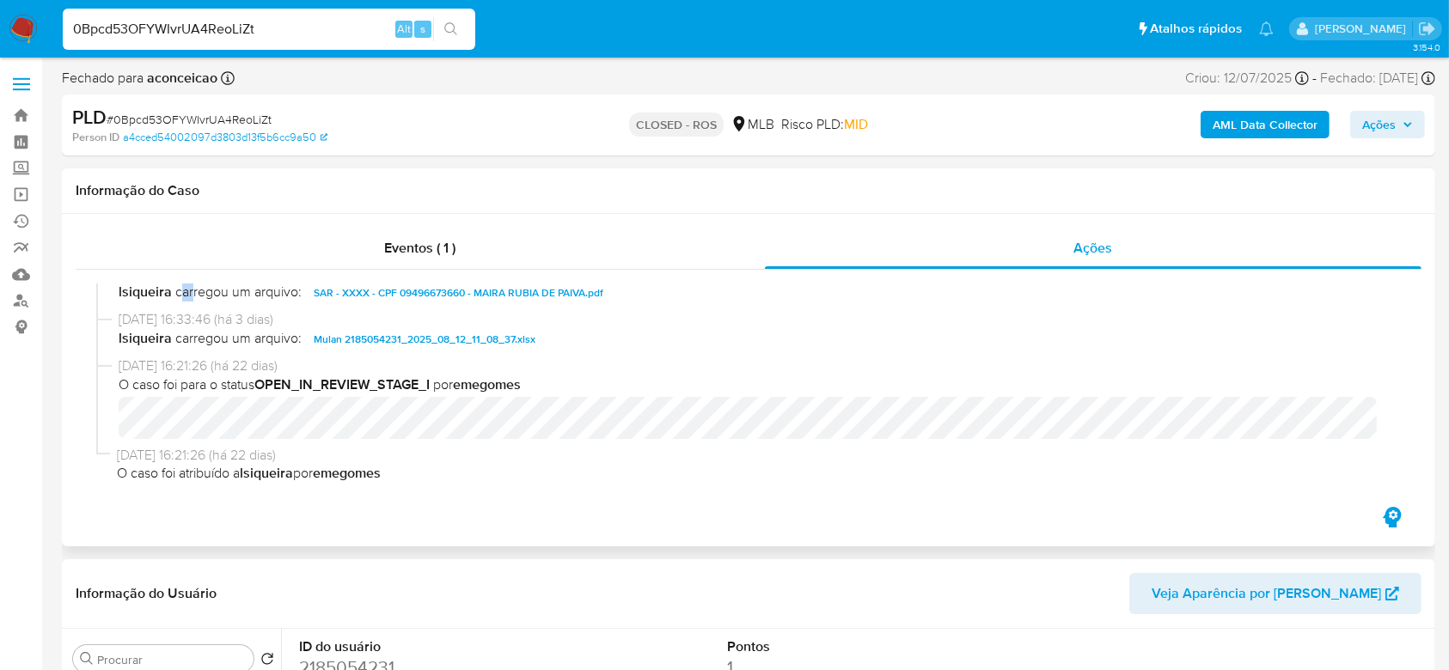
scroll to position [1108, 0]
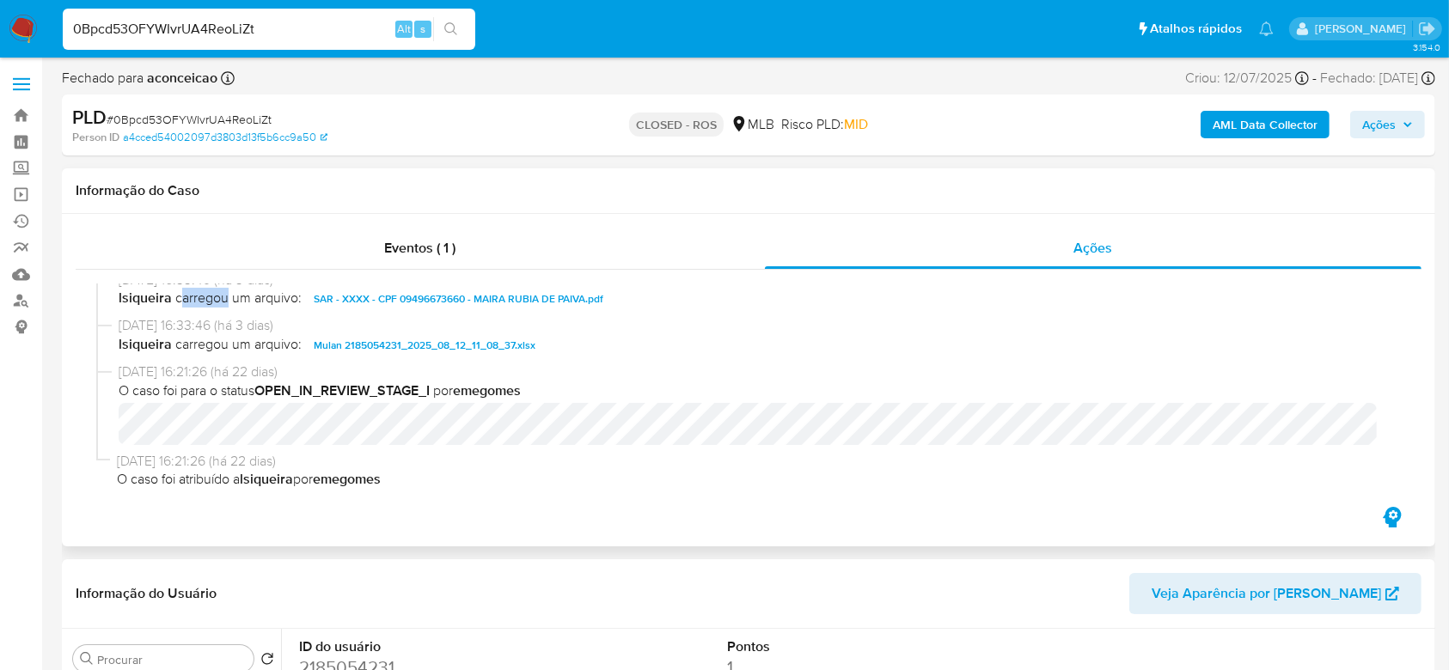
drag, startPoint x: 174, startPoint y: 297, endPoint x: 220, endPoint y: 303, distance: 46.8
click at [220, 303] on span "carregou um arquivo:" at bounding box center [238, 299] width 126 height 21
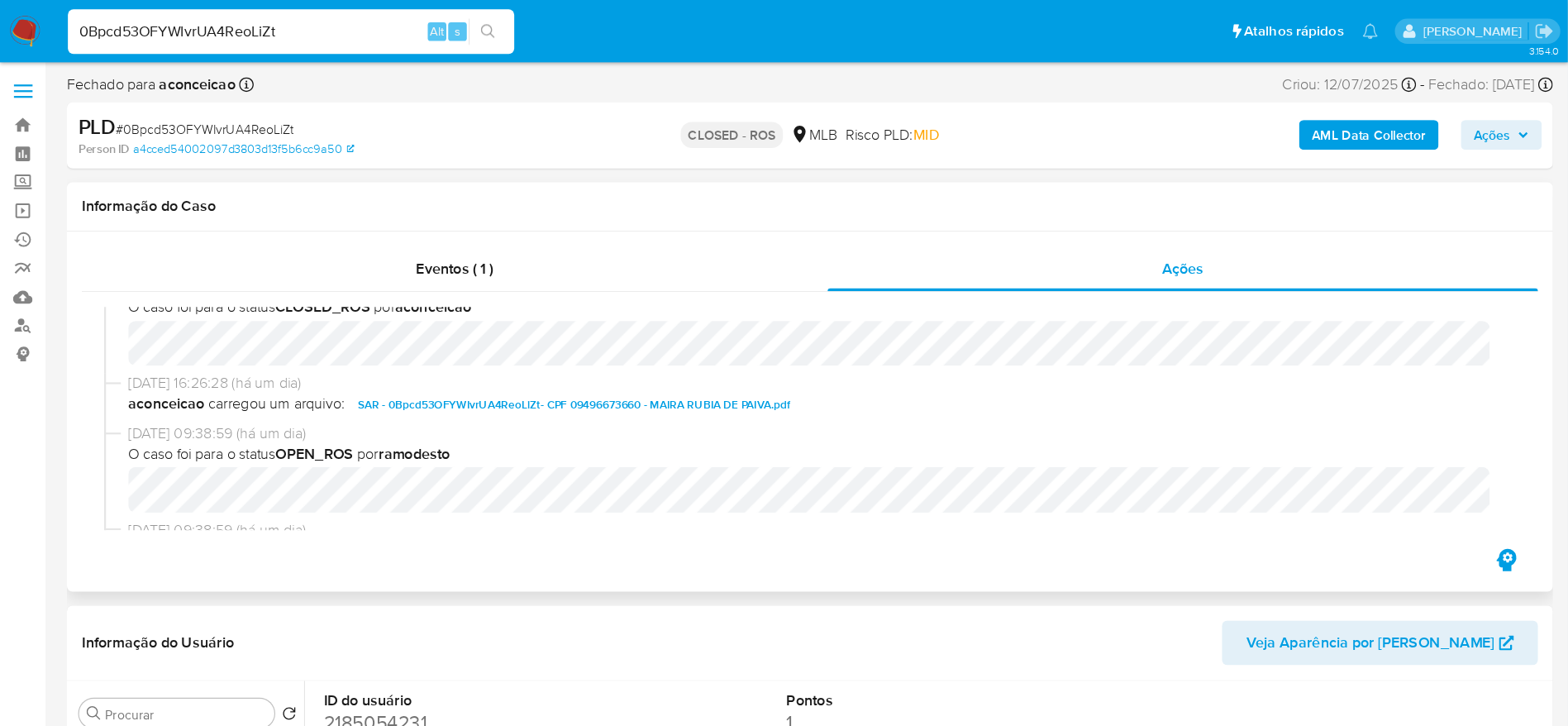
scroll to position [0, 0]
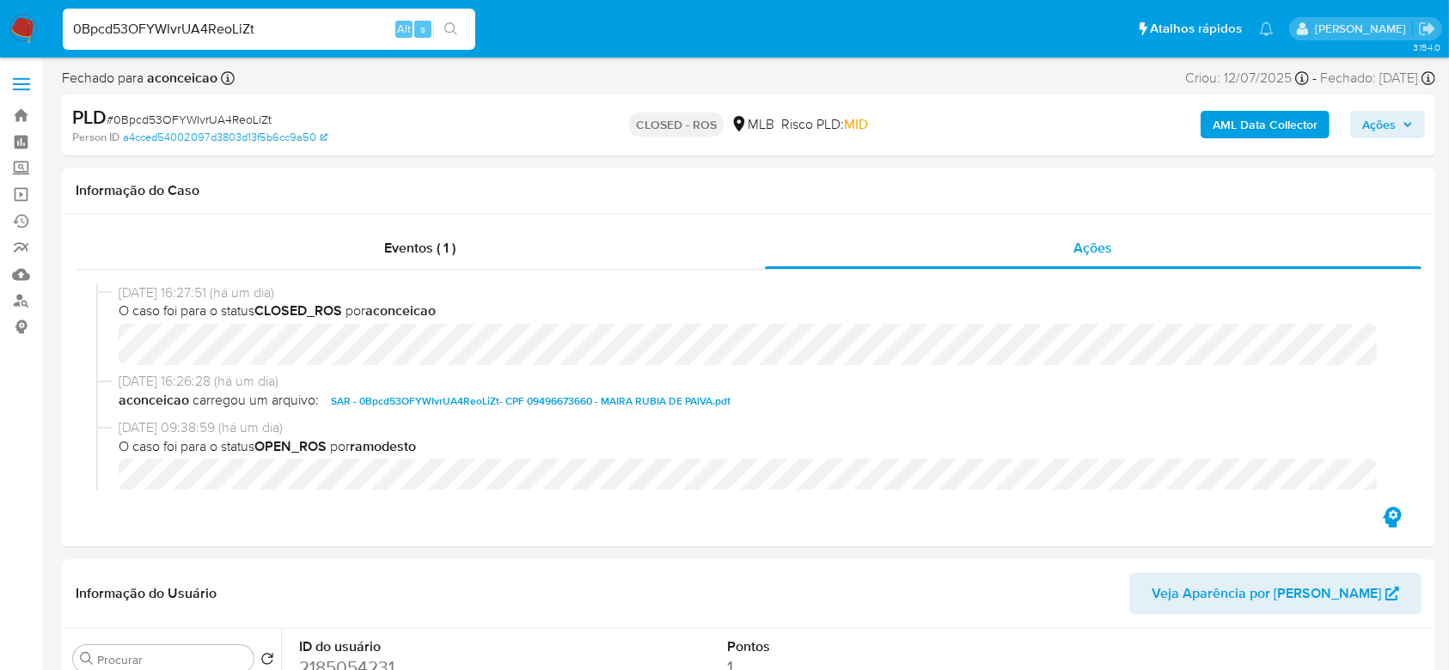
click at [253, 24] on input "0Bpcd53OFYWIvrUA4ReoLiZt" at bounding box center [269, 29] width 413 height 22
click at [336, 29] on input "0Bpcd53OFYWIvrUA4ReoLiZt" at bounding box center [269, 29] width 413 height 22
paste input "4hQrLDMKHgQ9skbvwjYCHwQB"
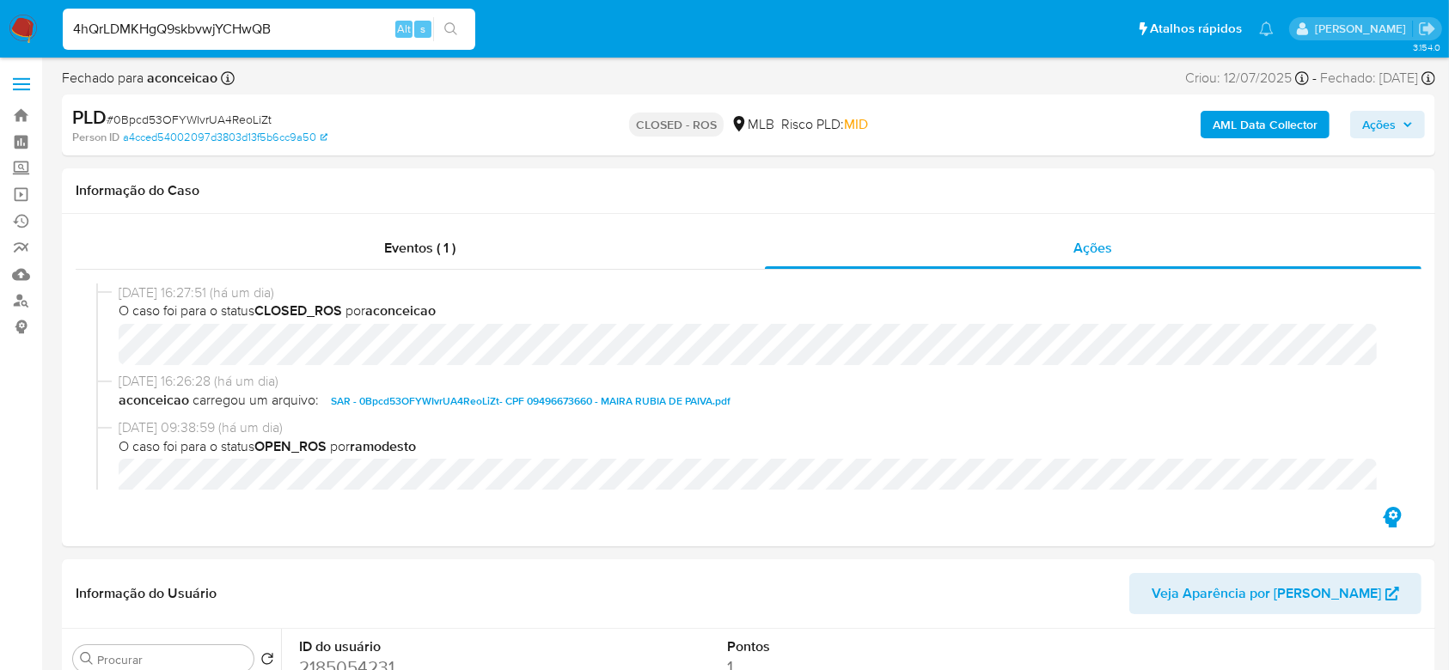
type input "4hQrLDMKHgQ9skbvwjYCHwQB"
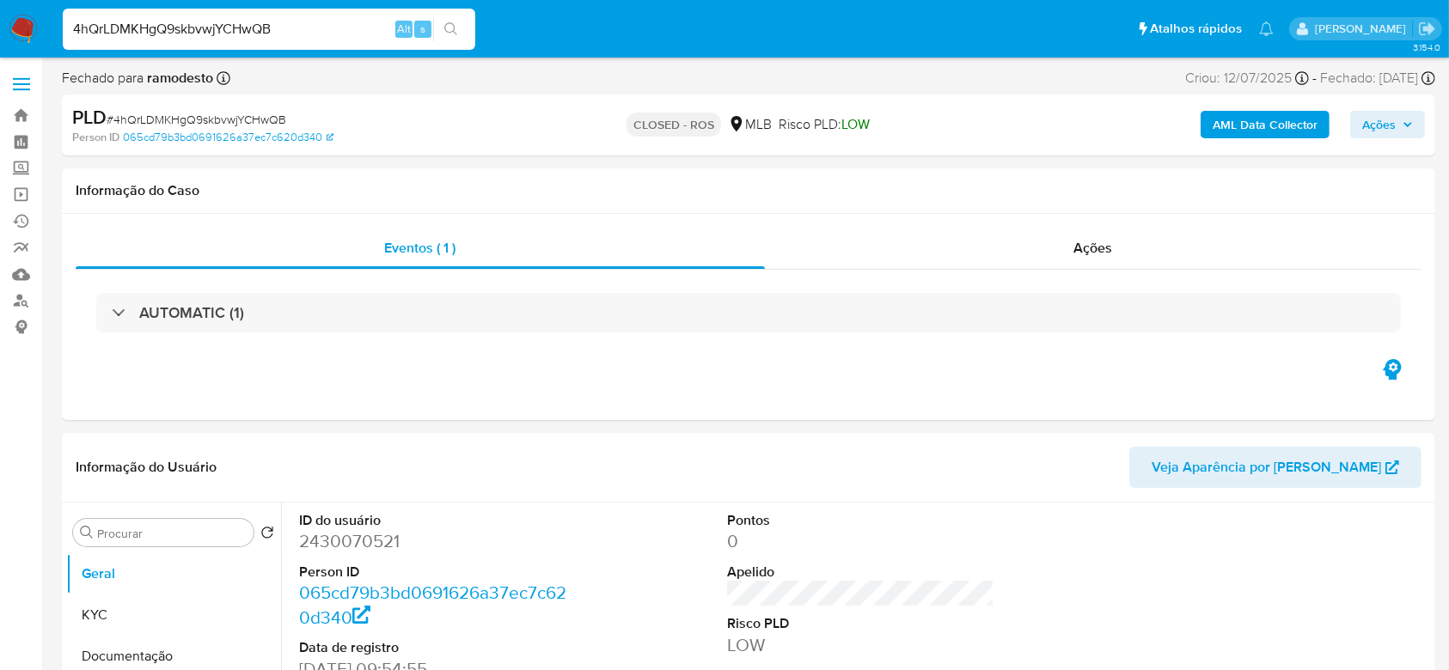
select select "10"
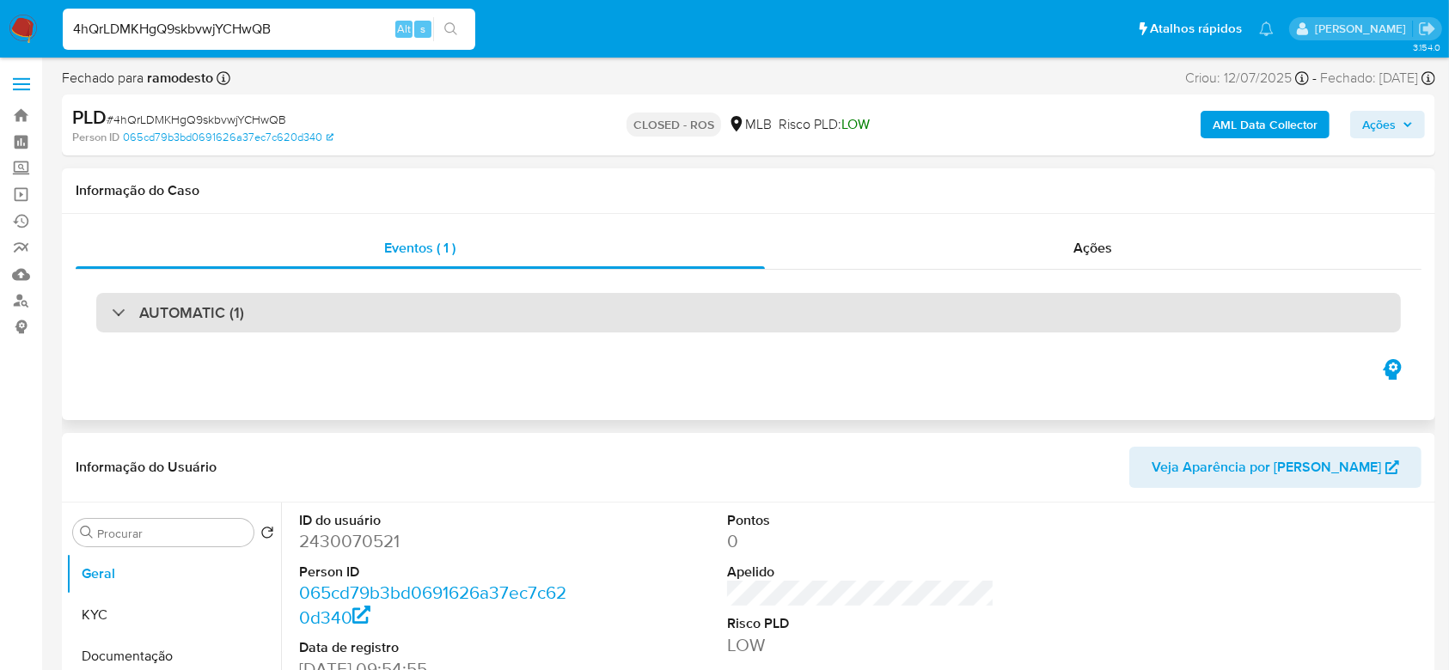
click at [158, 305] on h3 "AUTOMATIC (1)" at bounding box center [191, 312] width 105 height 19
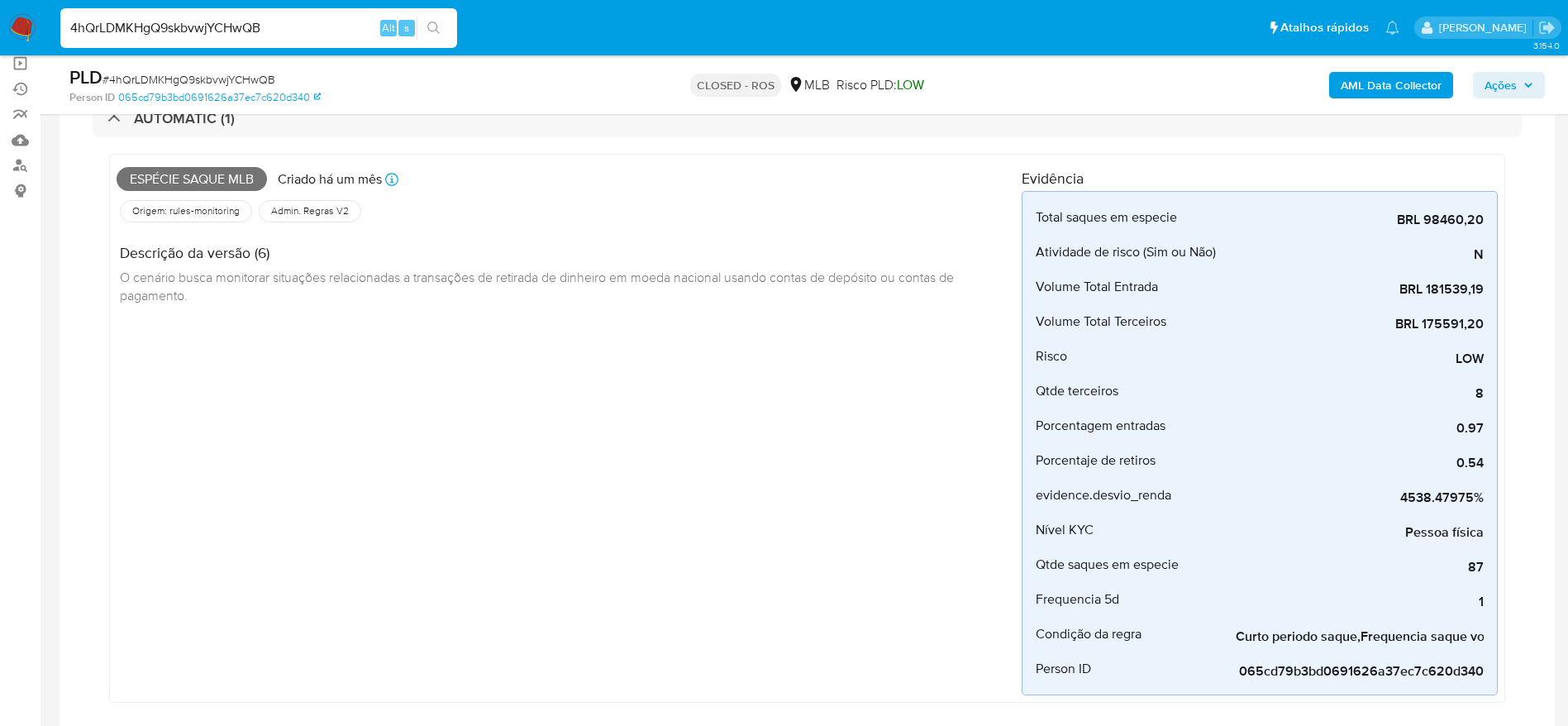
click at [720, 505] on div "Espécie saque mlb Criado há um mês Criado: 12/07/2025 01:08:58 Origem: rules-mo…" at bounding box center [568, 428] width 905 height 534
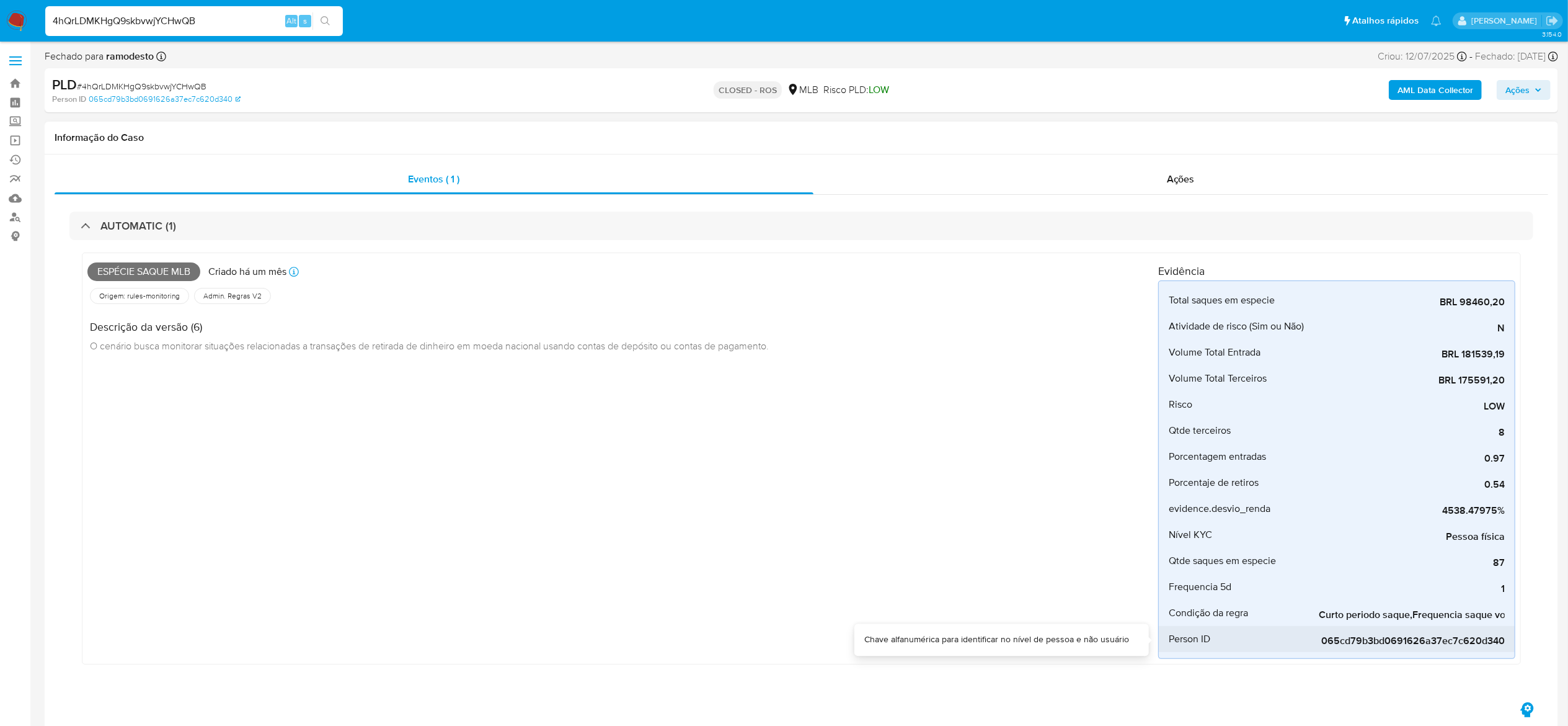
click at [1057, 484] on div "065cd79b3bd0691626a37ec7c620d340" at bounding box center [1411, 639] width 186 height 26
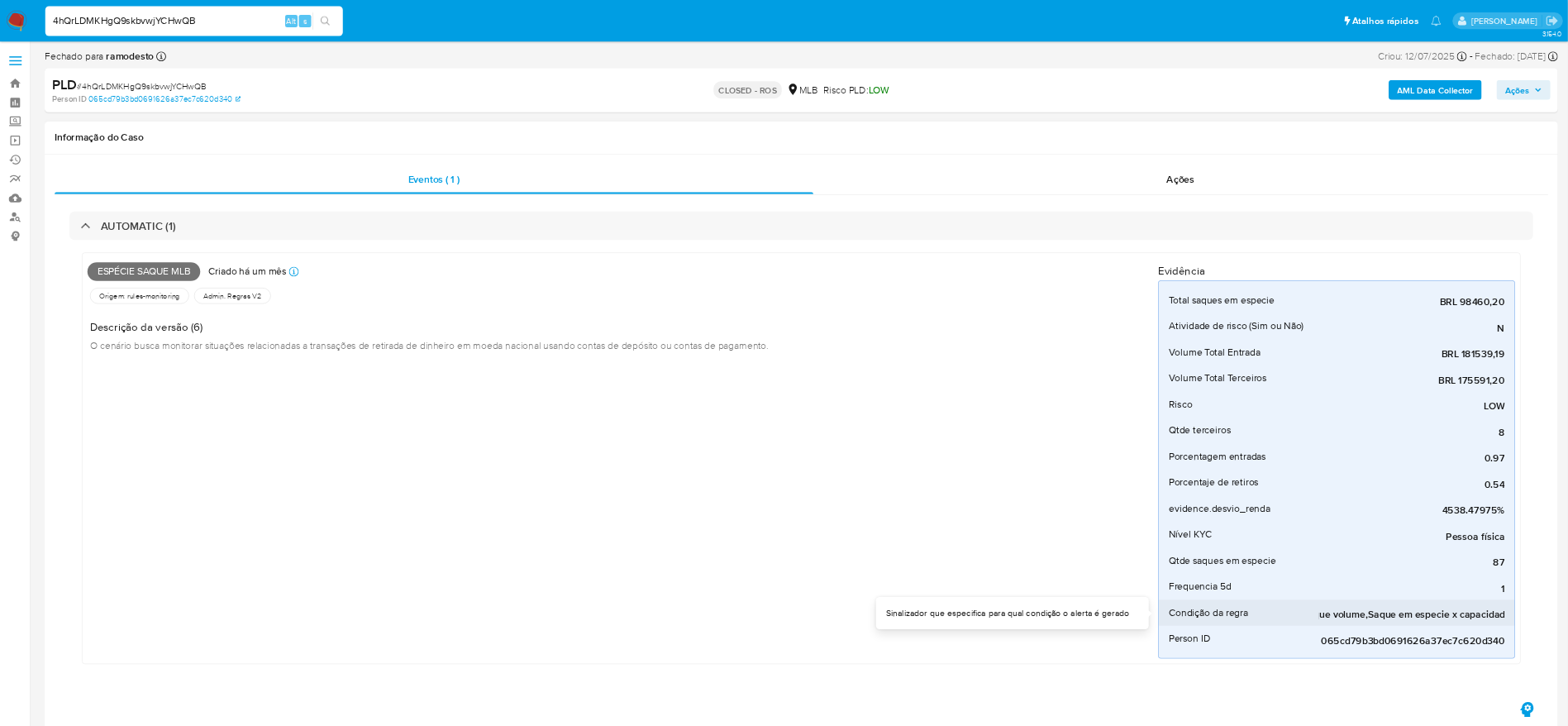
scroll to position [0, 221]
click at [1409, 225] on div "Ações" at bounding box center [1574, 238] width 980 height 39
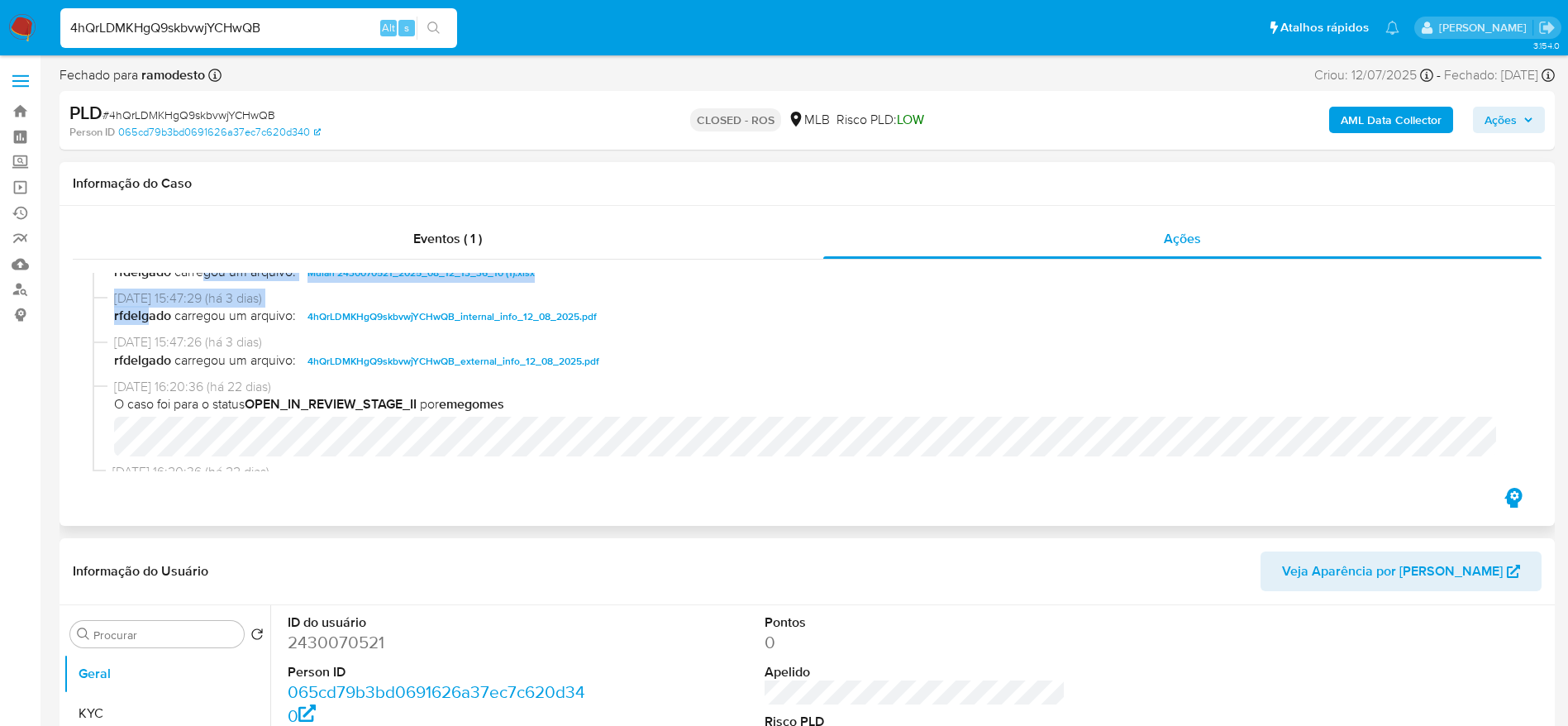
scroll to position [1064, 0]
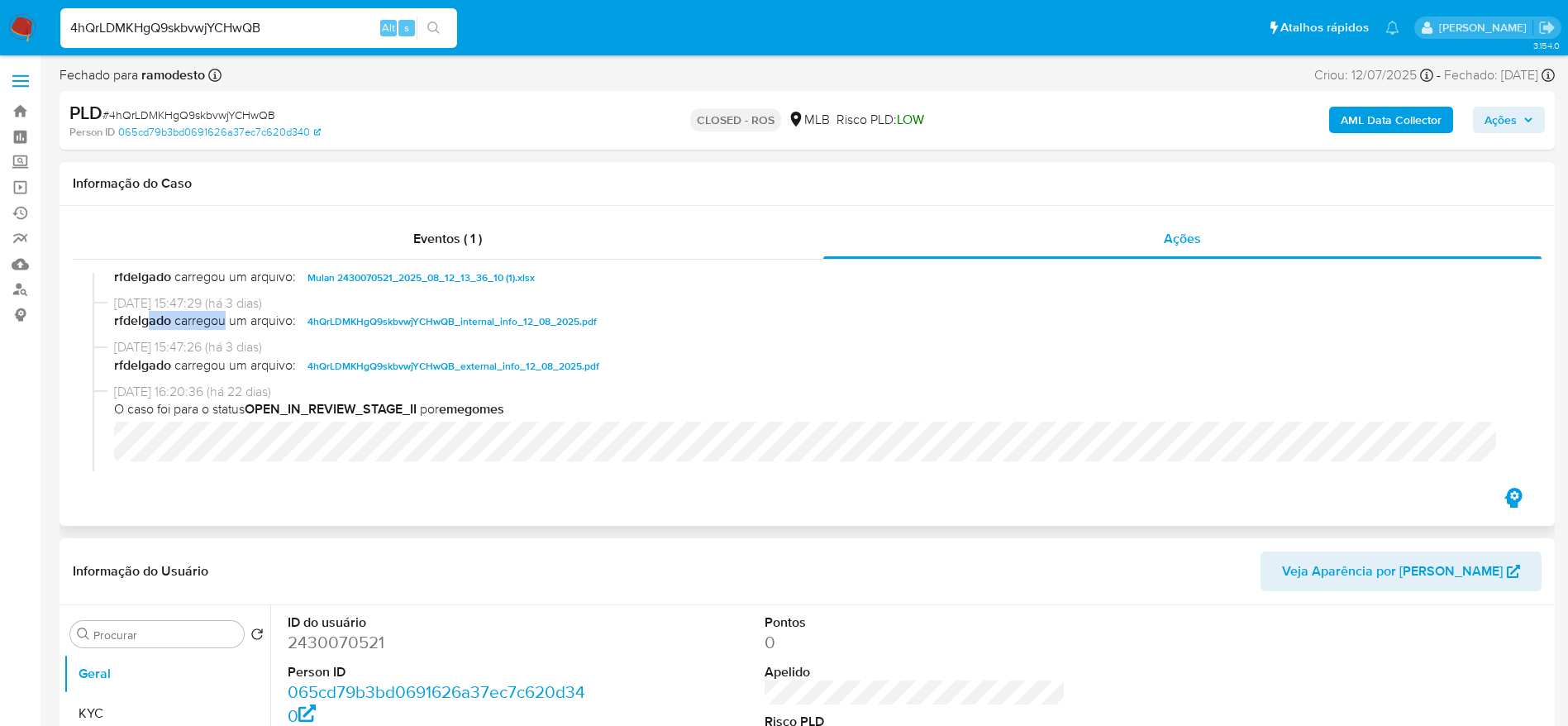
drag, startPoint x: 150, startPoint y: 286, endPoint x: 215, endPoint y: 319, distance: 72.9
click at [215, 319] on span "rfdelgado carregou um arquivo: 4hQrLDMKHgQ9skbvwjYCHwQB_internal_info_12_08_202…" at bounding box center [814, 321] width 1401 height 20
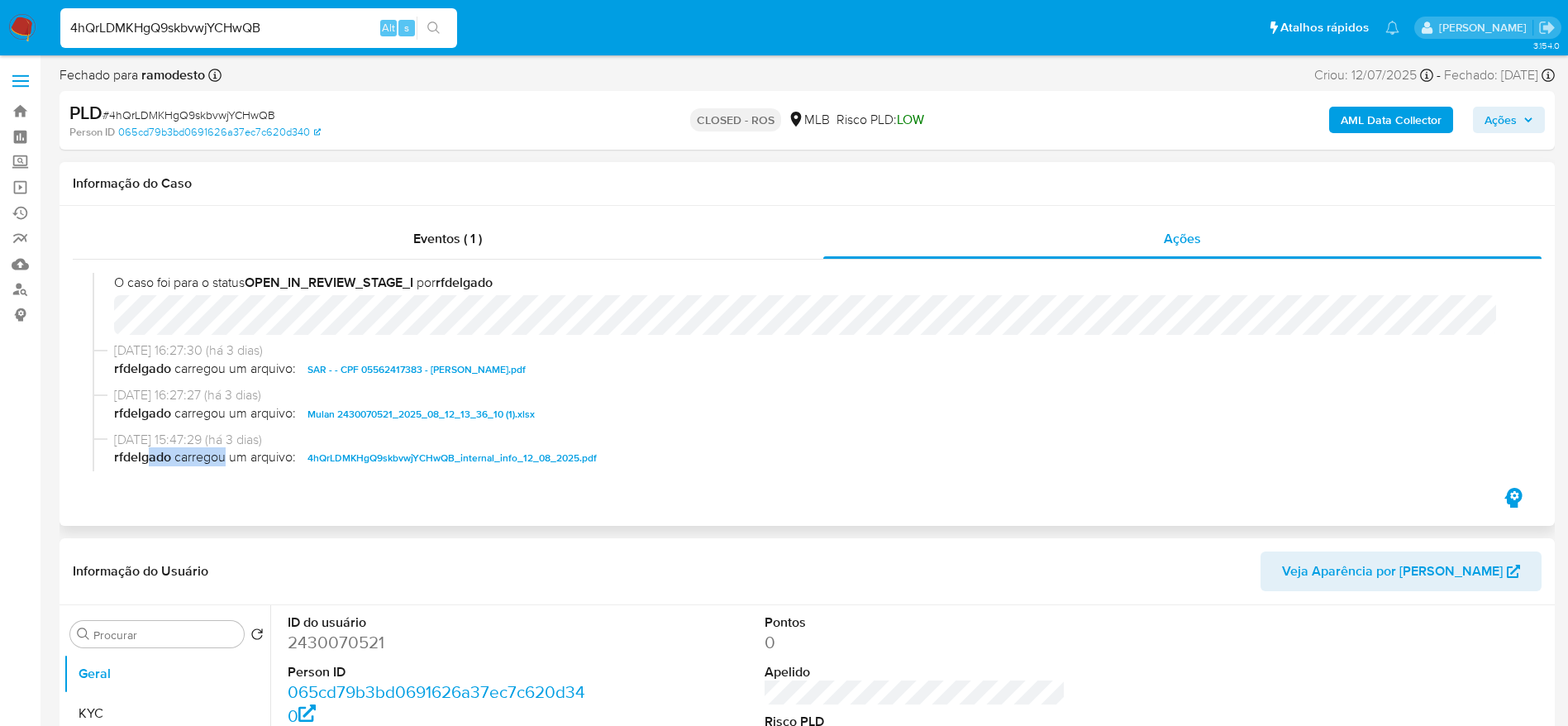
scroll to position [908, 0]
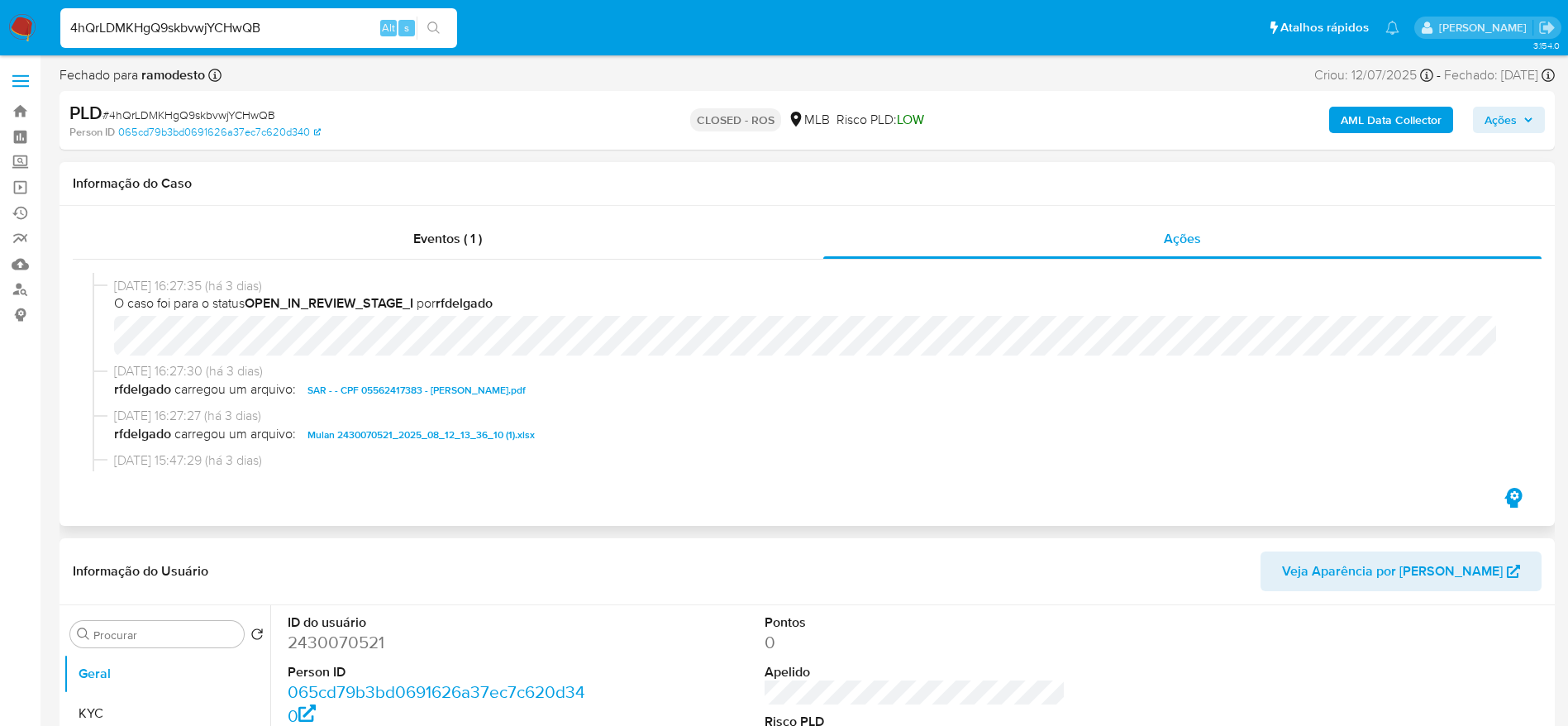
click at [1292, 434] on span "rfdelgado carregou um arquivo: Mulan 2430070521_2025_08_12_13_36_10 (1).xlsx" at bounding box center [814, 435] width 1401 height 20
drag, startPoint x: 129, startPoint y: 288, endPoint x: 162, endPoint y: 290, distance: 33.1
click at [162, 291] on span "12/08/2025 16:27:35 (há 3 dias)" at bounding box center [814, 286] width 1401 height 18
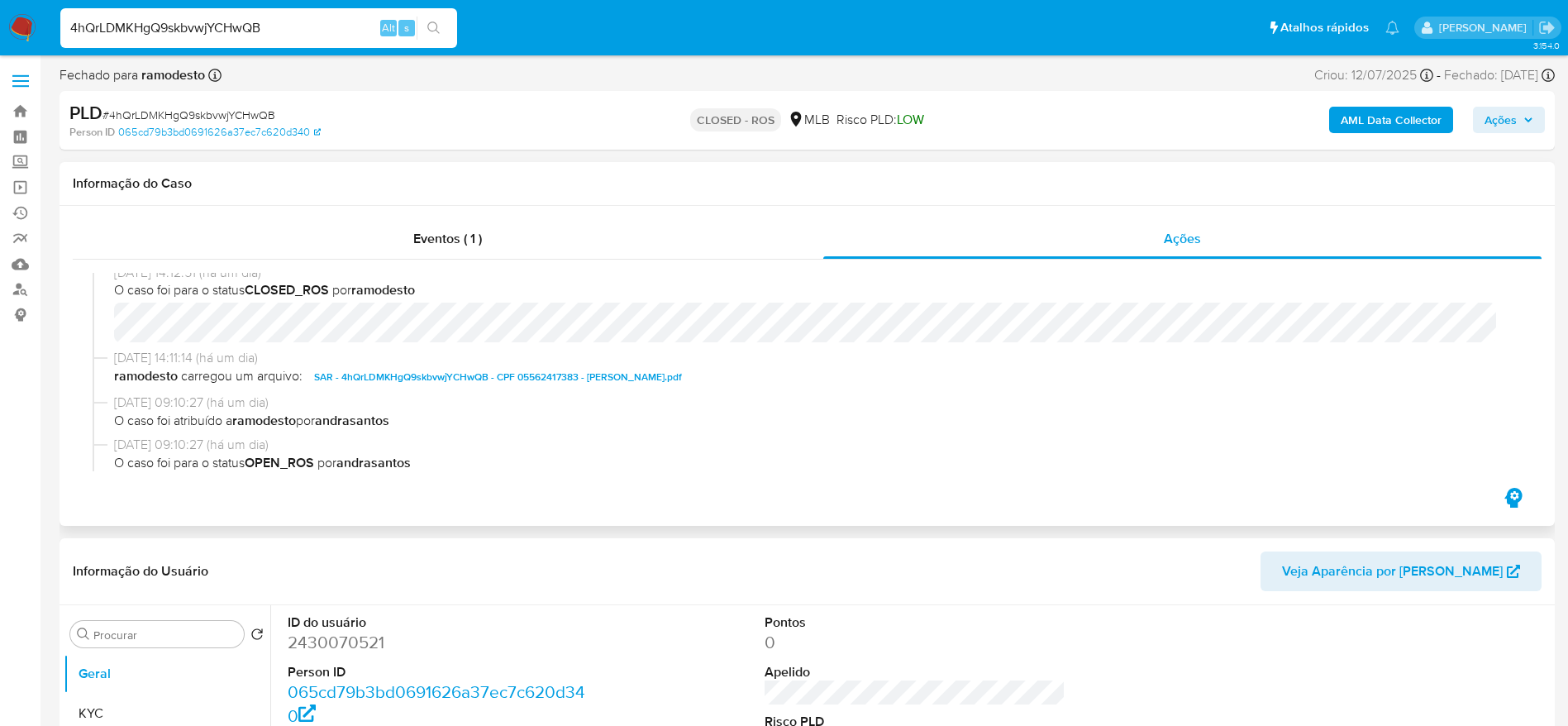
scroll to position [0, 0]
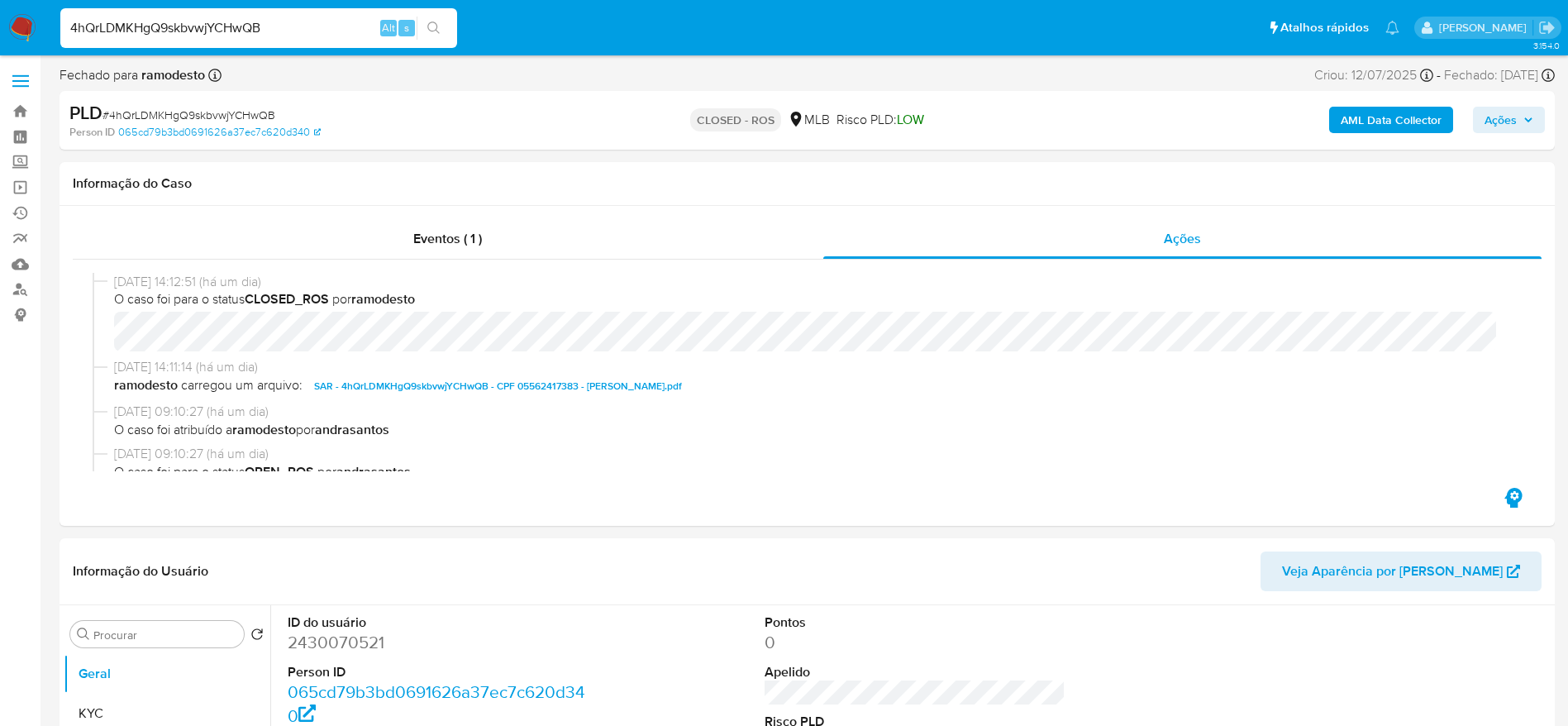
click at [241, 22] on input "4hQrLDMKHgQ9skbvwjYCHwQB" at bounding box center [259, 28] width 397 height 21
paste input "qtbbNYmM4qHLlexgI9funuV9"
type input "qtbbNYmM4qHLlexgI9funuV9"
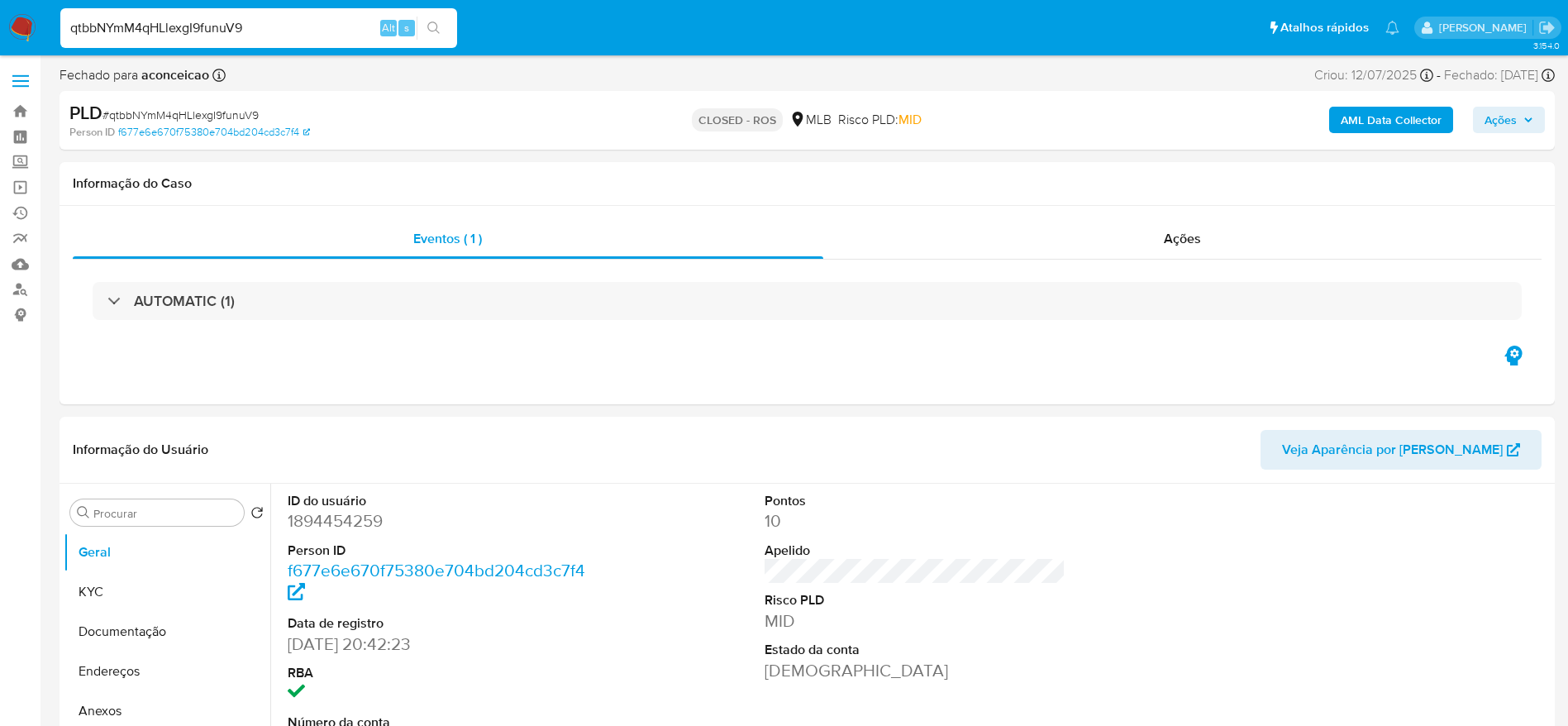
select select "10"
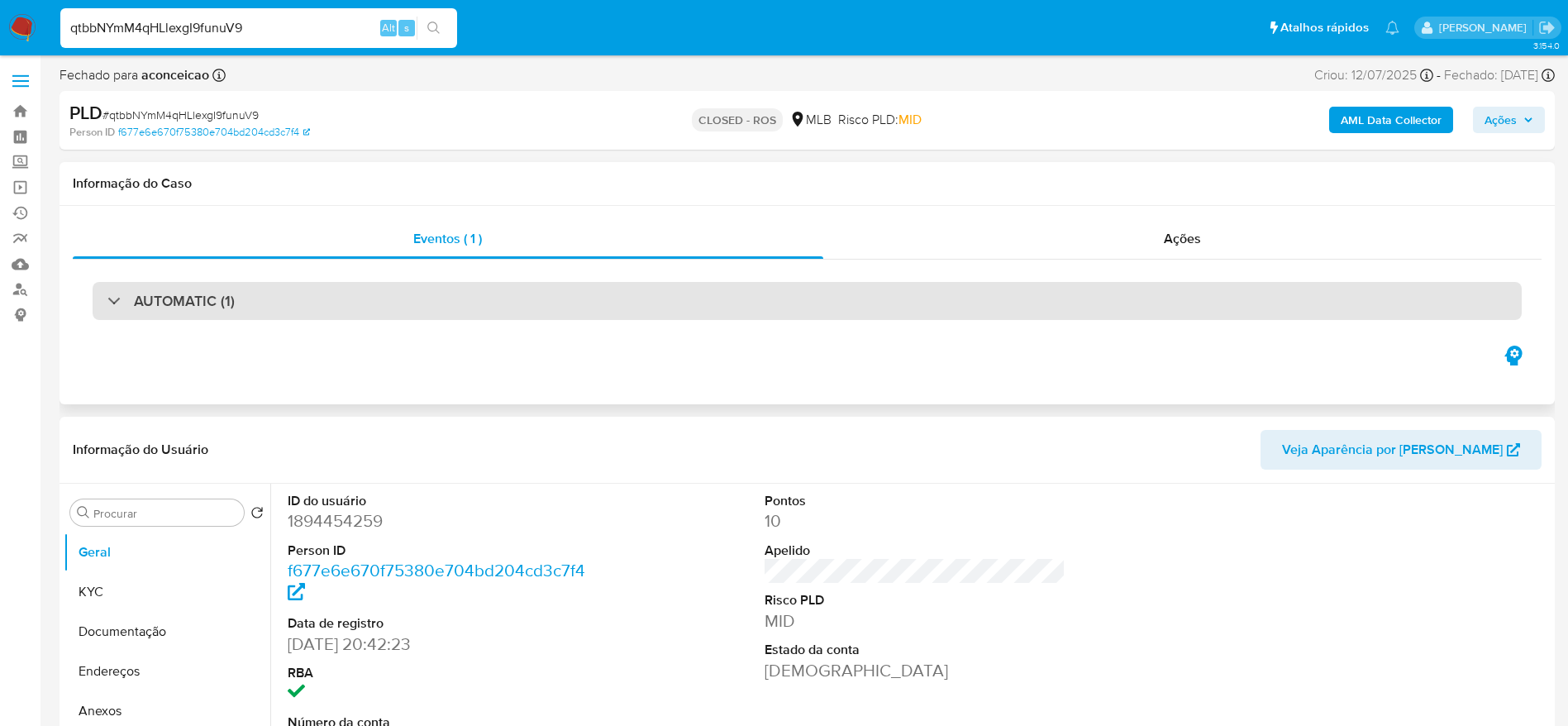
click at [289, 286] on div "AUTOMATIC (1)" at bounding box center [807, 301] width 1429 height 38
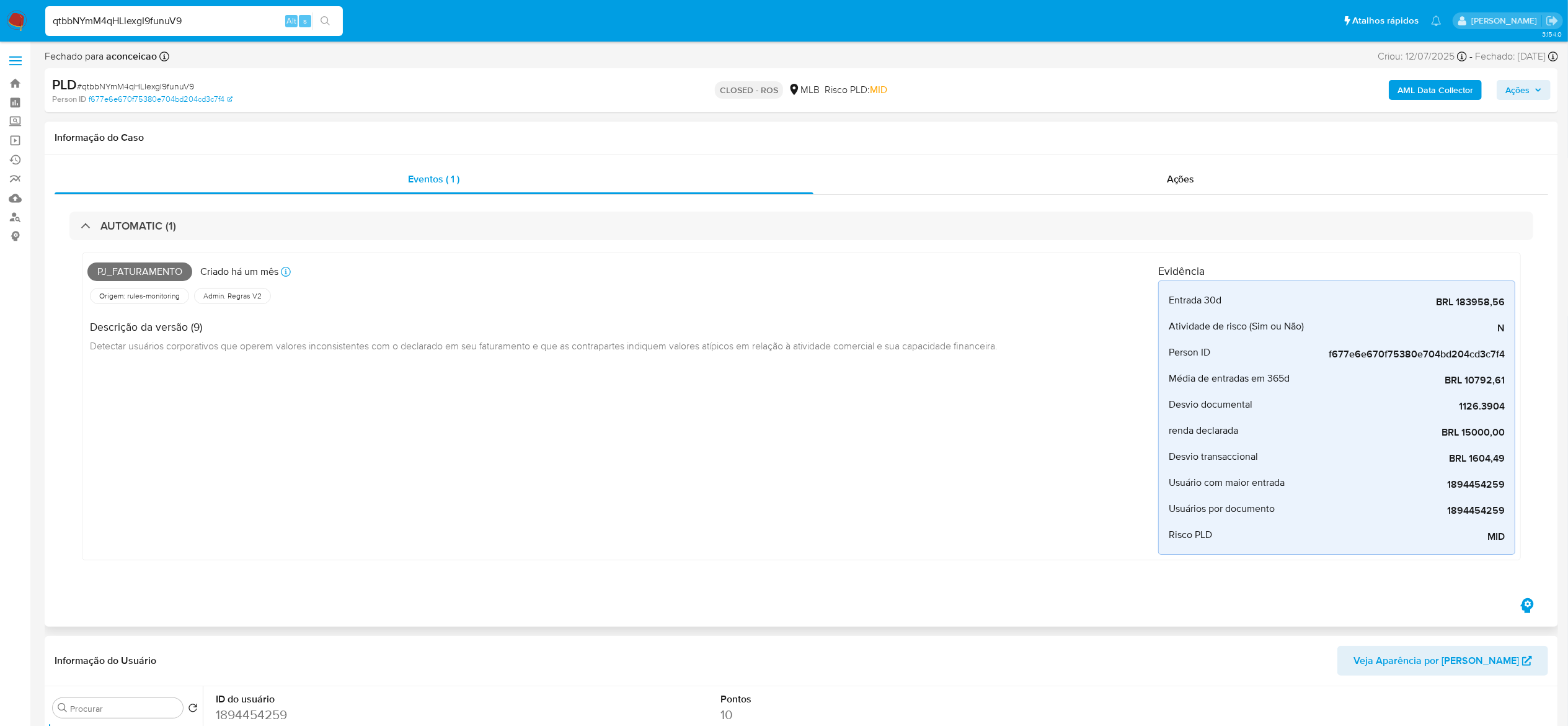
drag, startPoint x: 677, startPoint y: 237, endPoint x: 903, endPoint y: 327, distance: 243.3
click at [903, 315] on div "Descrição da versão (9) Detectar usuários corporativos que operem valores incon…" at bounding box center [547, 334] width 920 height 56
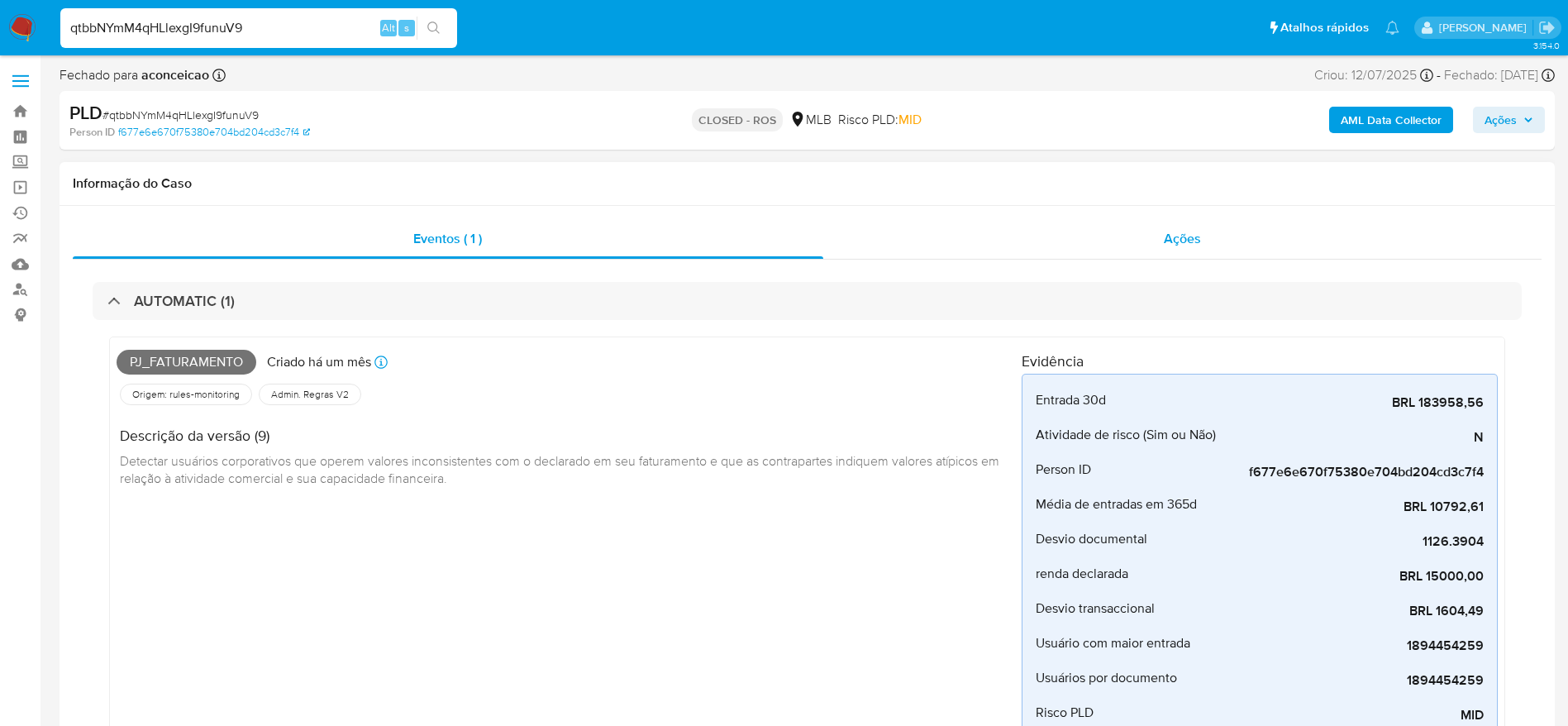
click at [1216, 243] on div "Ações" at bounding box center [1182, 238] width 719 height 39
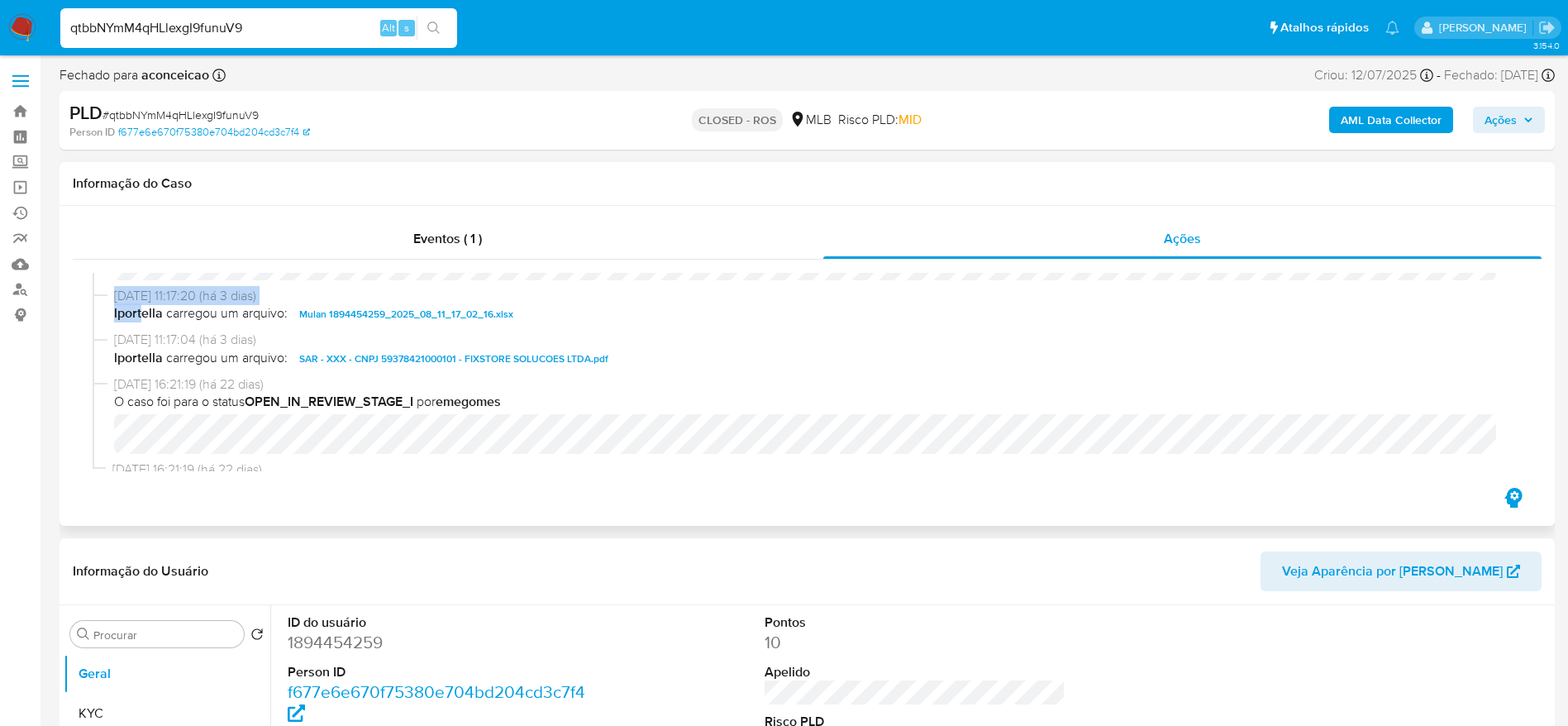
scroll to position [994, 0]
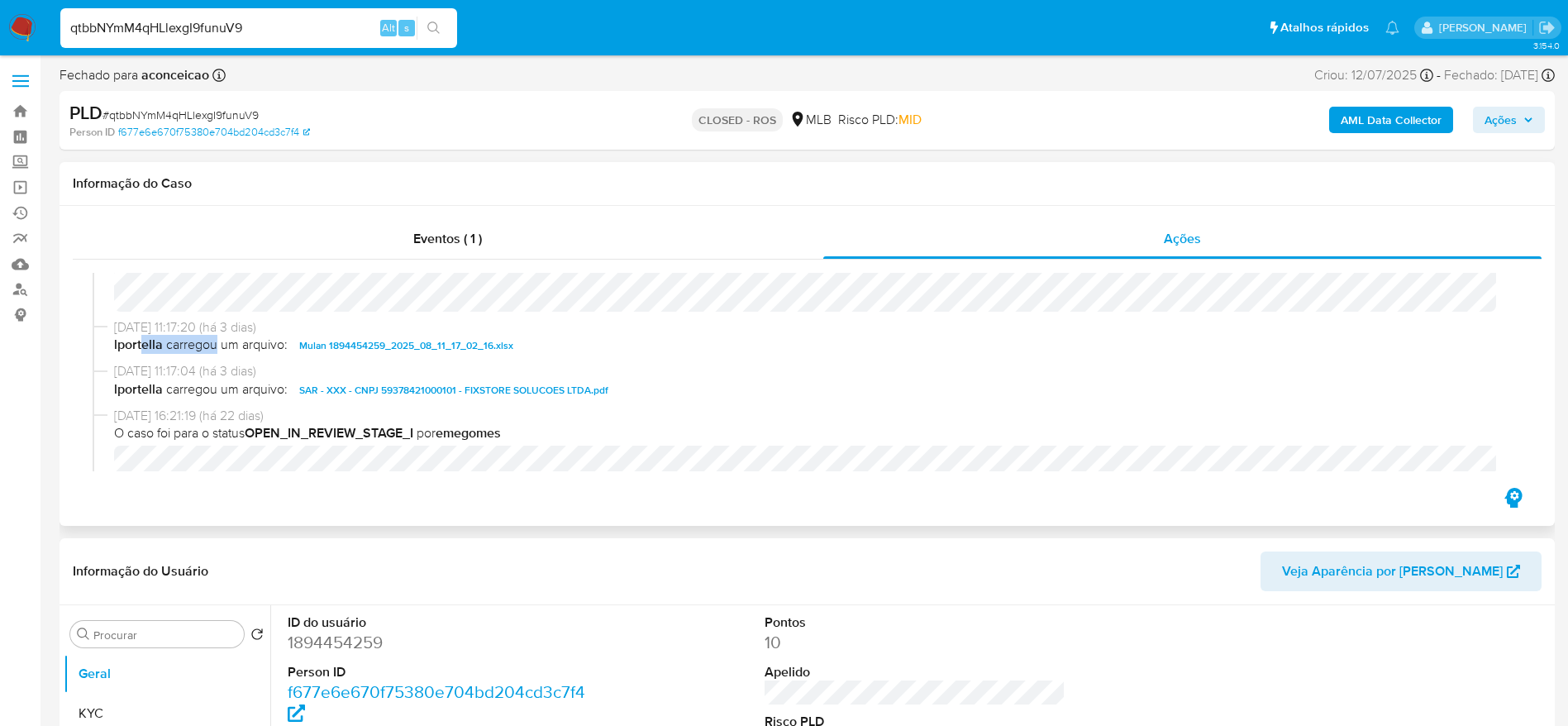
drag, startPoint x: 139, startPoint y: 282, endPoint x: 210, endPoint y: 343, distance: 93.6
click at [210, 343] on span "lportella carregou um arquivo: Mulan 1894454259_2025_08_11_17_02_16.xlsx" at bounding box center [814, 345] width 1401 height 20
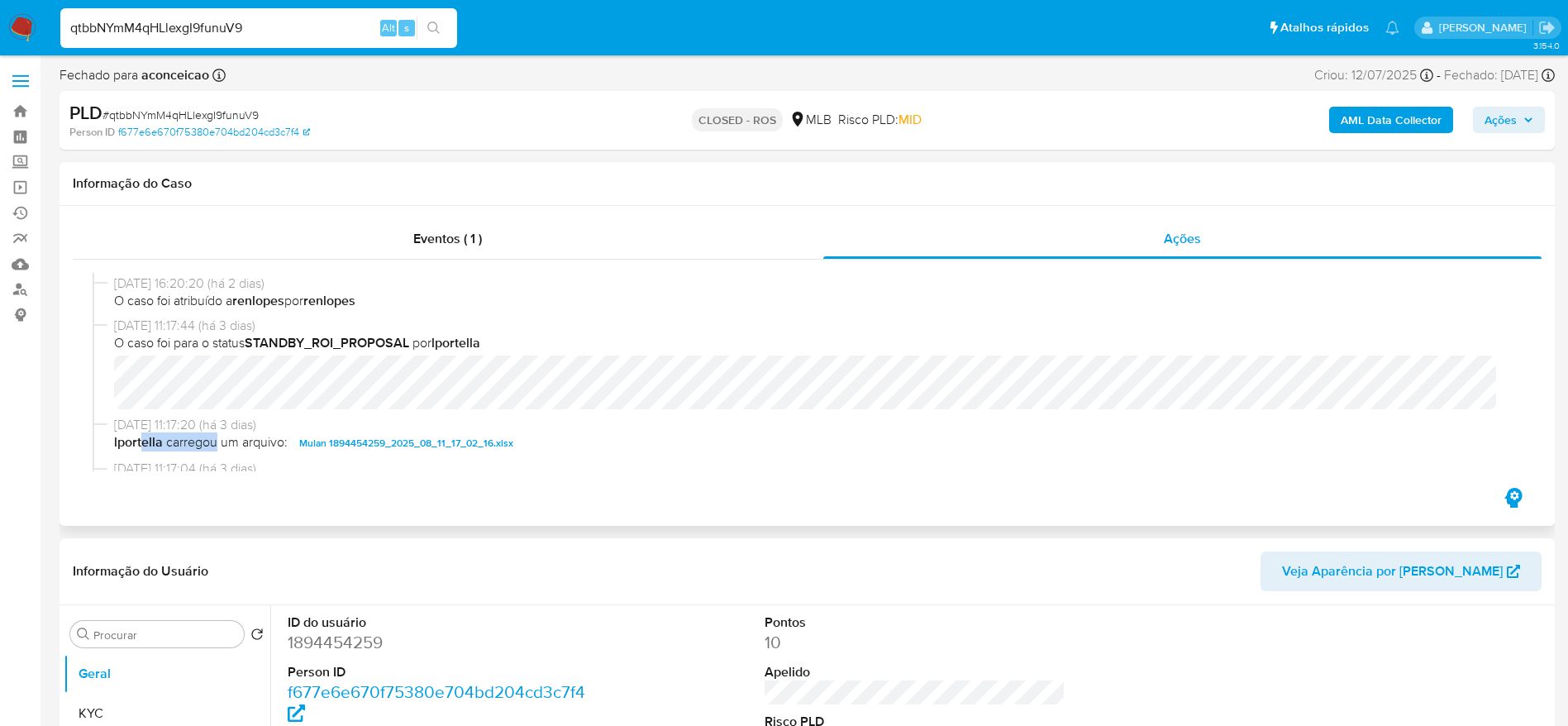
scroll to position [890, 0]
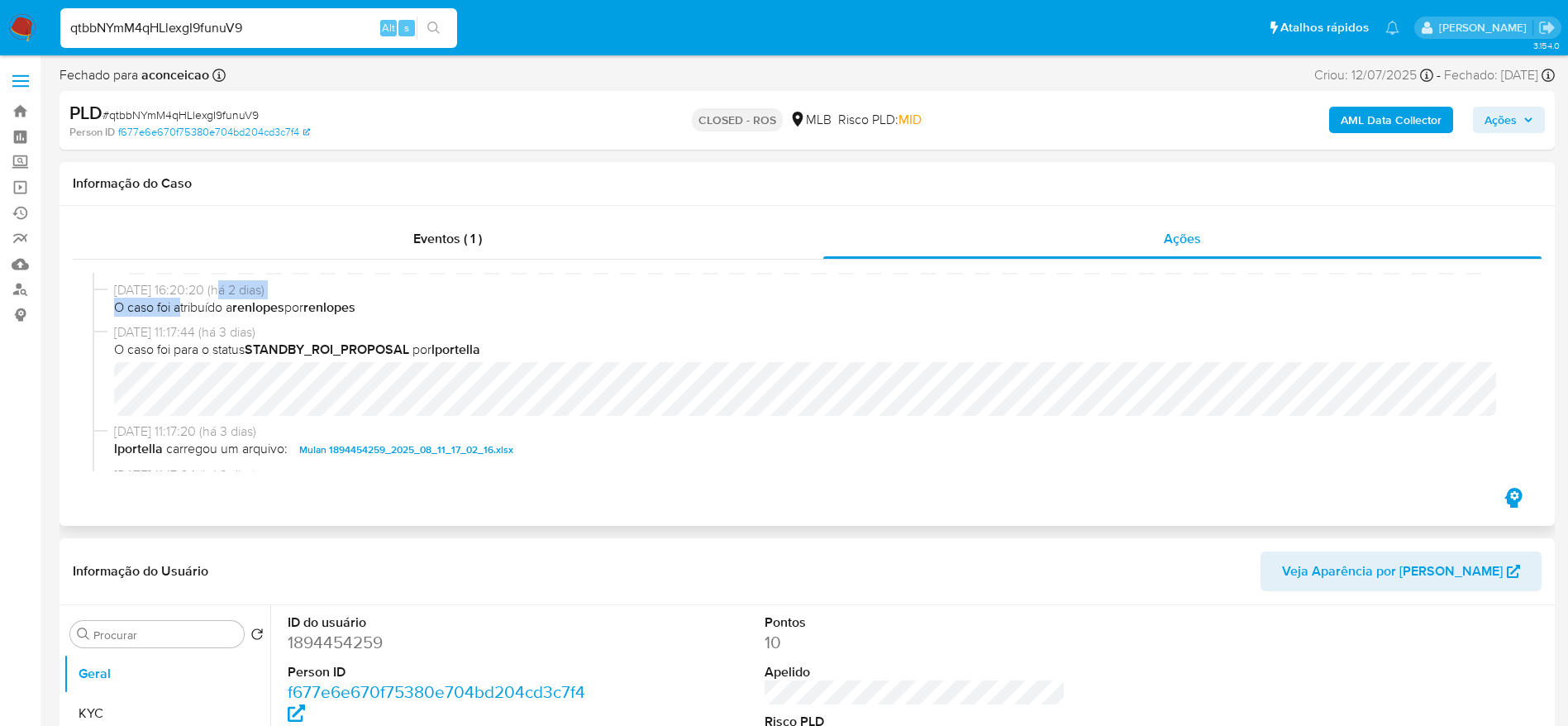
drag, startPoint x: 184, startPoint y: 297, endPoint x: 225, endPoint y: 290, distance: 41.6
click at [225, 290] on div "13/08/2025 16:20:20 (há 2 dias) O caso foi atribuído a renlopes por renlopes" at bounding box center [814, 298] width 1401 height 36
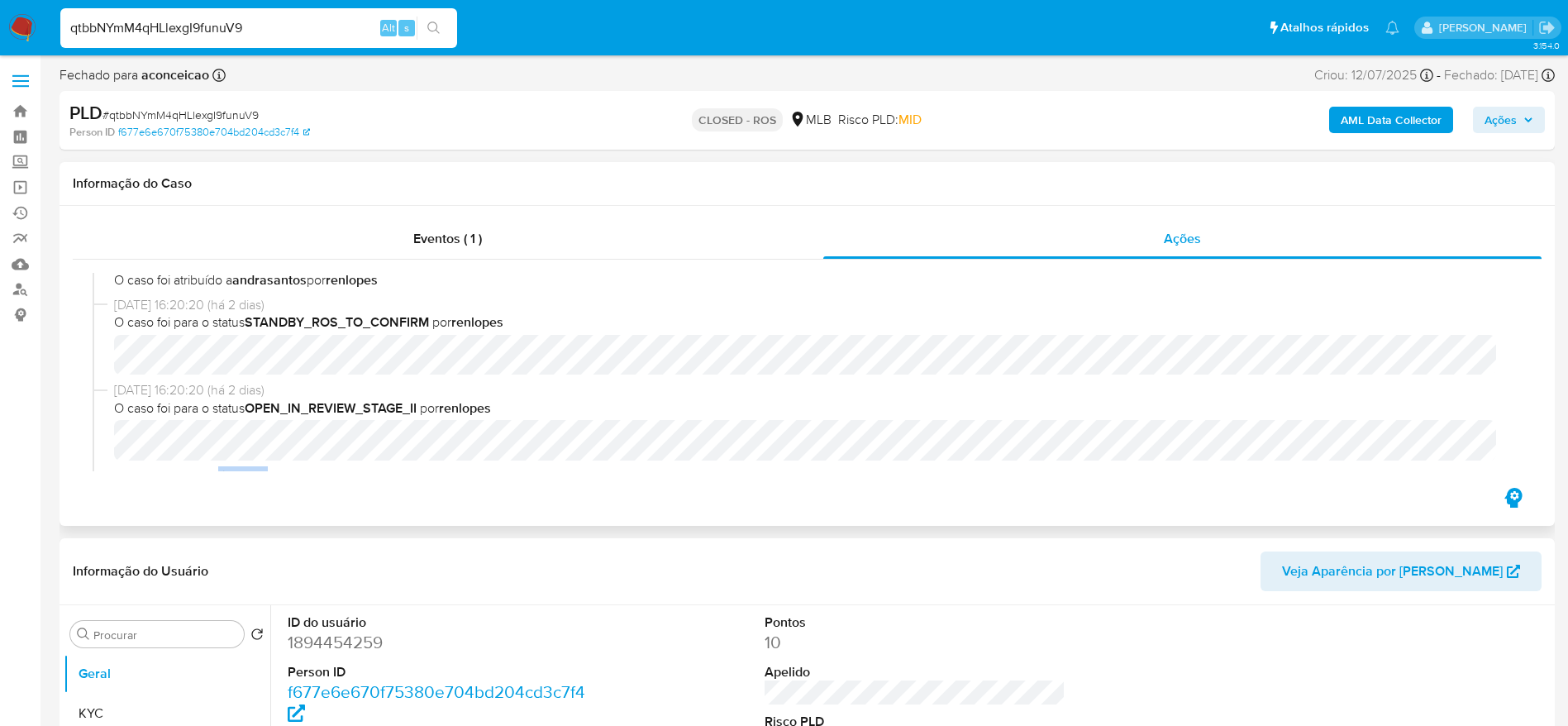
scroll to position [698, 0]
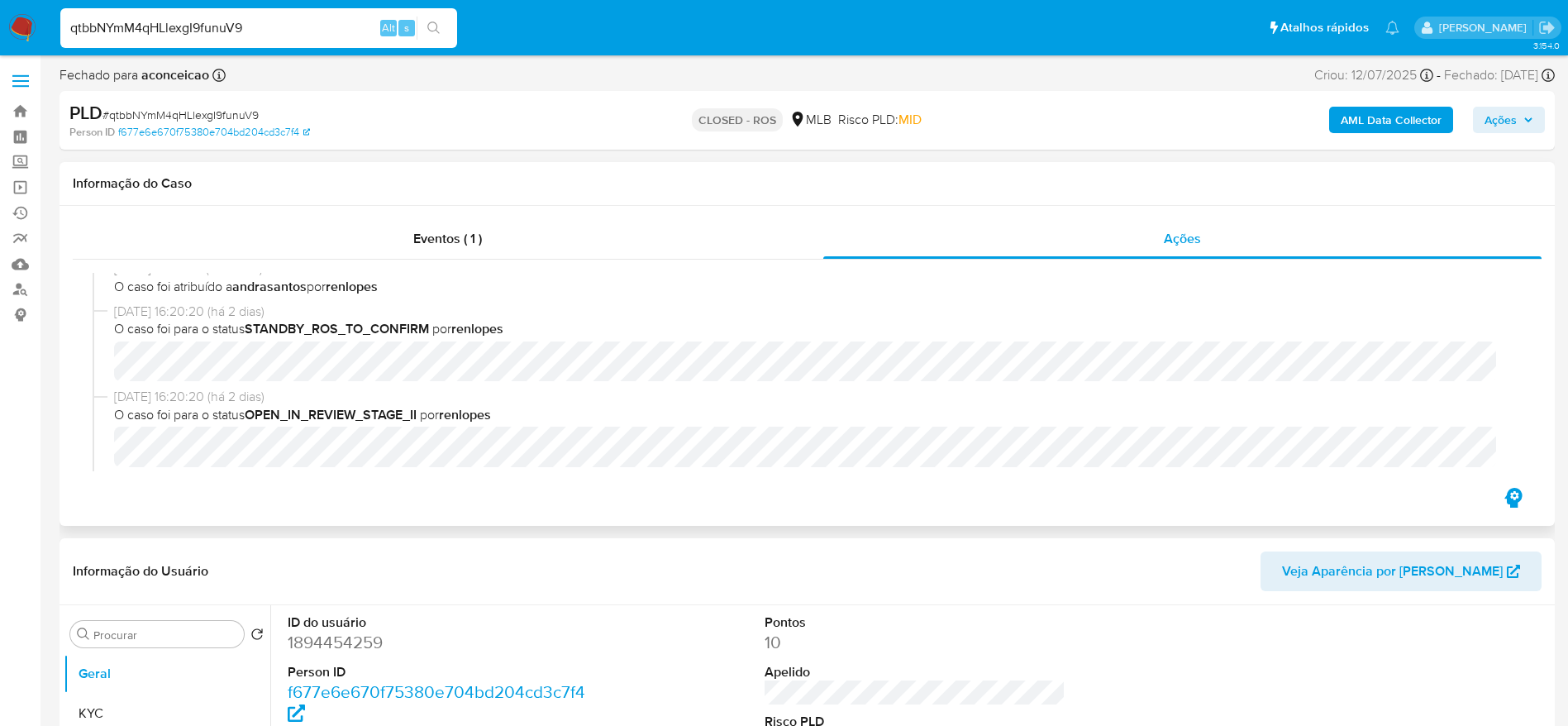
click at [1147, 424] on div "13/08/2025 16:20:20 (há 2 dias) O caso foi para o status OPEN_IN_REVIEW_STAGE_I…" at bounding box center [814, 427] width 1401 height 80
drag, startPoint x: 168, startPoint y: 288, endPoint x: 261, endPoint y: 293, distance: 93.1
click at [261, 293] on span "O caso foi atribuído a andrasantos por renlopes" at bounding box center [814, 287] width 1401 height 18
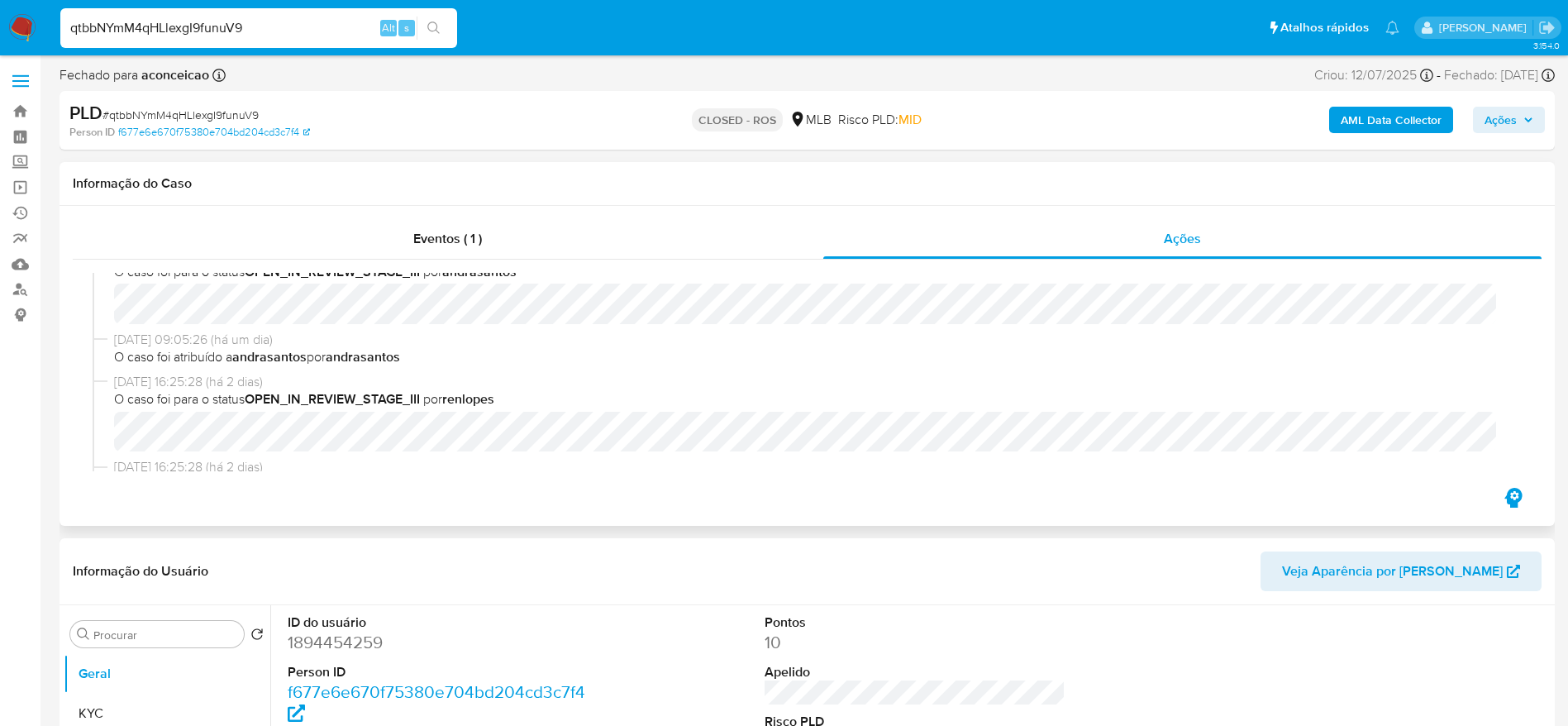
scroll to position [506, 0]
click at [1338, 397] on span "O caso foi para o status OPEN_IN_REVIEW_STAGE_III por renlopes" at bounding box center [814, 392] width 1401 height 18
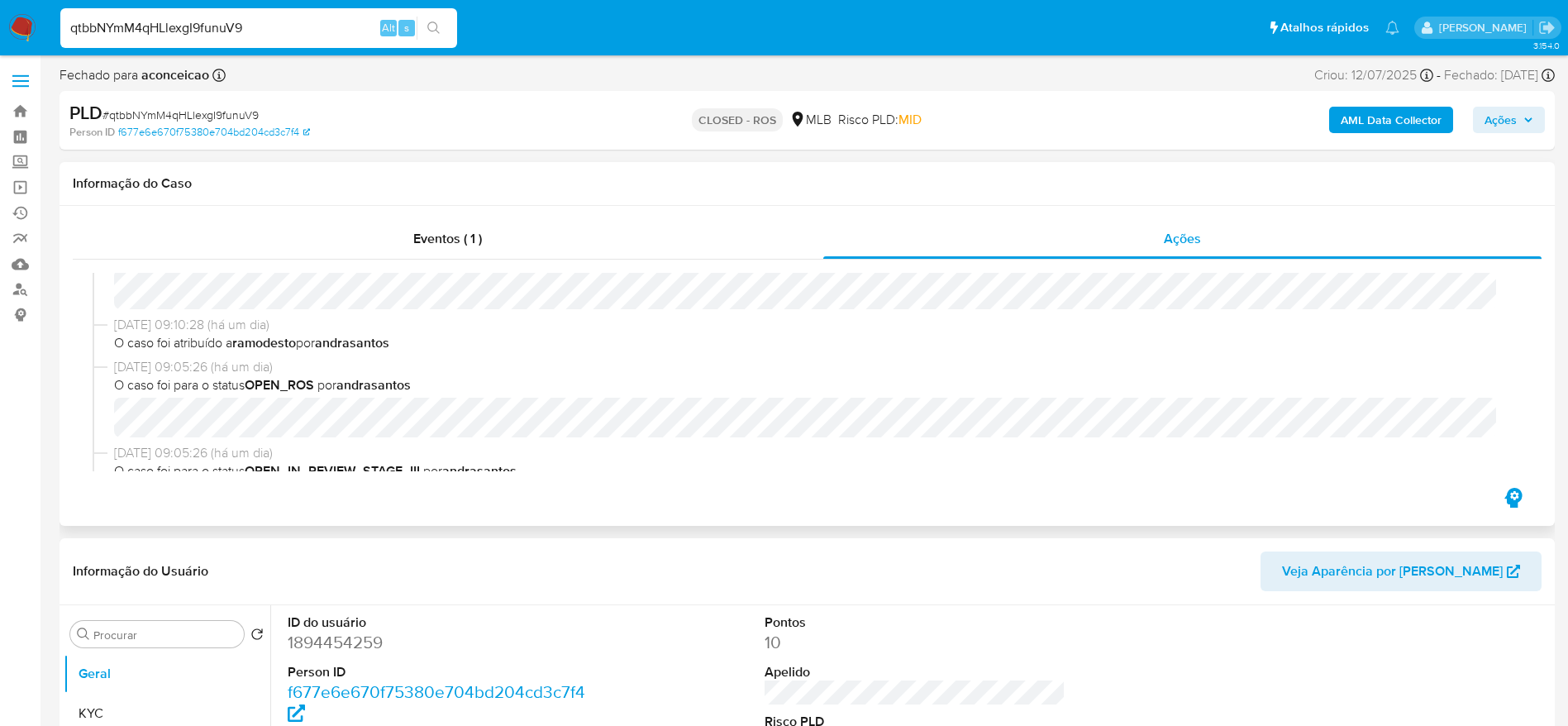
scroll to position [307, 0]
click at [1195, 351] on span "14/08/2025 09:05:26 (há um dia)" at bounding box center [814, 360] width 1401 height 18
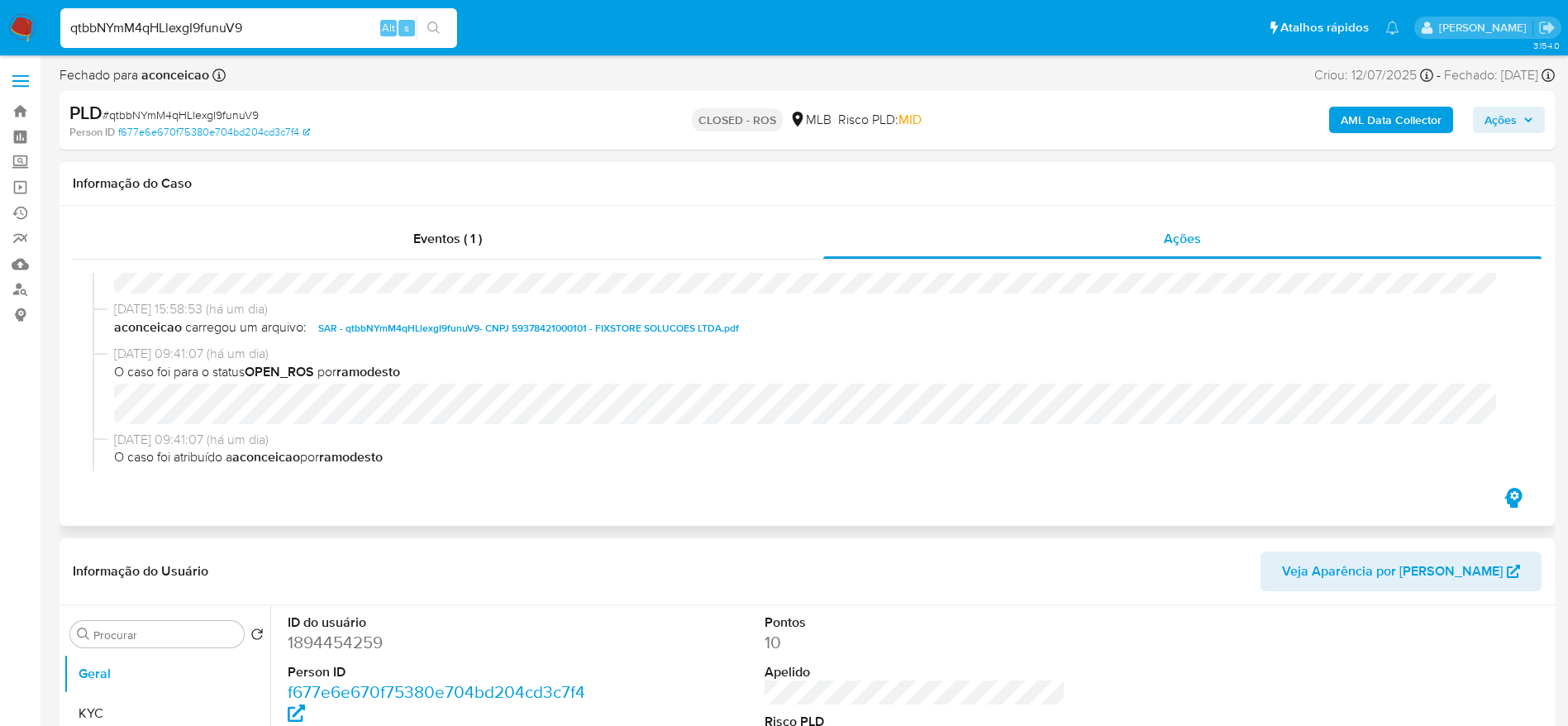
scroll to position [0, 0]
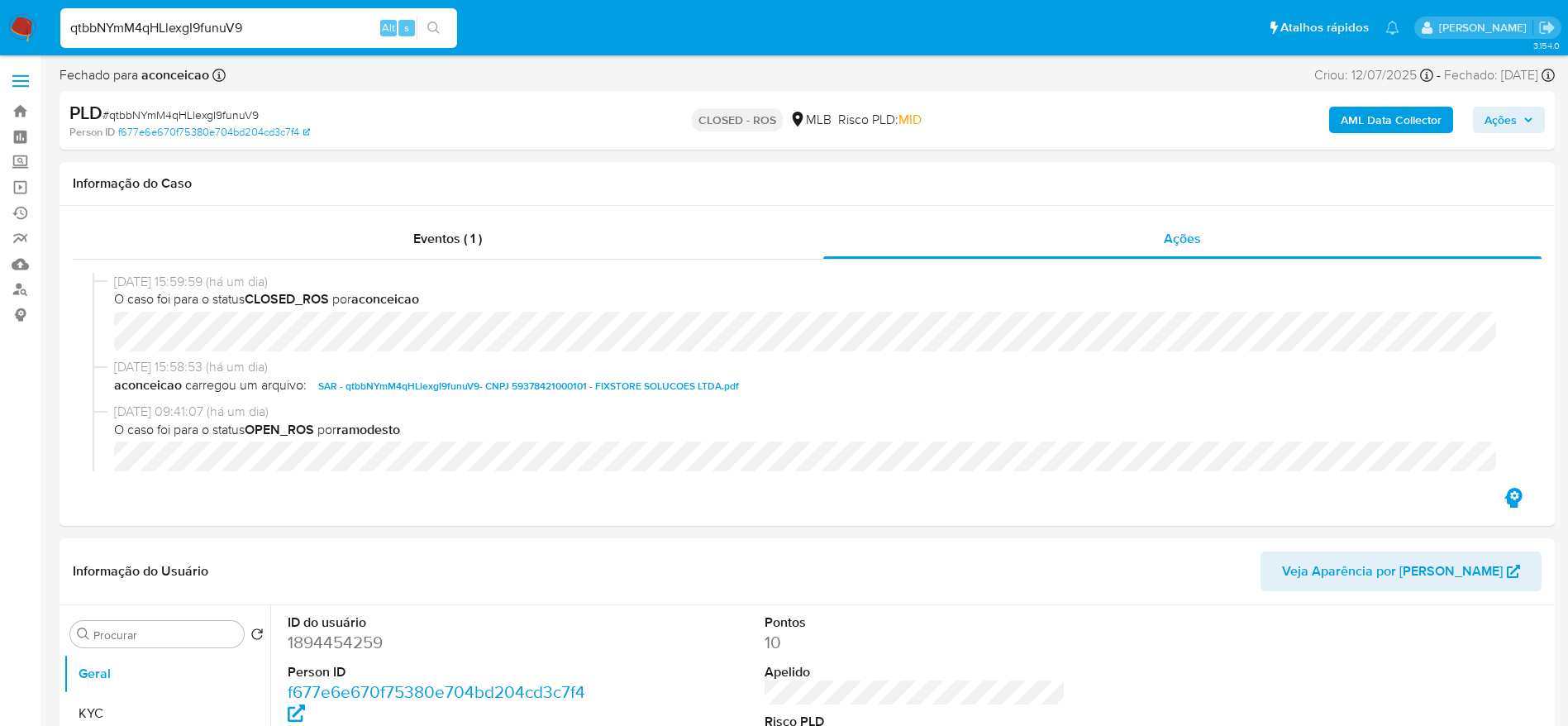
click at [305, 20] on input "qtbbNYmM4qHLlexgI9funuV9" at bounding box center [259, 28] width 397 height 21
click at [260, 36] on input "qtbbNYmM4qHLlexgI9funuV9" at bounding box center [259, 28] width 397 height 21
click at [250, 29] on input "qtbbNYmM4qHLlexgI9funuV9" at bounding box center [259, 28] width 397 height 21
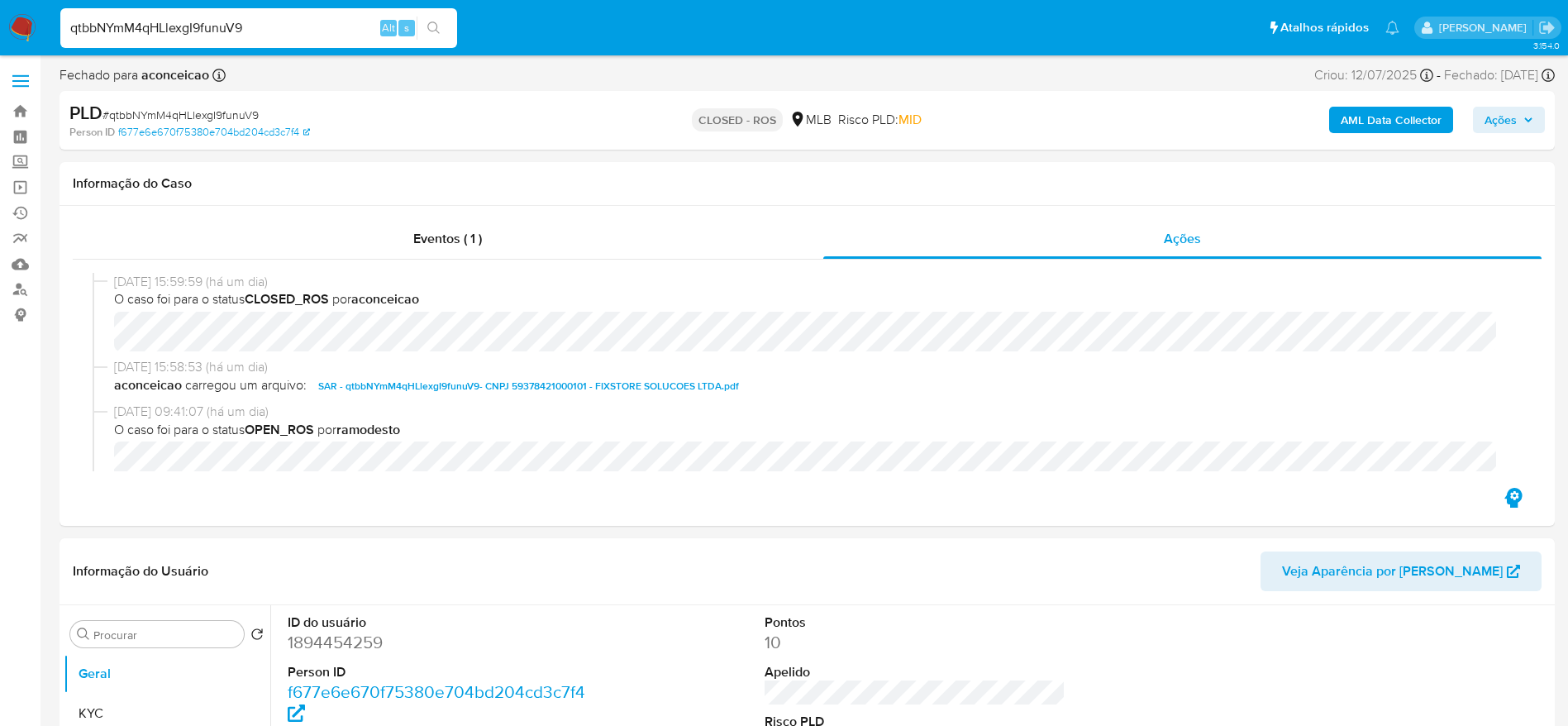
click at [250, 29] on input "qtbbNYmM4qHLlexgI9funuV9" at bounding box center [259, 28] width 397 height 21
click at [185, 26] on input "qtbbNYmM4qHLlexgI9funuV9" at bounding box center [259, 28] width 397 height 21
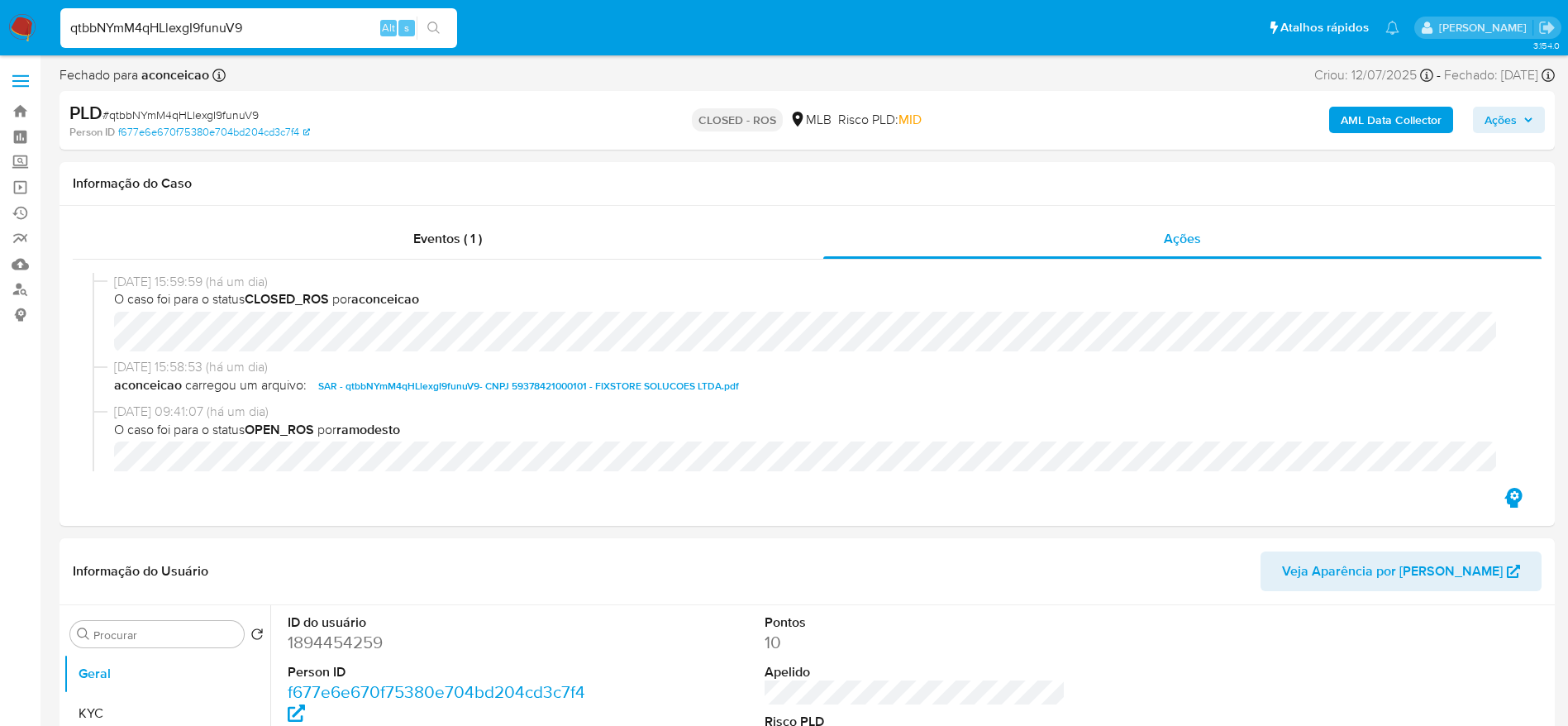
click at [156, 33] on input "qtbbNYmM4qHLlexgI9funuV9" at bounding box center [259, 28] width 397 height 21
paste input "N7CjbU25zCjwF8K3Q9Gh2J7L"
type input "N7CjbU25zCjwF8K3Q9Gh2J7L"
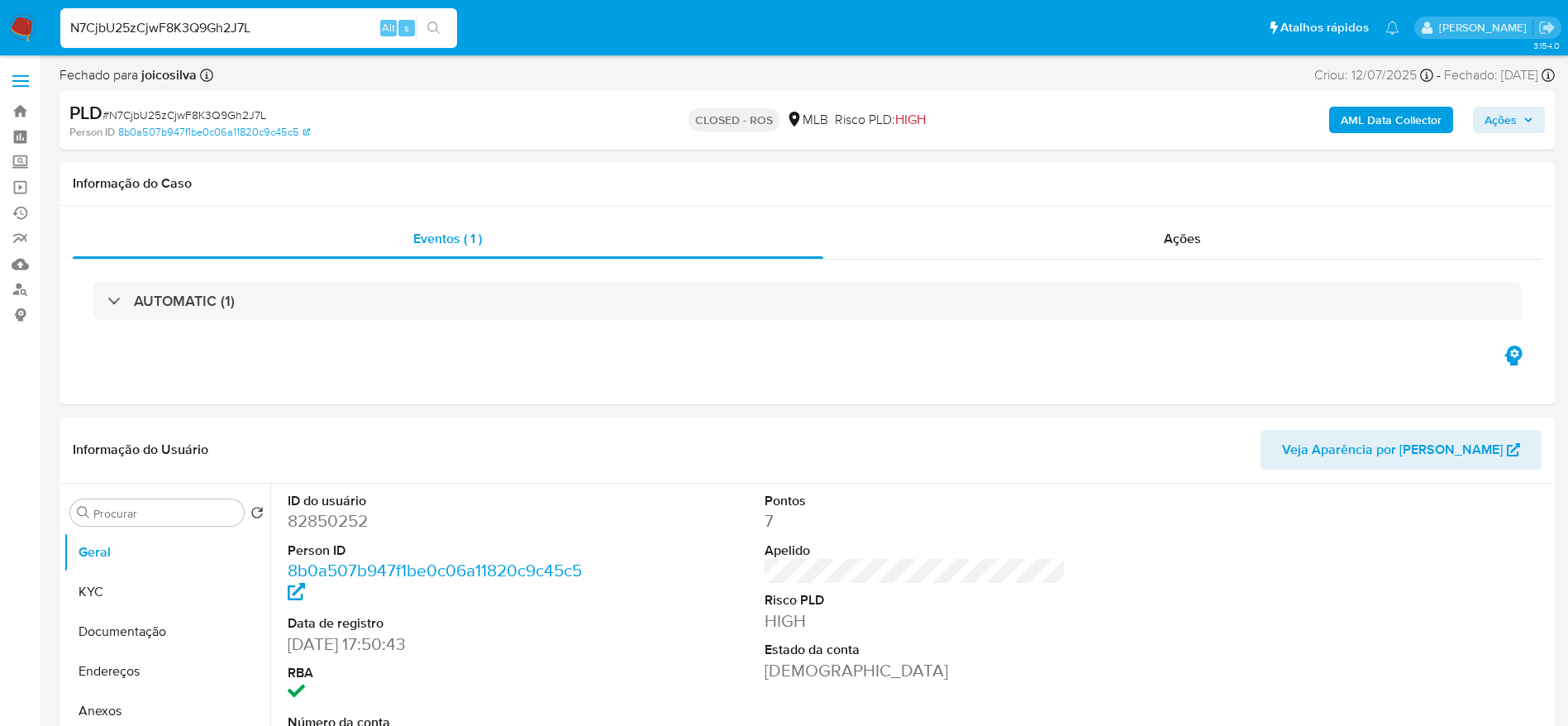
select select "10"
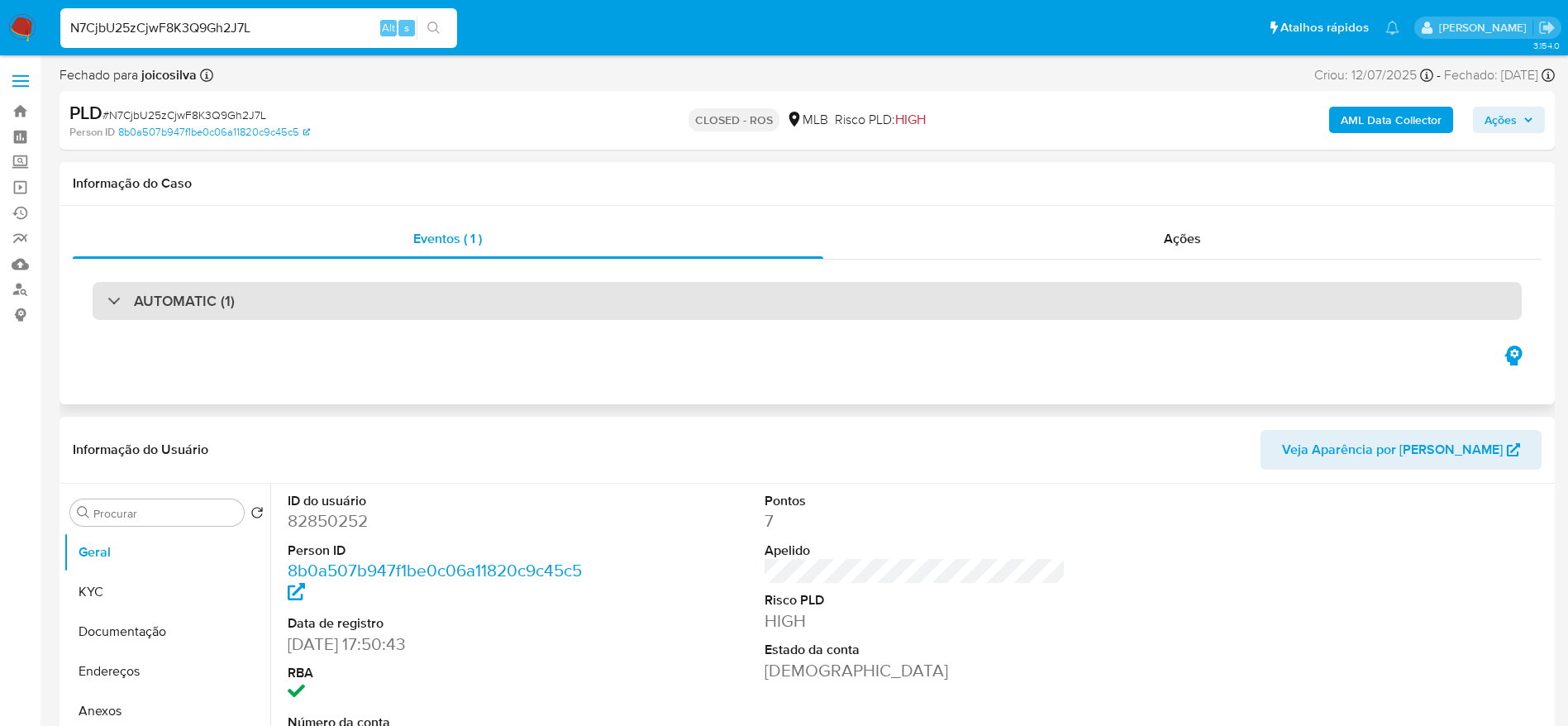
click at [456, 288] on div "AUTOMATIC (1)" at bounding box center [807, 301] width 1429 height 38
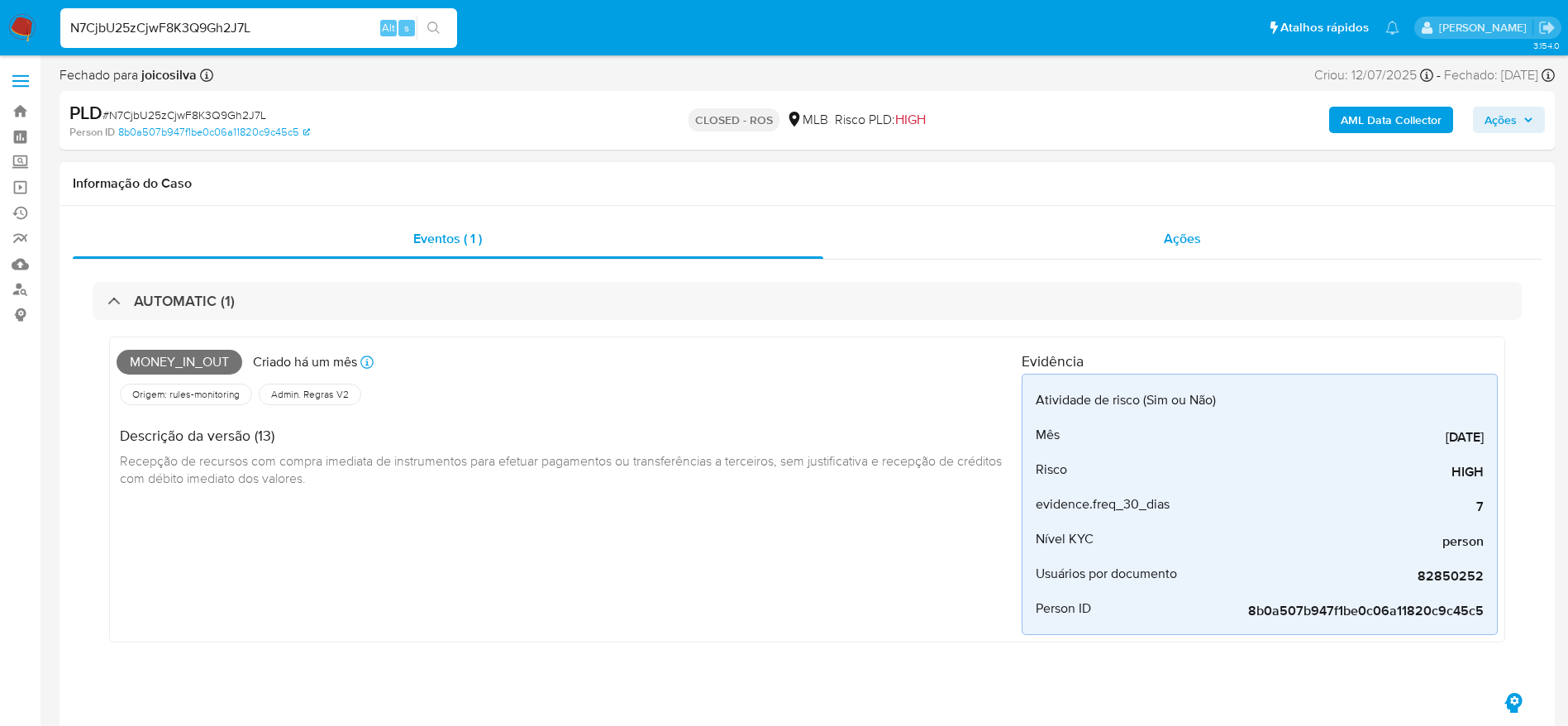
click at [1137, 240] on div "Ações" at bounding box center [1182, 238] width 719 height 39
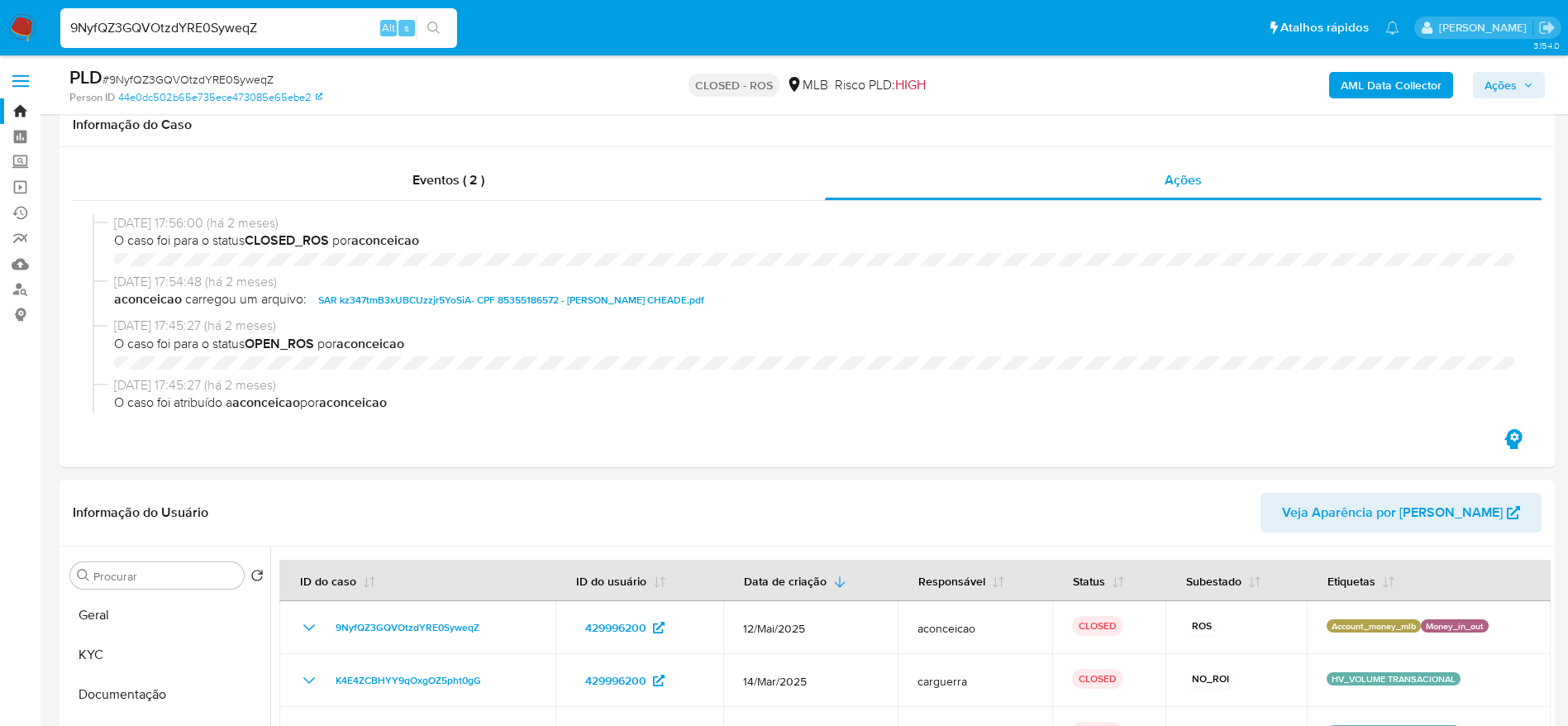
select select "10"
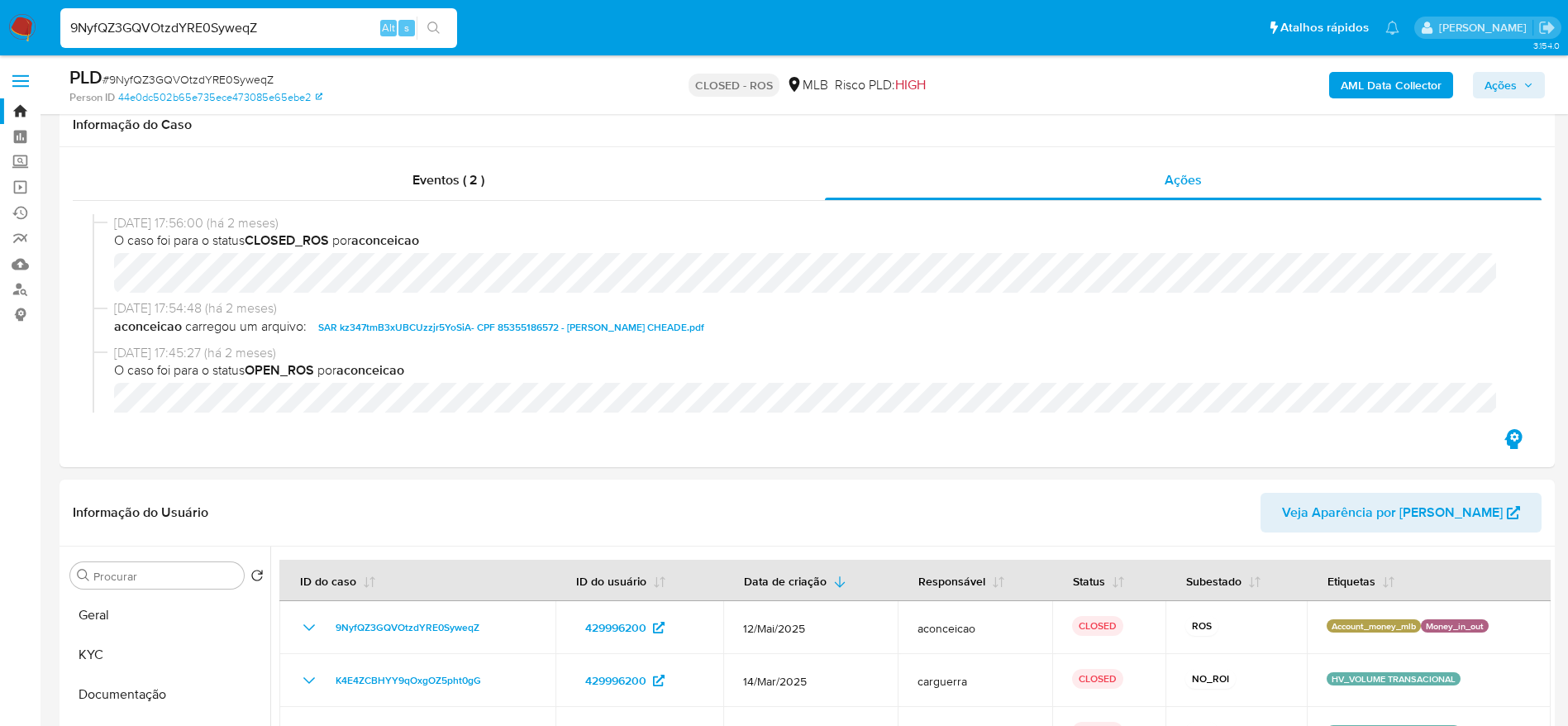
scroll to position [440, 0]
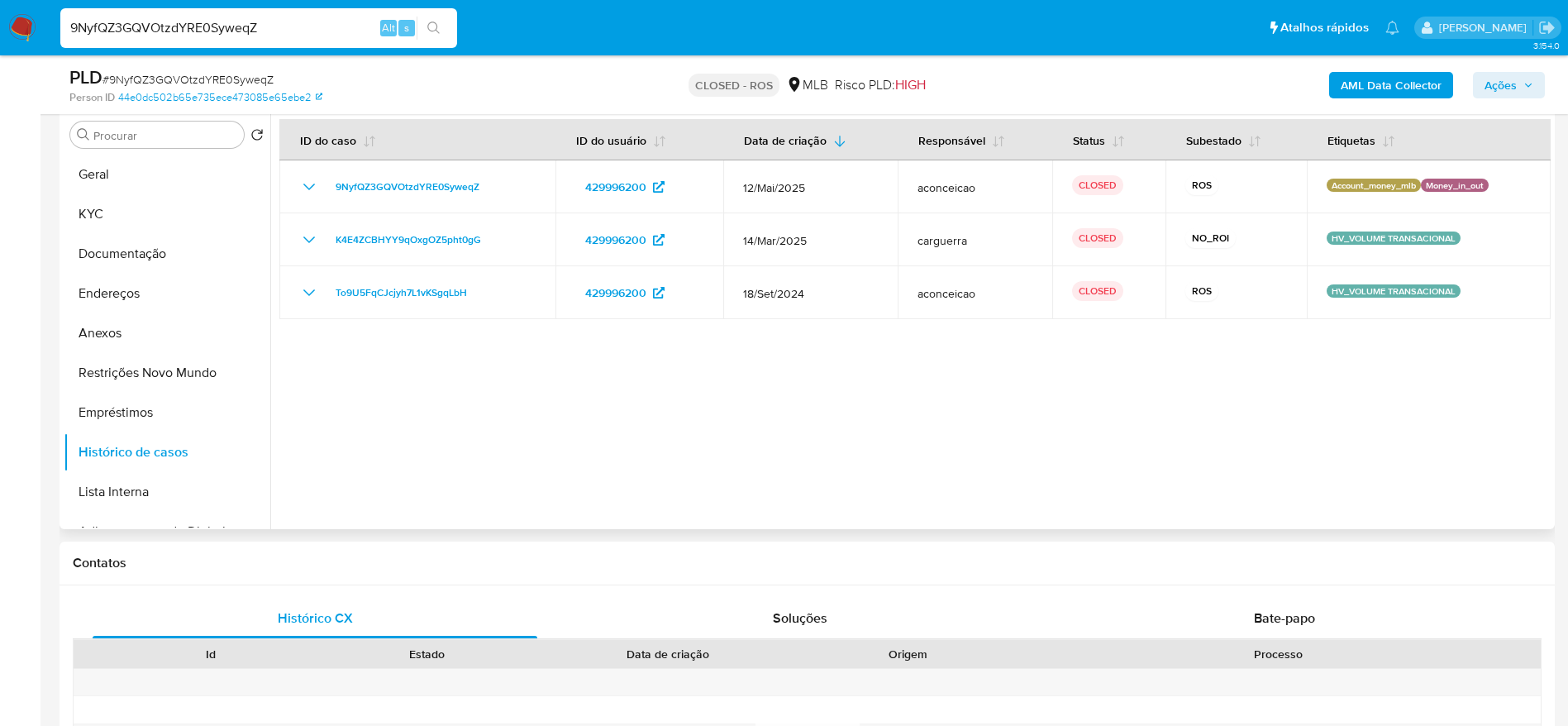
click at [621, 348] on div at bounding box center [910, 317] width 1281 height 423
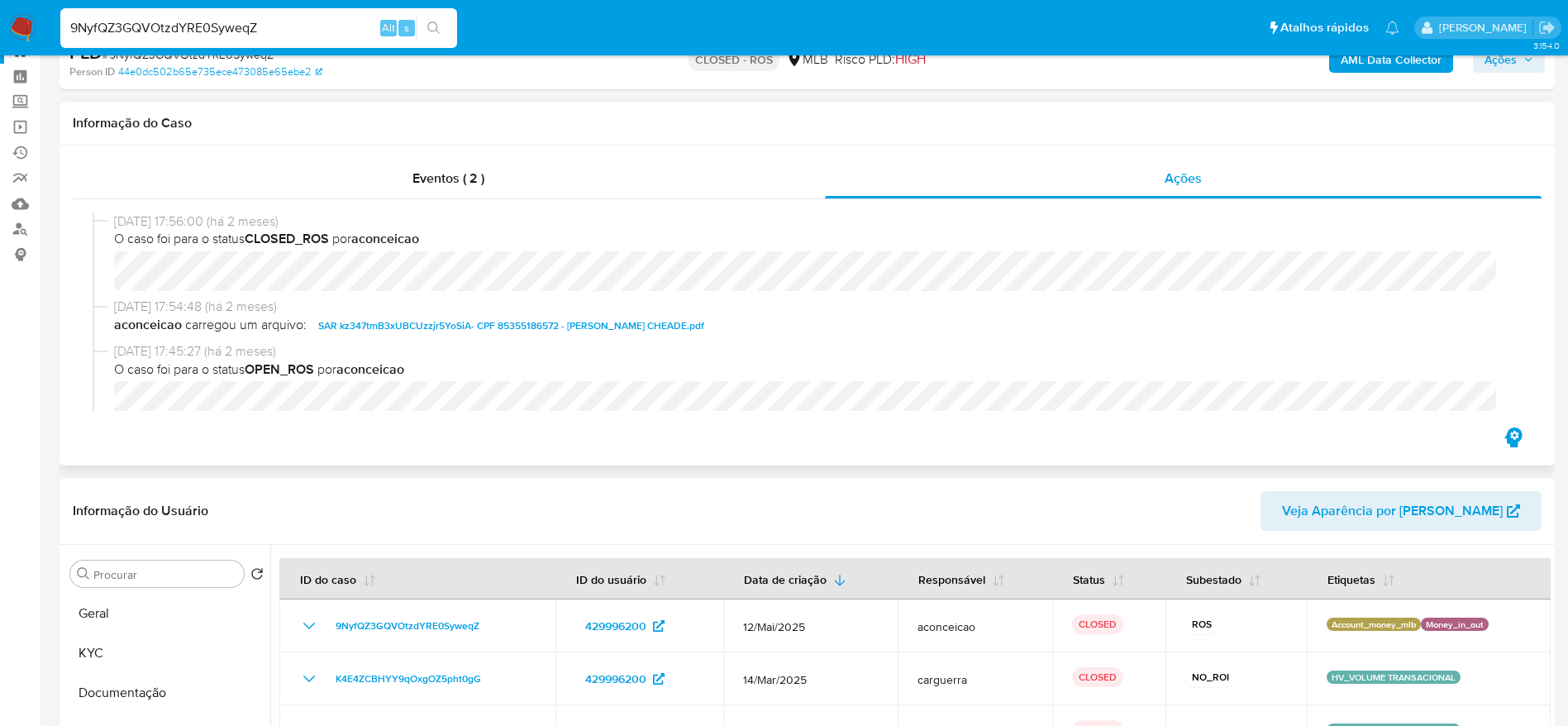
scroll to position [0, 0]
